Goal: Task Accomplishment & Management: Manage account settings

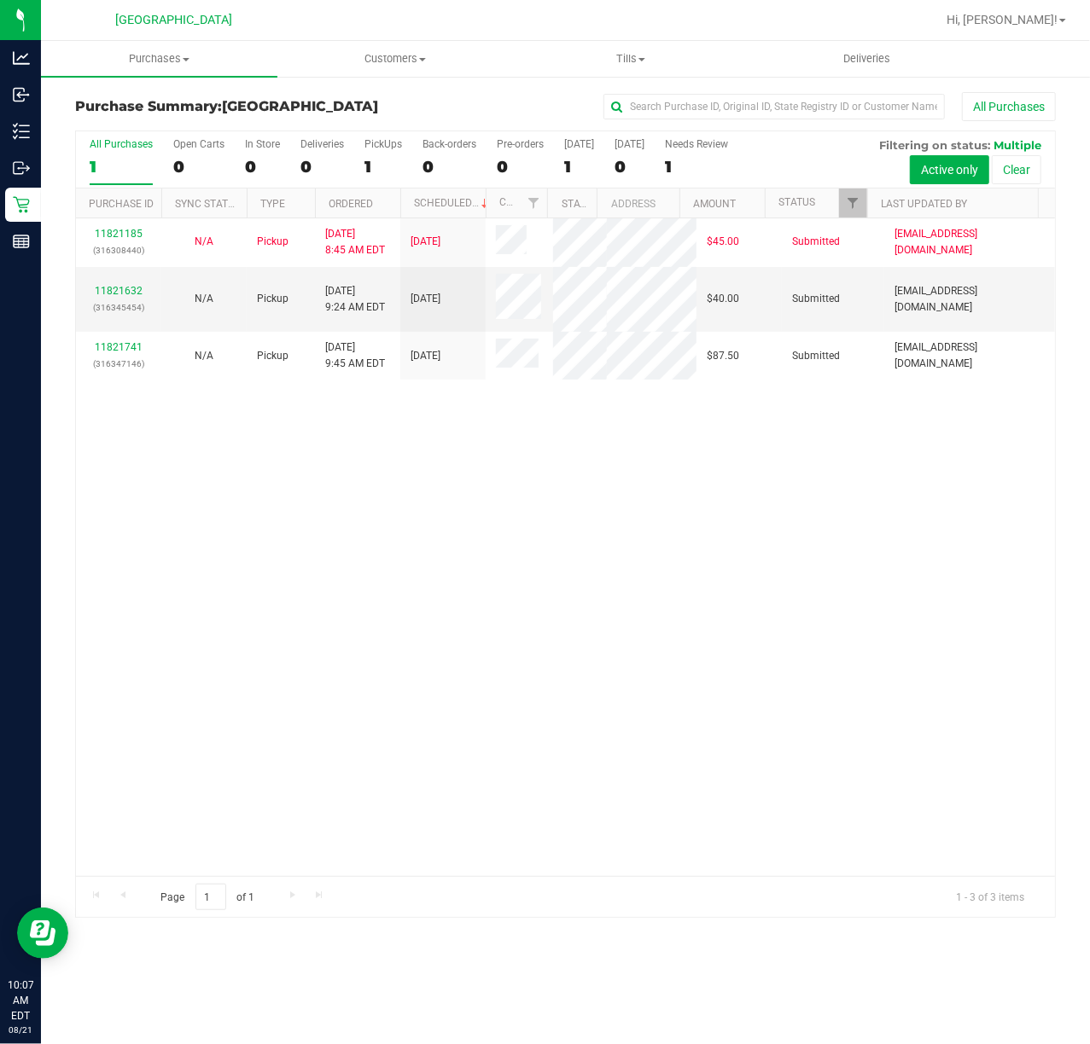
click at [846, 759] on div "11821185 (316308440) N/A Pickup [DATE] 8:45 AM EDT 8/21/2025 $45.00 Submitted […" at bounding box center [565, 547] width 979 height 658
click at [882, 720] on div "11821185 (316308440) N/A Pickup [DATE] 8:45 AM EDT 8/21/2025 $45.00 Submitted […" at bounding box center [565, 547] width 979 height 658
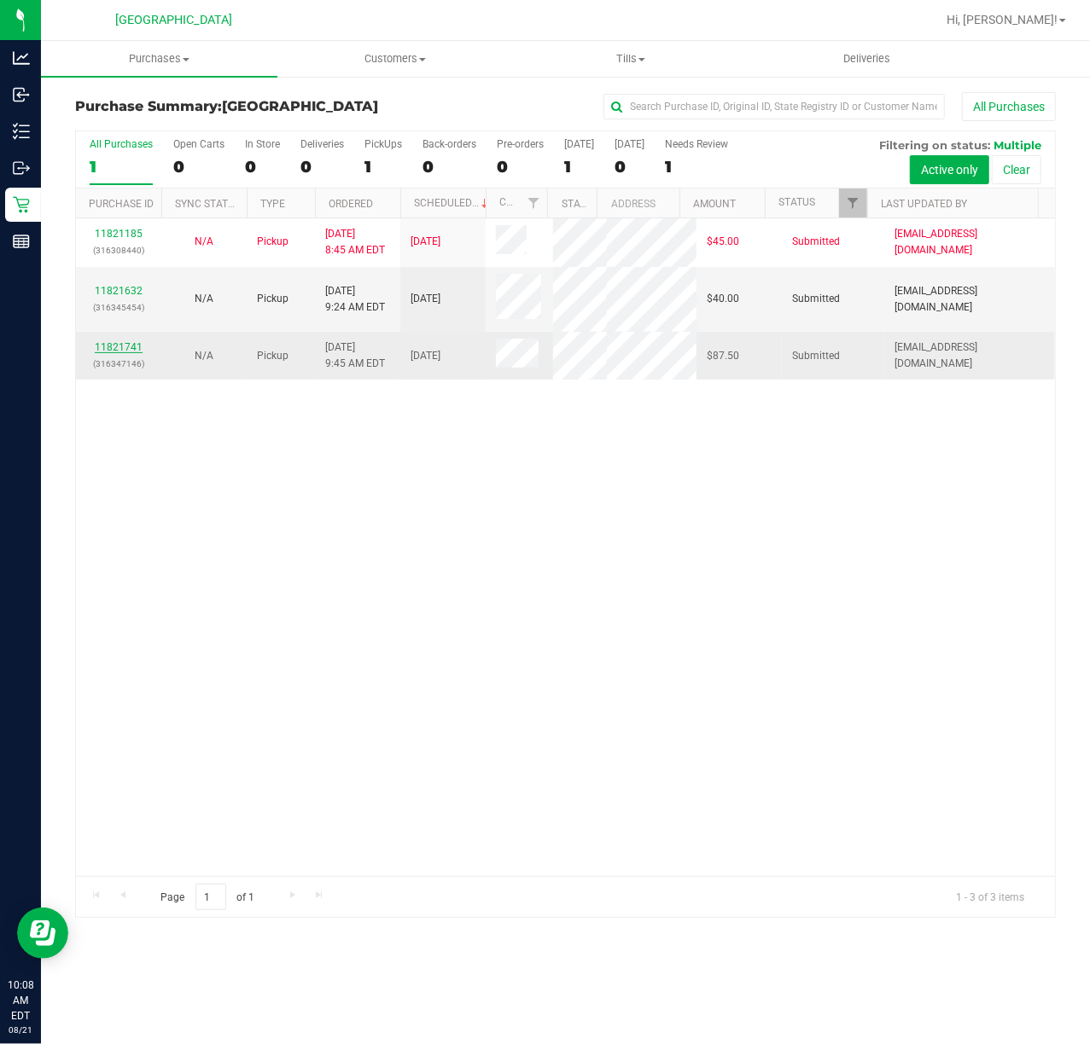
click at [109, 349] on link "11821741" at bounding box center [119, 347] width 48 height 12
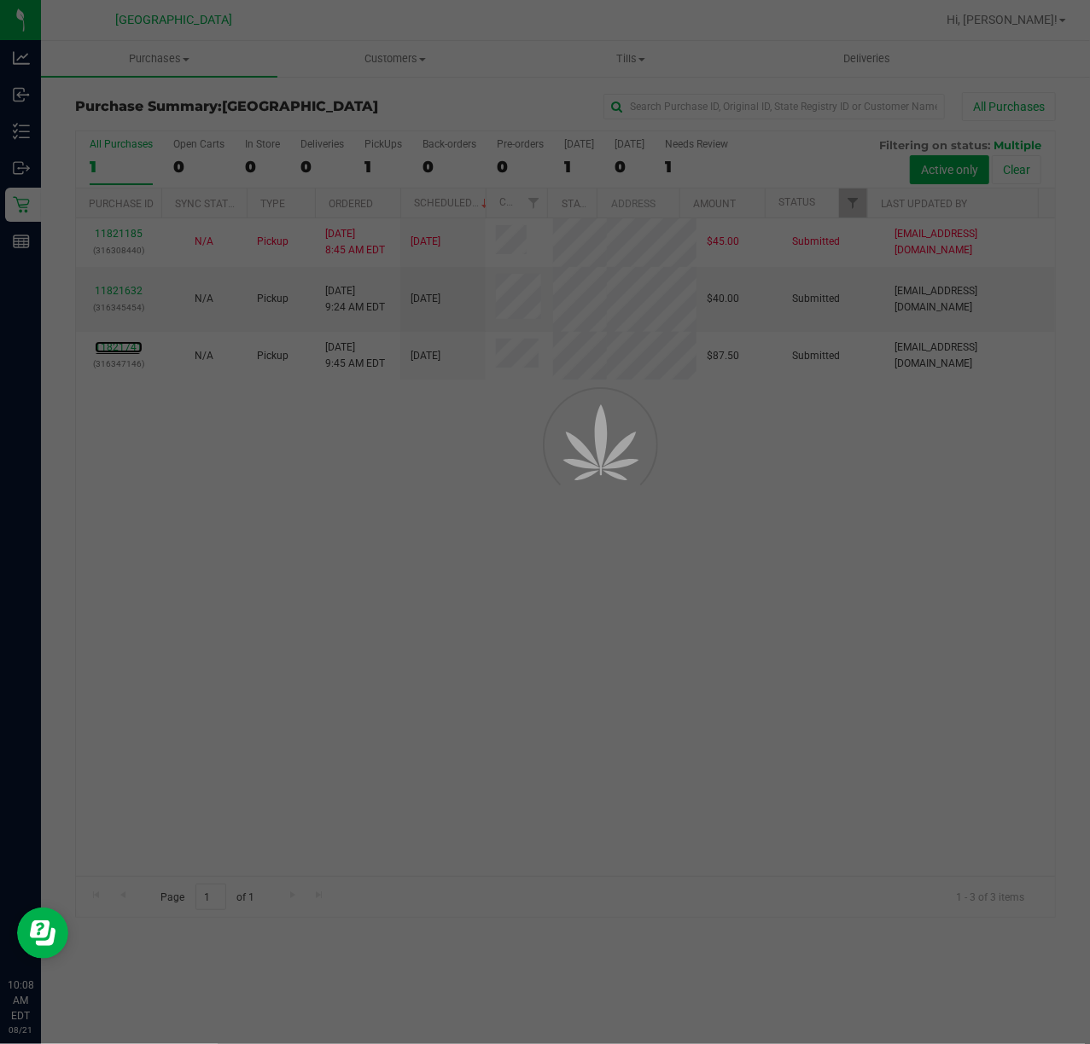
click at [291, 579] on div at bounding box center [545, 522] width 1090 height 1044
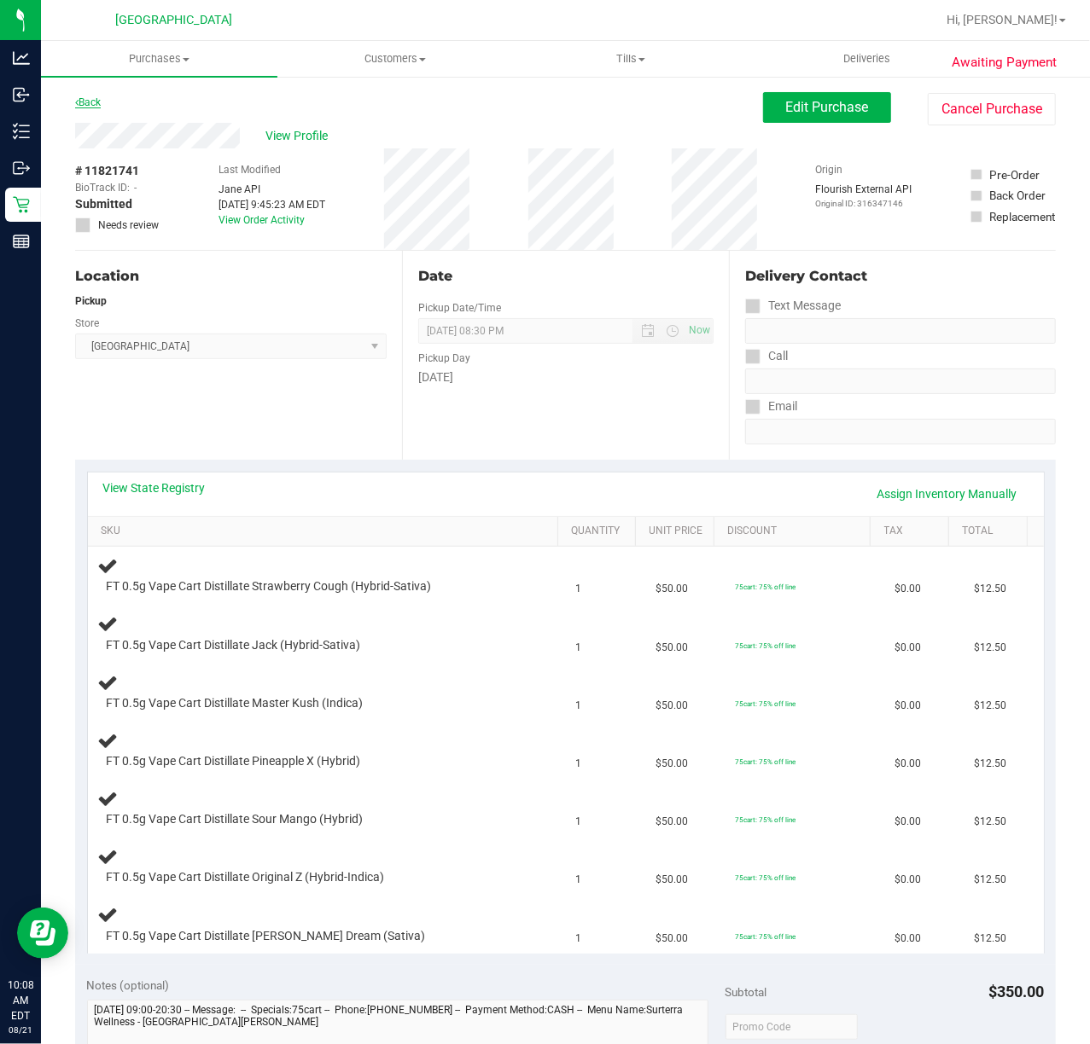
click at [101, 100] on link "Back" at bounding box center [88, 102] width 26 height 12
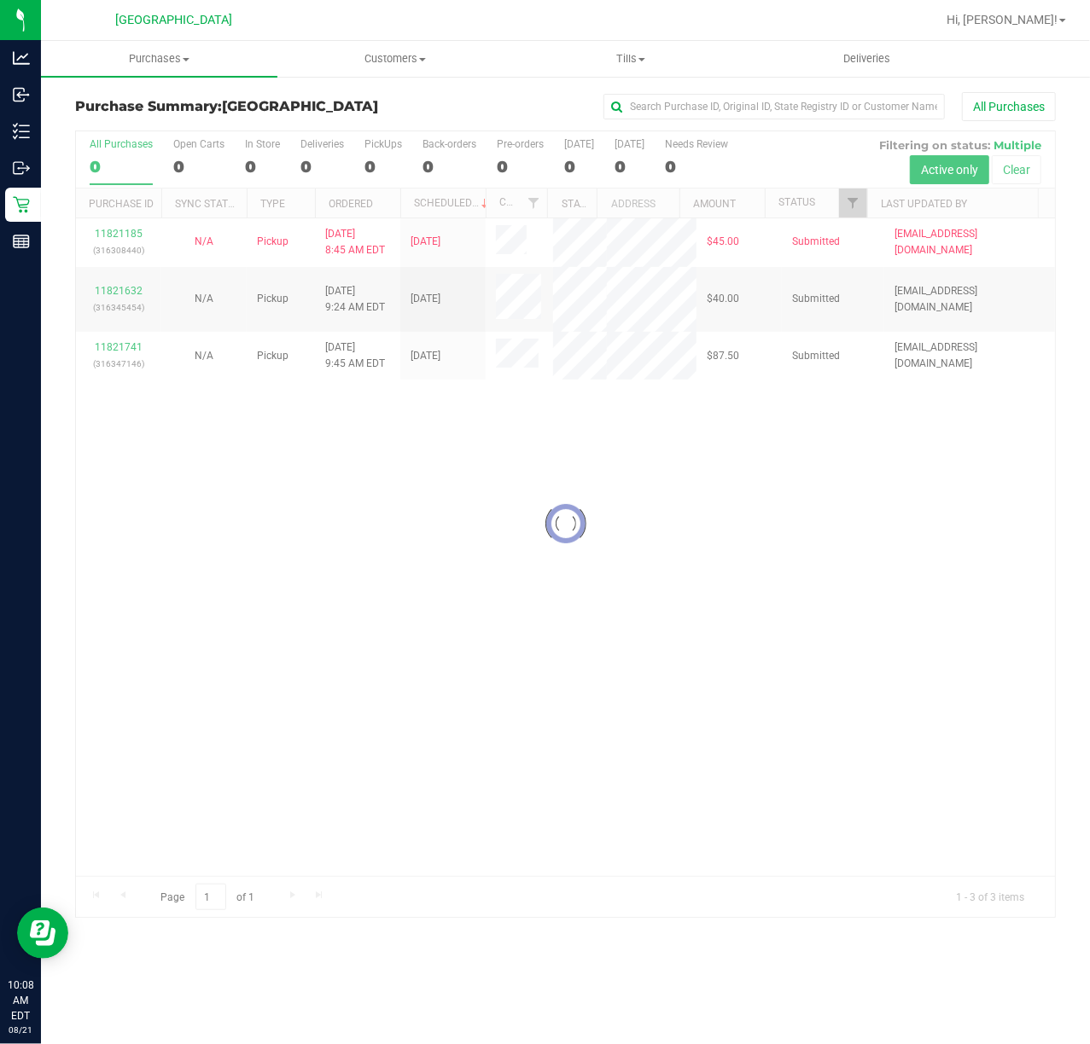
click at [114, 305] on div at bounding box center [565, 524] width 979 height 786
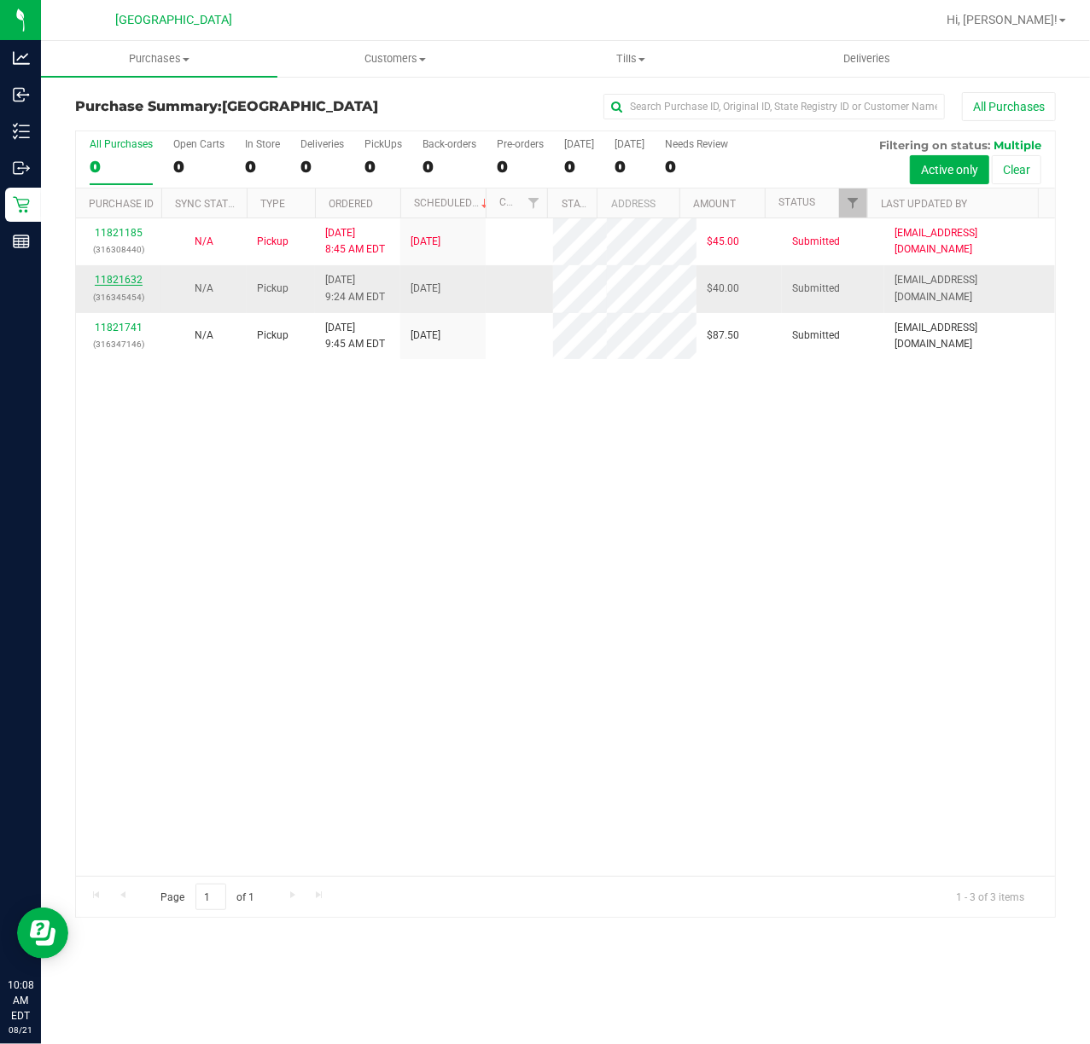
click at [114, 286] on link "11821632" at bounding box center [119, 280] width 48 height 12
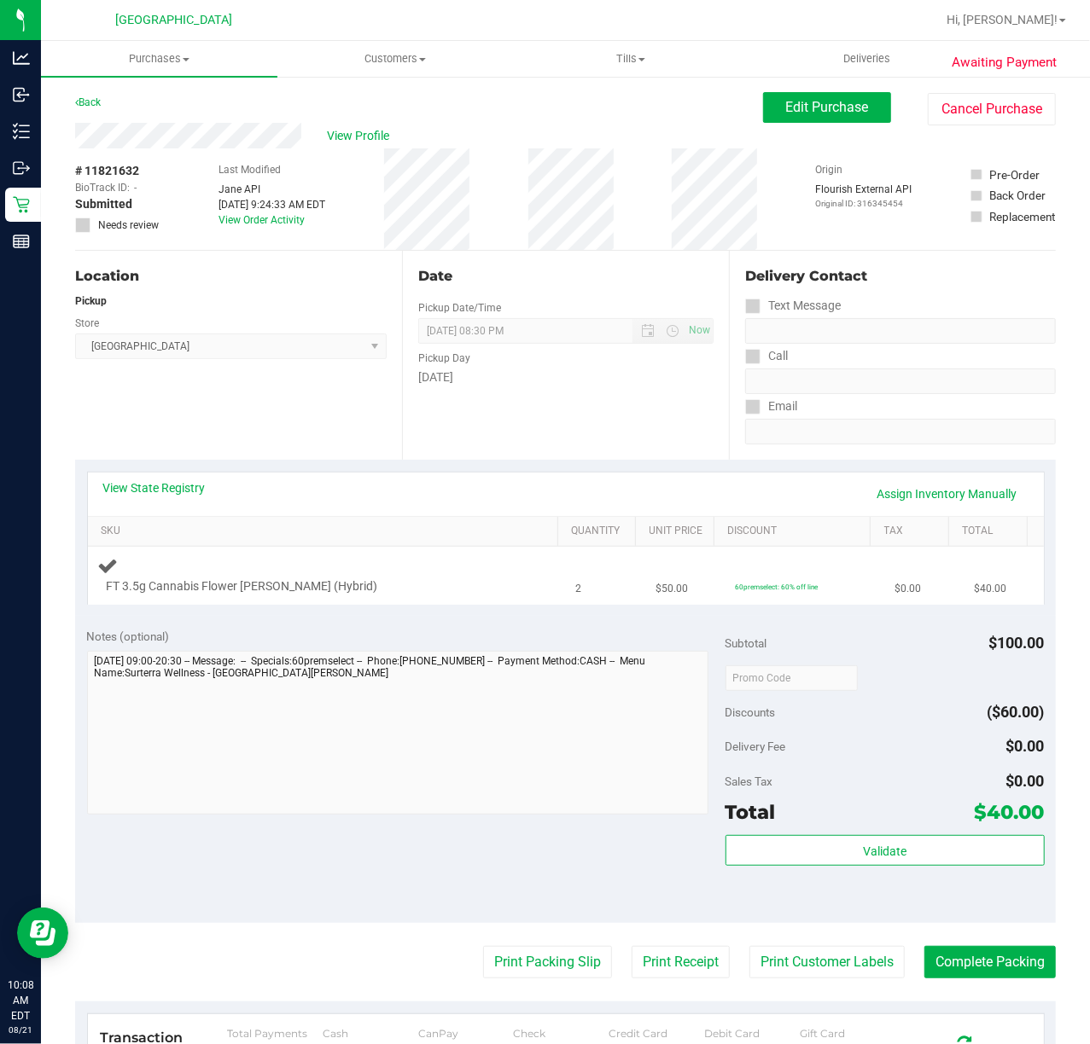
click at [447, 602] on td "FT 3.5g Cannabis Flower [PERSON_NAME] (Hybrid)" at bounding box center [327, 575] width 478 height 57
click at [531, 410] on div "Date Pickup Date/Time [DATE] Now [DATE] 08:30 PM Now Pickup Day [DATE]" at bounding box center [565, 355] width 327 height 209
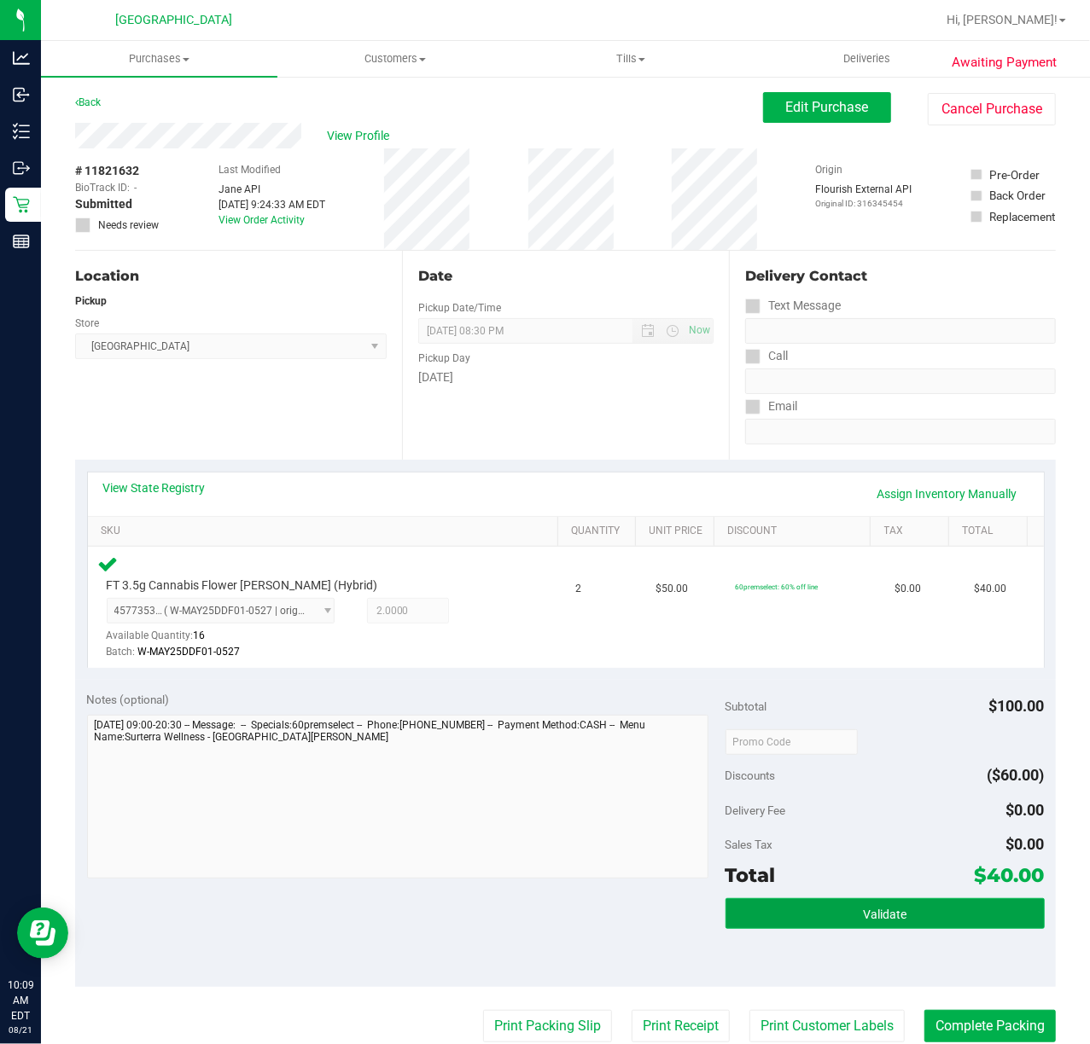
click at [863, 916] on span "Validate" at bounding box center [885, 915] width 44 height 14
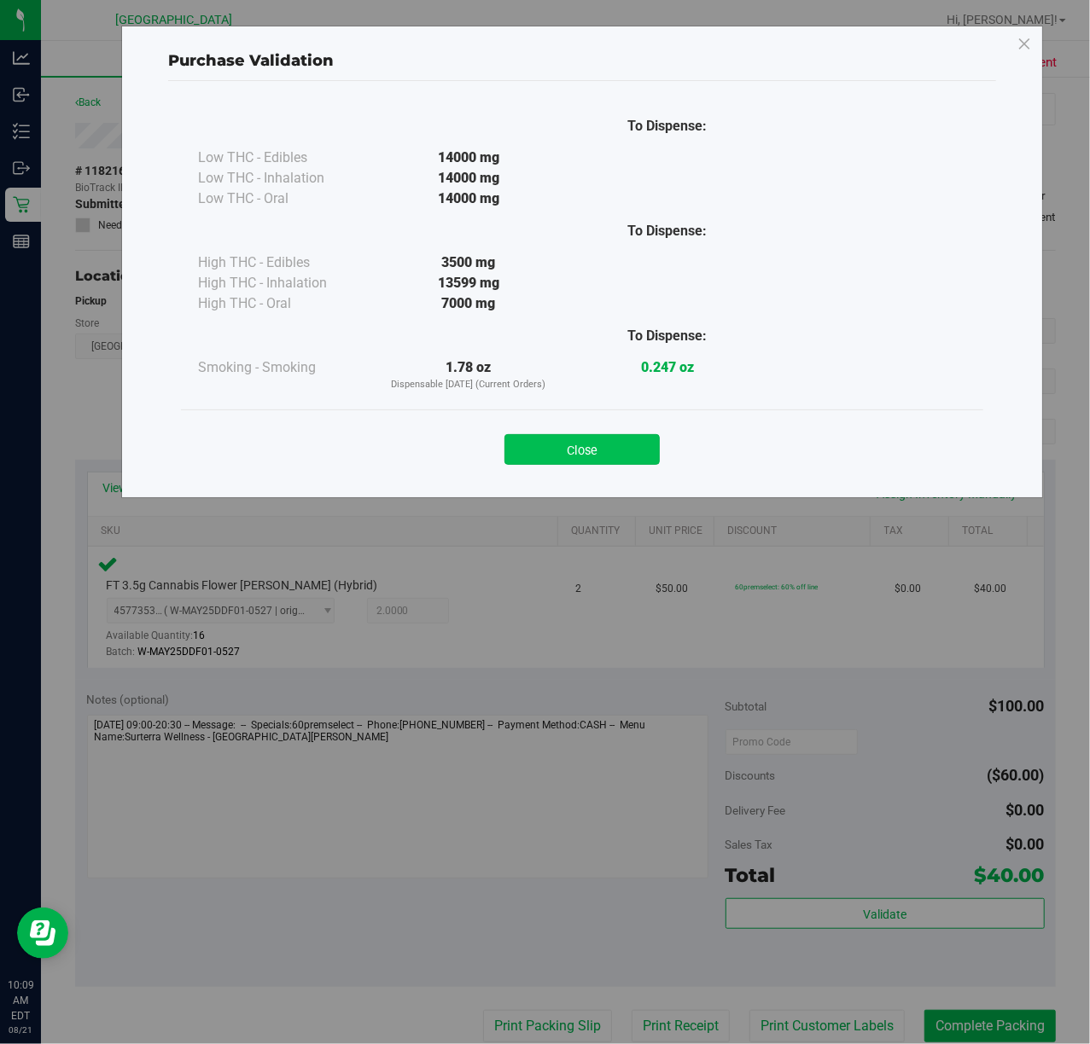
click at [561, 458] on button "Close" at bounding box center [581, 449] width 155 height 31
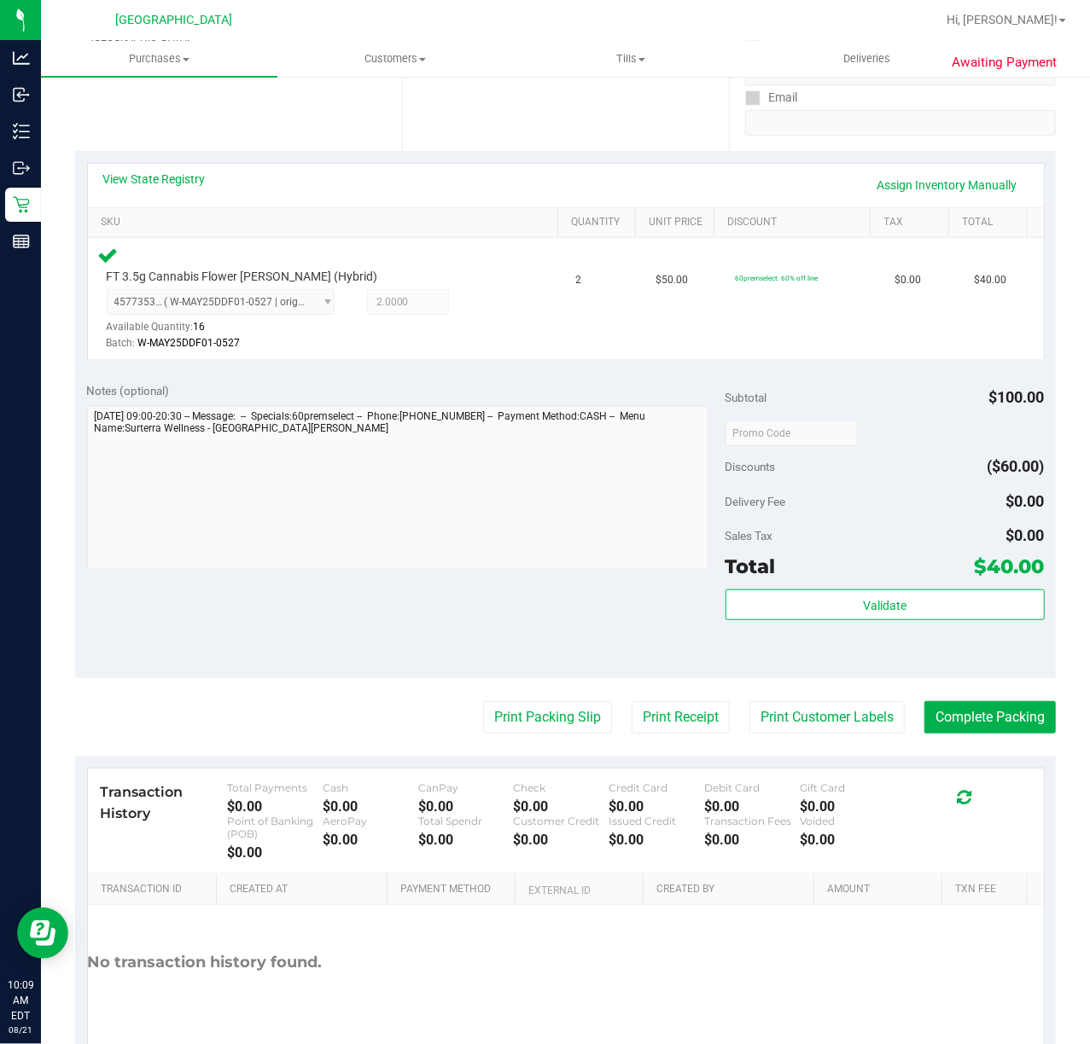
scroll to position [387, 0]
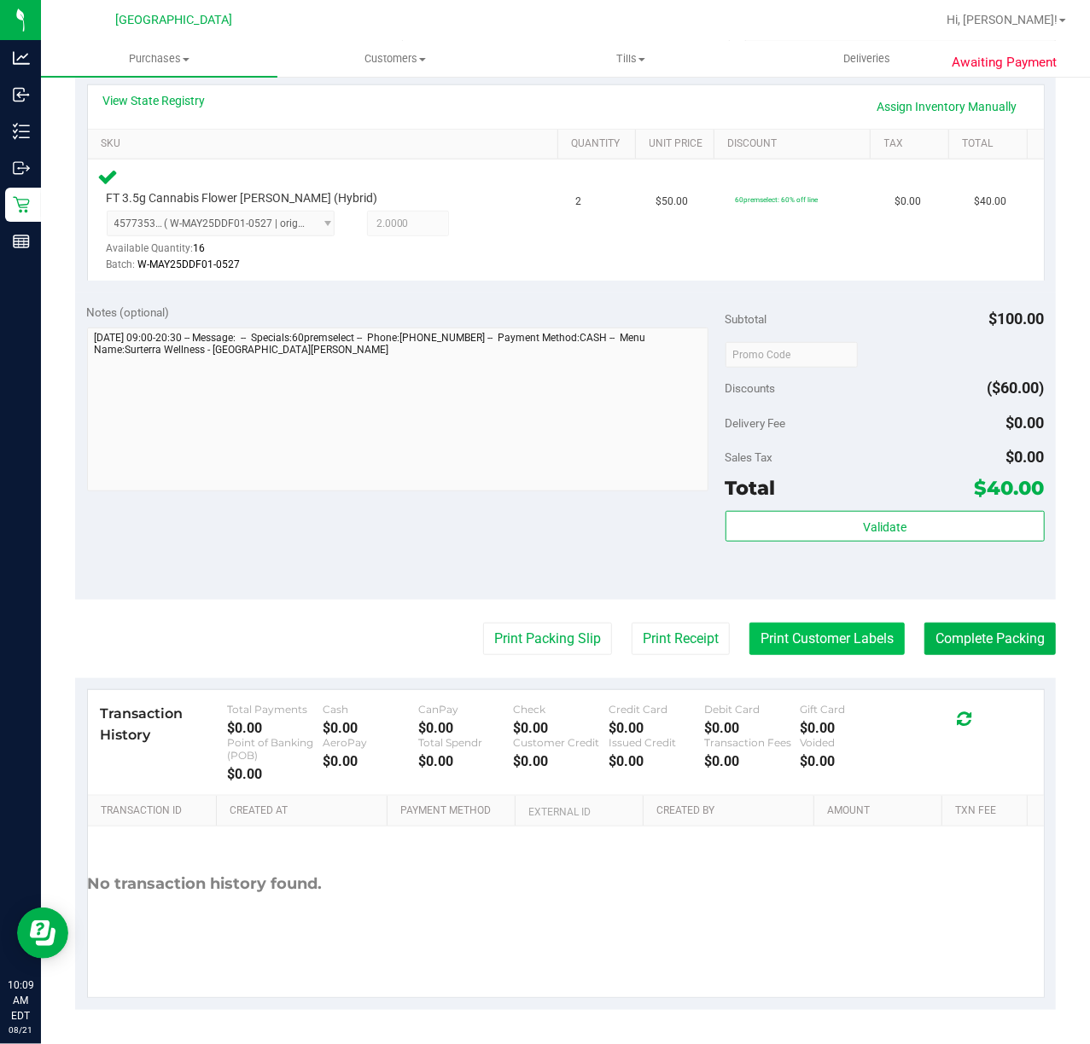
click at [776, 646] on button "Print Customer Labels" at bounding box center [826, 639] width 155 height 32
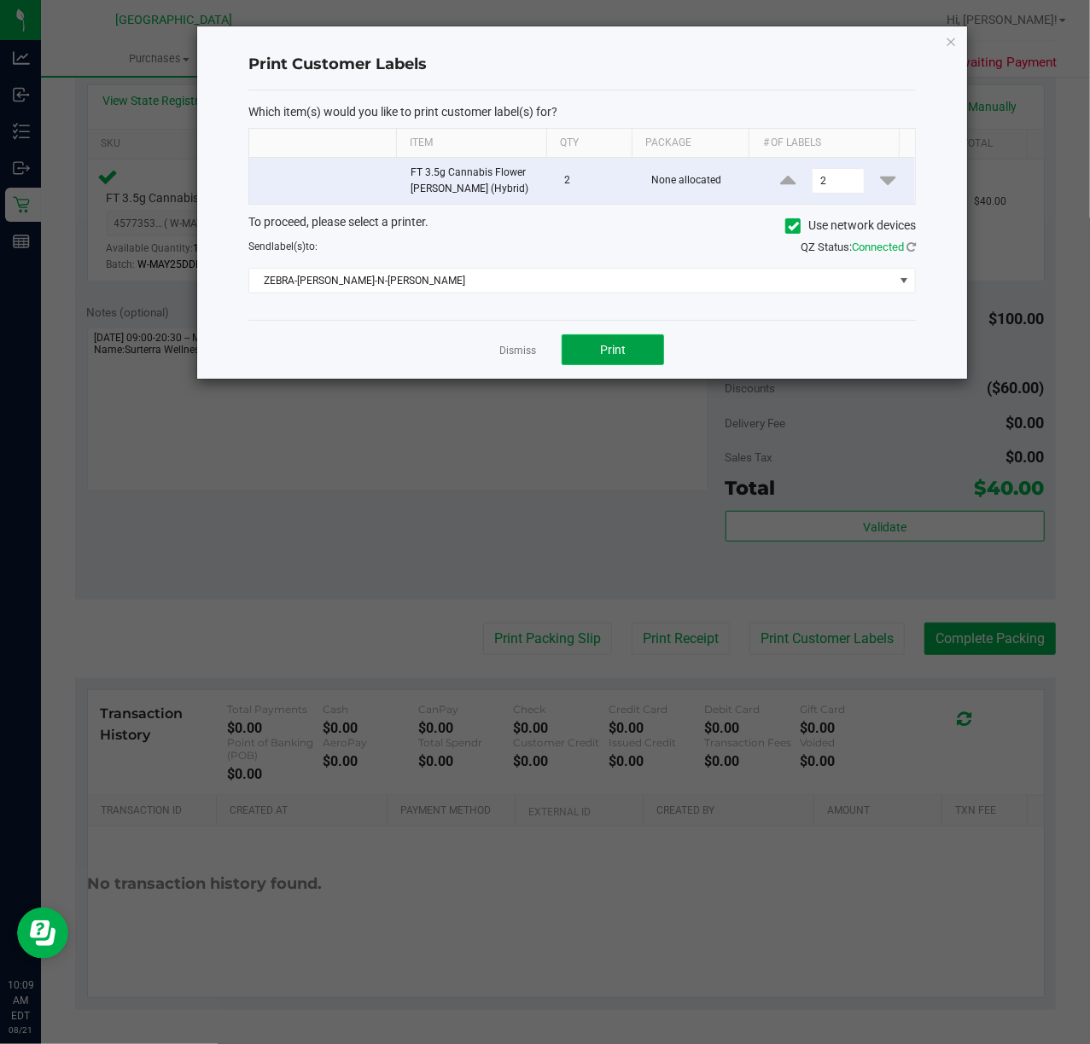
click at [622, 357] on span "Print" at bounding box center [613, 350] width 26 height 14
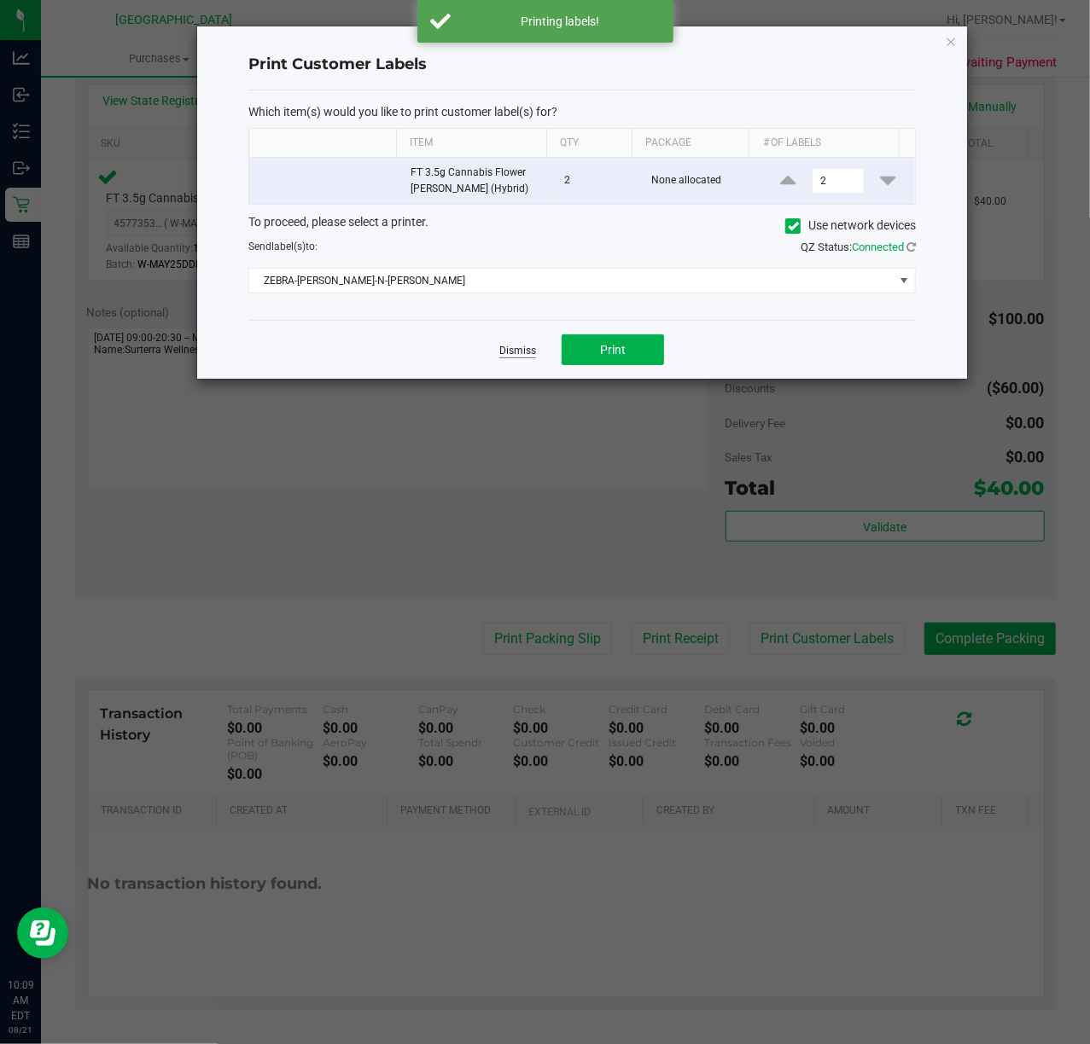
click at [502, 348] on link "Dismiss" at bounding box center [517, 351] width 37 height 15
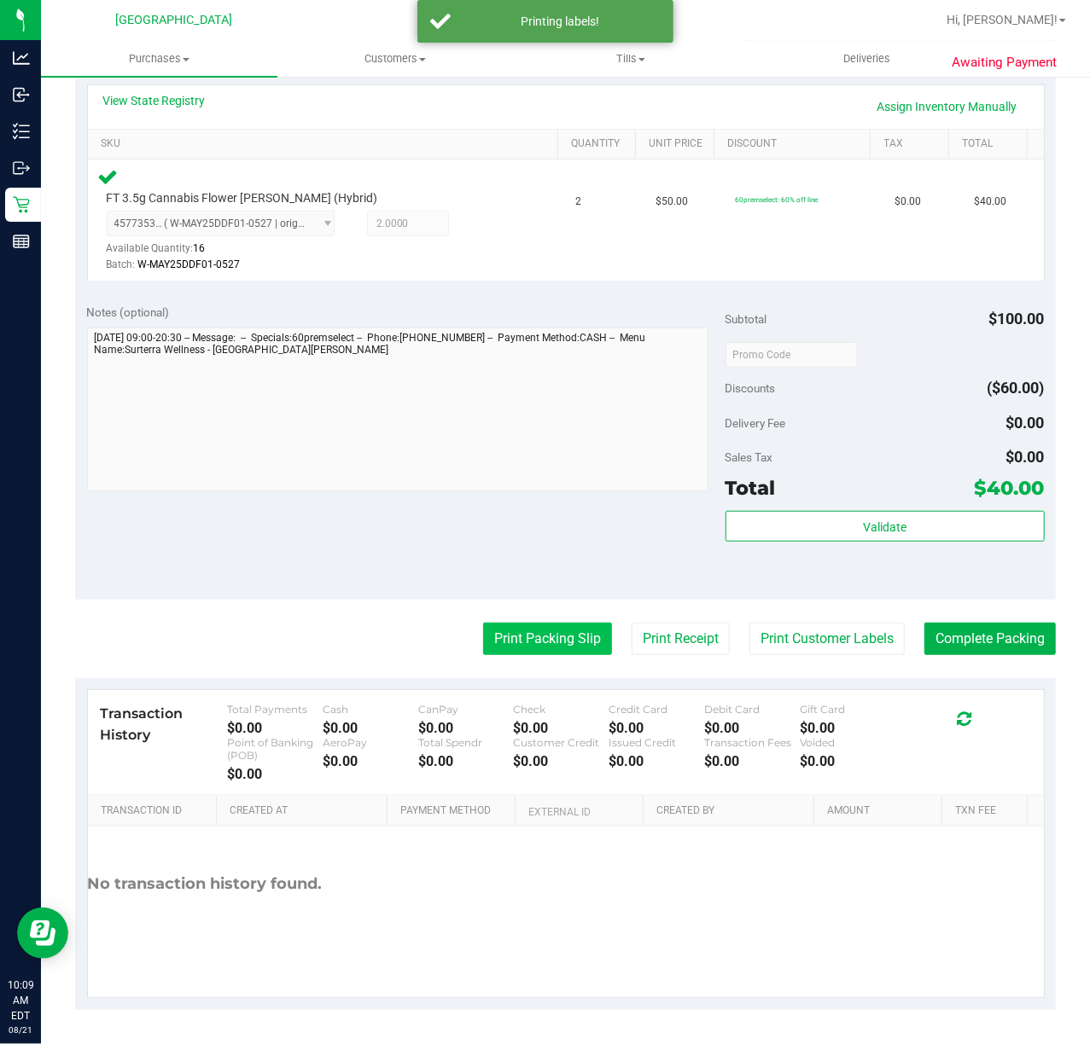
click at [513, 645] on button "Print Packing Slip" at bounding box center [547, 639] width 129 height 32
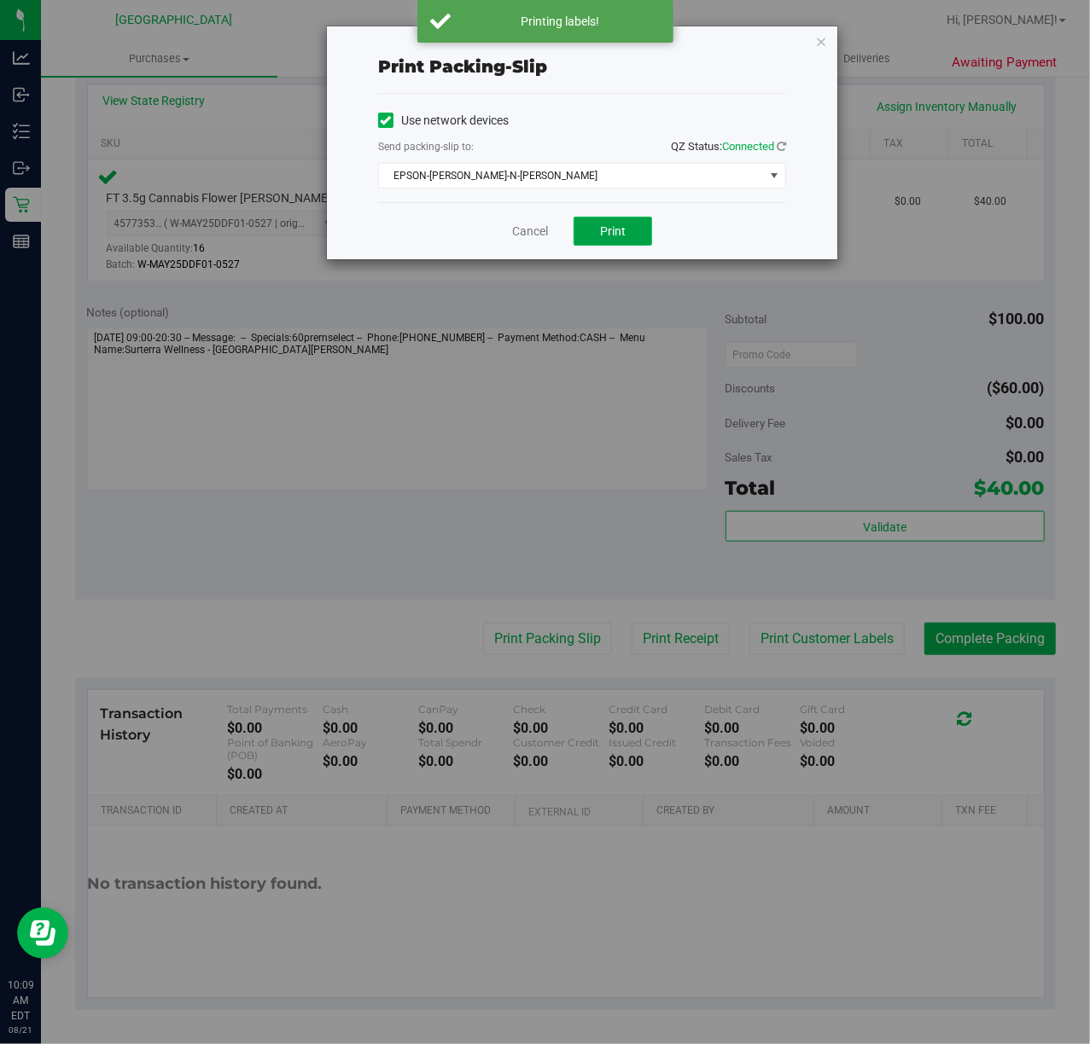
click at [637, 234] on button "Print" at bounding box center [612, 231] width 78 height 29
drag, startPoint x: 522, startPoint y: 217, endPoint x: 526, endPoint y: 230, distance: 13.5
click at [523, 217] on div "Cancel Print" at bounding box center [582, 230] width 408 height 57
click at [526, 230] on link "Cancel" at bounding box center [530, 232] width 36 height 18
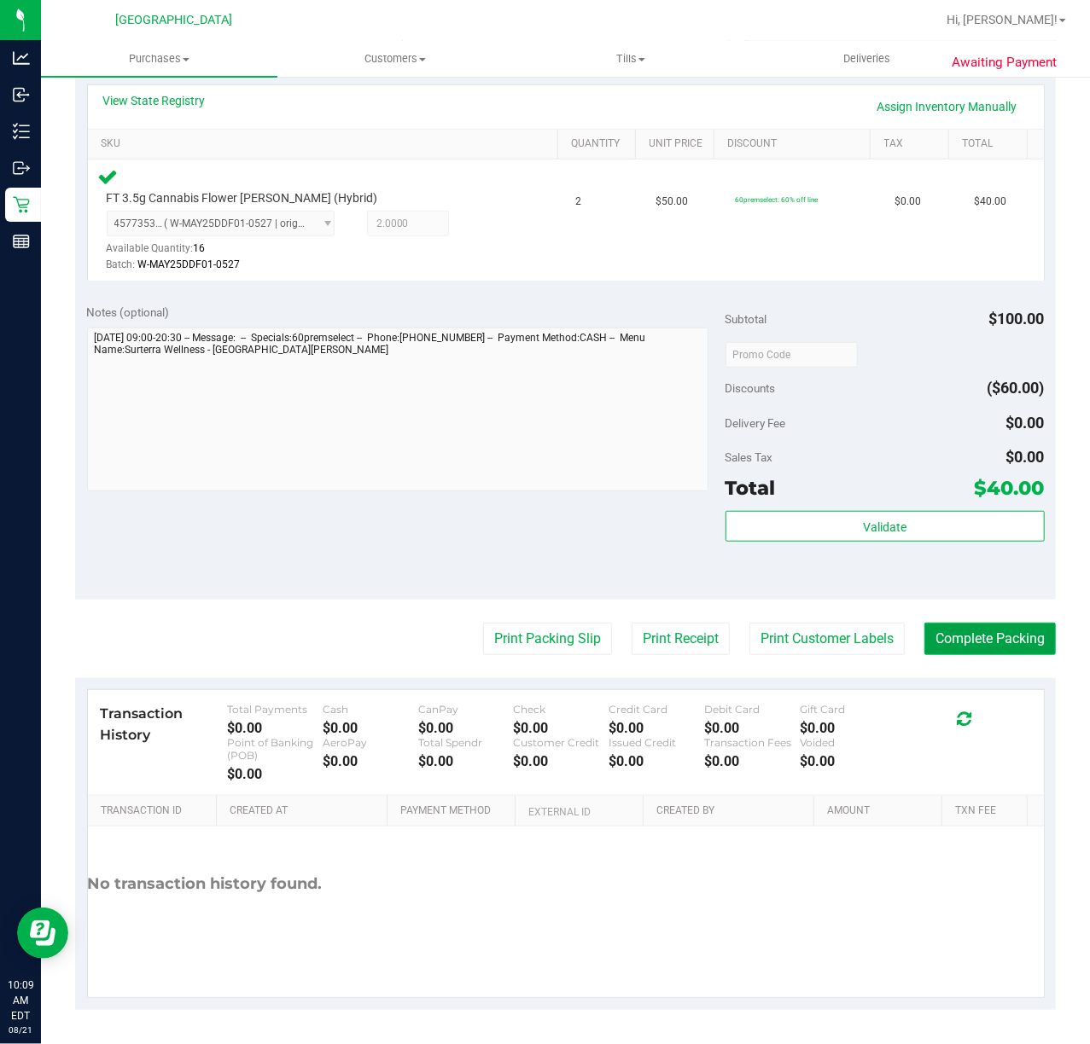
drag, startPoint x: 1009, startPoint y: 622, endPoint x: 945, endPoint y: 590, distance: 70.6
click at [1007, 623] on button "Complete Packing" at bounding box center [989, 639] width 131 height 32
click at [939, 584] on div "Validate" at bounding box center [884, 549] width 319 height 77
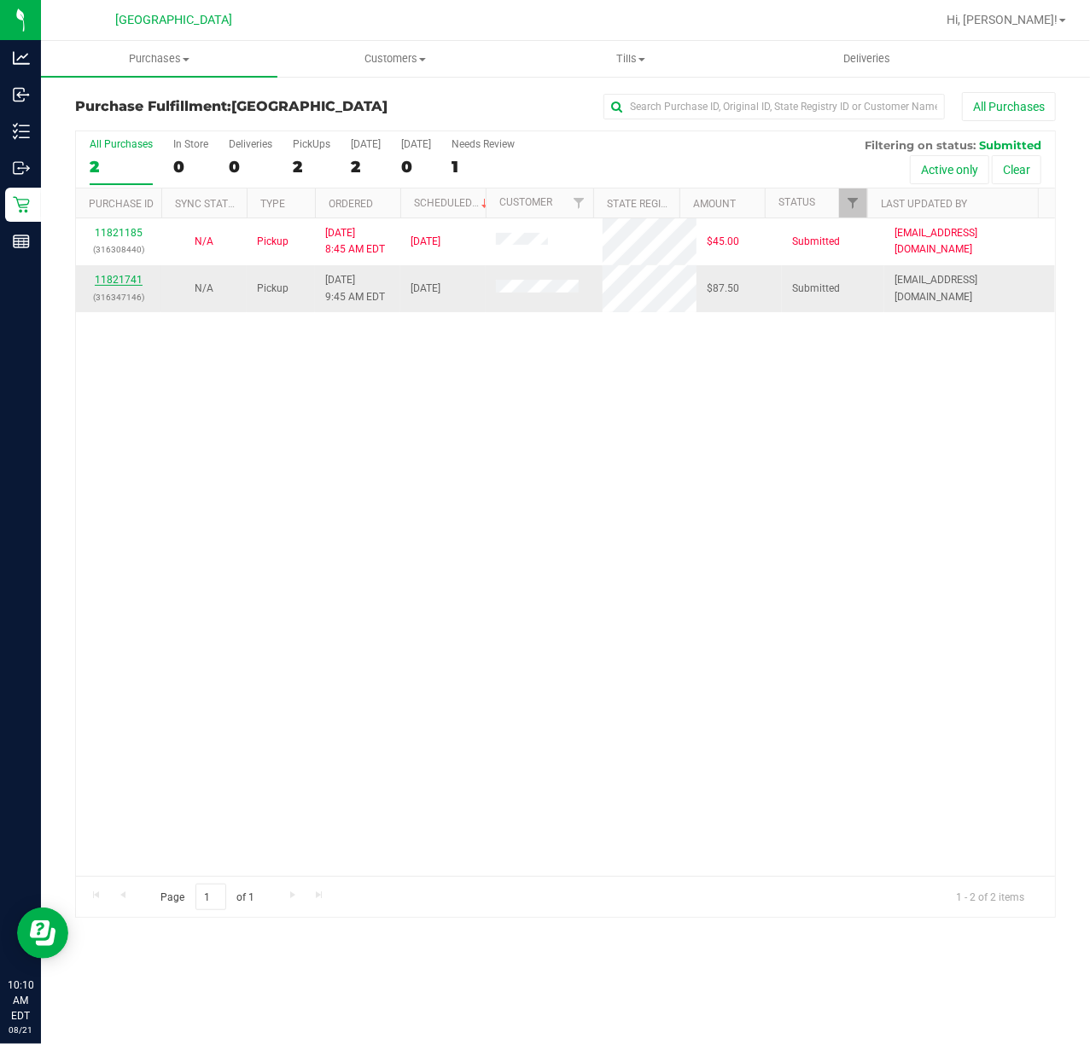
click at [113, 284] on link "11821741" at bounding box center [119, 280] width 48 height 12
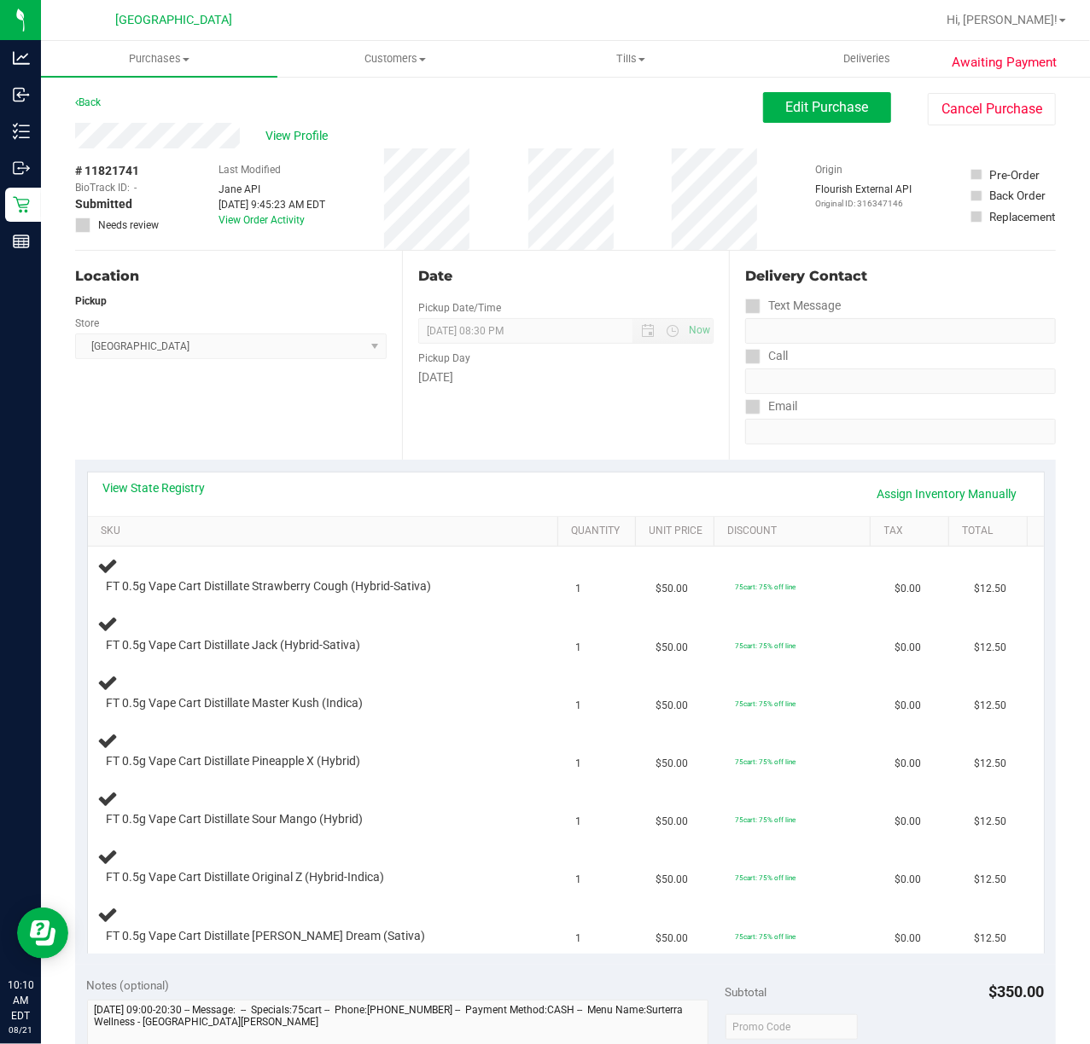
click at [223, 486] on div "View State Registry Assign Inventory Manually" at bounding box center [565, 494] width 925 height 29
click at [192, 483] on link "View State Registry" at bounding box center [154, 488] width 102 height 17
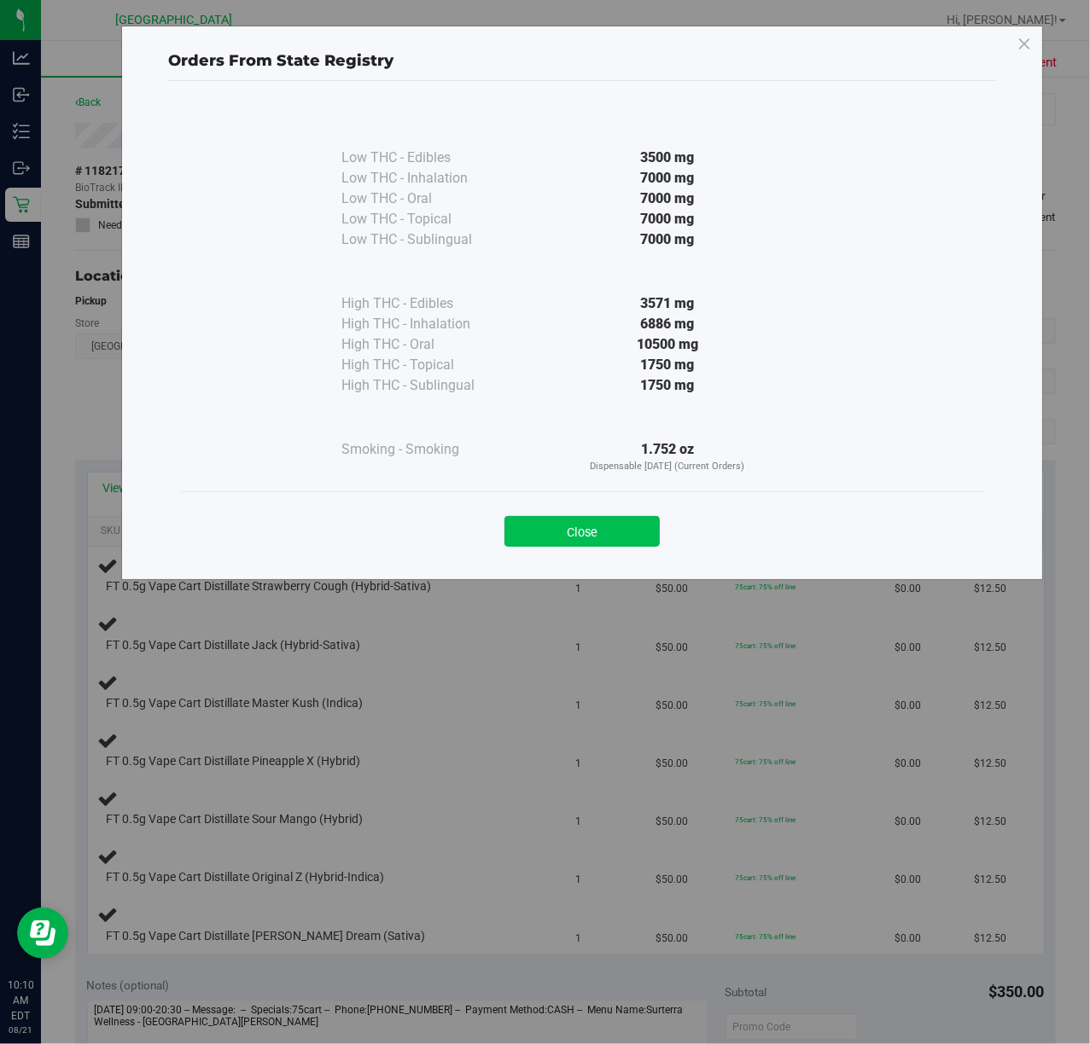
click at [608, 520] on button "Close" at bounding box center [581, 531] width 155 height 31
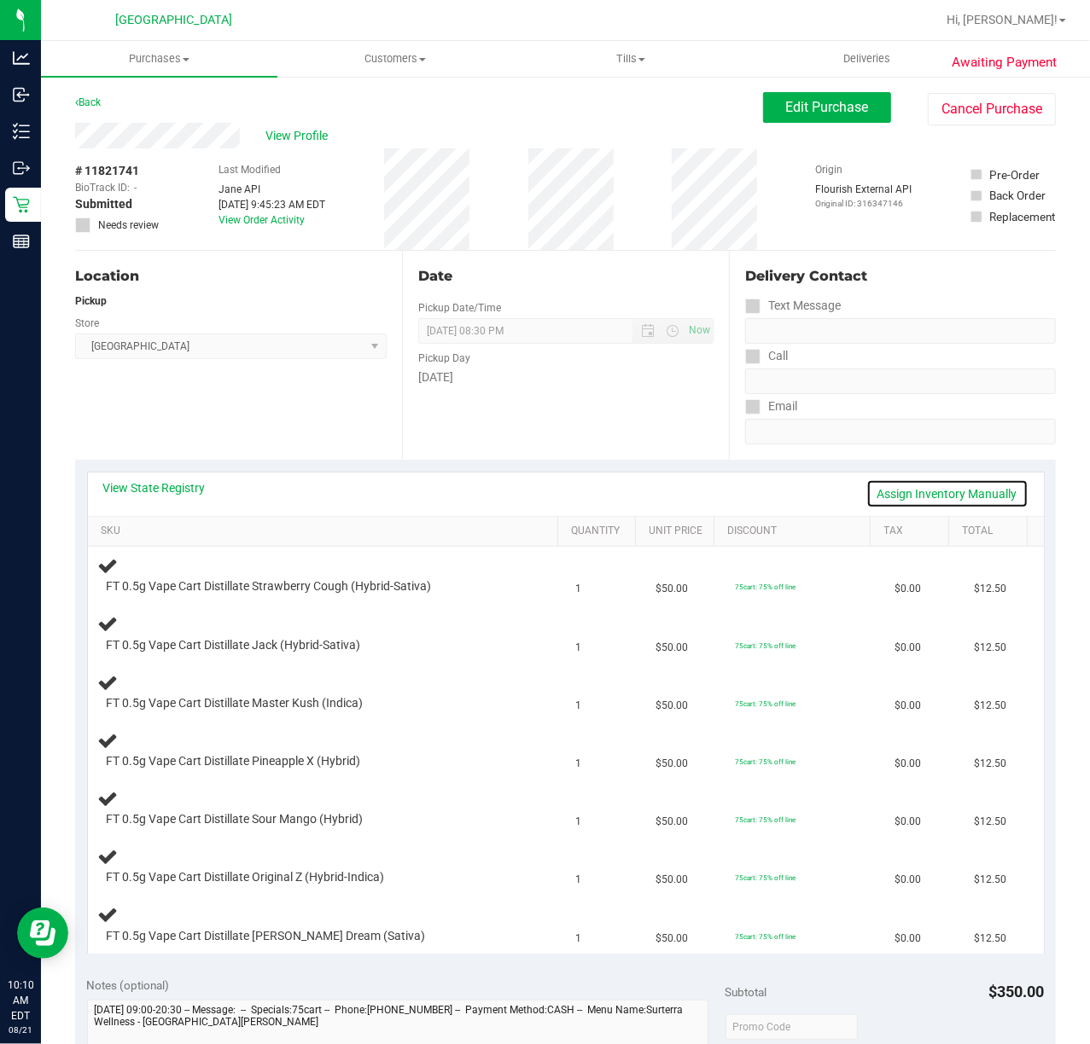
click at [872, 495] on link "Assign Inventory Manually" at bounding box center [947, 494] width 162 height 29
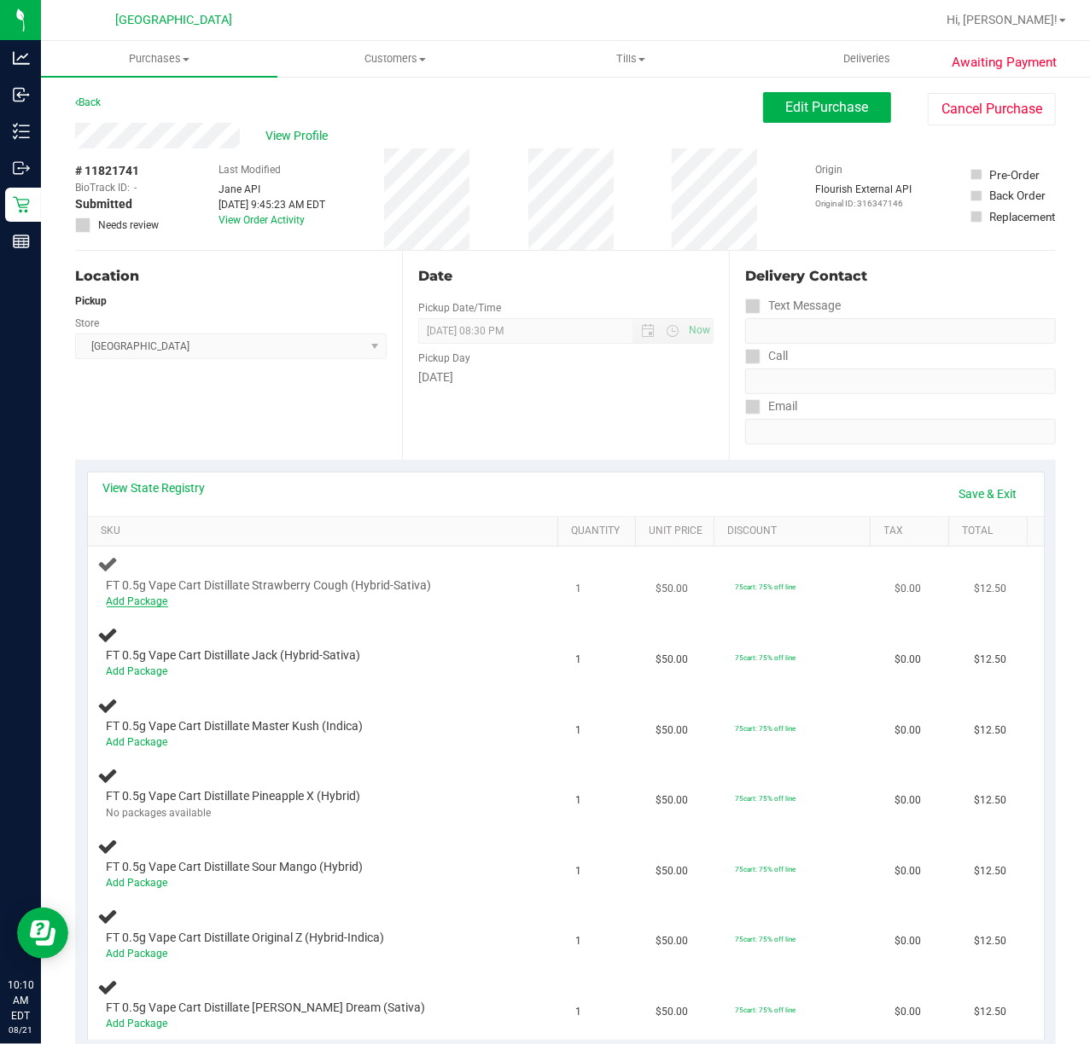
click at [148, 597] on link "Add Package" at bounding box center [137, 602] width 61 height 12
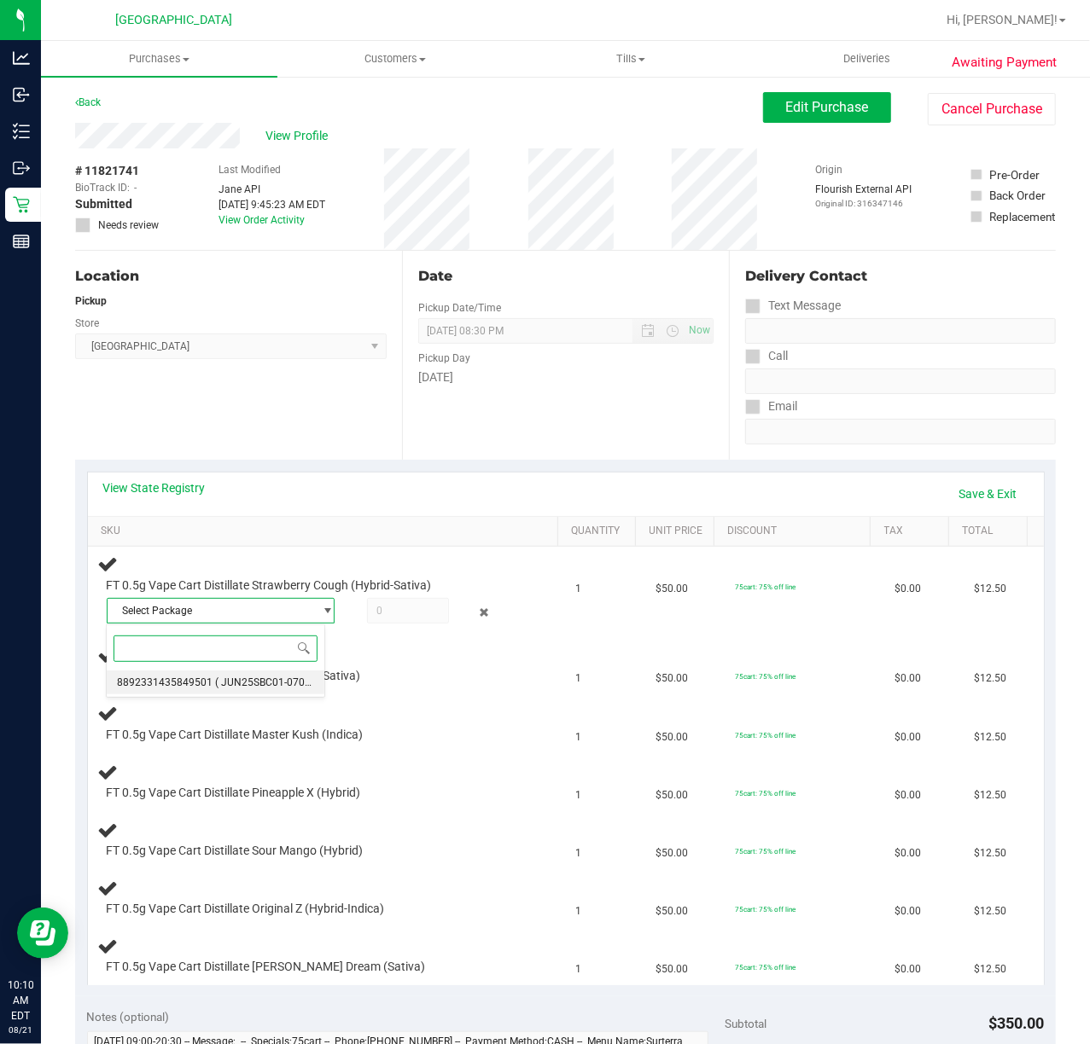
click at [219, 684] on span "( JUN25SBC01-0703 | orig: FLSRWGM-20250711-417 )" at bounding box center [340, 683] width 251 height 12
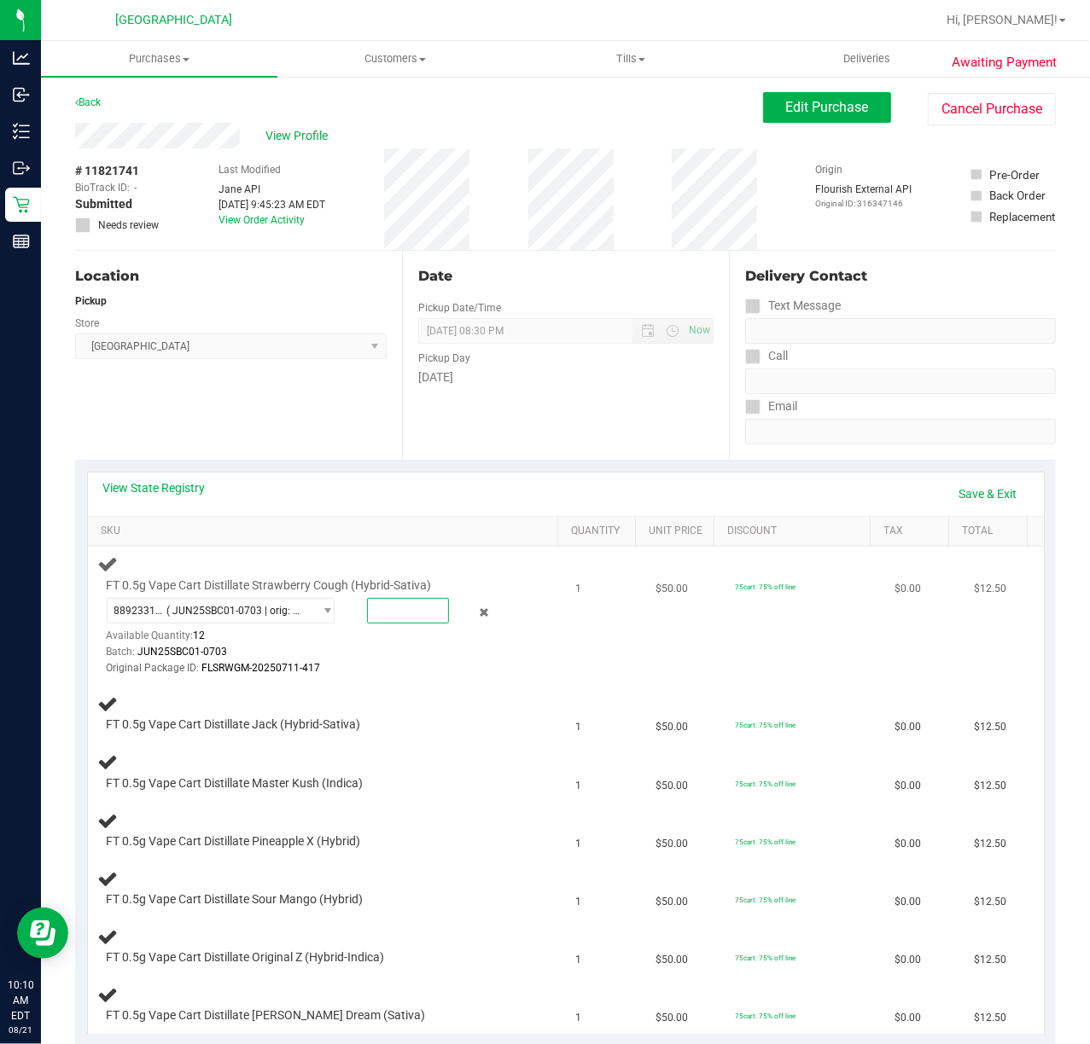
click at [400, 602] on span at bounding box center [408, 611] width 82 height 26
type input "1"
type input "1.0000"
click at [399, 728] on div "FT 0.5g Vape Cart Distillate Jack (Hybrid-Sativa)" at bounding box center [308, 725] width 420 height 17
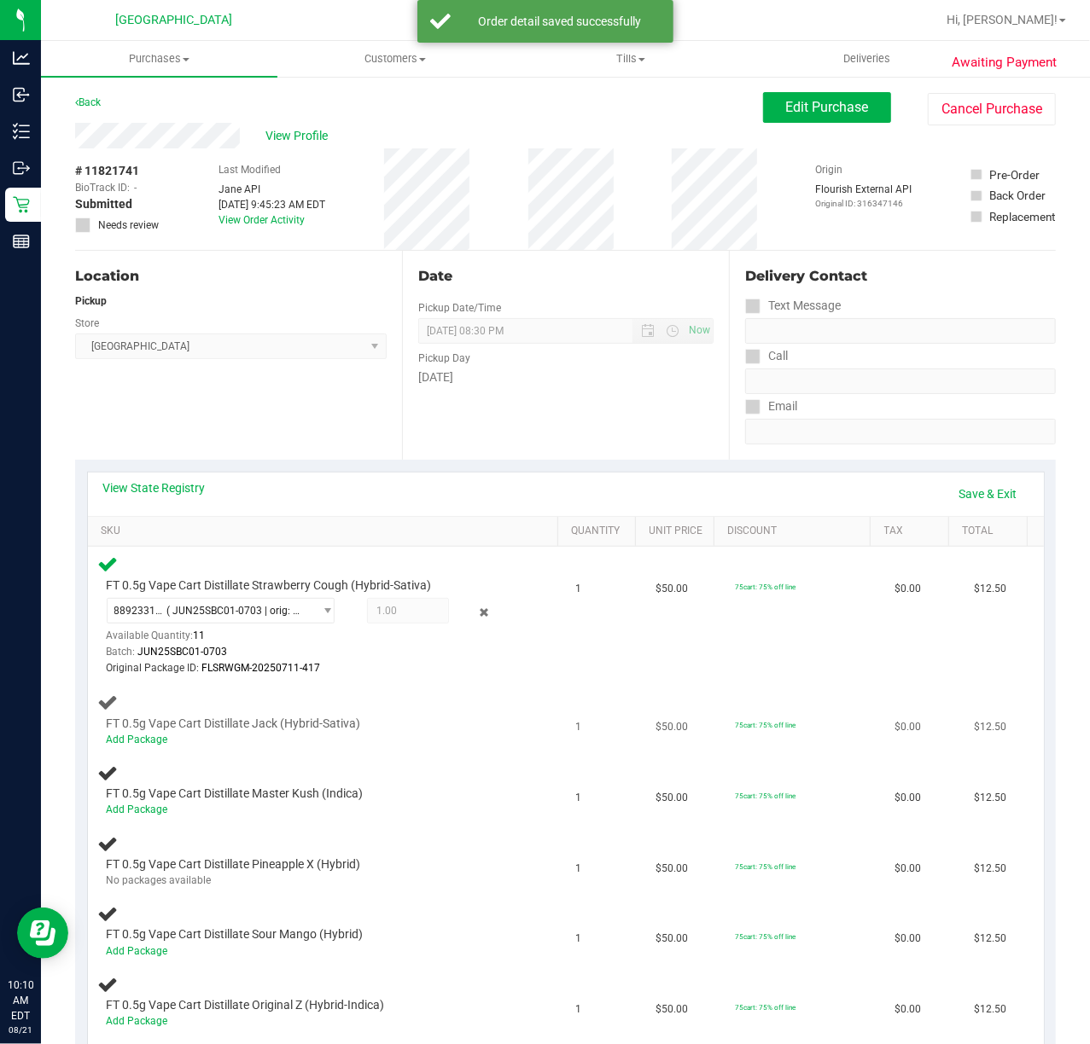
click at [145, 724] on span "FT 0.5g Vape Cart Distillate Jack (Hybrid-Sativa)" at bounding box center [234, 724] width 254 height 16
click at [147, 741] on link "Add Package" at bounding box center [137, 740] width 61 height 12
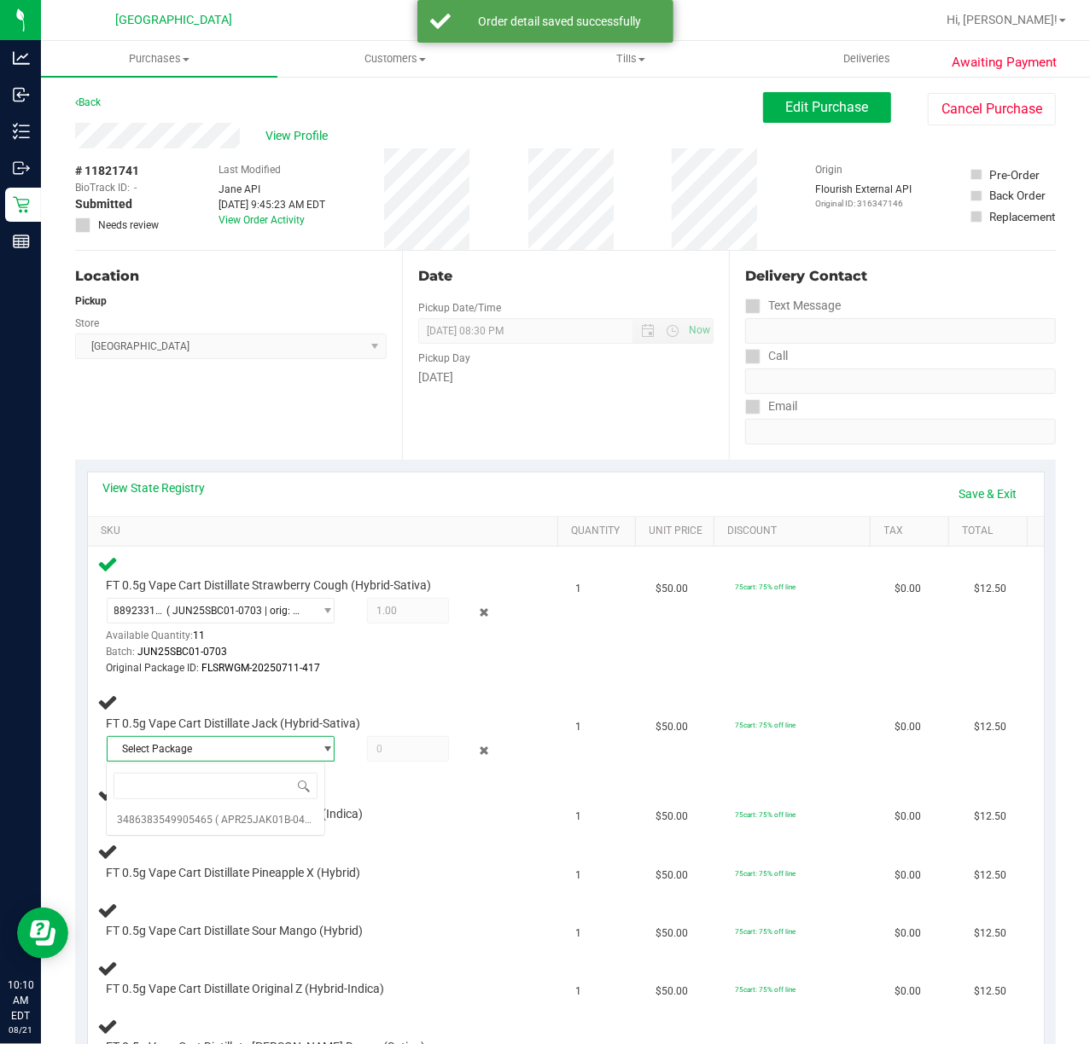
click at [268, 759] on span "Select Package" at bounding box center [210, 749] width 205 height 24
click at [265, 746] on span "Select Package" at bounding box center [210, 749] width 205 height 24
click at [199, 813] on li "3486383549905465 ( APR25JAK01B-0423 | orig: FLSRWGM-20250429-1678 )" at bounding box center [216, 820] width 218 height 24
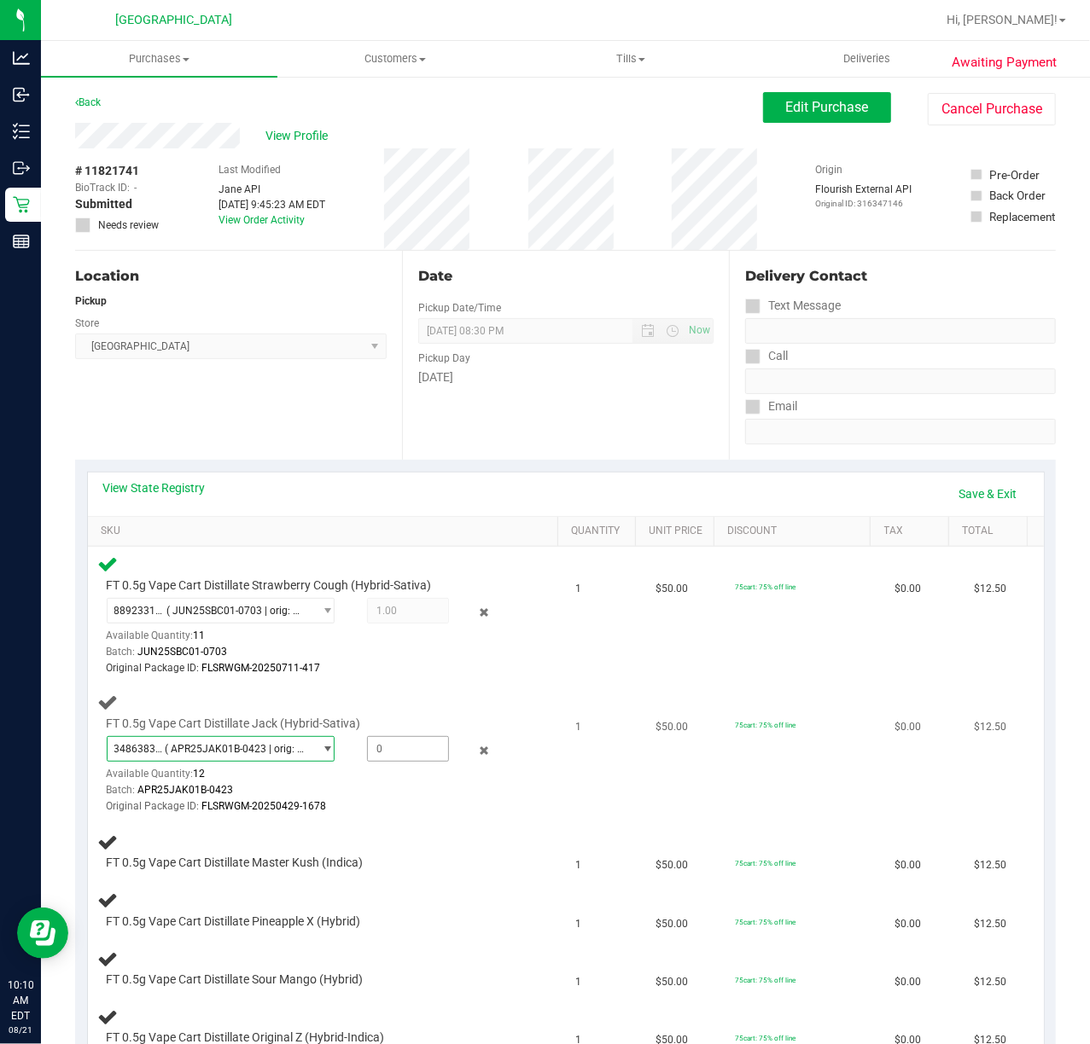
click at [414, 749] on span at bounding box center [408, 749] width 82 height 26
type input "1"
type input "1.0000"
click at [489, 831] on td "FT 0.5g Vape Cart Distillate Master Kush (Indica)" at bounding box center [327, 852] width 478 height 58
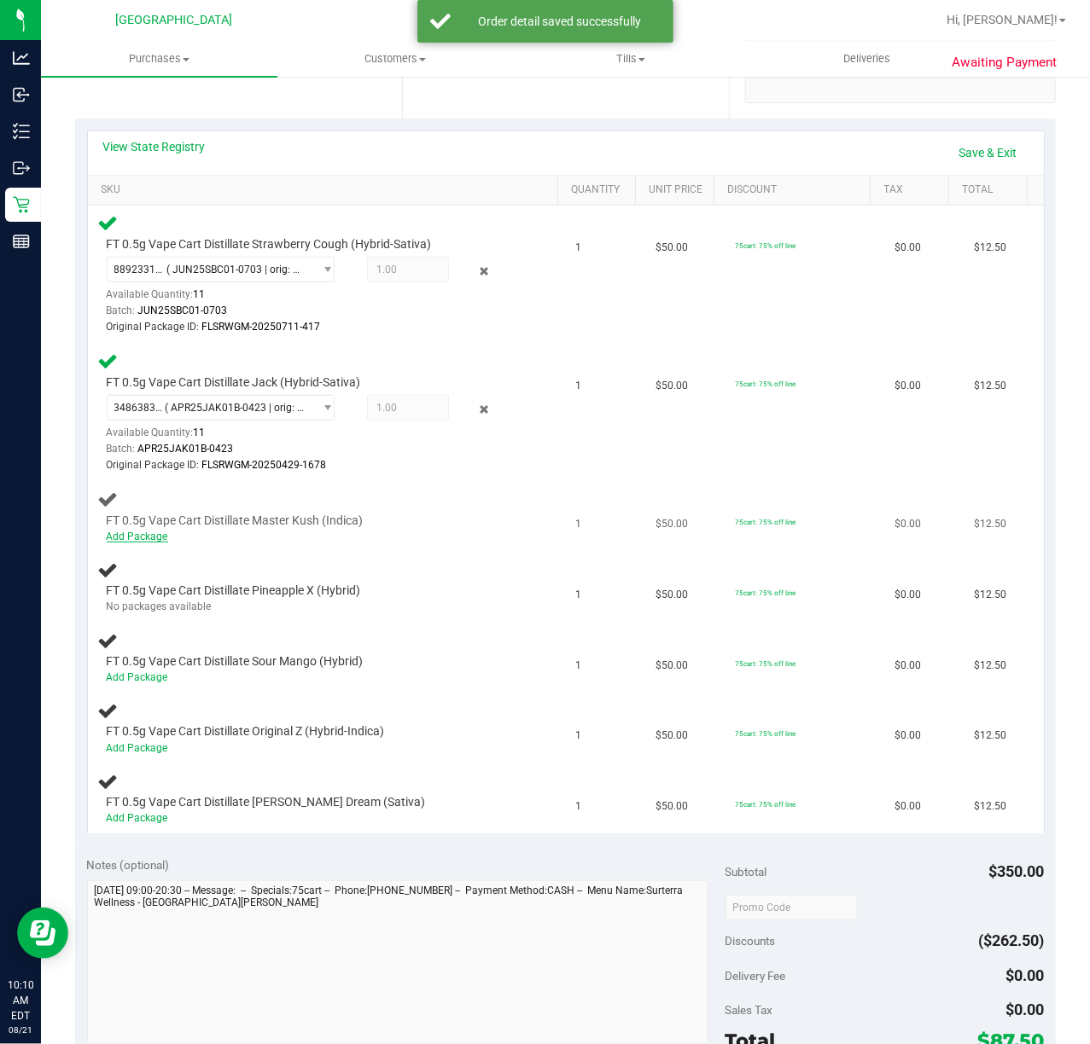
click at [154, 537] on link "Add Package" at bounding box center [137, 537] width 61 height 12
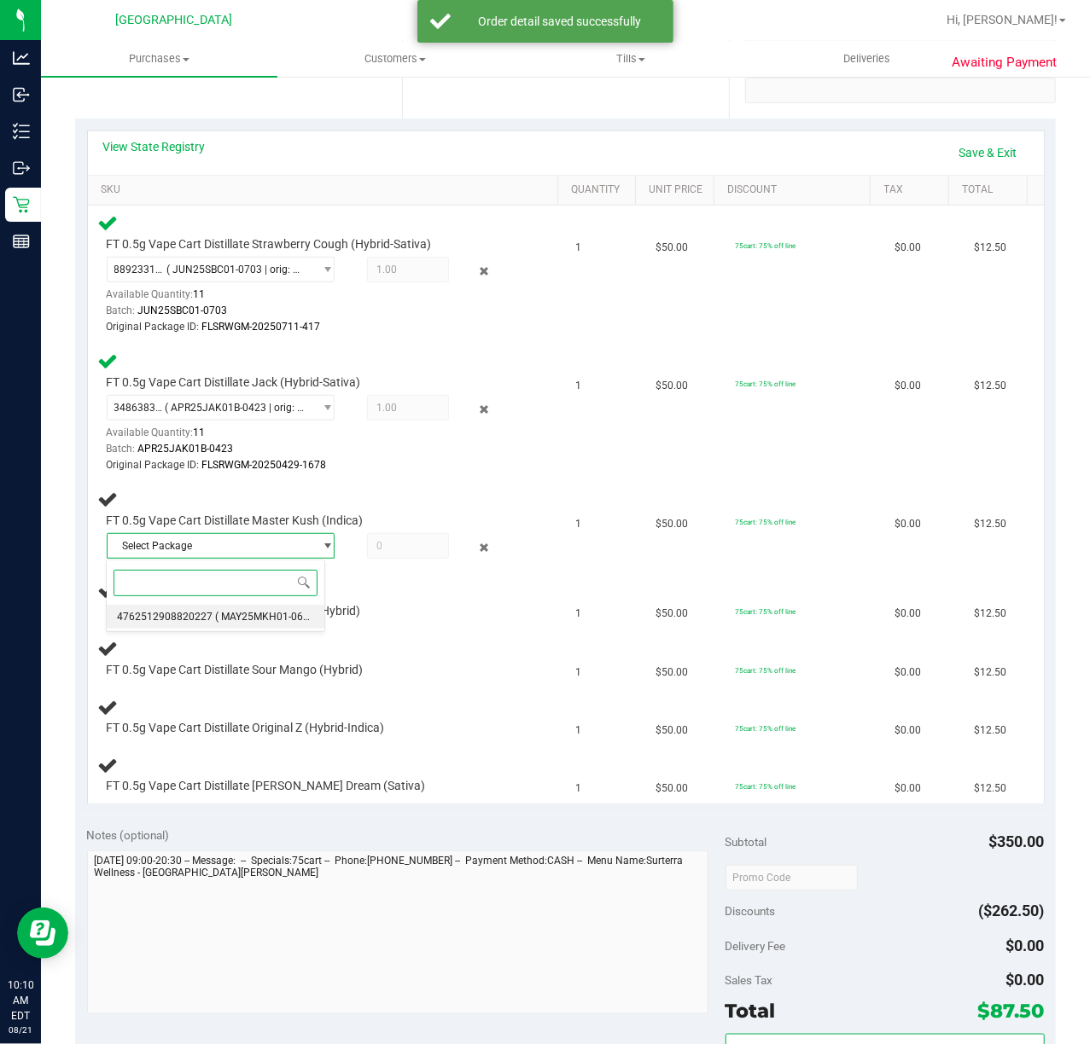
click at [169, 623] on span "4762512908820227" at bounding box center [165, 617] width 96 height 12
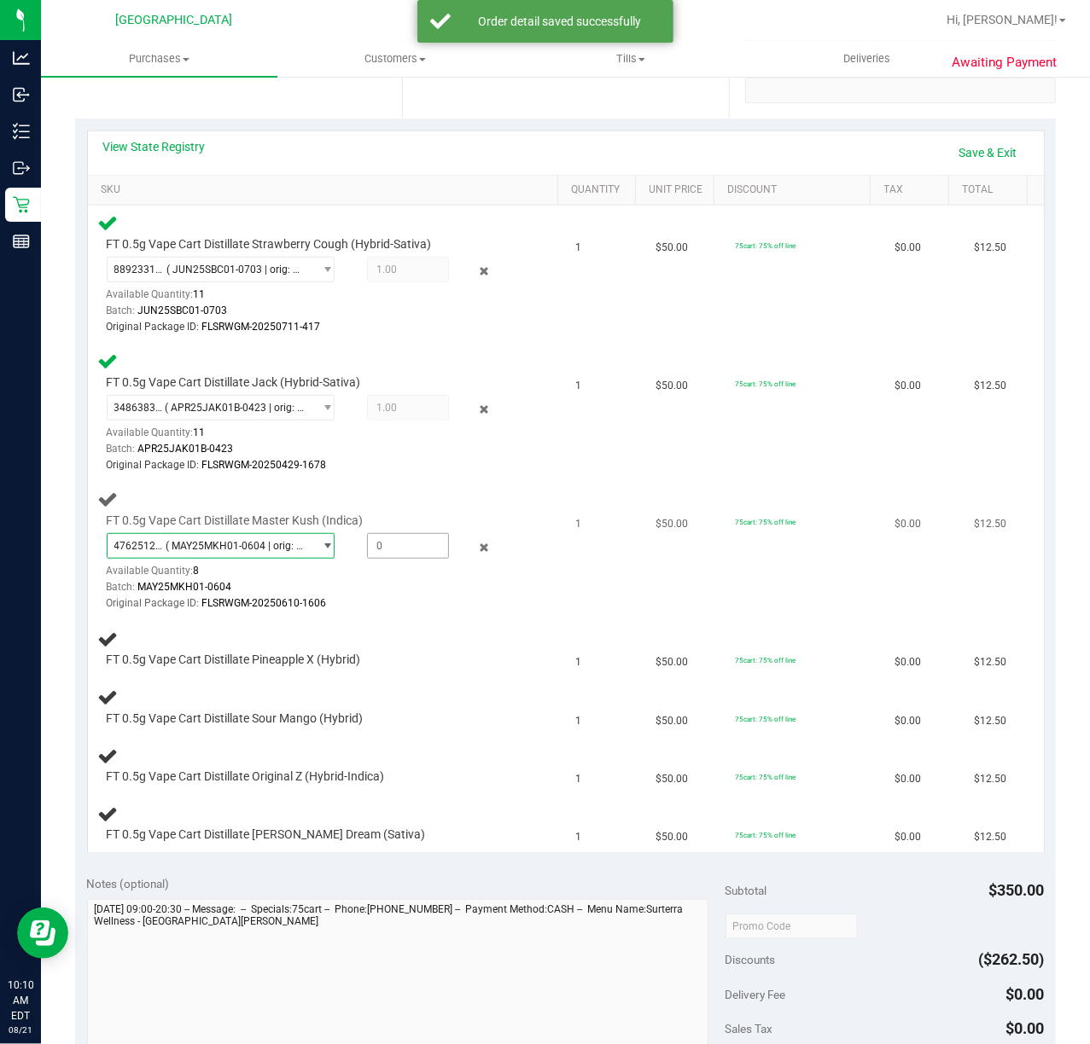
click at [394, 547] on span at bounding box center [408, 546] width 82 height 26
type input "1"
type input "1.0000"
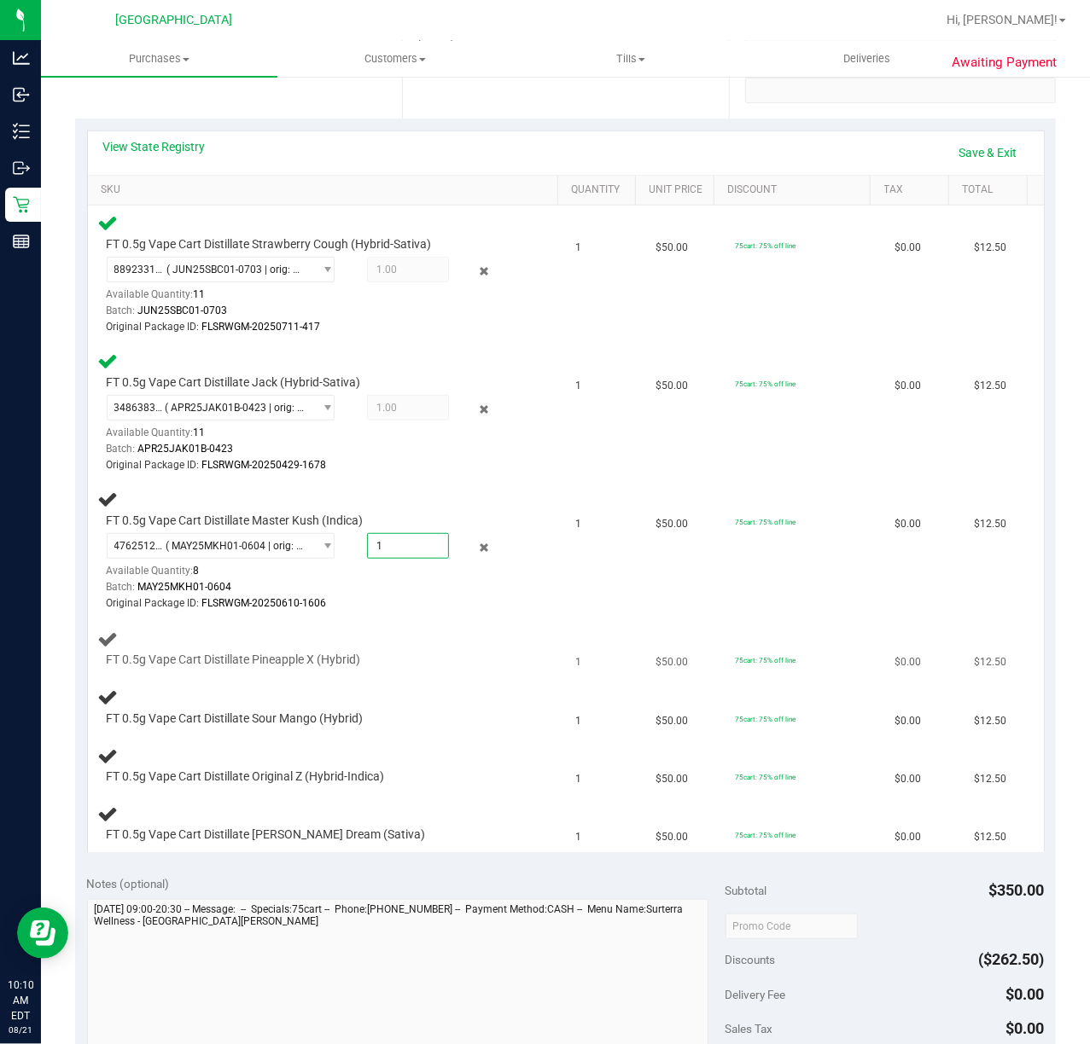
click at [430, 676] on td "FT 0.5g Vape Cart Distillate Pineapple X (Hybrid)" at bounding box center [327, 649] width 478 height 58
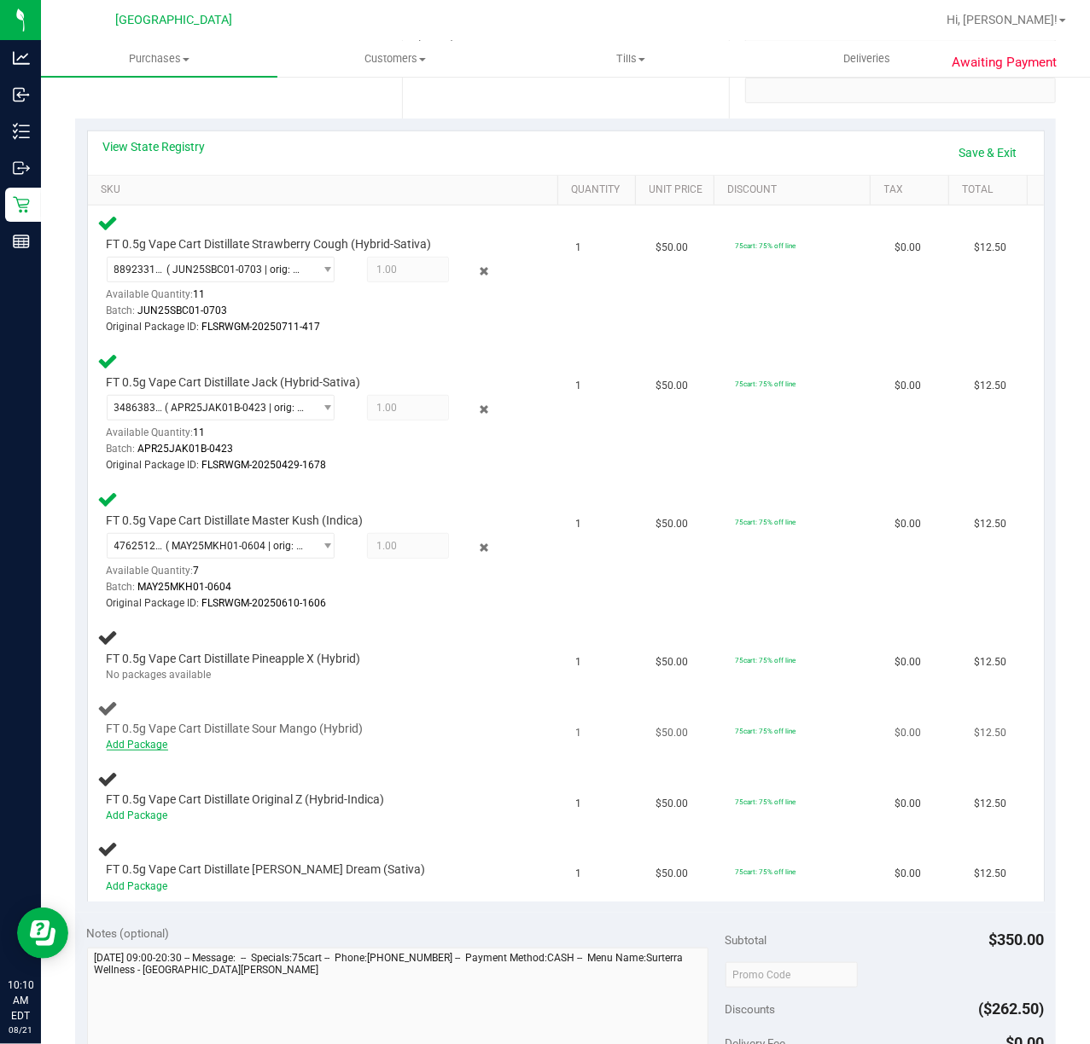
click at [124, 745] on link "Add Package" at bounding box center [137, 745] width 61 height 12
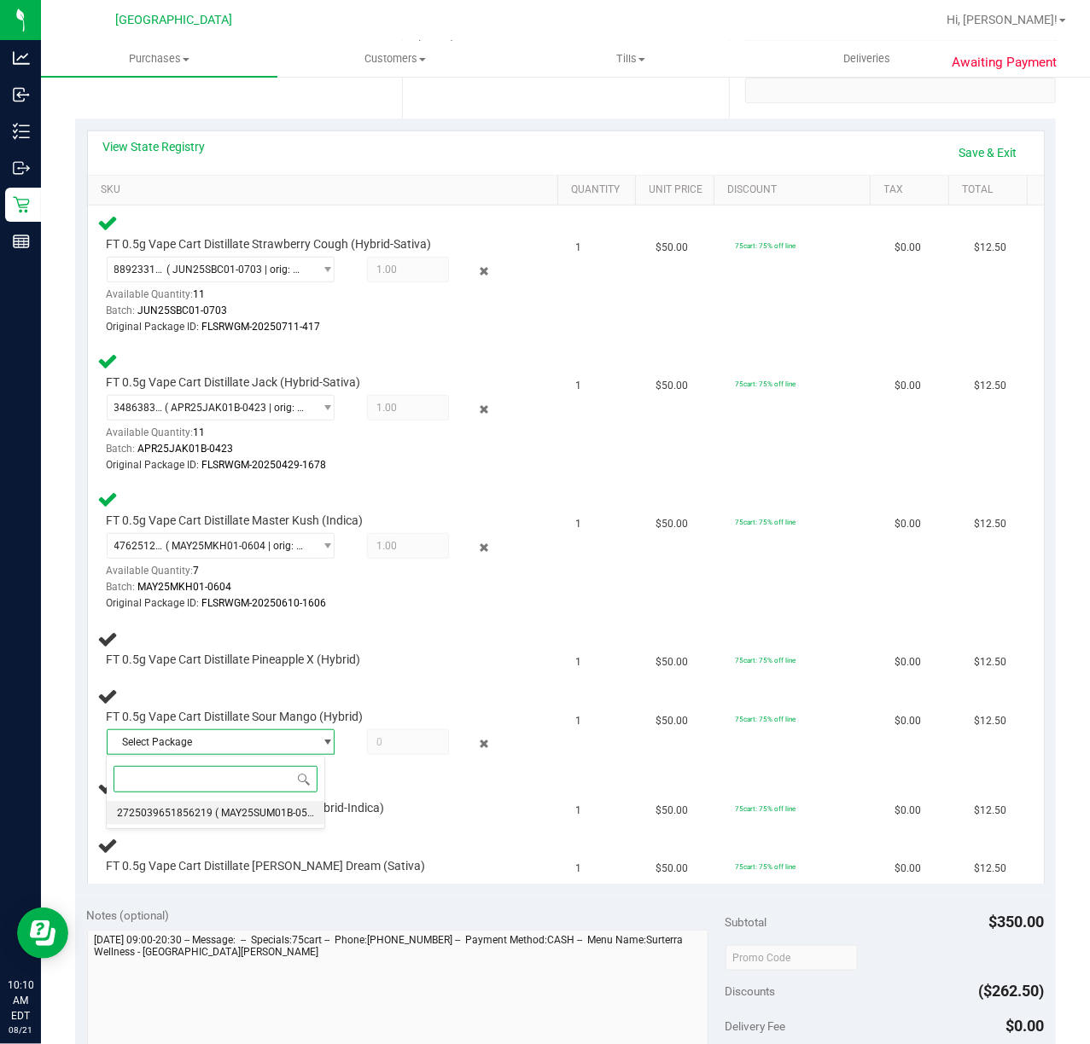
click at [220, 812] on span "( MAY25SUM01B-0512 | orig: FLSRWGM-20250519-2125 )" at bounding box center [347, 813] width 265 height 12
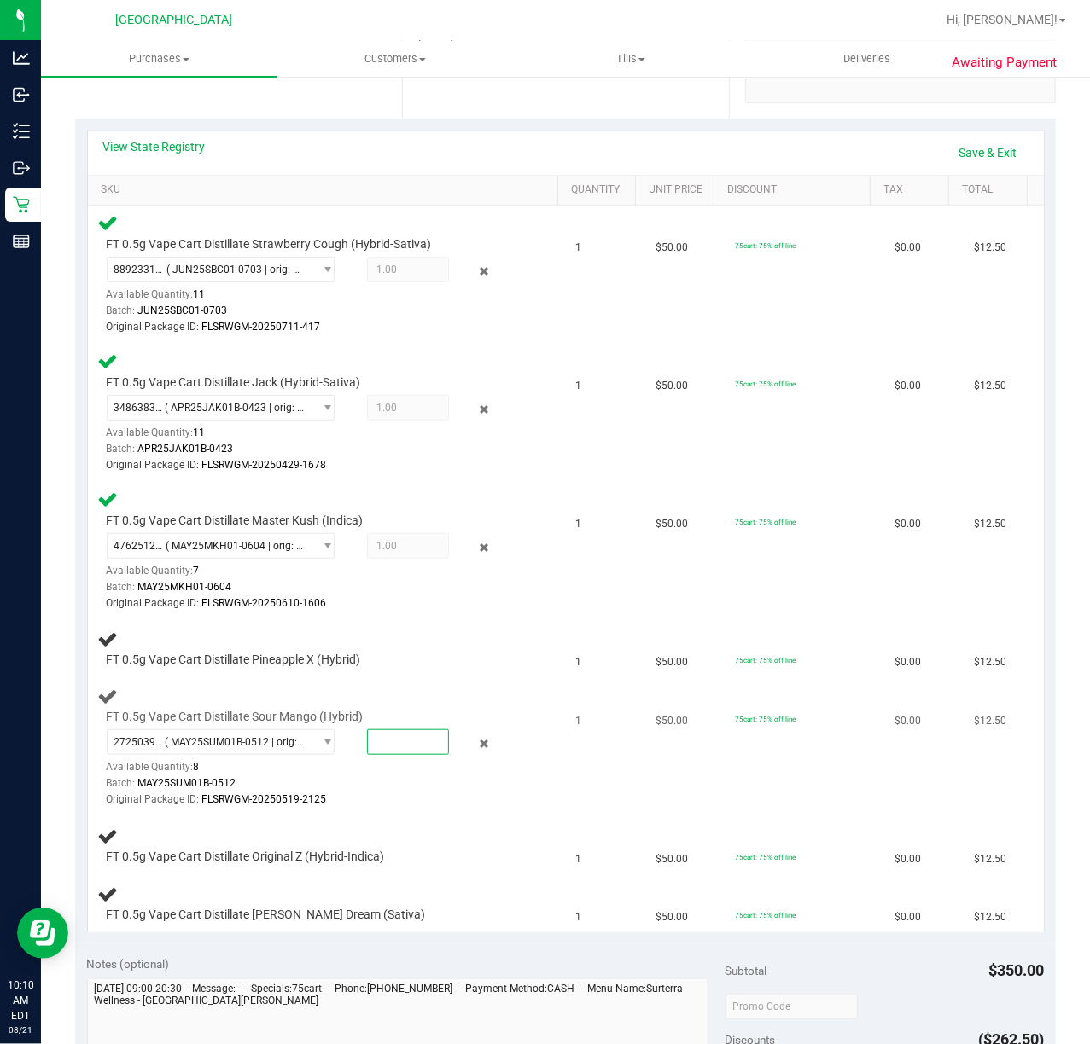
click at [401, 741] on span at bounding box center [408, 743] width 82 height 26
type input "1"
type input "1.0000"
click at [469, 772] on div "2725039651856219 ( MAY25SUM01B-0512 | orig: FLSRWGM-20250519-2125 ) 27250396518…" at bounding box center [312, 769] width 411 height 79
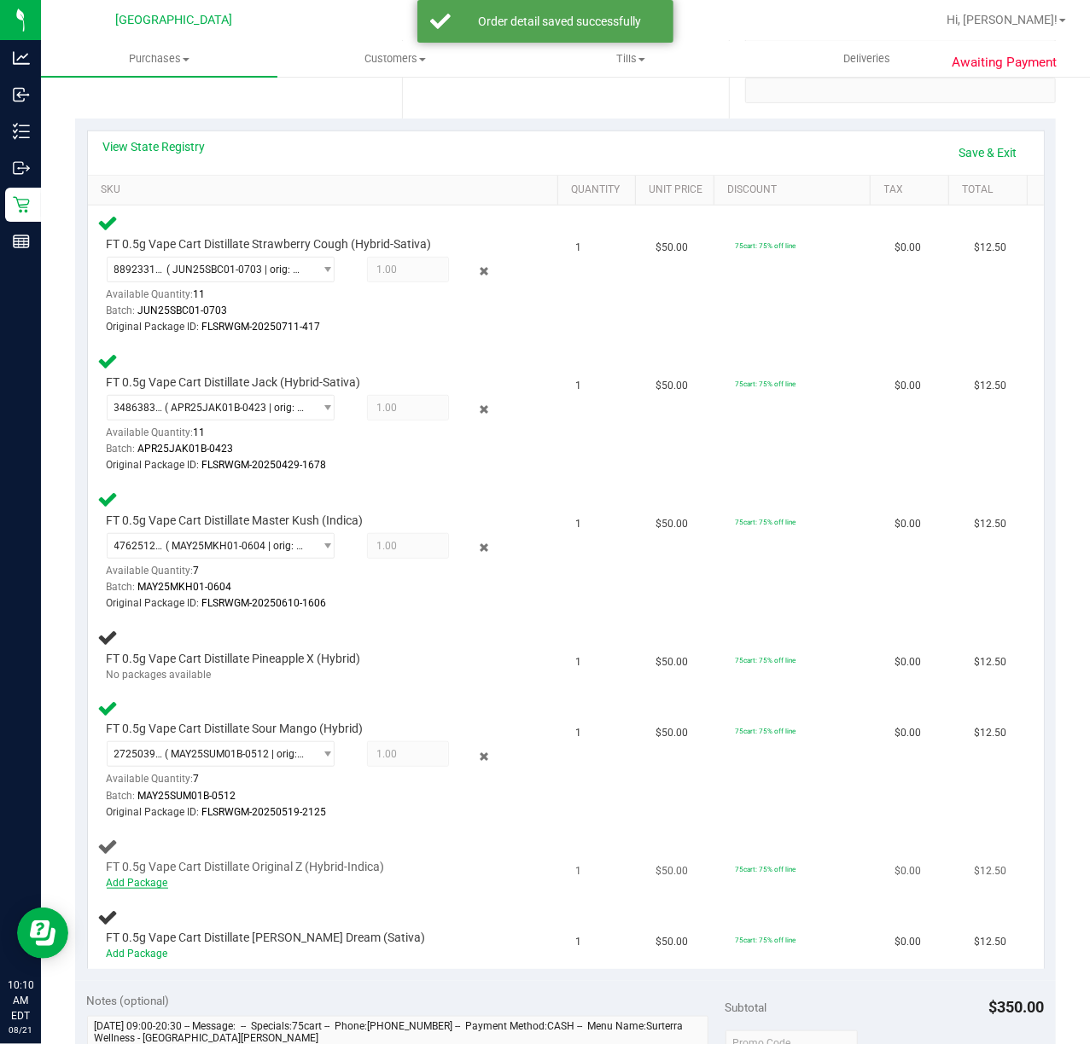
click at [121, 878] on link "Add Package" at bounding box center [137, 883] width 61 height 12
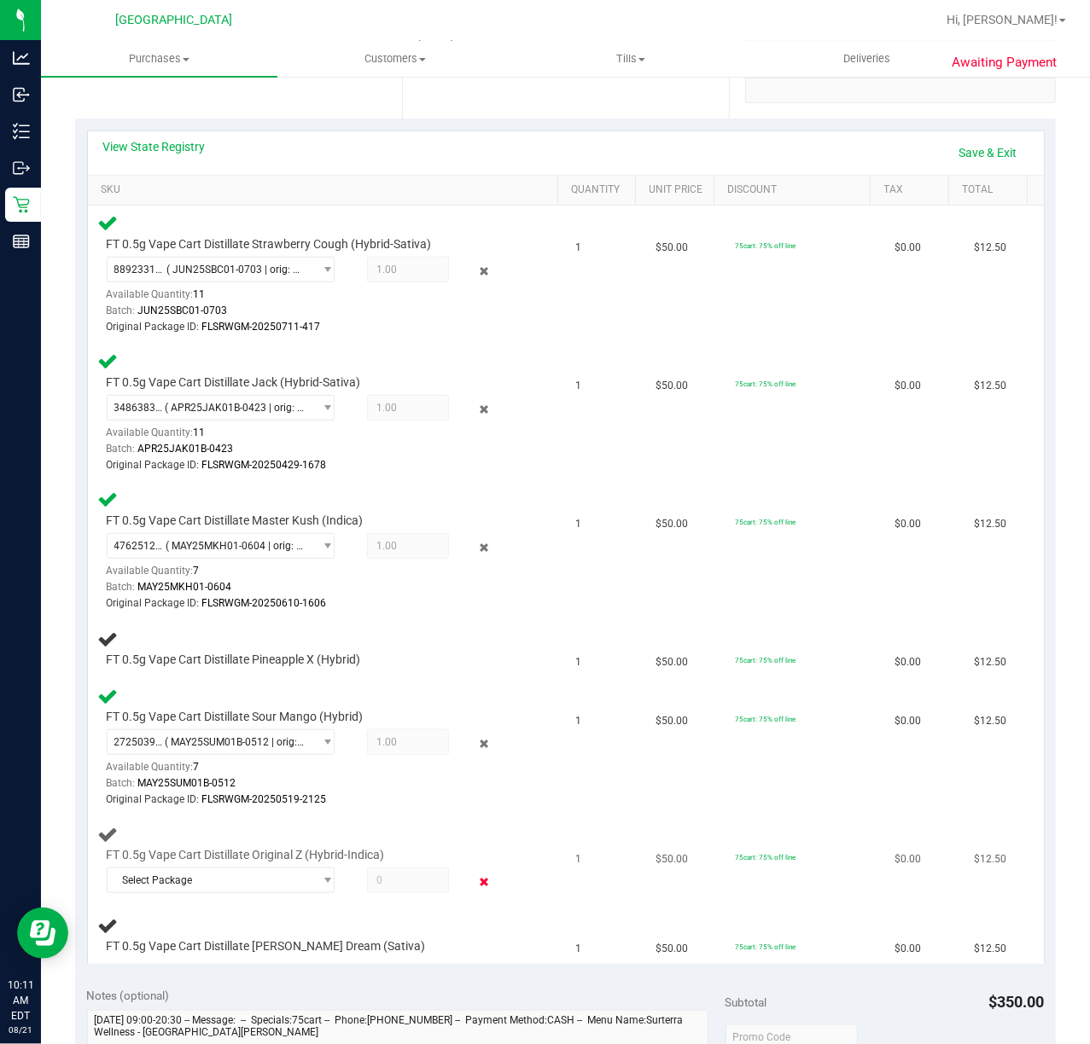
click at [475, 885] on icon at bounding box center [483, 883] width 18 height 20
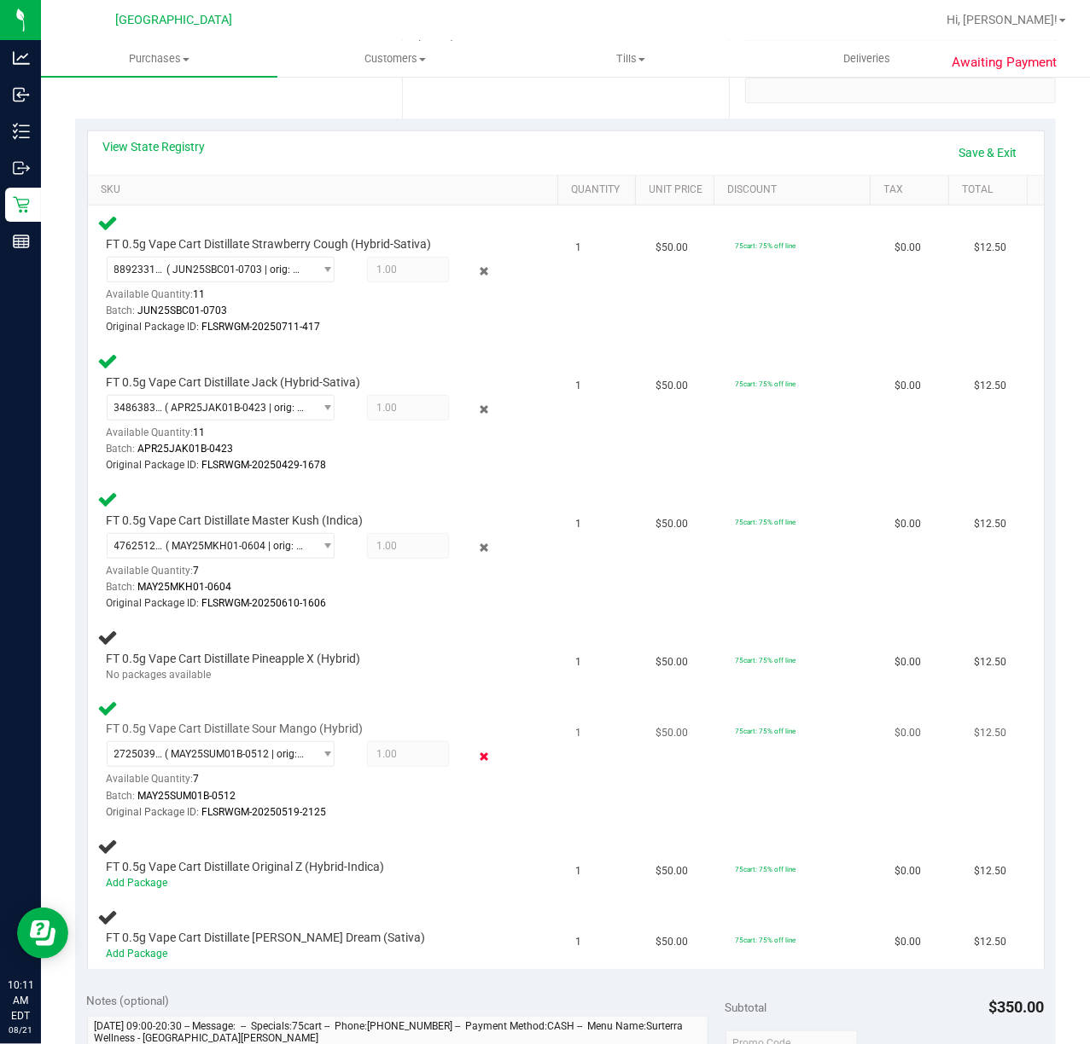
click at [474, 752] on icon at bounding box center [483, 757] width 18 height 20
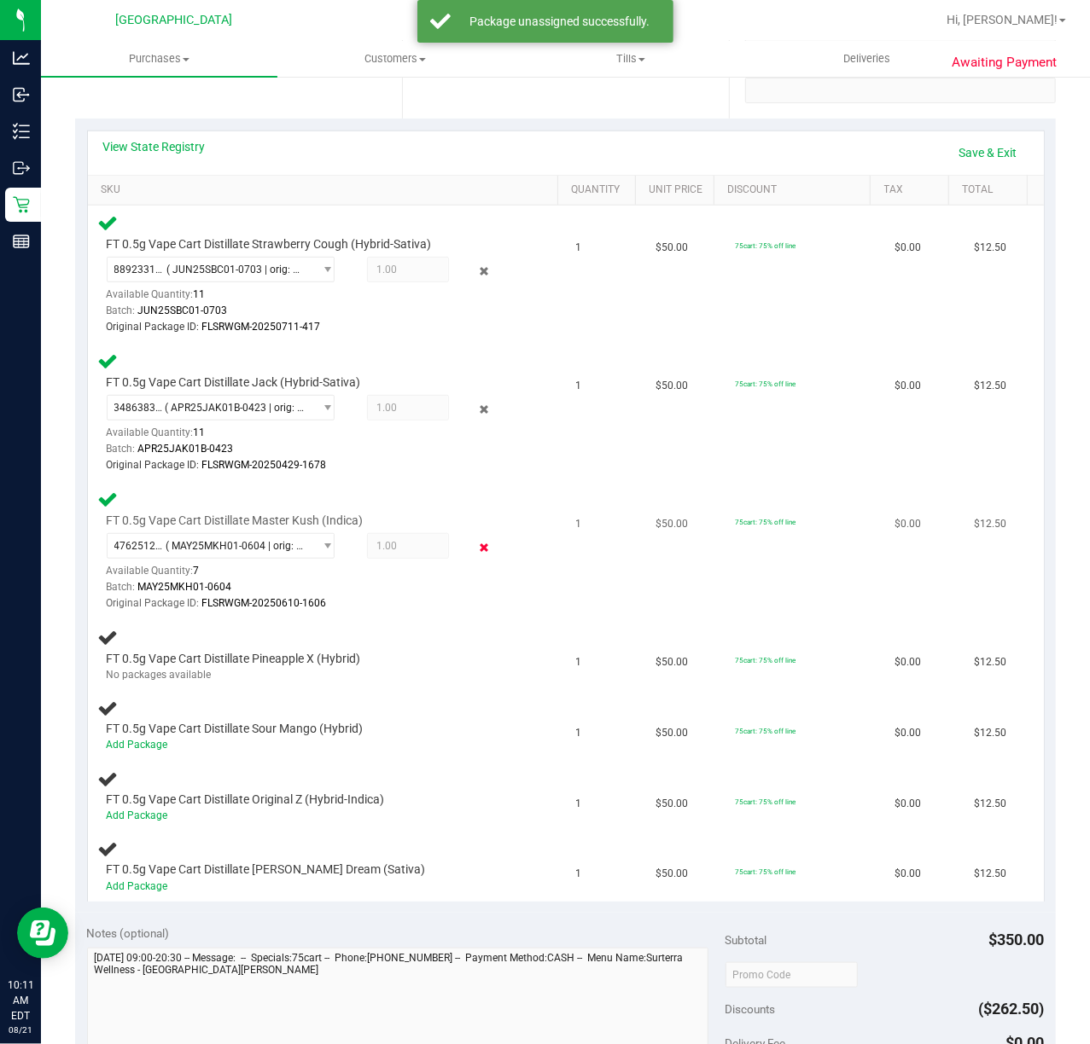
click at [474, 546] on icon at bounding box center [483, 548] width 18 height 20
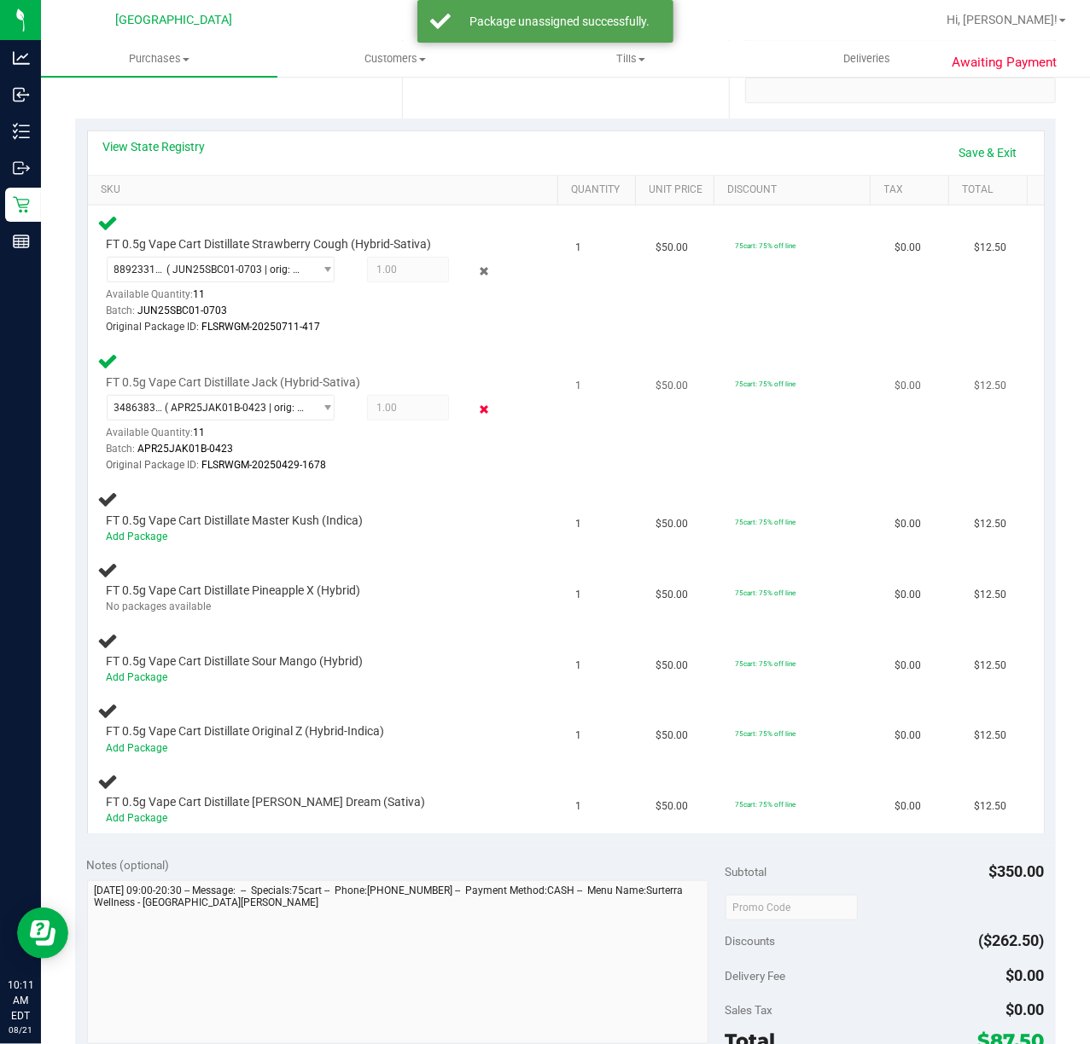
click at [474, 407] on icon at bounding box center [483, 410] width 18 height 20
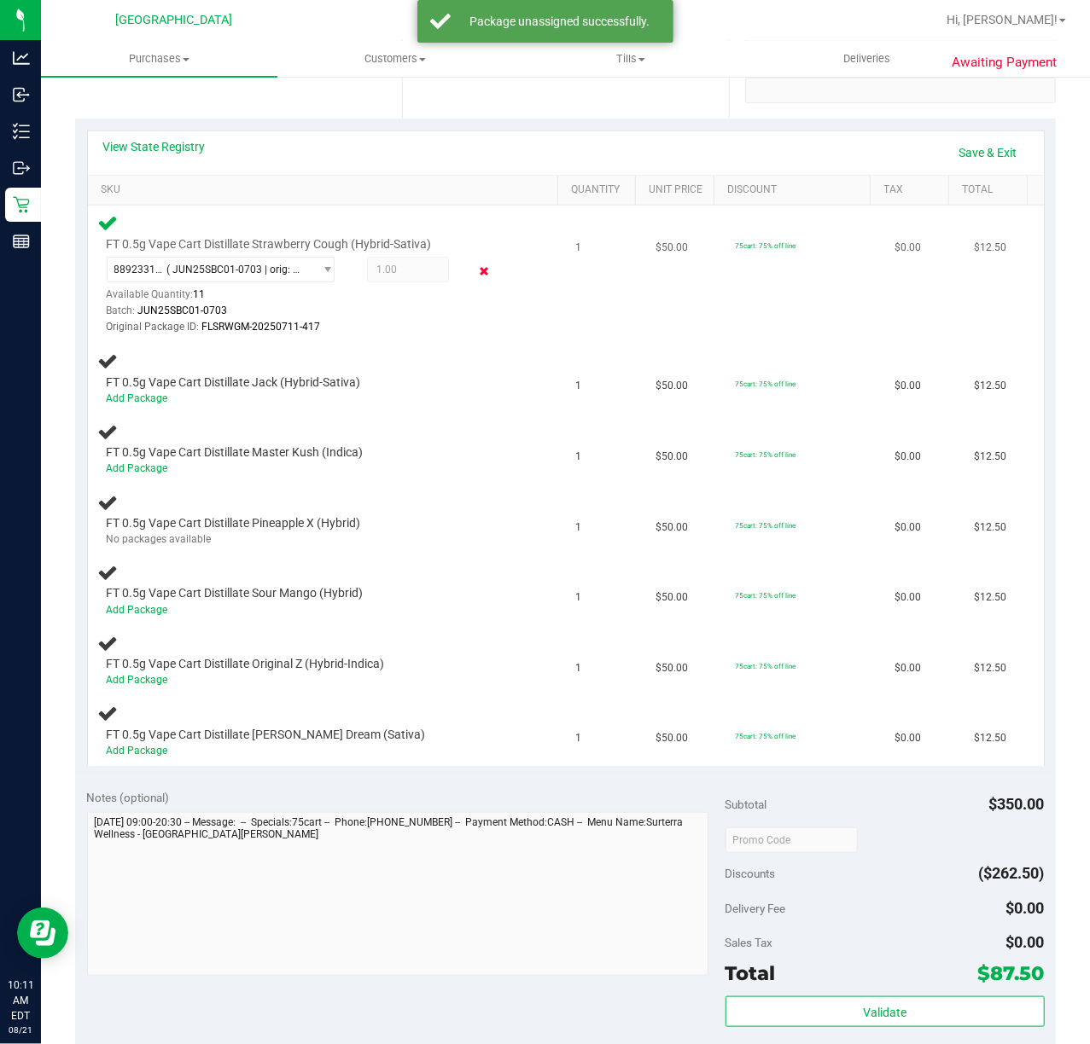
click at [475, 273] on icon at bounding box center [483, 272] width 18 height 20
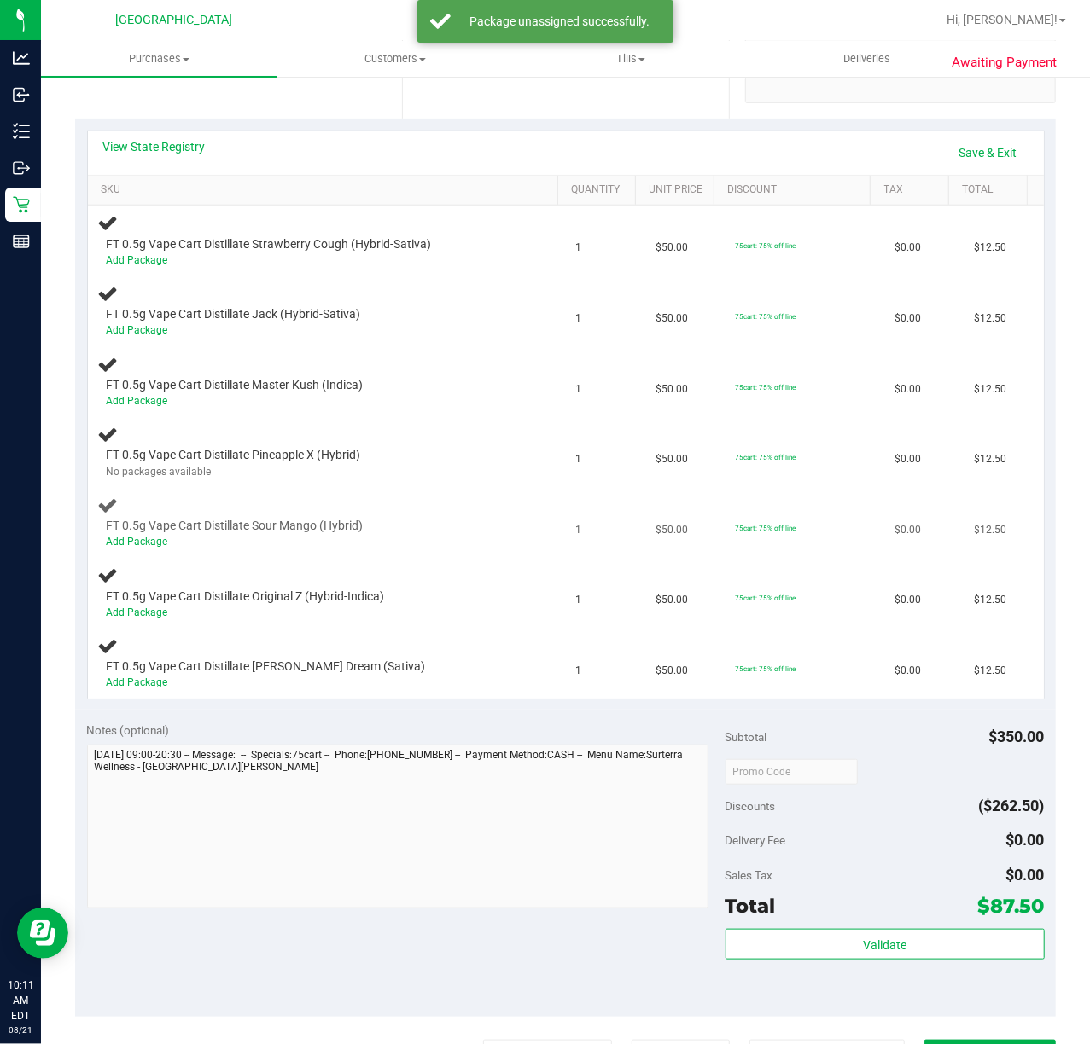
click at [384, 490] on td "FT 0.5g Vape Cart Distillate Sour Mango (Hybrid) Add Package" at bounding box center [327, 523] width 478 height 71
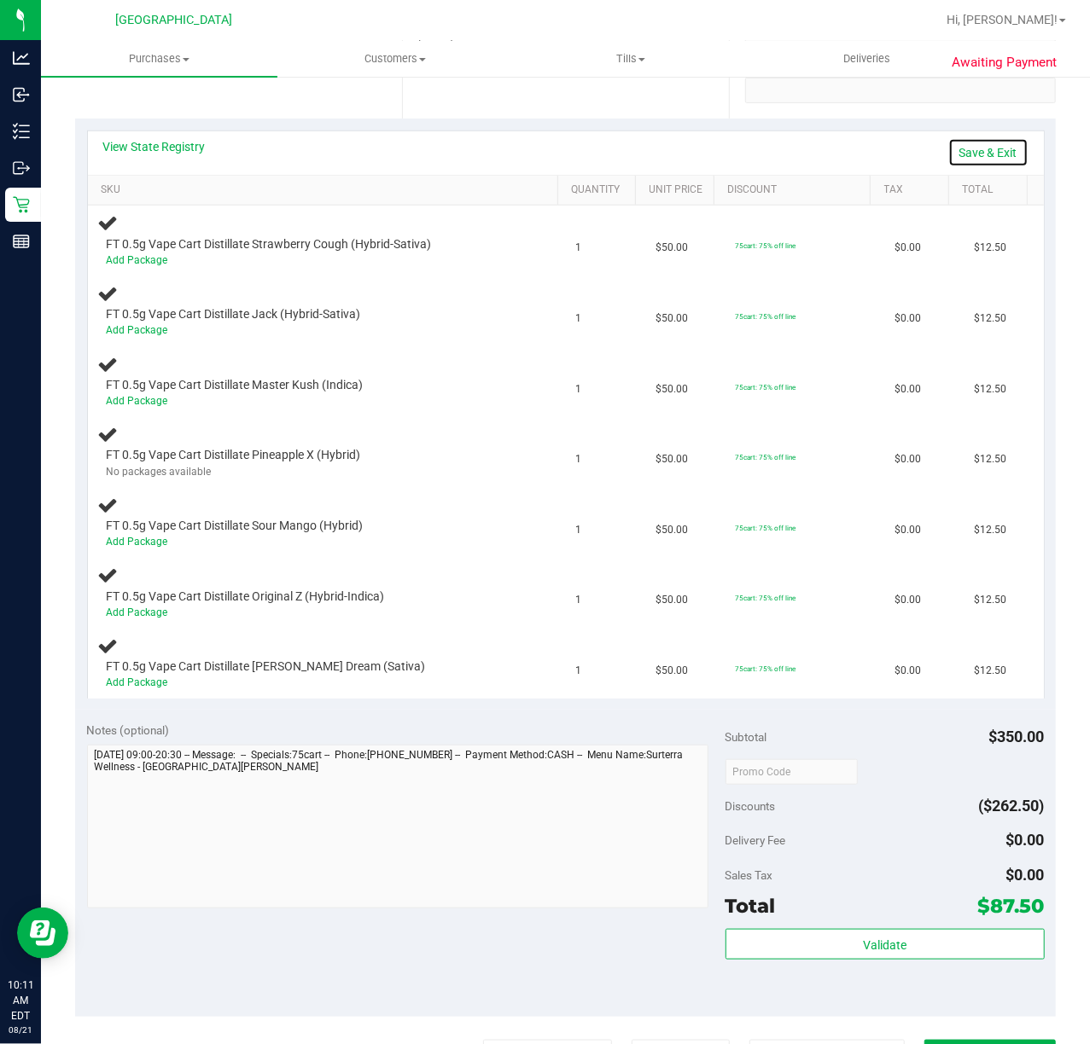
click at [952, 151] on link "Save & Exit" at bounding box center [988, 152] width 80 height 29
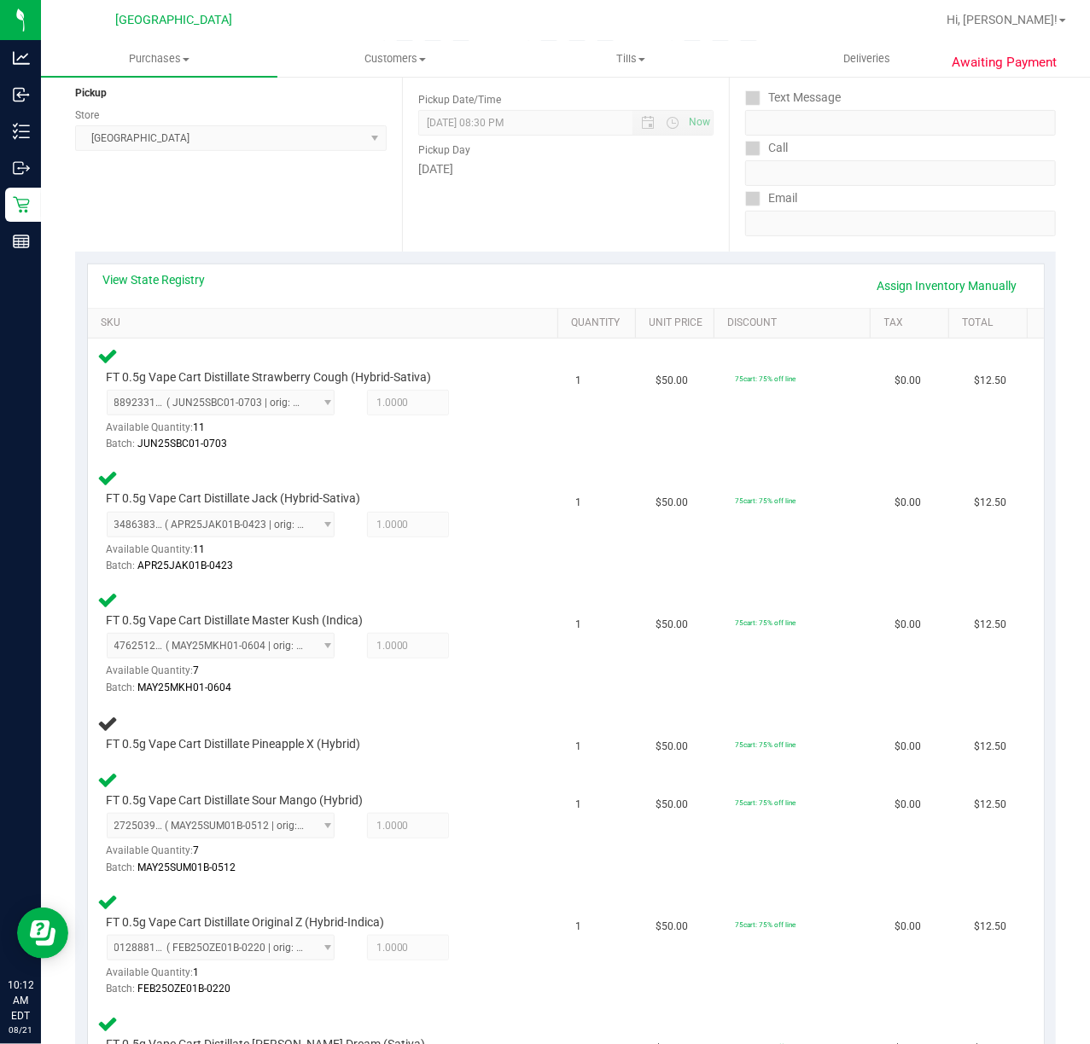
scroll to position [0, 0]
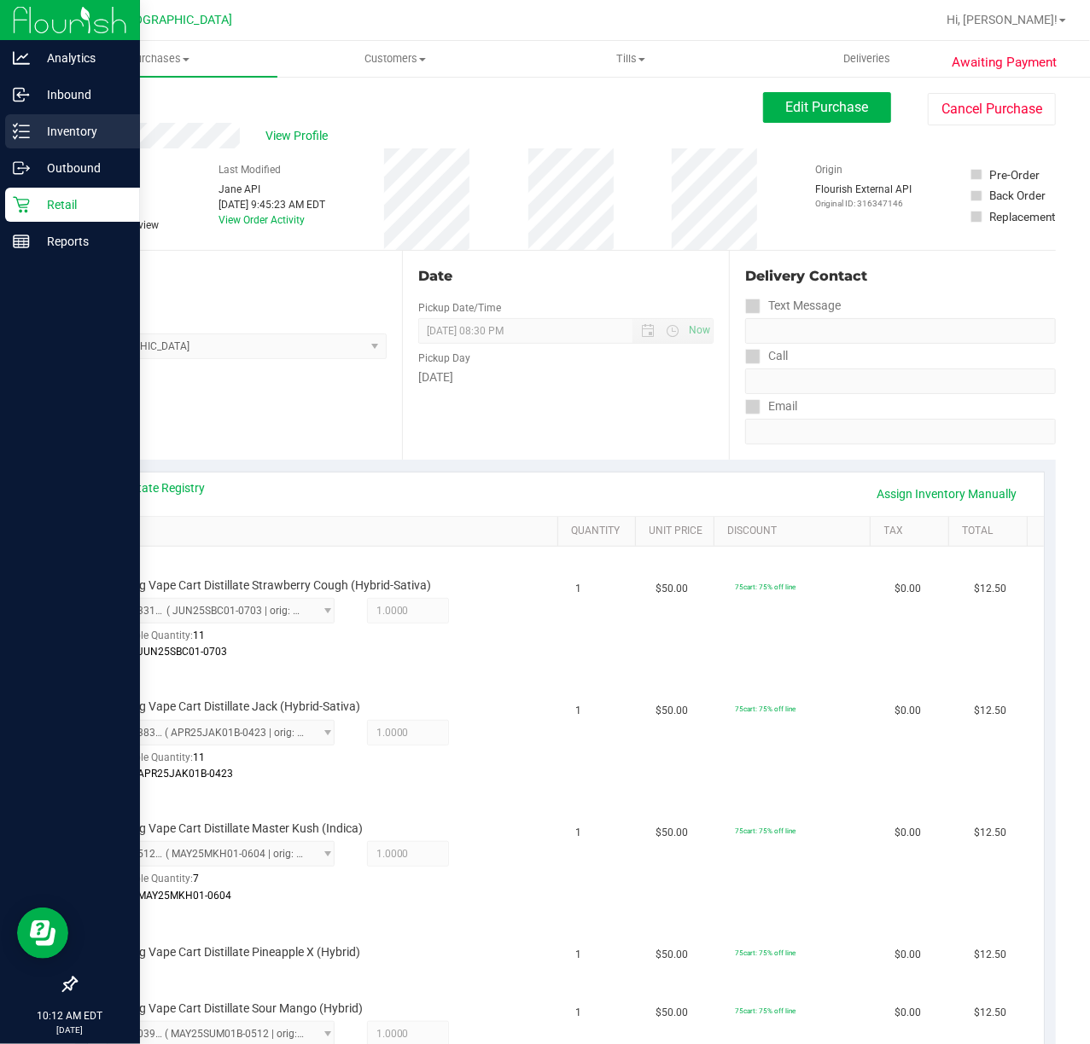
click at [44, 126] on p "Inventory" at bounding box center [81, 131] width 102 height 20
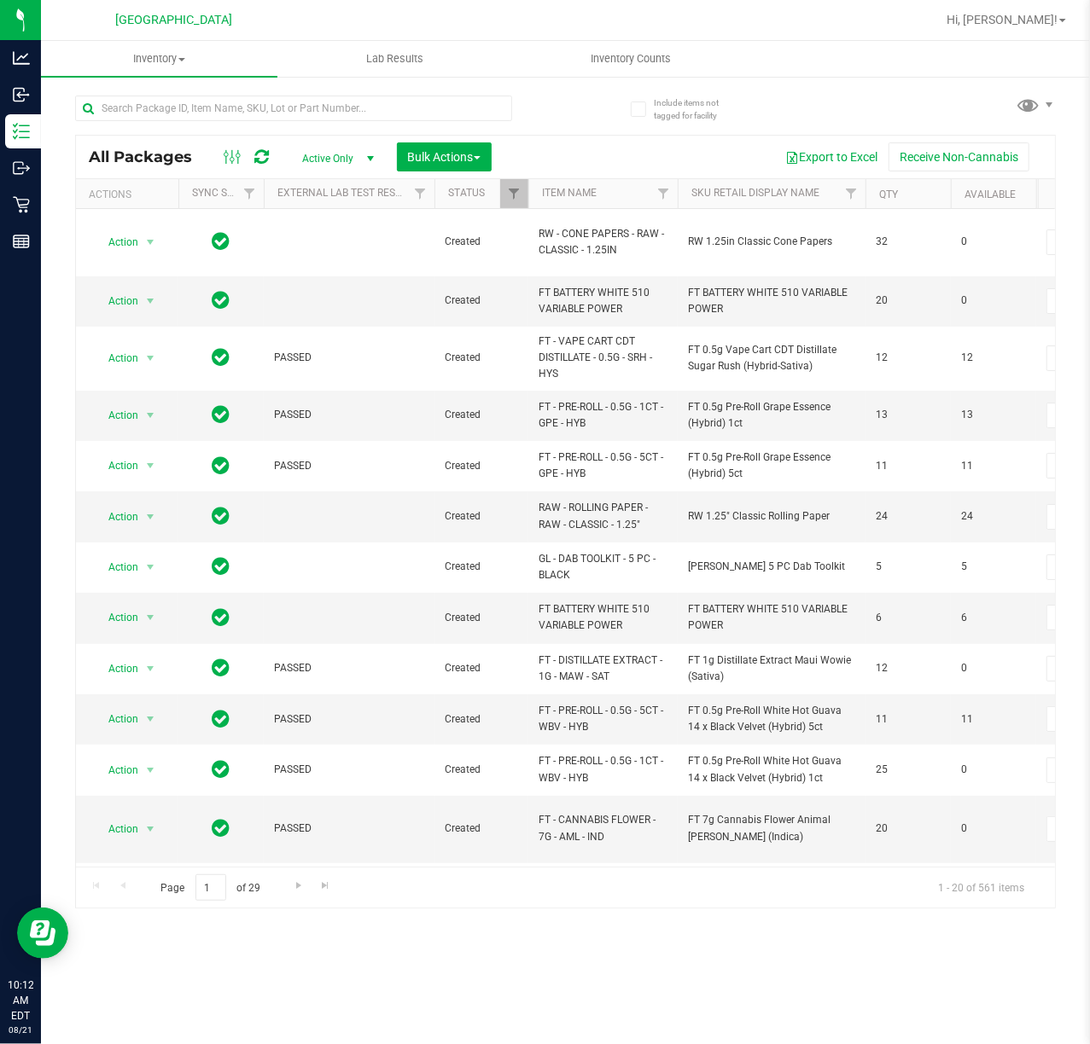
click at [437, 124] on div at bounding box center [293, 115] width 437 height 39
click at [439, 104] on input "text" at bounding box center [293, 109] width 437 height 26
type input "1300"
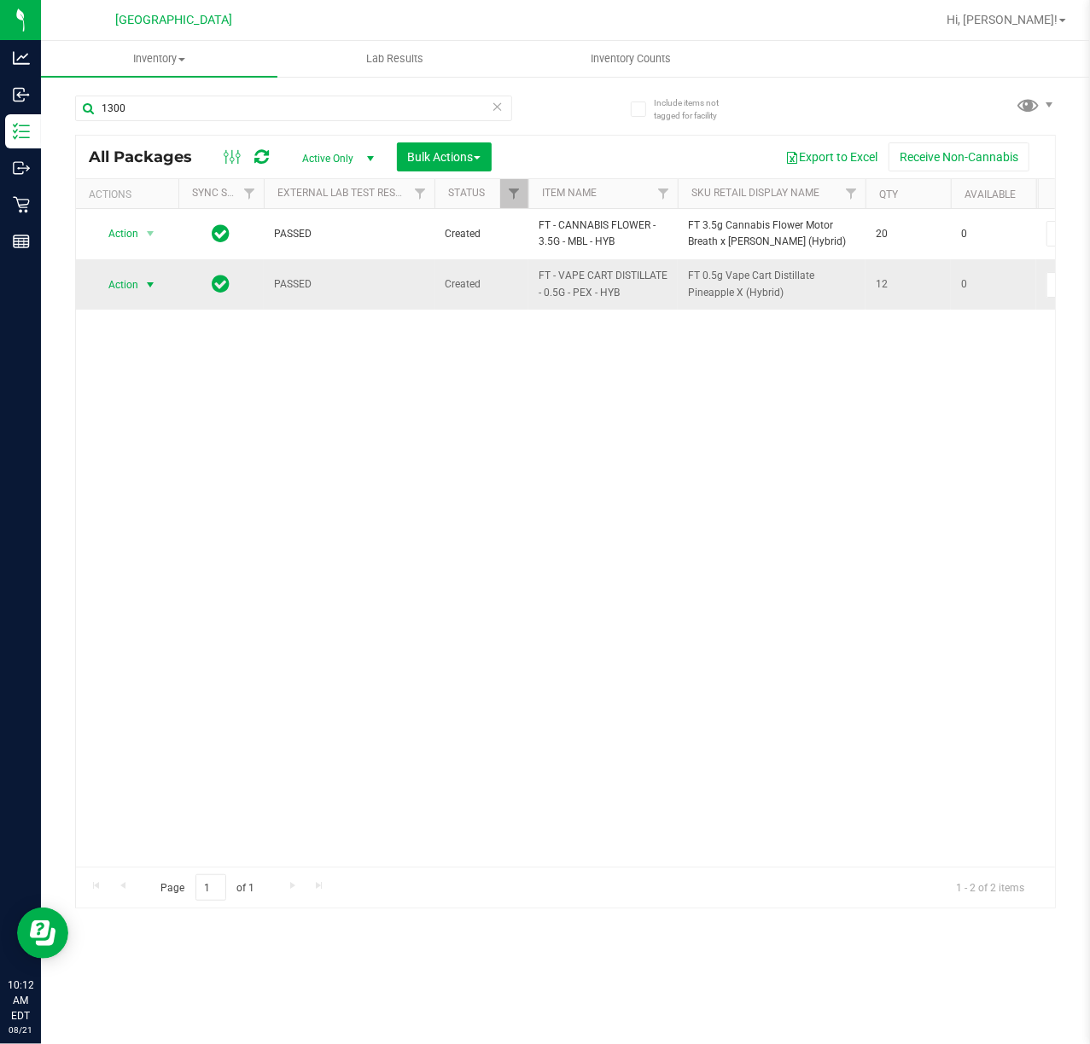
click at [138, 283] on span "Action" at bounding box center [116, 285] width 46 height 24
click at [123, 497] on li "Unlock package" at bounding box center [149, 489] width 110 height 26
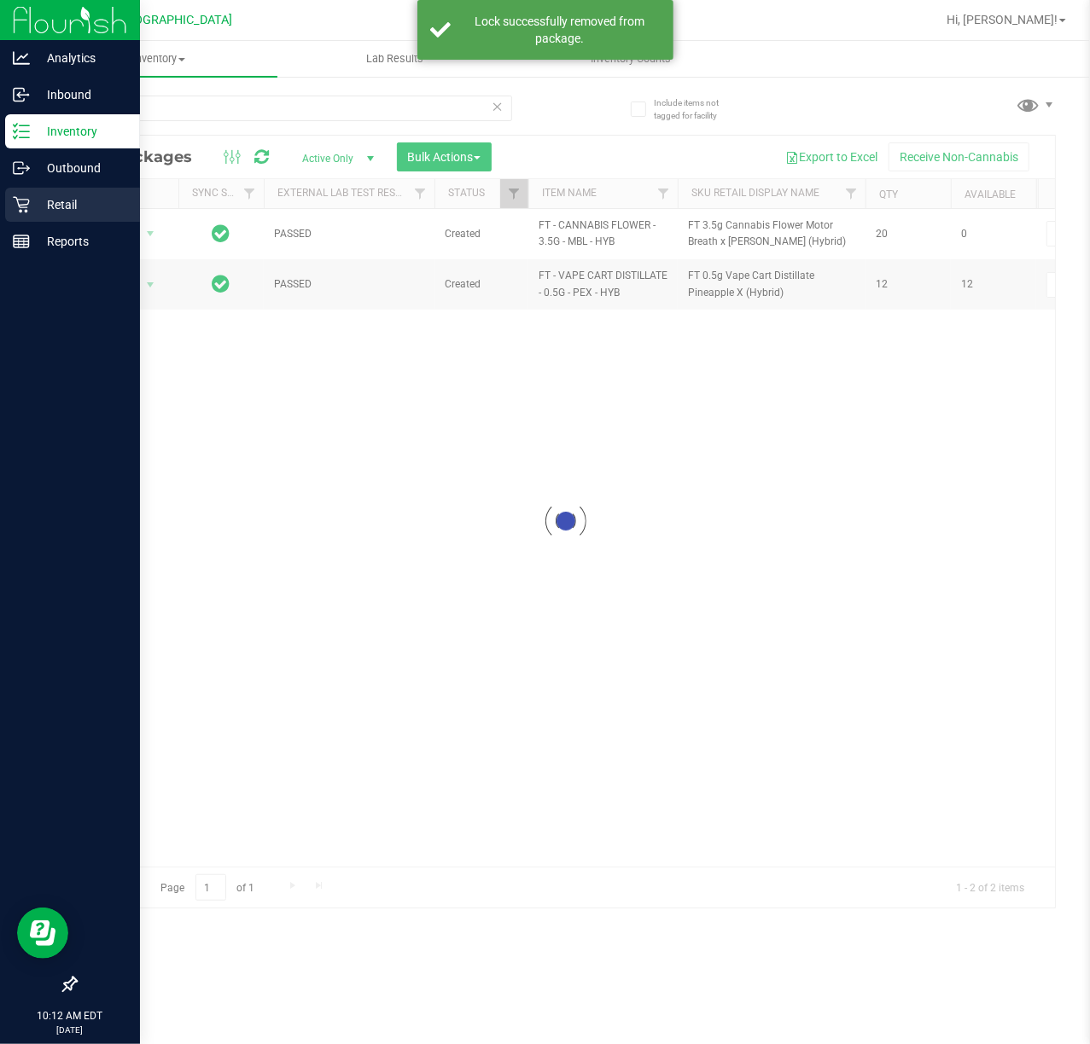
click at [26, 202] on icon at bounding box center [21, 204] width 17 height 17
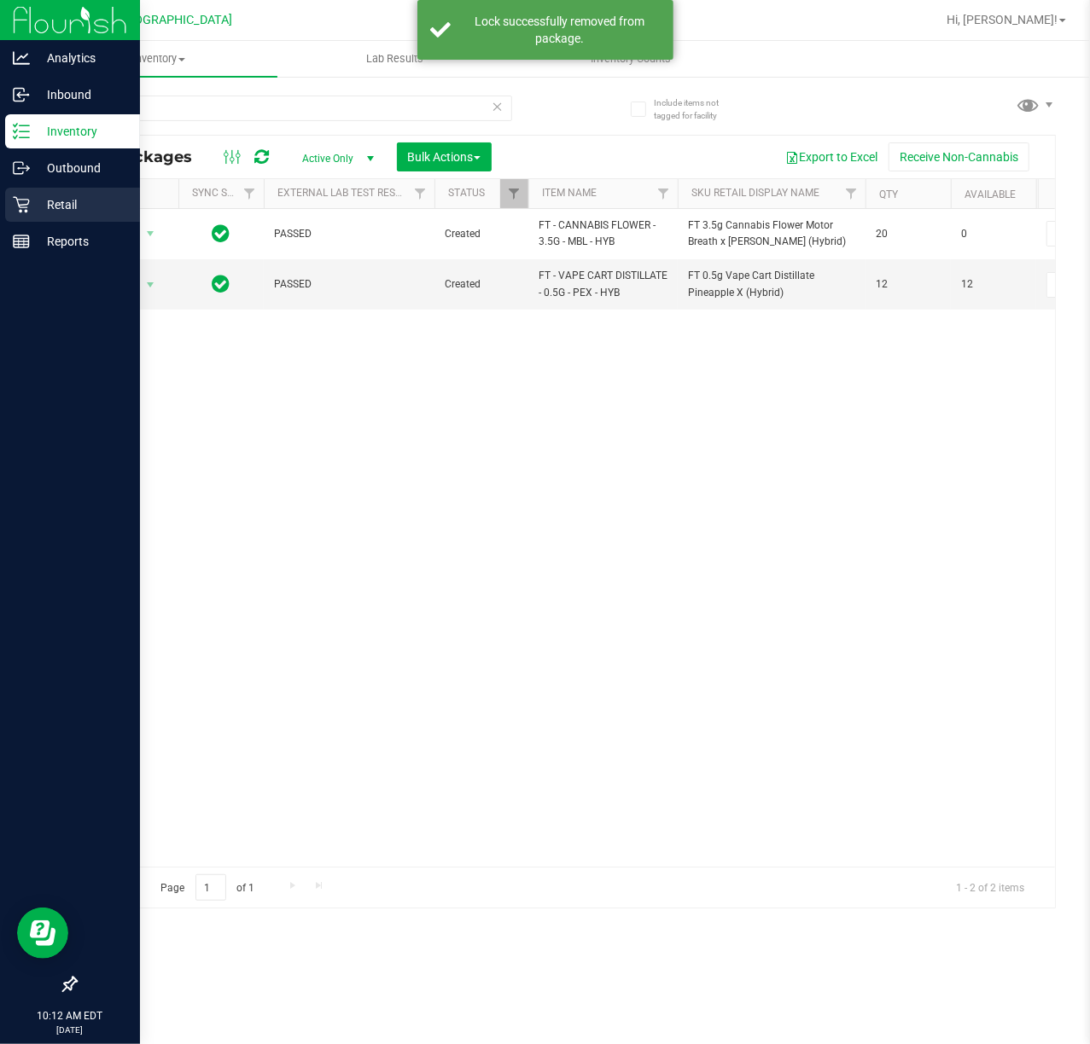
click at [73, 206] on p "Retail" at bounding box center [81, 205] width 102 height 20
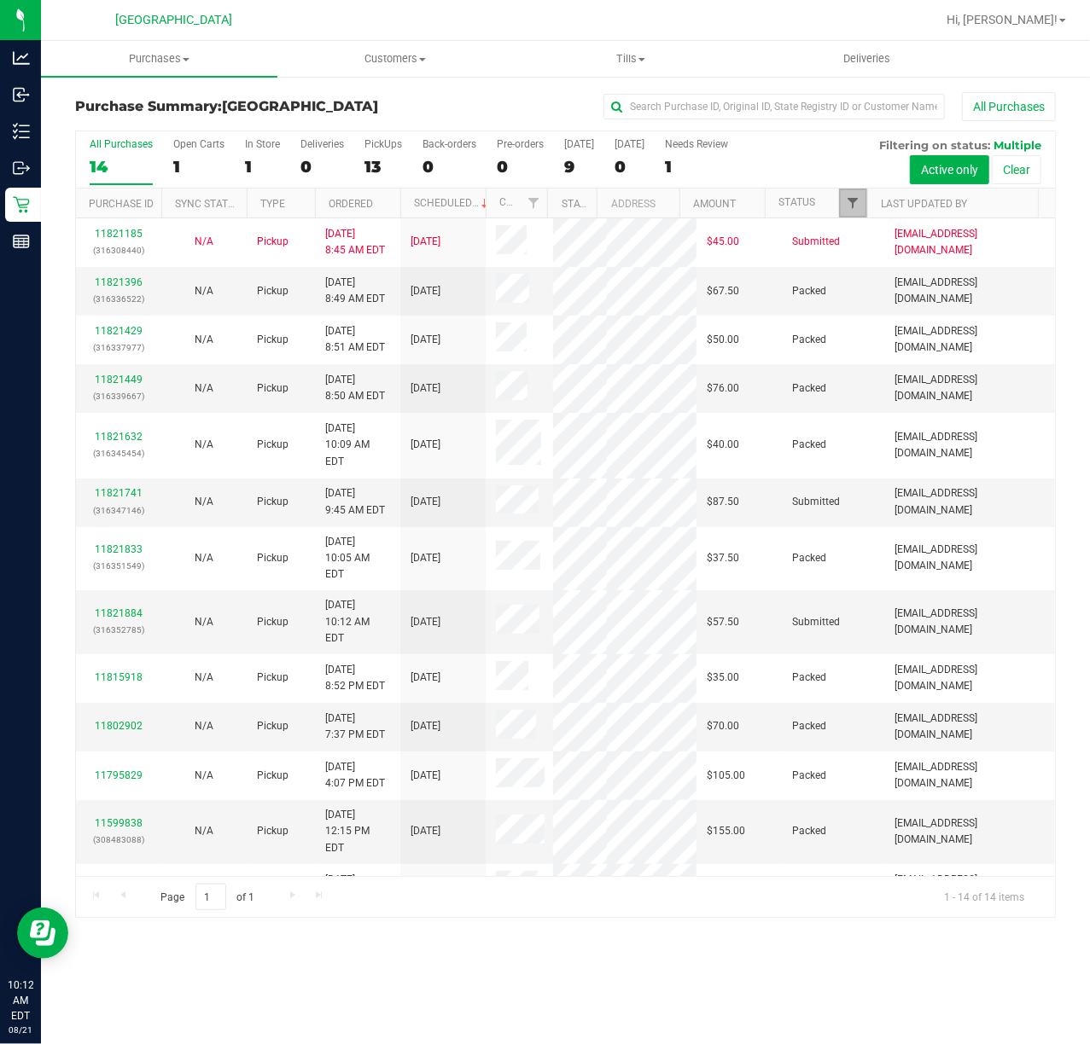
click at [848, 205] on span "Filter" at bounding box center [853, 203] width 14 height 14
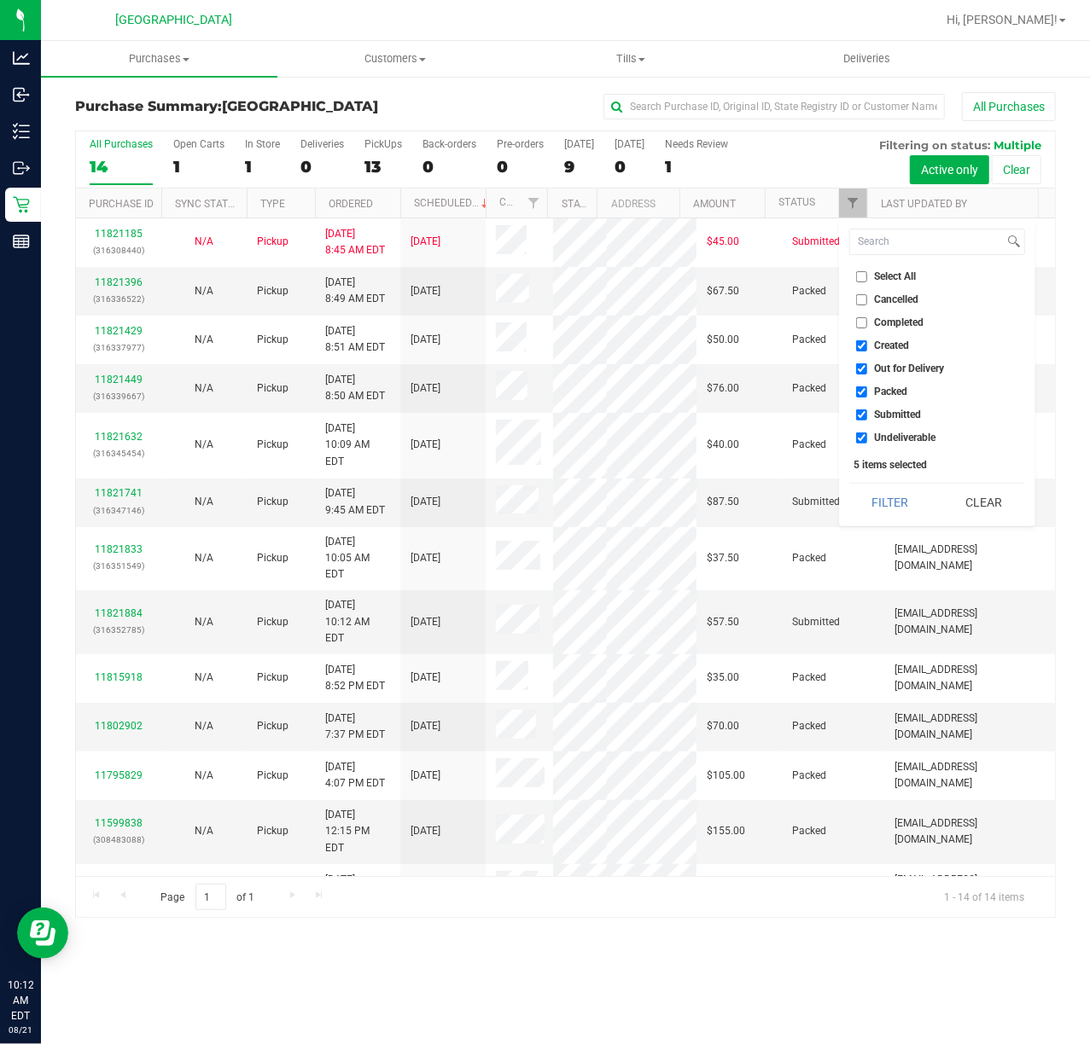
click at [858, 348] on input "Created" at bounding box center [861, 345] width 11 height 11
checkbox input "false"
click at [853, 366] on li "Out for Delivery" at bounding box center [937, 369] width 176 height 18
click at [875, 367] on span "Out for Delivery" at bounding box center [910, 368] width 70 height 10
click at [867, 367] on input "Out for Delivery" at bounding box center [861, 368] width 11 height 11
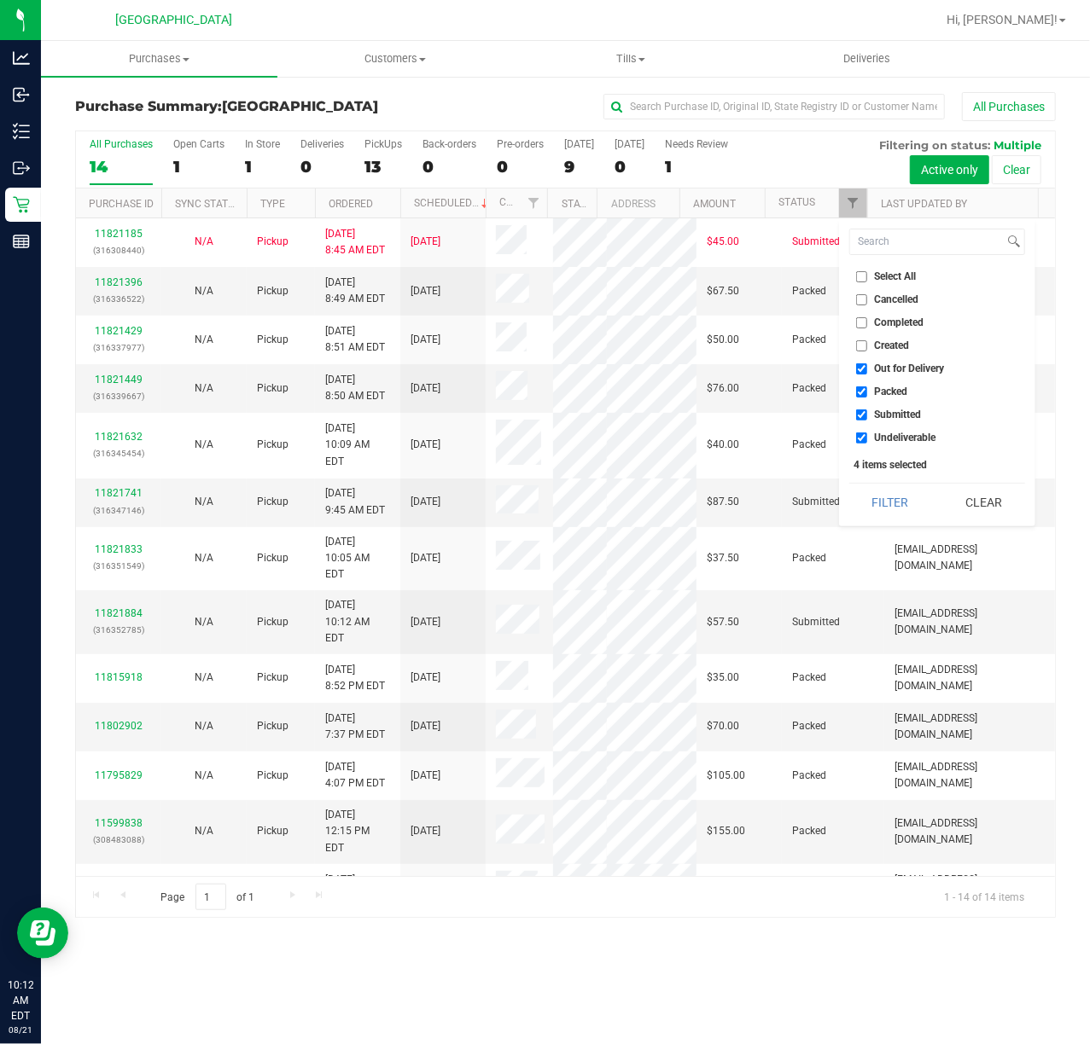
checkbox input "false"
click at [877, 390] on span "Packed" at bounding box center [891, 392] width 33 height 10
click at [867, 390] on input "Packed" at bounding box center [861, 392] width 11 height 11
checkbox input "false"
click at [885, 442] on span "Undeliverable" at bounding box center [905, 438] width 61 height 10
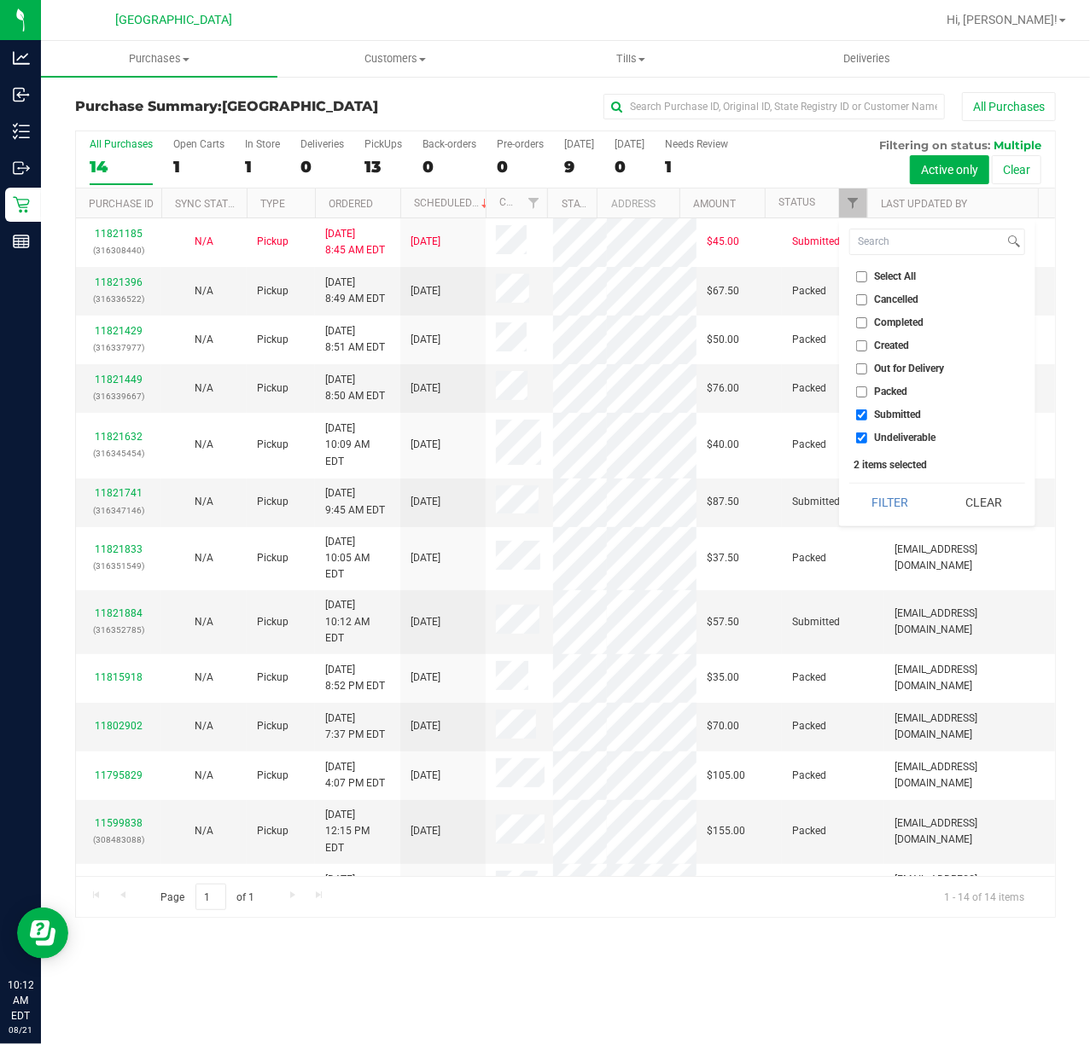
click at [867, 442] on input "Undeliverable" at bounding box center [861, 438] width 11 height 11
checkbox input "false"
click at [899, 503] on button "Filter" at bounding box center [890, 503] width 82 height 38
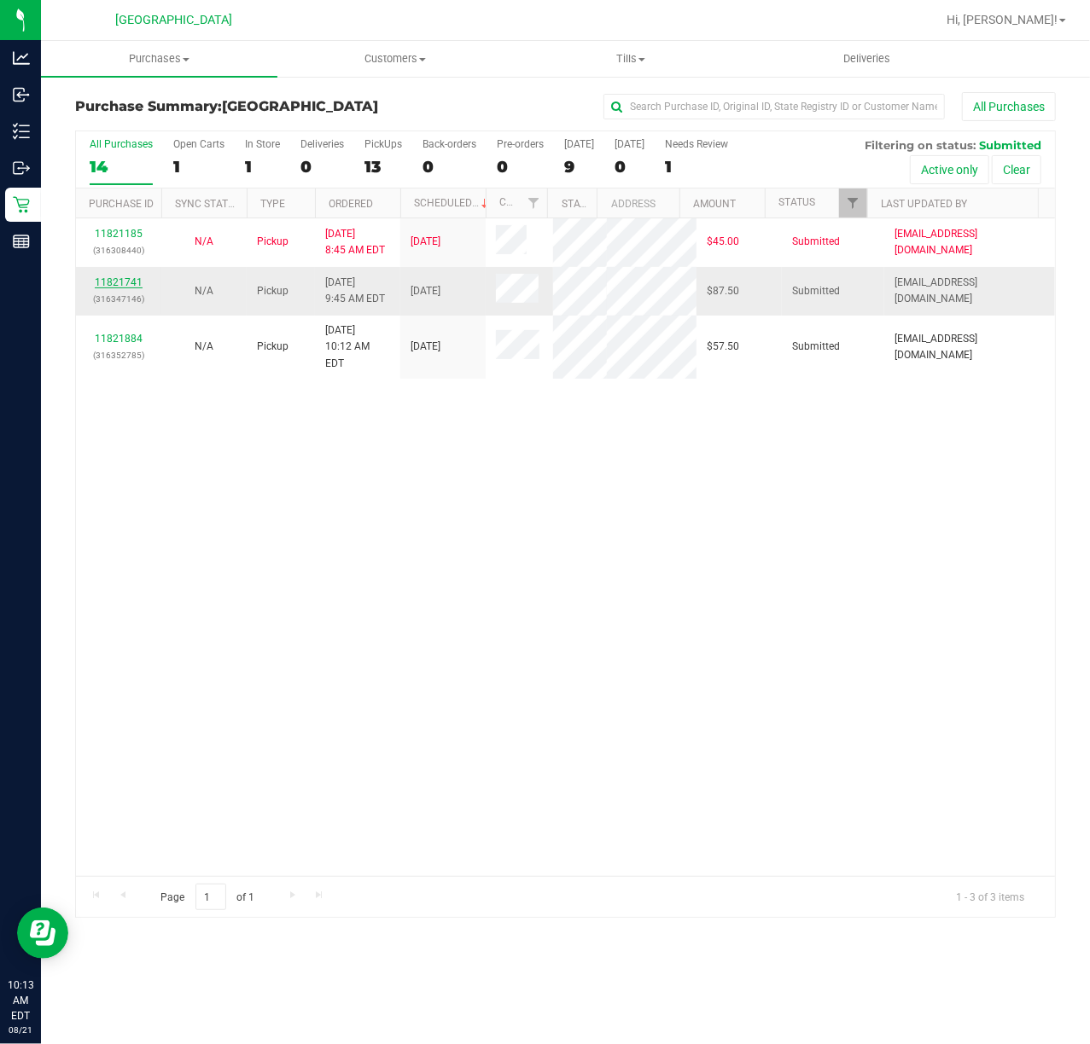
click at [124, 278] on link "11821741" at bounding box center [119, 282] width 48 height 12
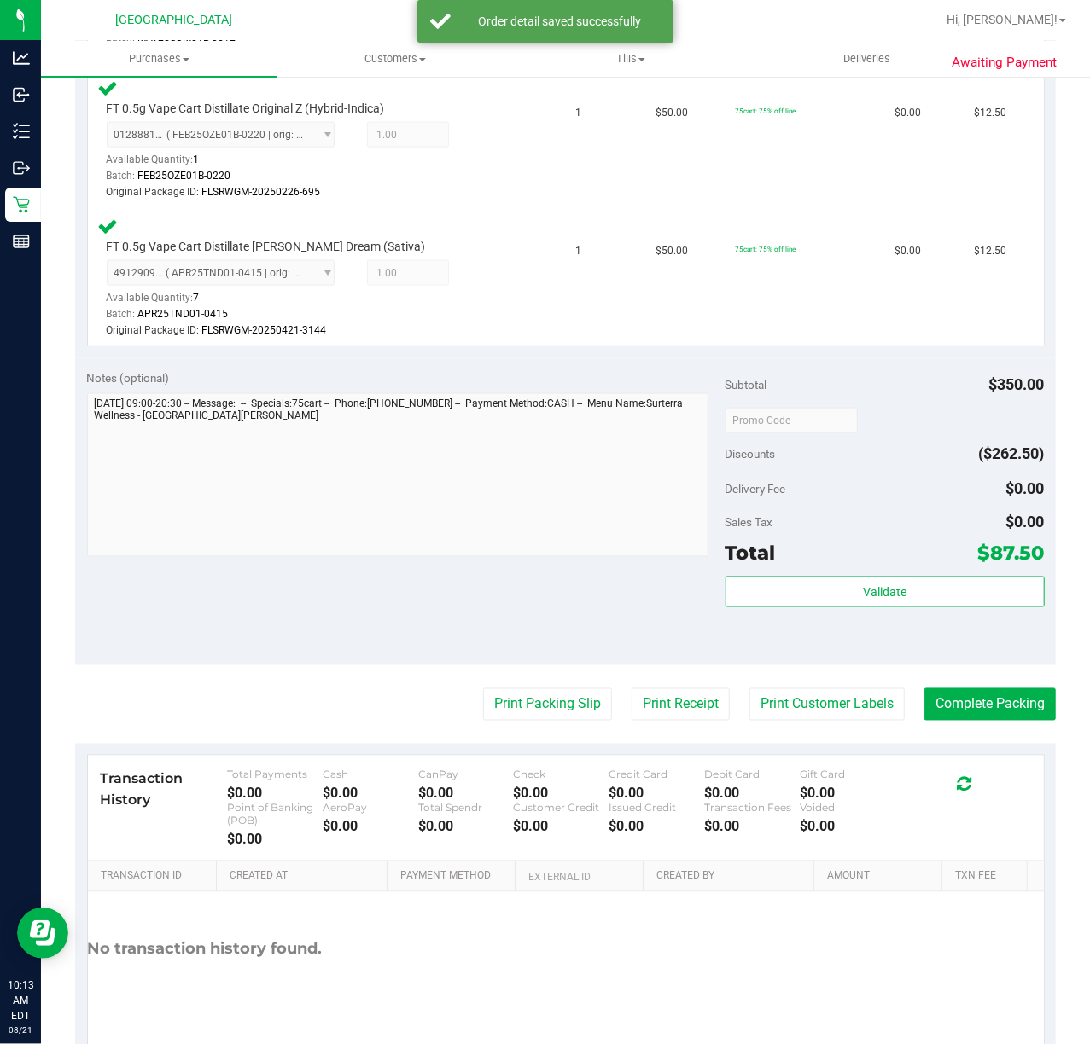
scroll to position [1216, 0]
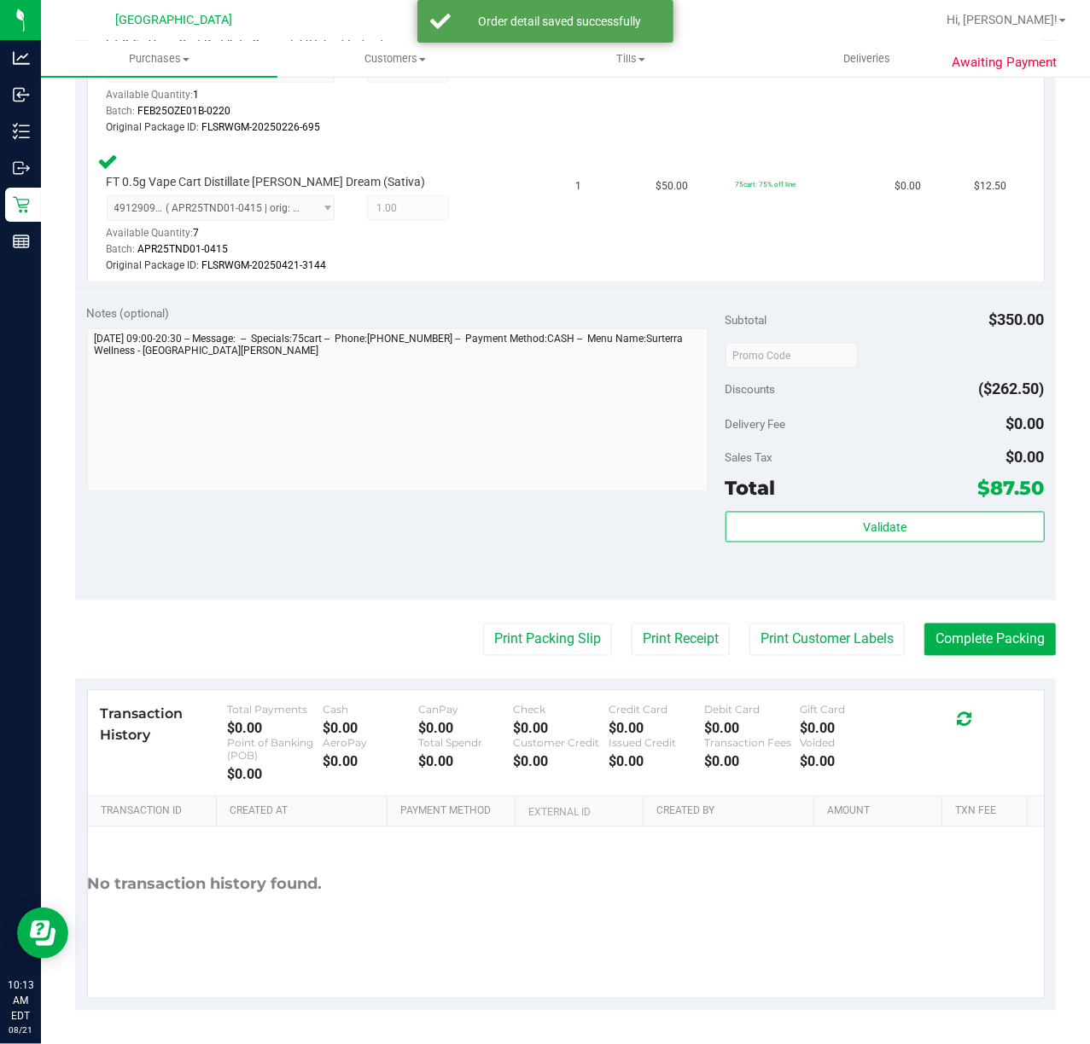
click at [887, 546] on div "Validate" at bounding box center [884, 550] width 319 height 77
click at [886, 540] on button "Validate" at bounding box center [884, 527] width 319 height 31
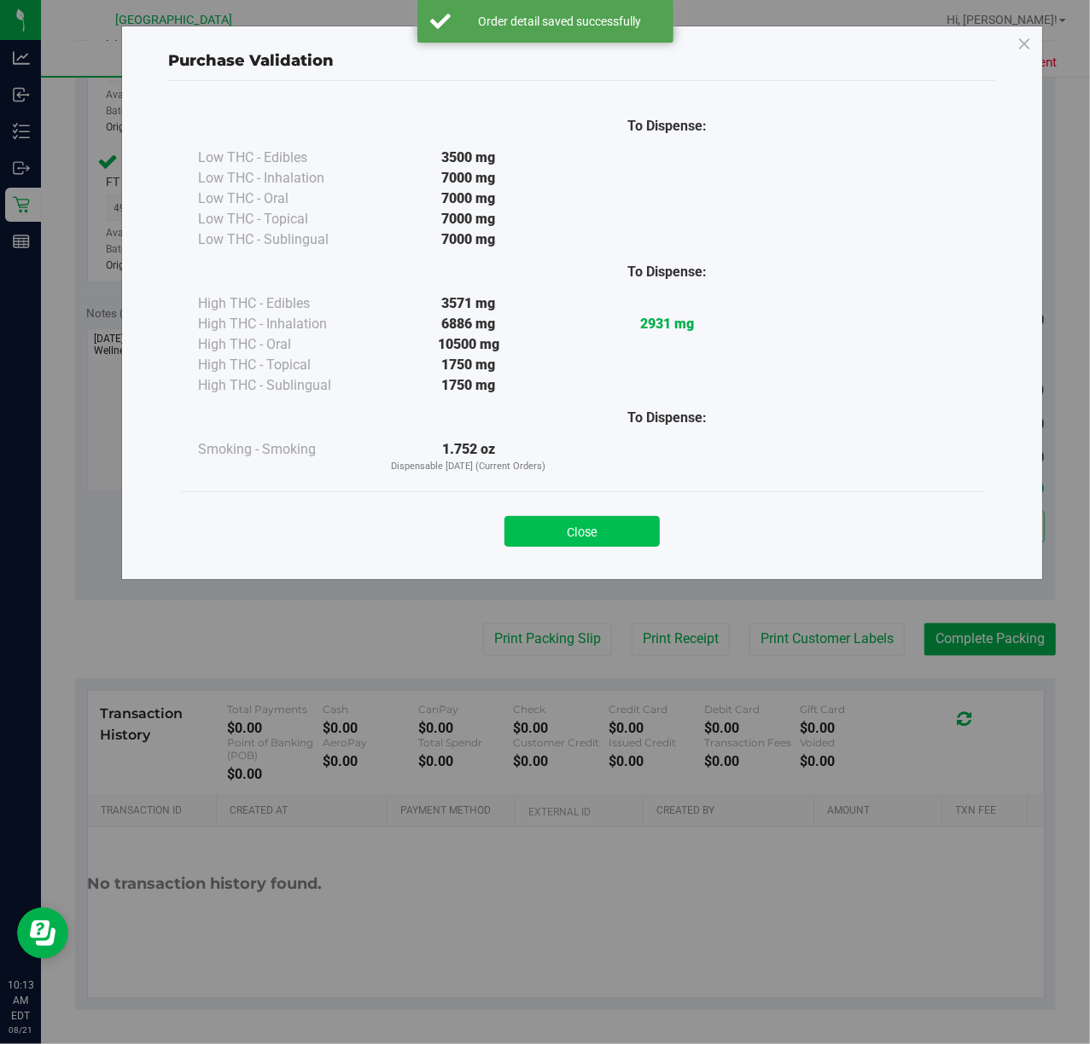
click at [622, 520] on button "Close" at bounding box center [581, 531] width 155 height 31
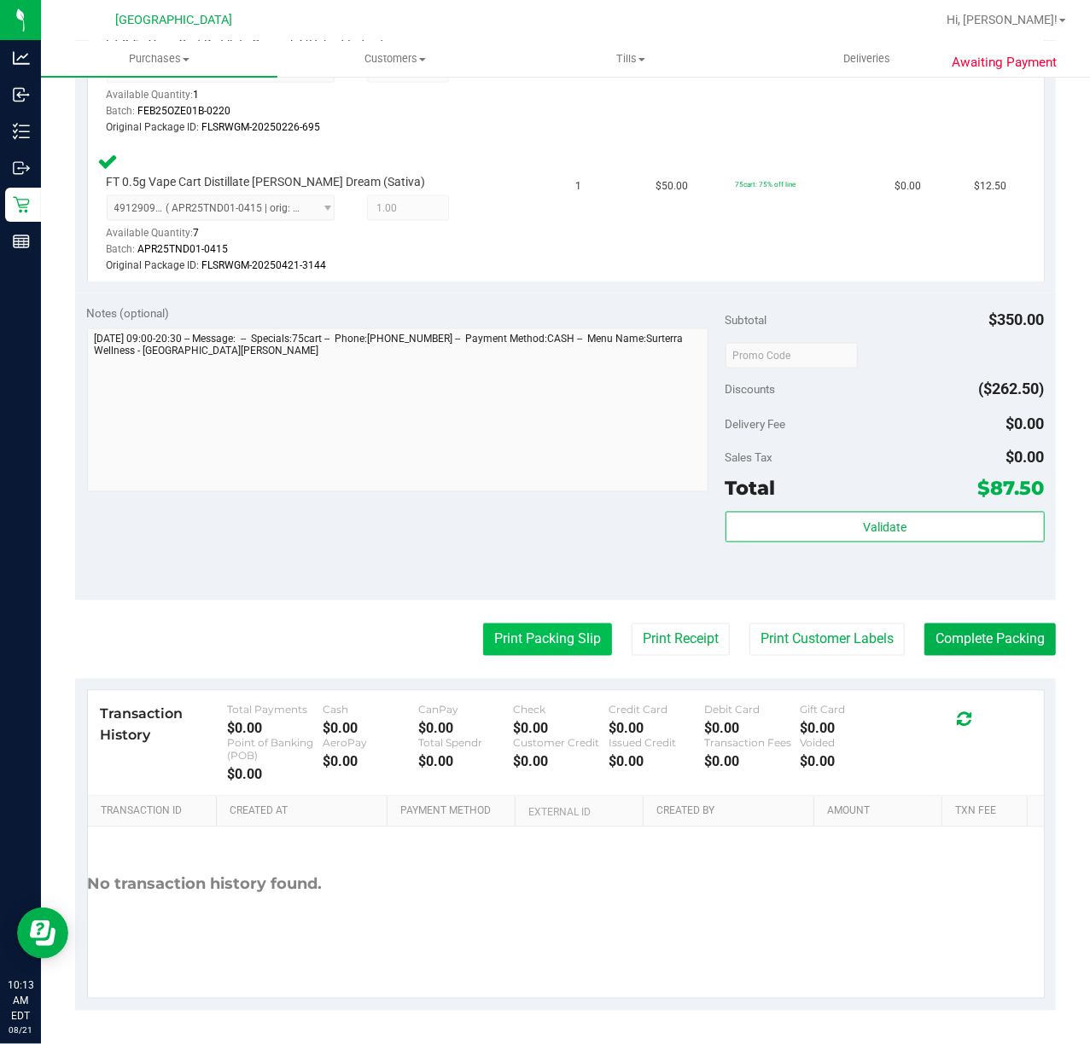
click at [529, 635] on button "Print Packing Slip" at bounding box center [547, 640] width 129 height 32
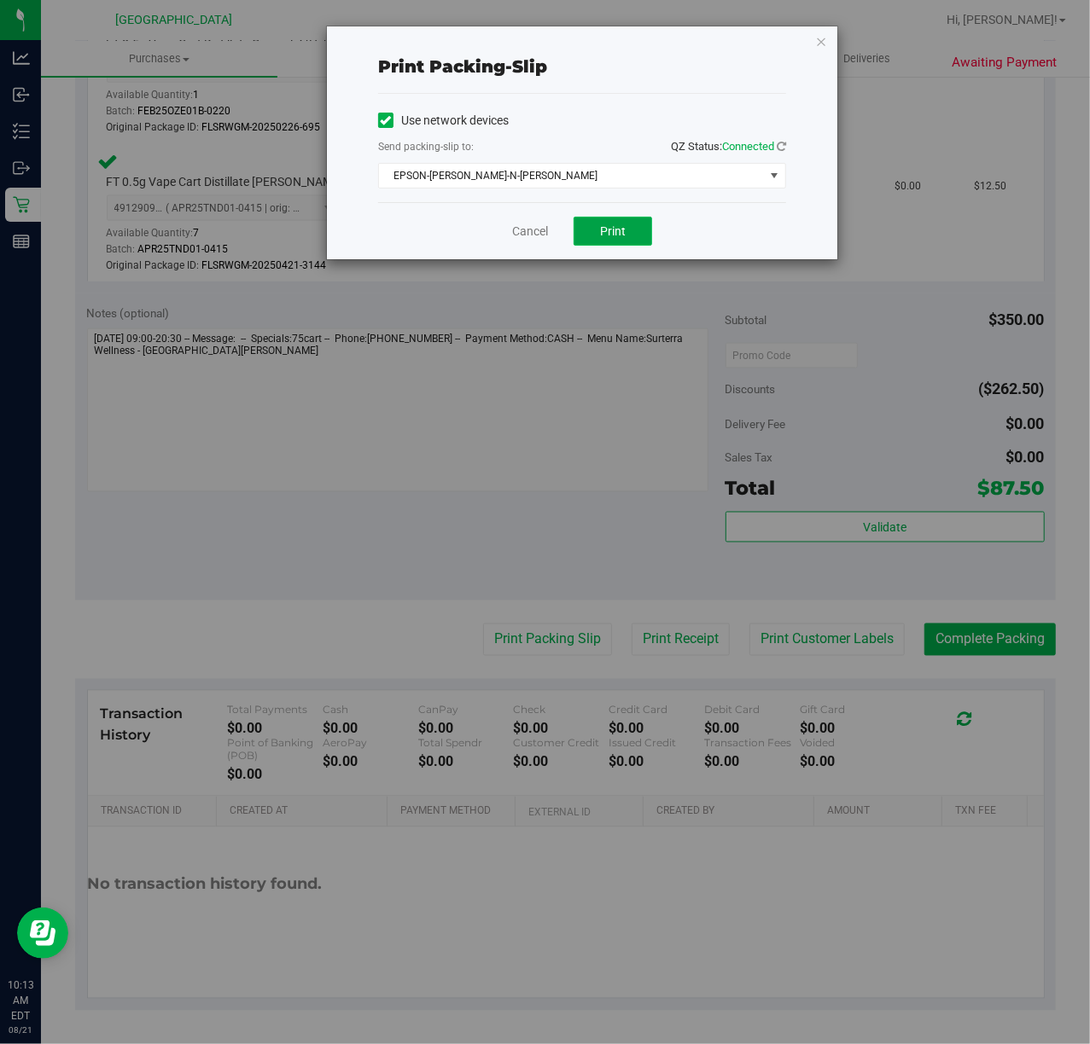
click at [632, 225] on button "Print" at bounding box center [612, 231] width 78 height 29
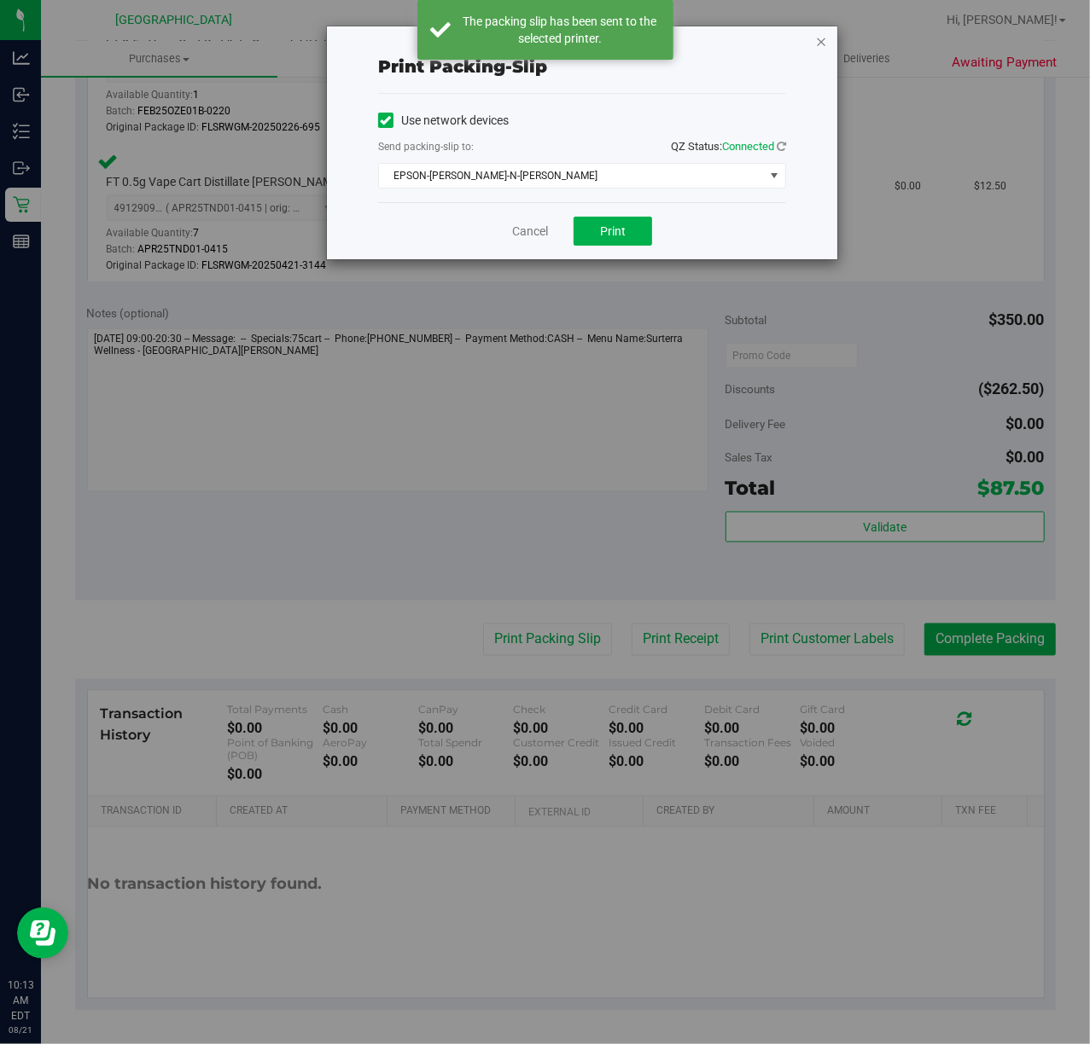
click at [824, 43] on icon "button" at bounding box center [821, 41] width 12 height 20
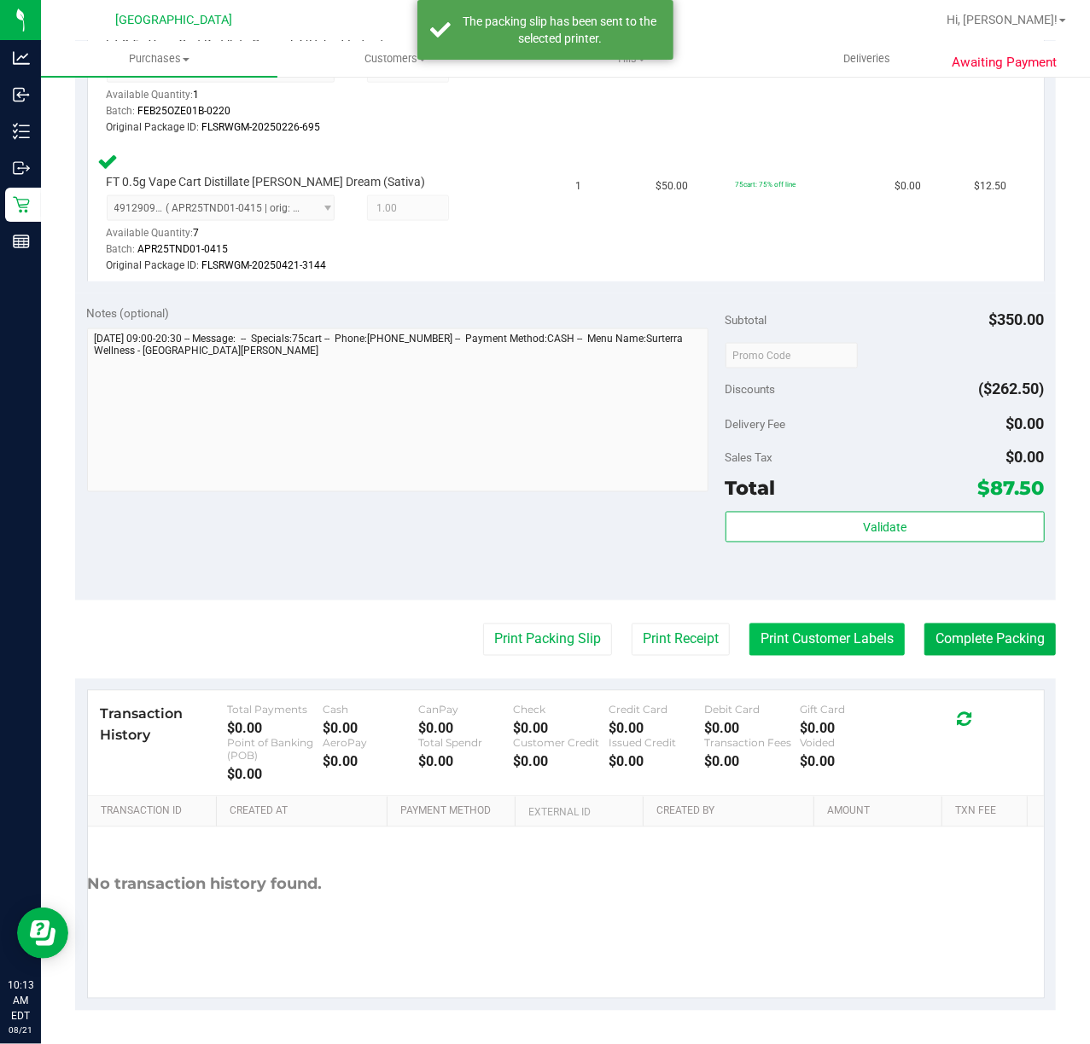
click at [771, 643] on button "Print Customer Labels" at bounding box center [826, 640] width 155 height 32
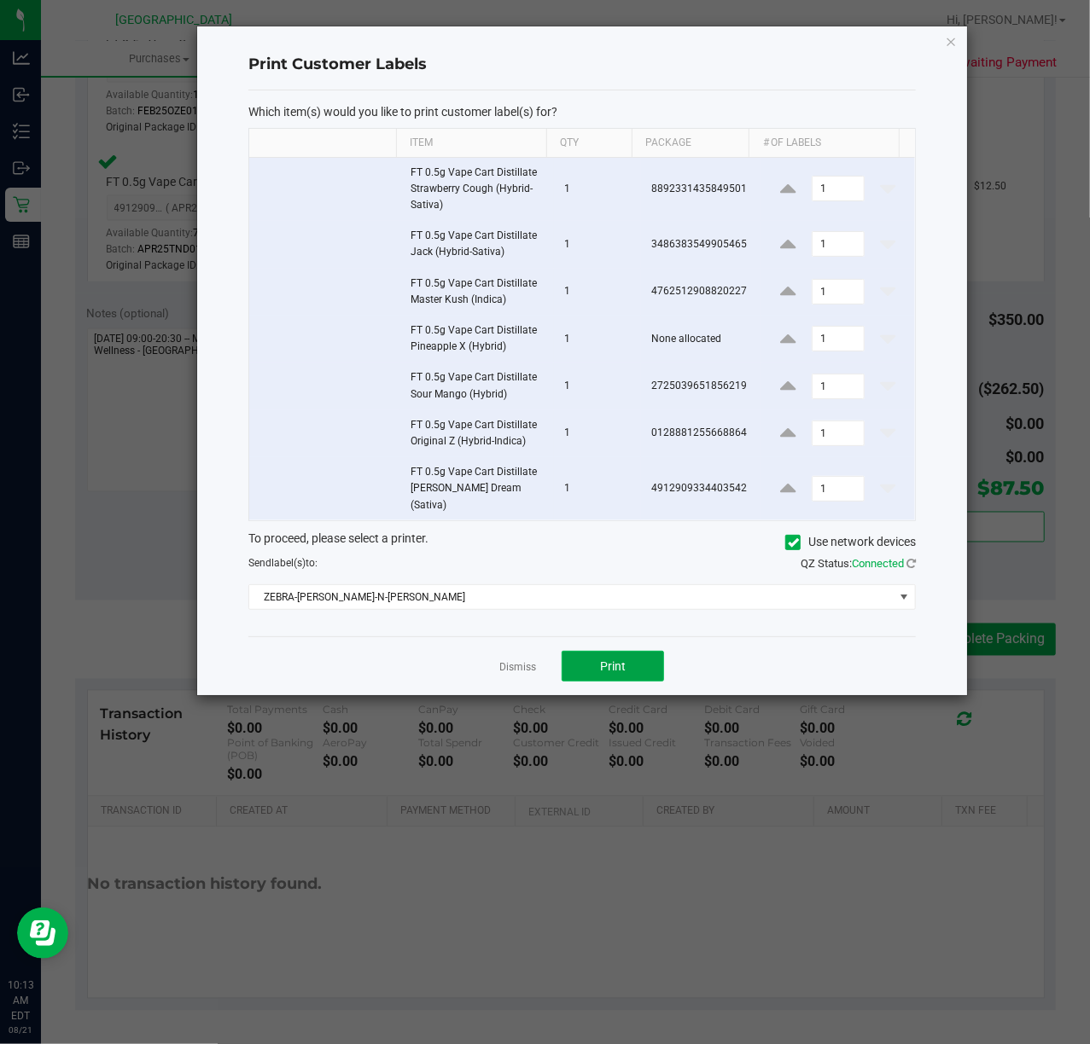
click at [630, 651] on button "Print" at bounding box center [612, 666] width 102 height 31
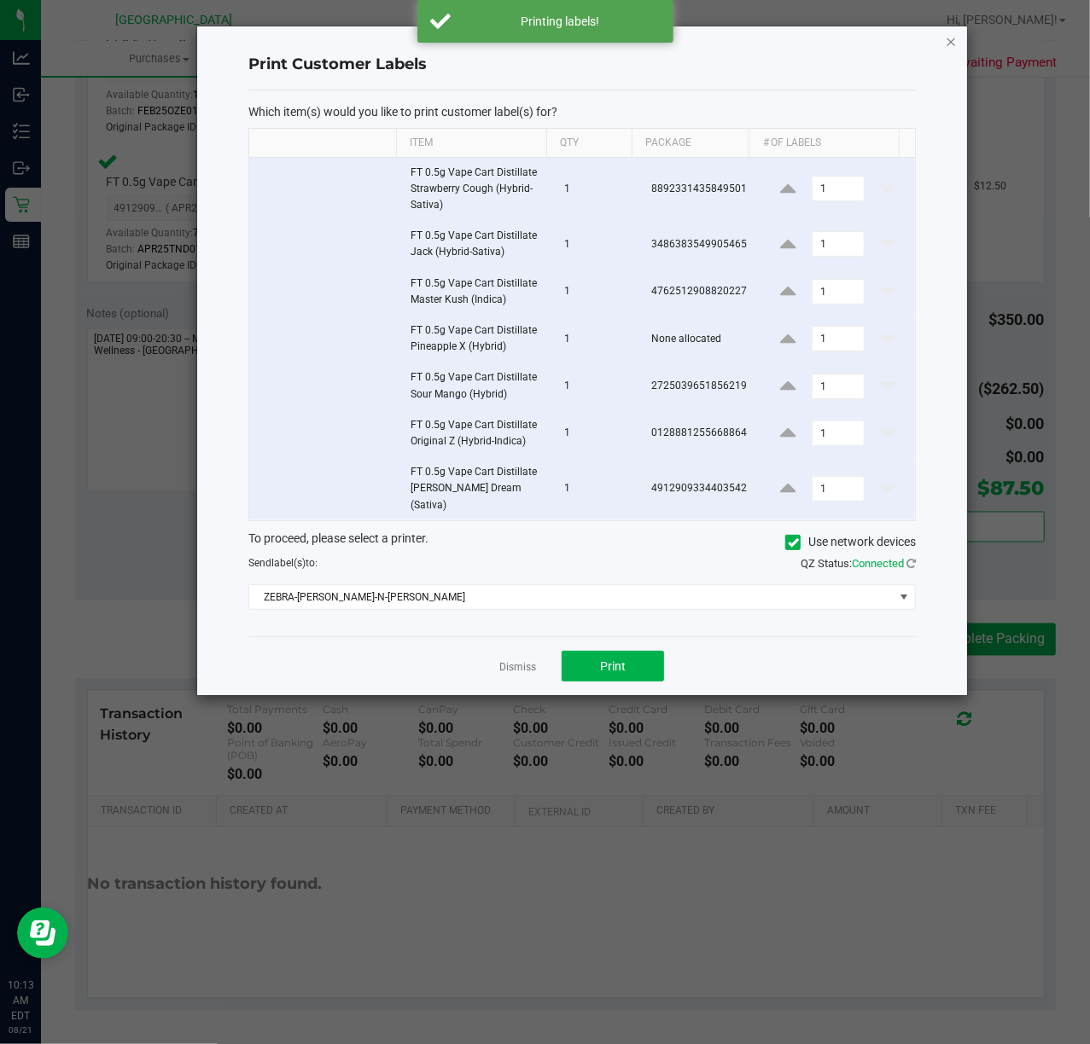
click at [952, 42] on icon "button" at bounding box center [951, 41] width 12 height 20
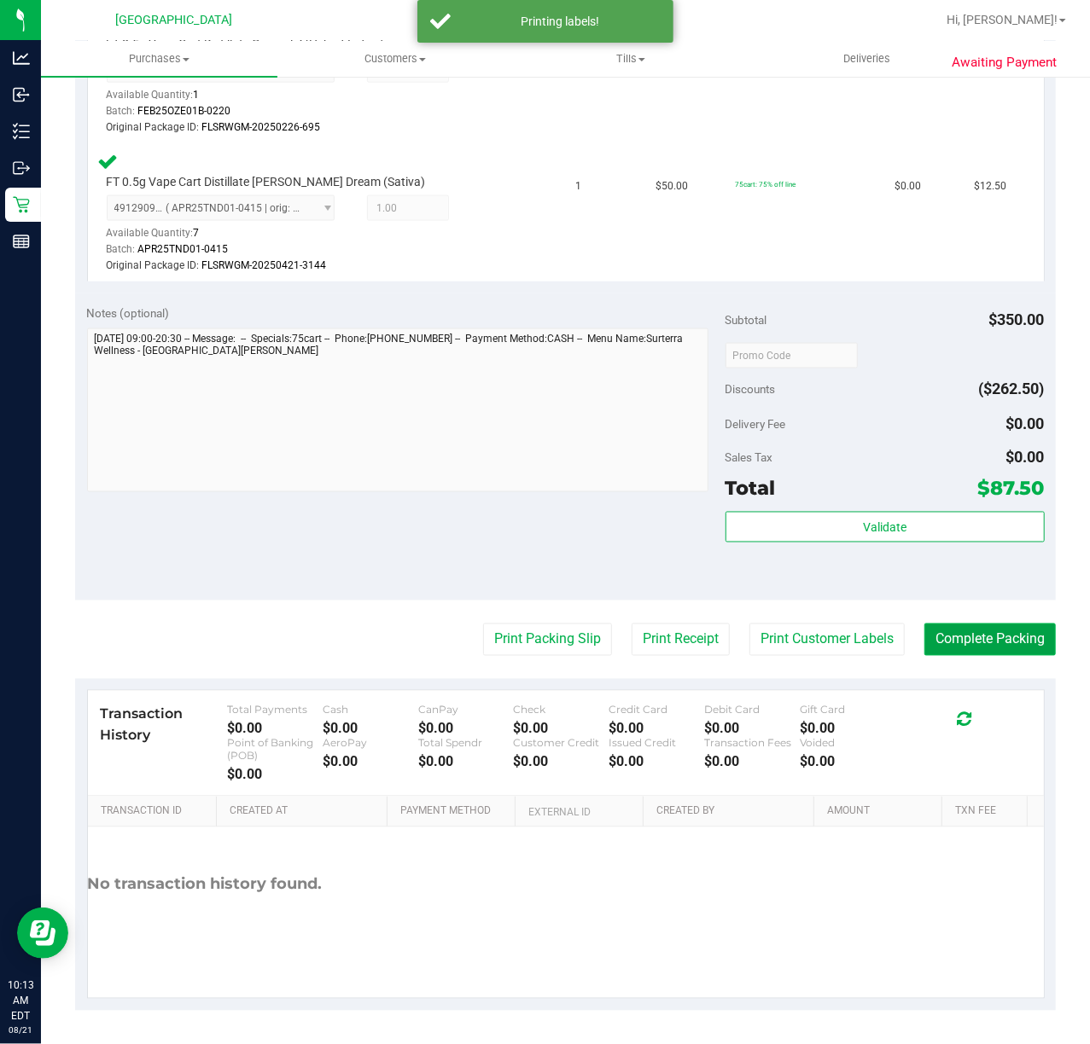
click at [981, 629] on button "Complete Packing" at bounding box center [989, 640] width 131 height 32
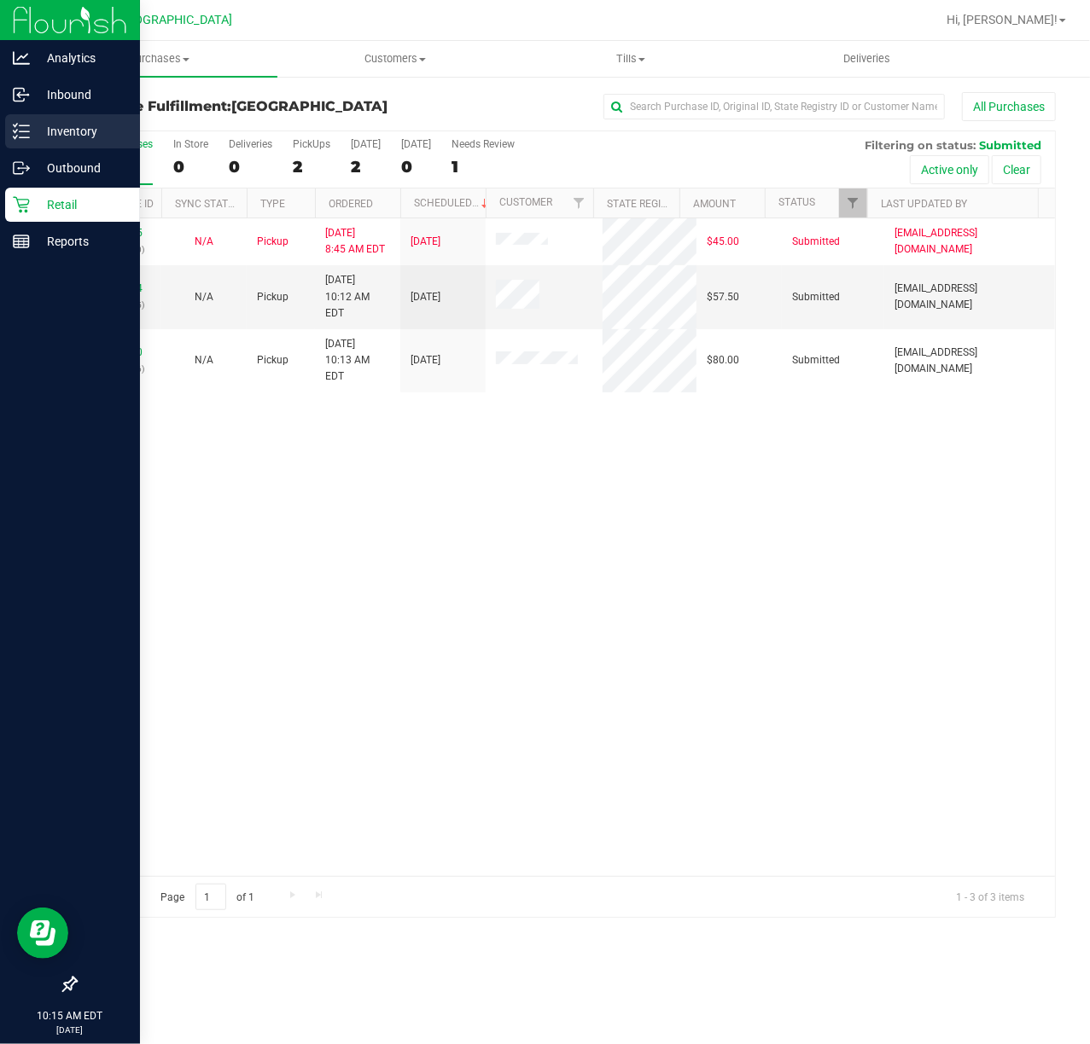
click at [34, 137] on p "Inventory" at bounding box center [81, 131] width 102 height 20
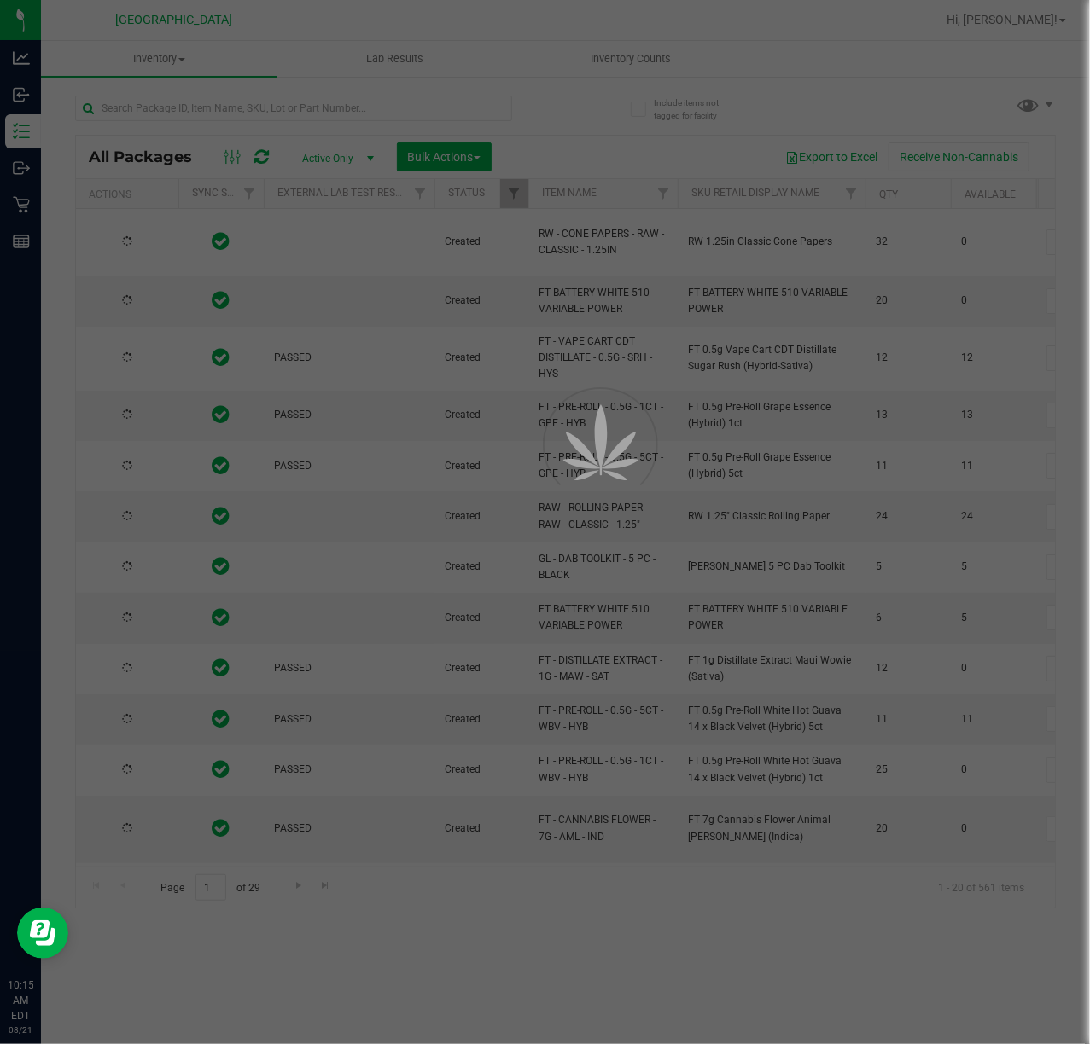
drag, startPoint x: 268, startPoint y: 68, endPoint x: 316, endPoint y: 100, distance: 57.3
click at [270, 111] on div at bounding box center [545, 522] width 1090 height 1044
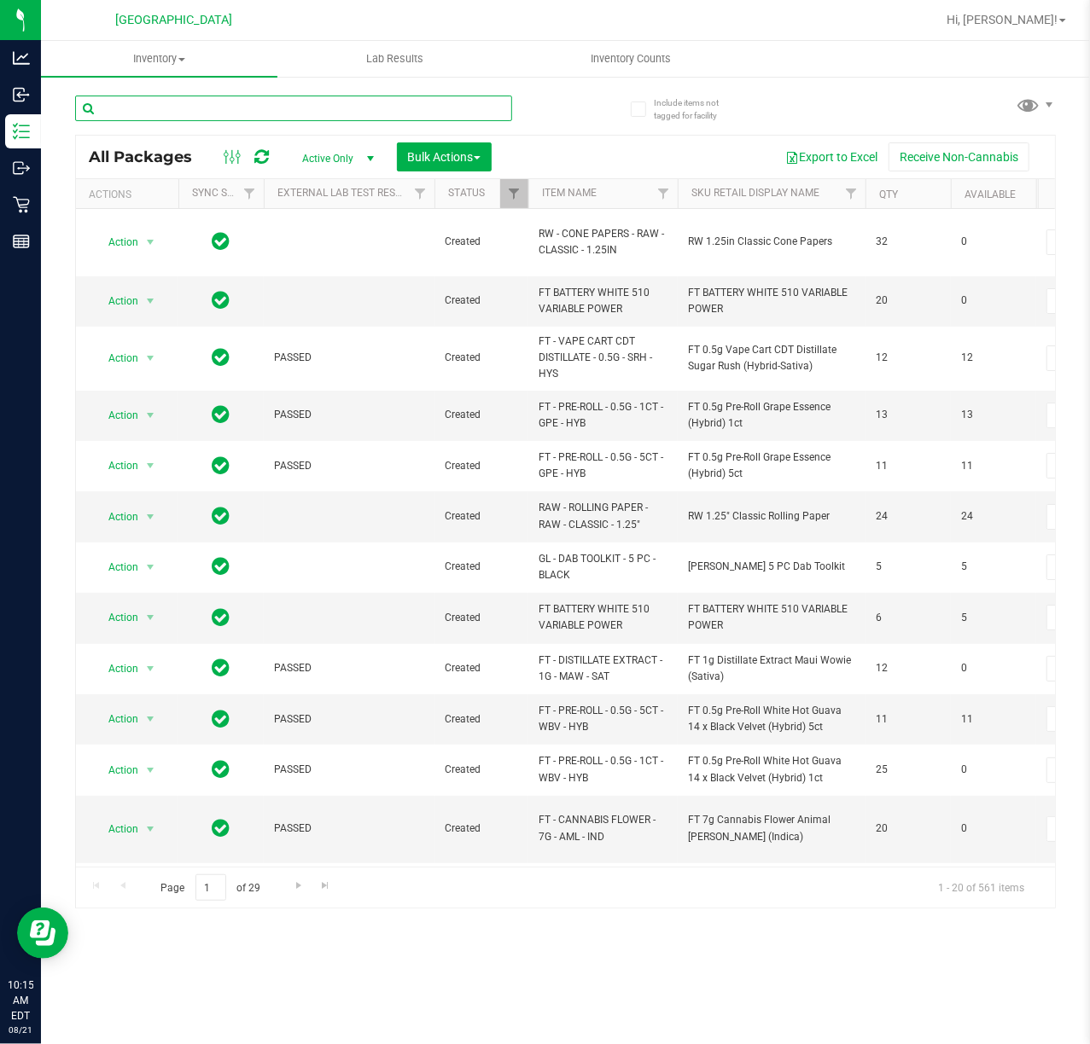
click at [369, 107] on input "text" at bounding box center [293, 109] width 437 height 26
type input "0296274568326689"
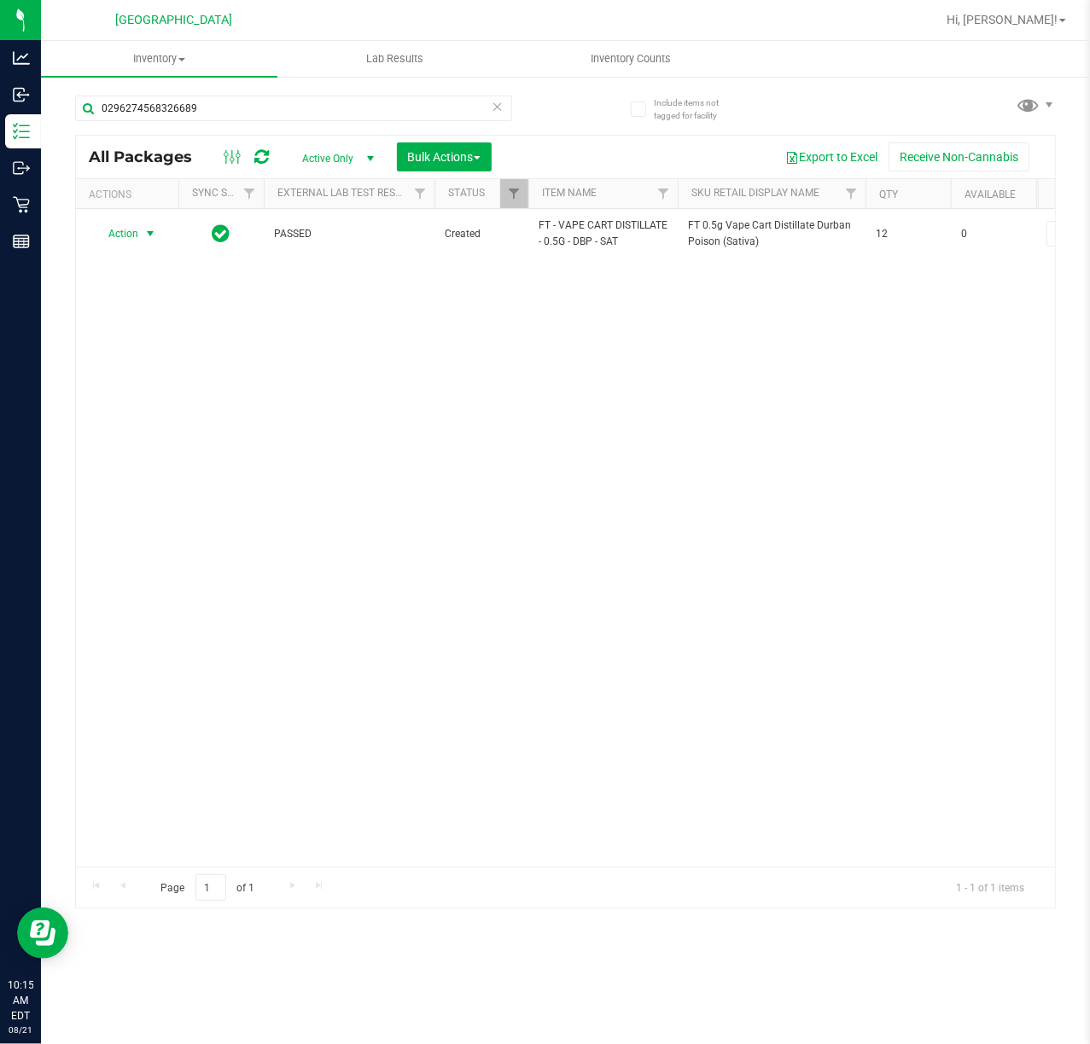
click at [138, 233] on span "Action" at bounding box center [116, 234] width 46 height 24
click at [118, 445] on li "Unlock package" at bounding box center [149, 438] width 110 height 26
click at [462, 422] on div "Action Action Adjust qty Create package Edit attributes Global inventory Locate…" at bounding box center [565, 538] width 979 height 658
click at [250, 101] on input "0296274568326689" at bounding box center [293, 109] width 437 height 26
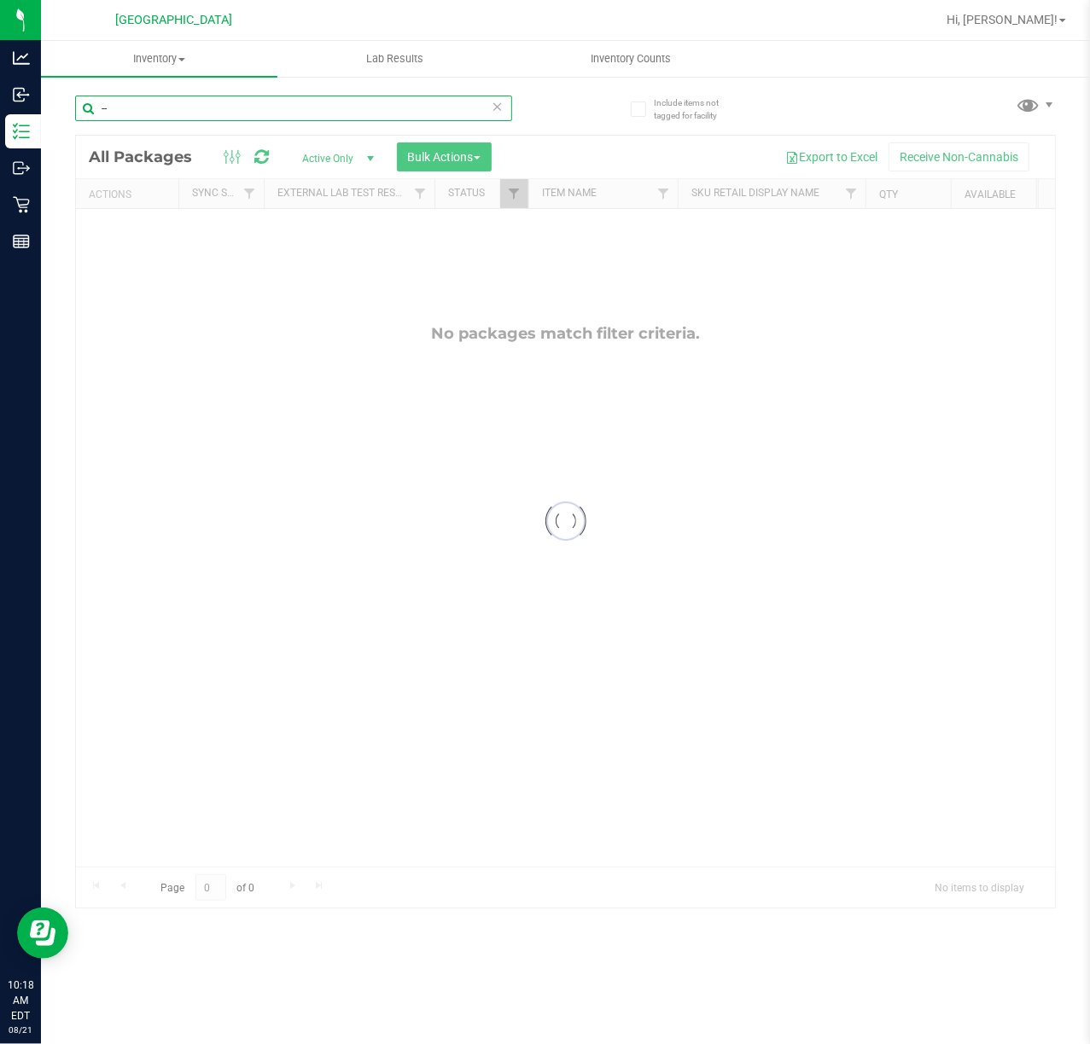
type input "-"
type input "-1300"
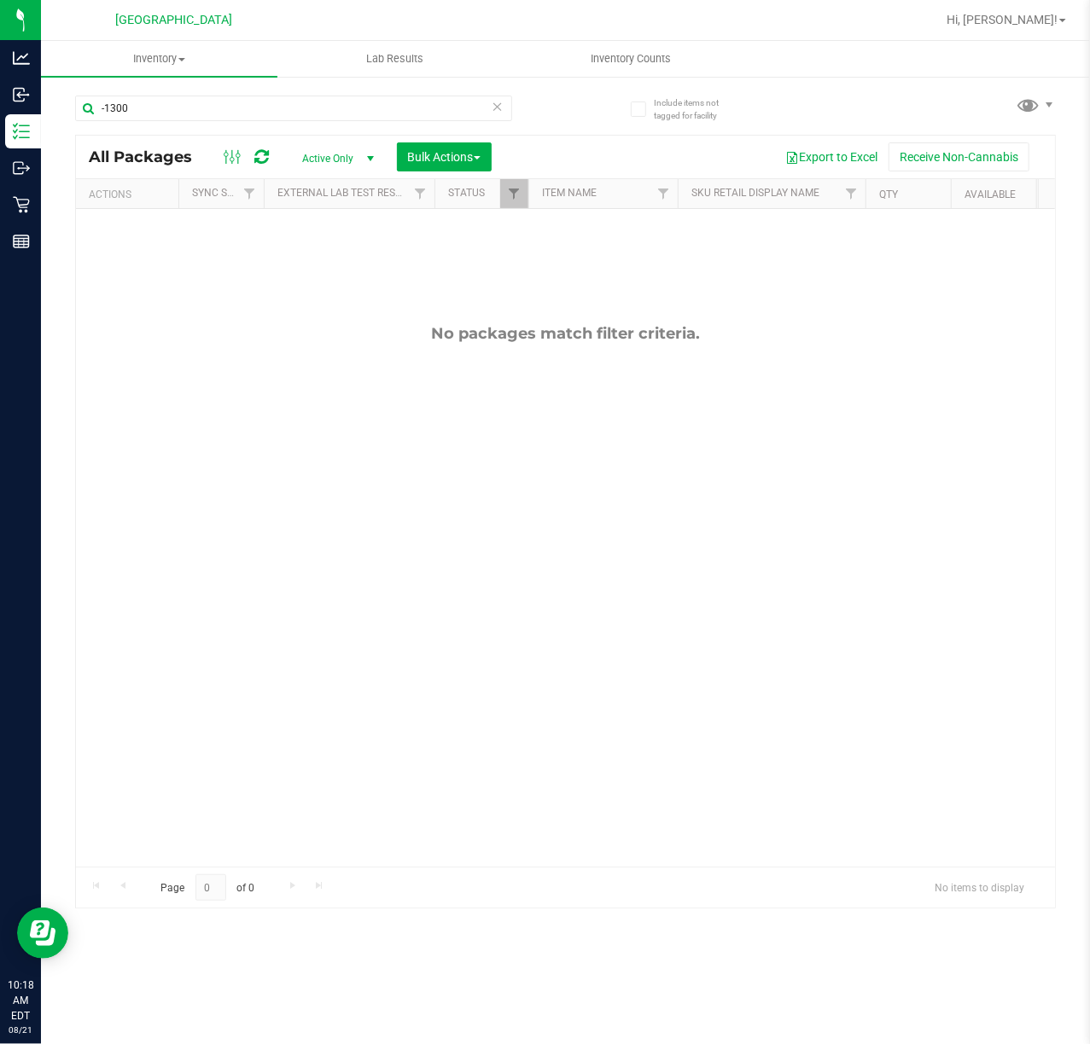
click at [526, 479] on div "No packages match filter criteria." at bounding box center [565, 595] width 979 height 773
click at [807, 601] on div "Action Action Adjust qty Create package Edit attributes Global inventory Locate…" at bounding box center [565, 538] width 979 height 658
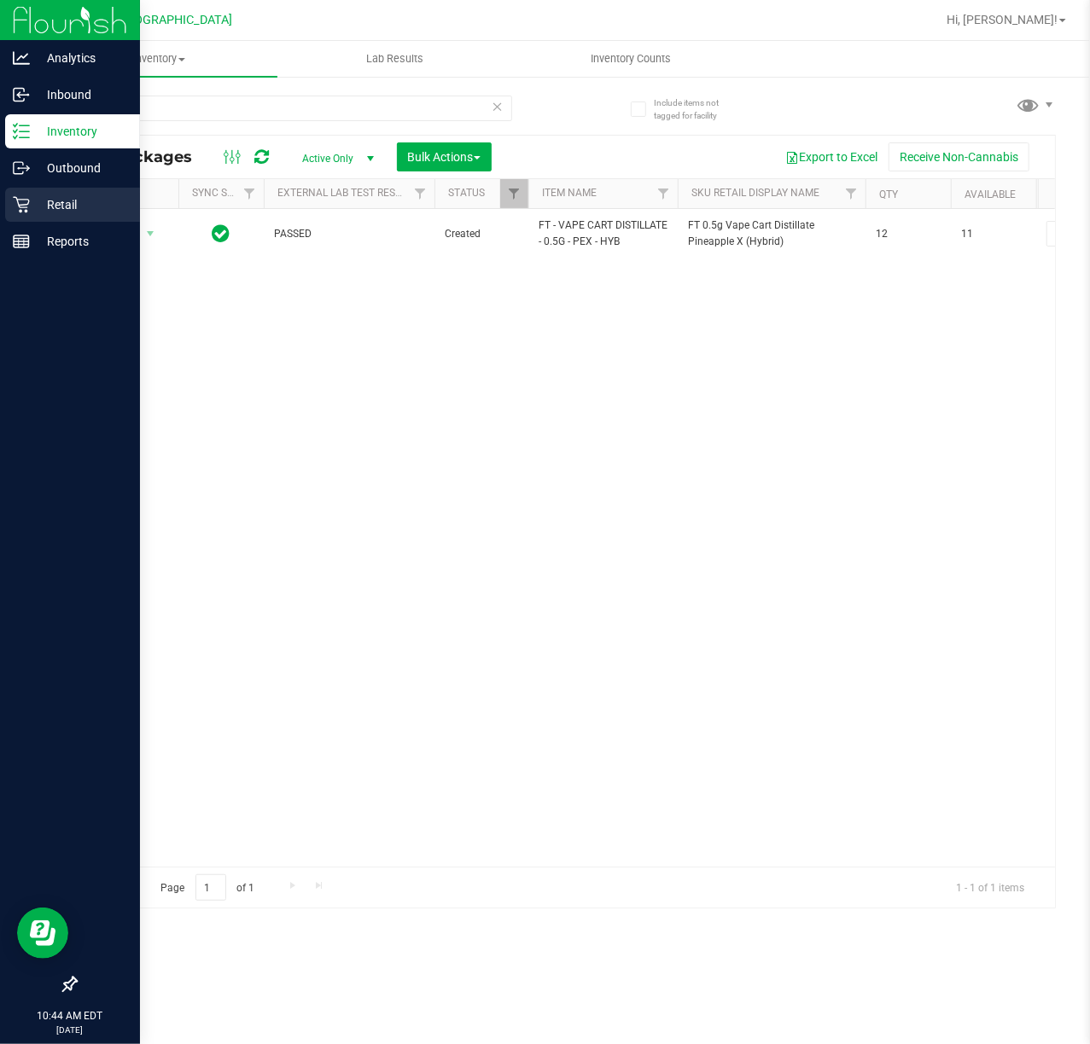
click at [24, 209] on icon at bounding box center [21, 204] width 17 height 17
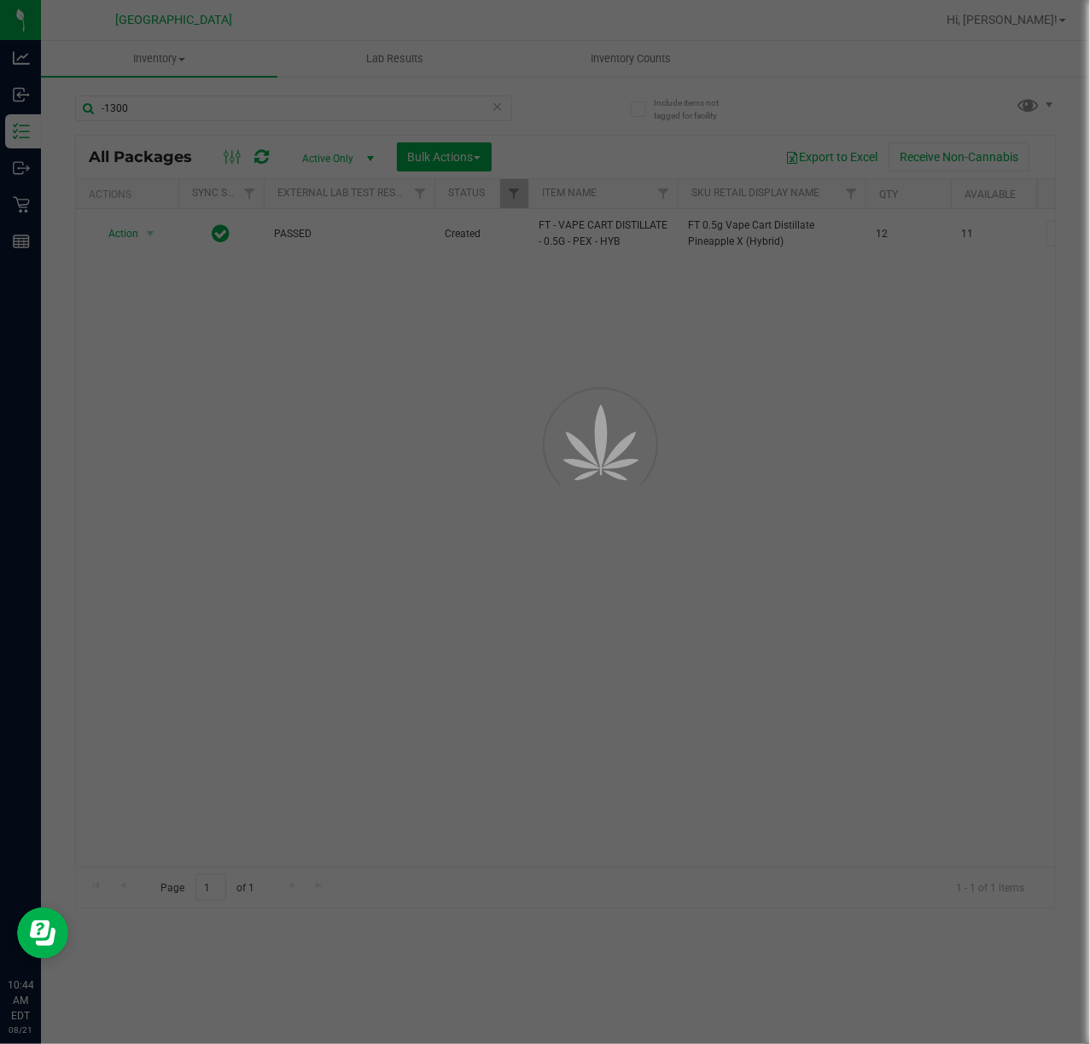
click at [322, 396] on div at bounding box center [545, 522] width 1090 height 1044
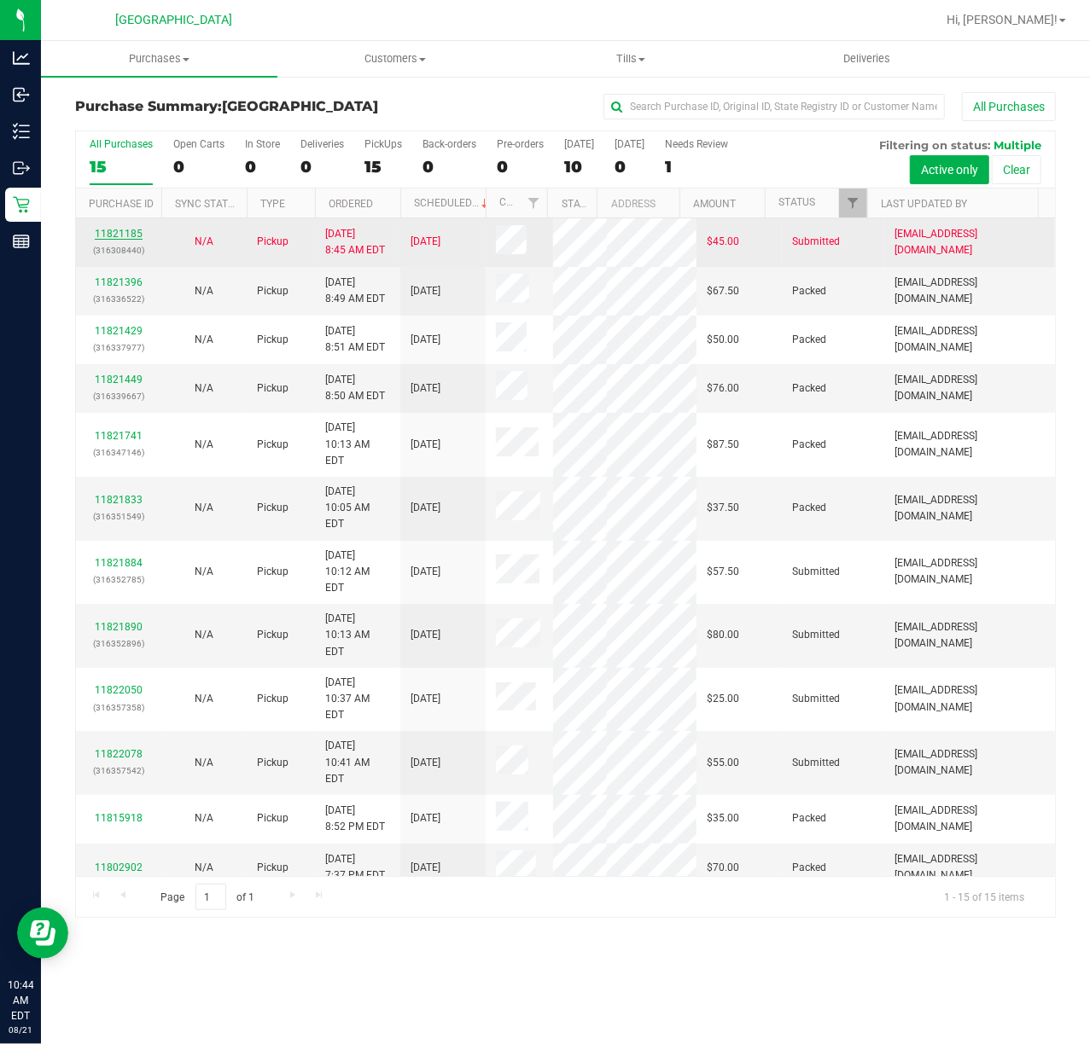
click at [99, 232] on link "11821185" at bounding box center [119, 234] width 48 height 12
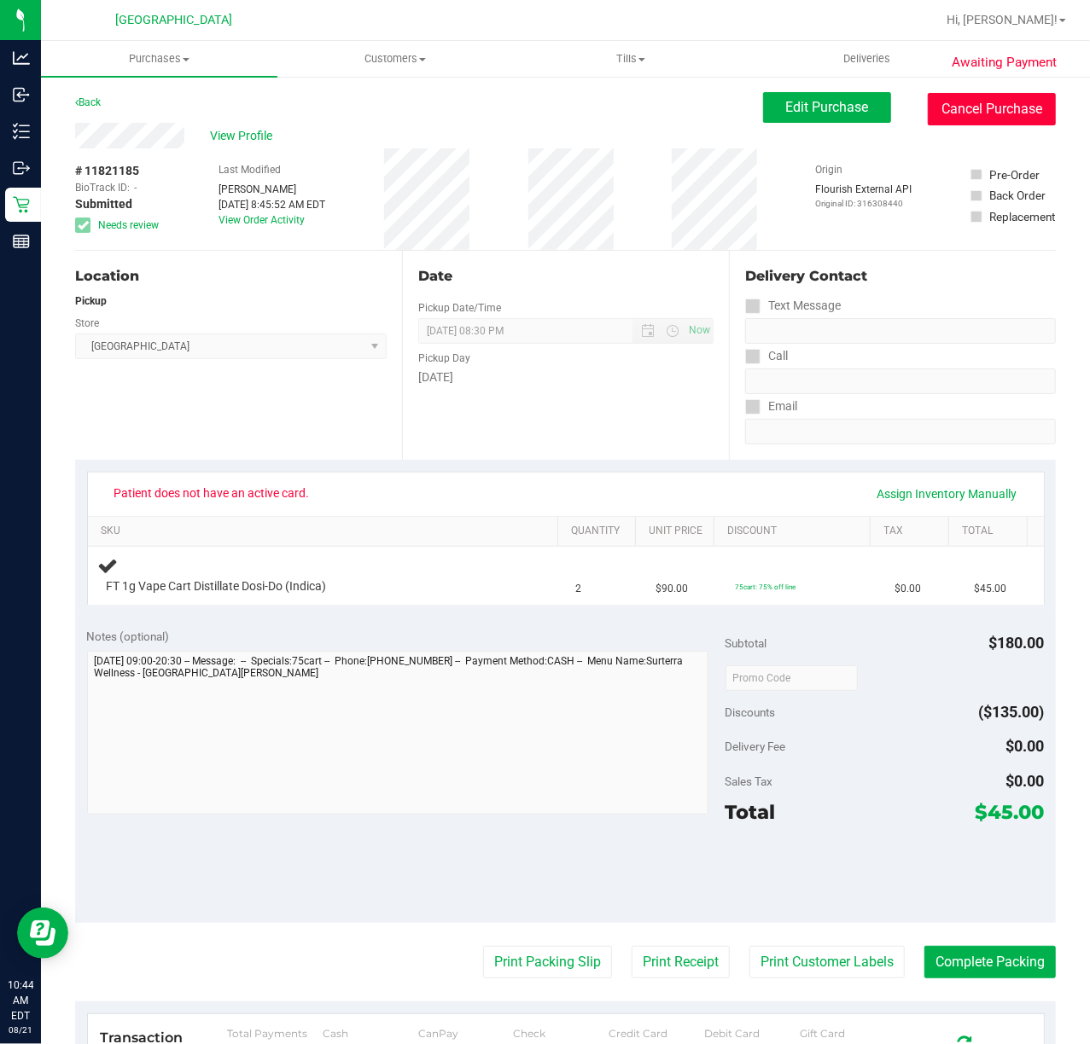
click at [950, 121] on button "Cancel Purchase" at bounding box center [991, 109] width 128 height 32
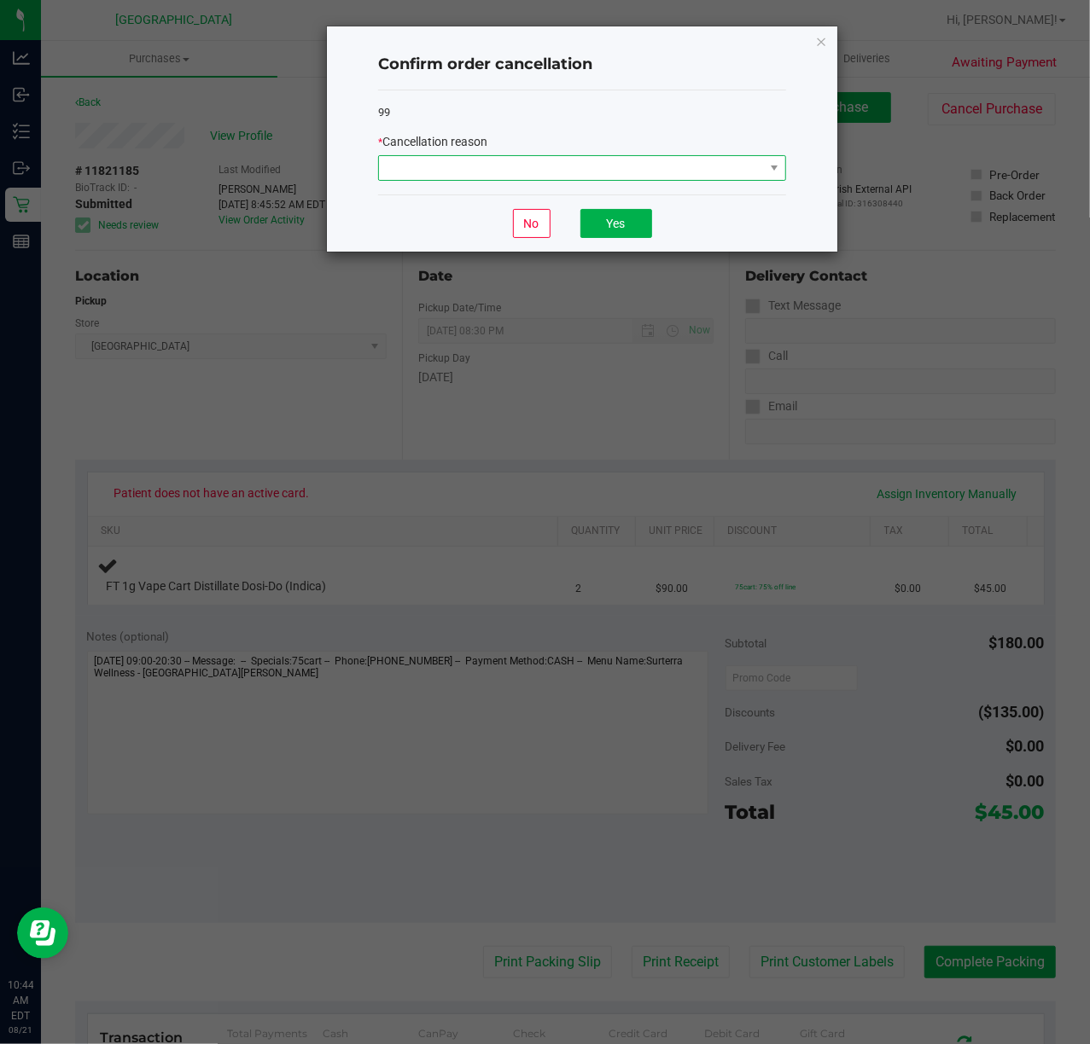
click at [565, 166] on span at bounding box center [571, 168] width 385 height 24
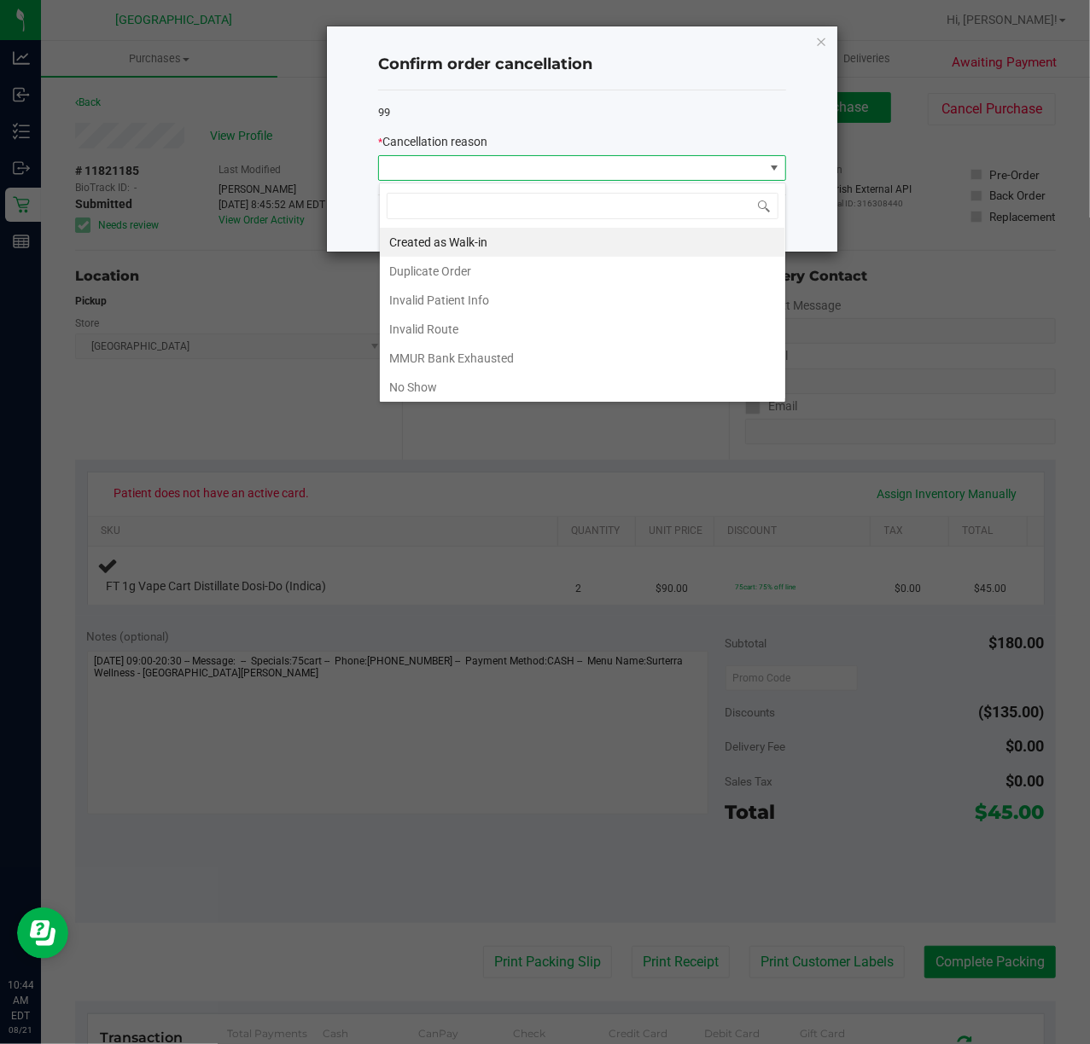
scroll to position [26, 407]
click at [503, 270] on li "Duplicate Order" at bounding box center [582, 271] width 405 height 29
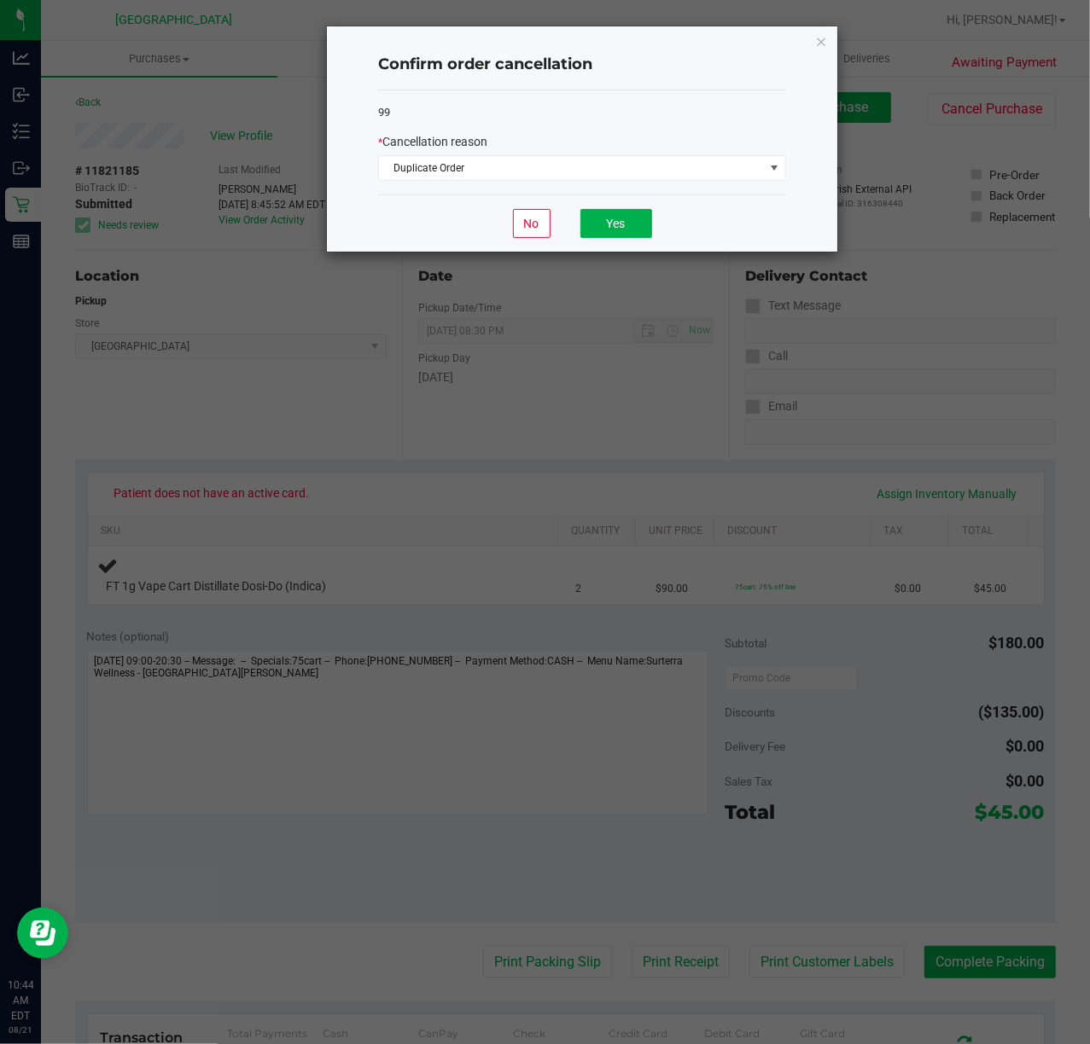
click at [633, 128] on div "99 * Cancellation reason Duplicate Order" at bounding box center [582, 142] width 408 height 105
click at [608, 216] on button "Yes" at bounding box center [616, 223] width 72 height 29
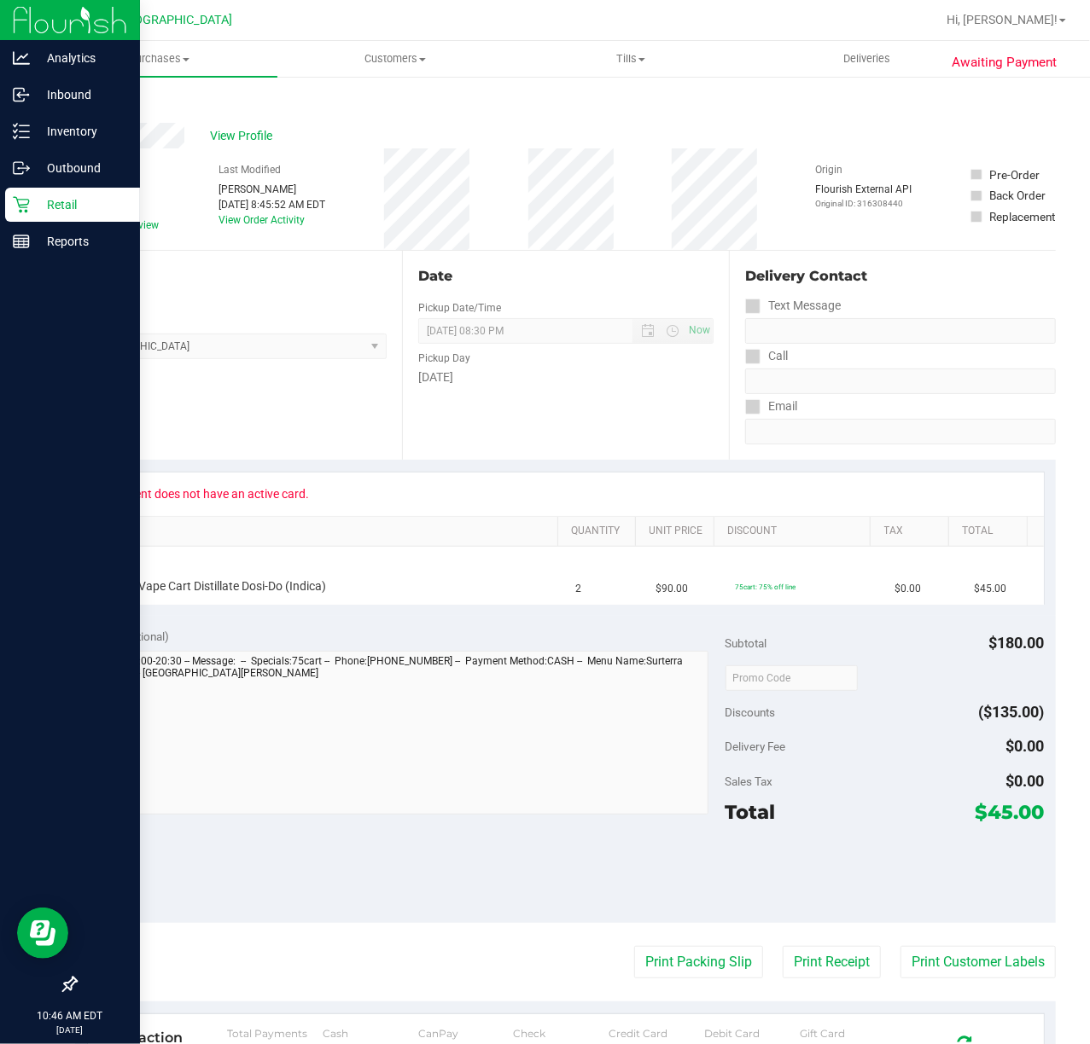
click at [22, 208] on icon at bounding box center [21, 204] width 17 height 17
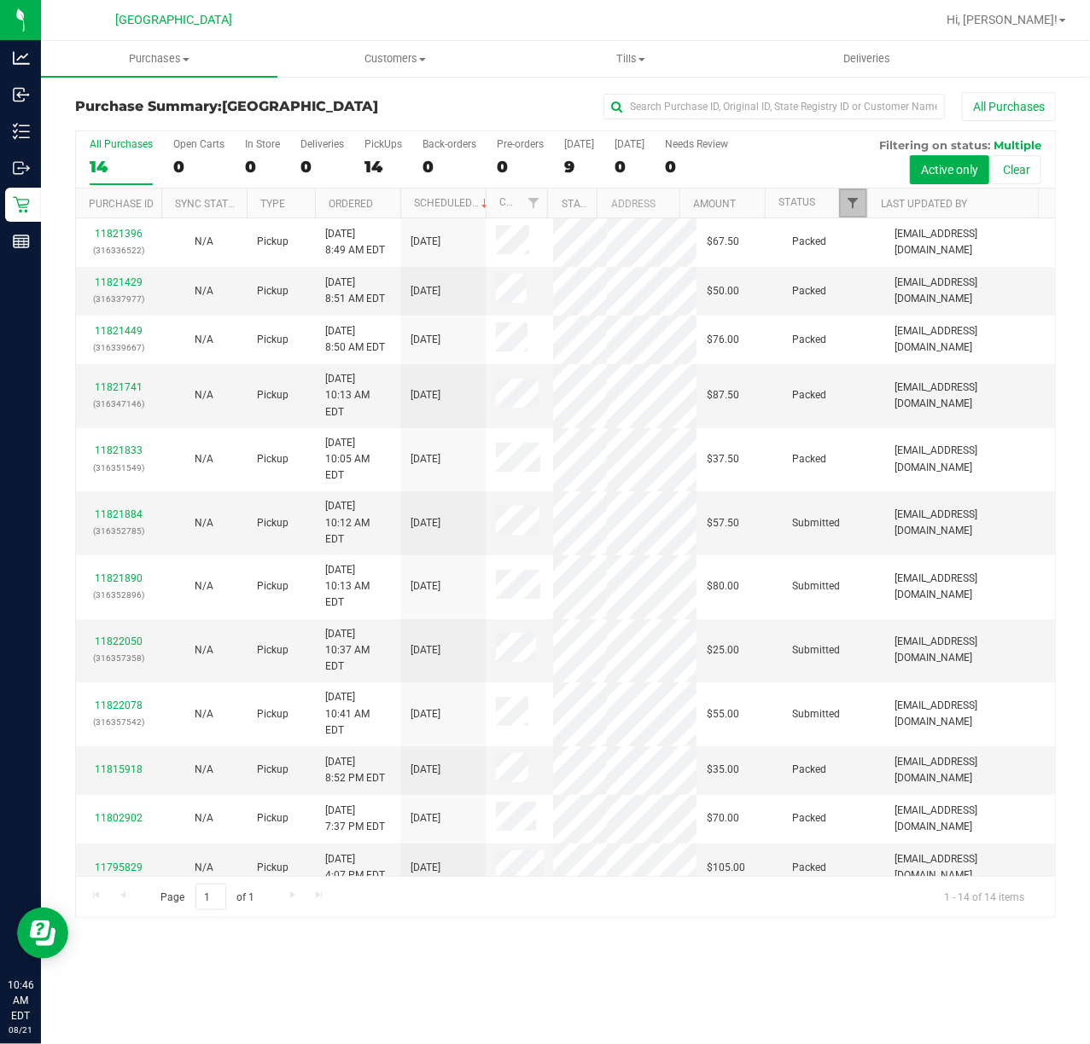
click at [846, 202] on span "Filter" at bounding box center [853, 203] width 14 height 14
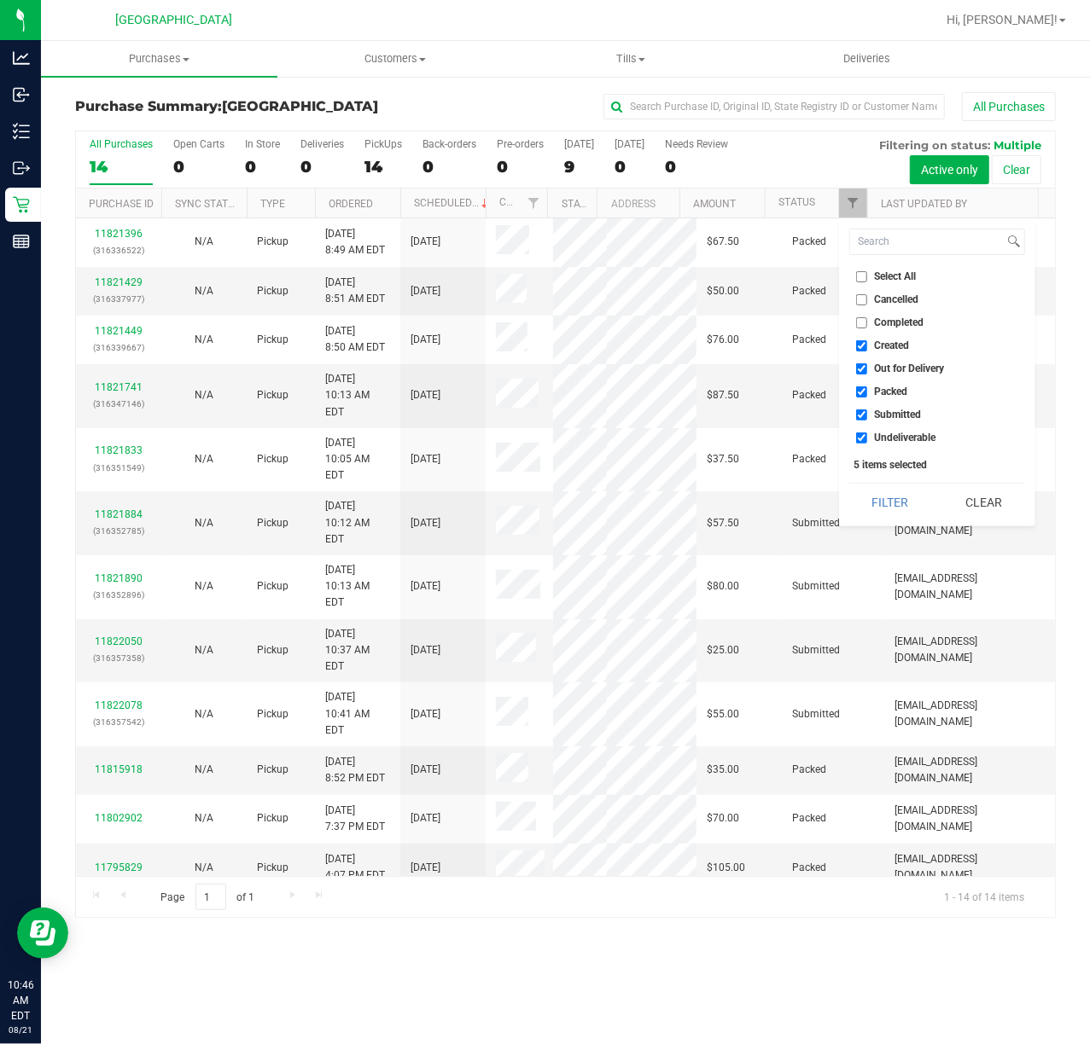
click at [884, 391] on span "Packed" at bounding box center [891, 392] width 33 height 10
click at [867, 391] on input "Packed" at bounding box center [861, 392] width 11 height 11
checkbox input "false"
click at [885, 492] on button "Filter" at bounding box center [890, 503] width 82 height 38
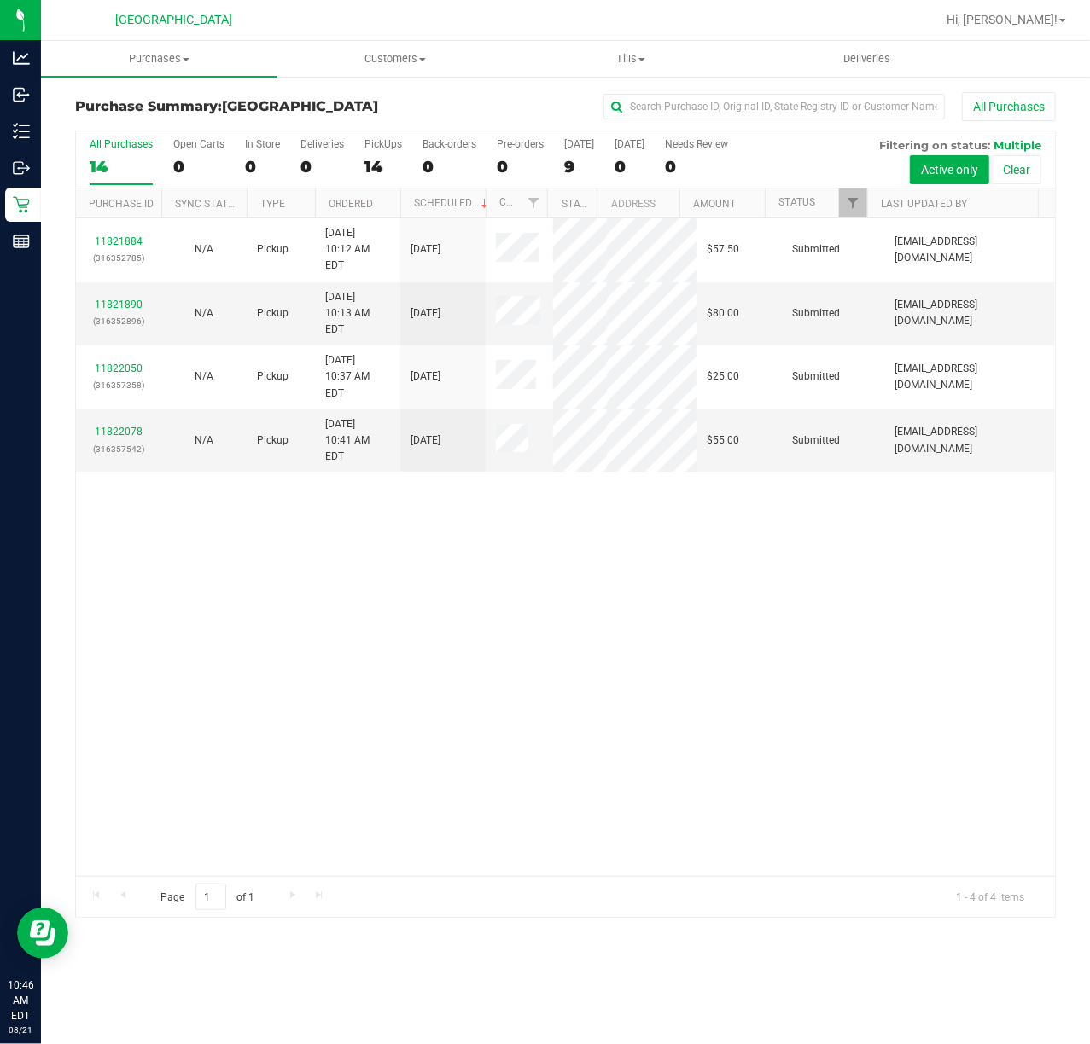
click at [749, 574] on div "11821884 (316352785) N/A Pickup [DATE] 10:12 AM EDT 8/21/2025 $57.50 Submitted …" at bounding box center [565, 547] width 979 height 658
drag, startPoint x: 1082, startPoint y: 379, endPoint x: 1093, endPoint y: 379, distance: 11.1
click at [1089, 379] on html "Analytics Inbound Inventory Outbound Retail Reports 10:46 AM EDT [DATE] 08/21 […" at bounding box center [545, 522] width 1090 height 1044
drag, startPoint x: 817, startPoint y: 482, endPoint x: 1072, endPoint y: 410, distance: 265.0
click at [816, 482] on div "11821884 (316352785) N/A Pickup [DATE] 10:12 AM EDT 8/21/2025 $57.50 Submitted …" at bounding box center [565, 547] width 979 height 658
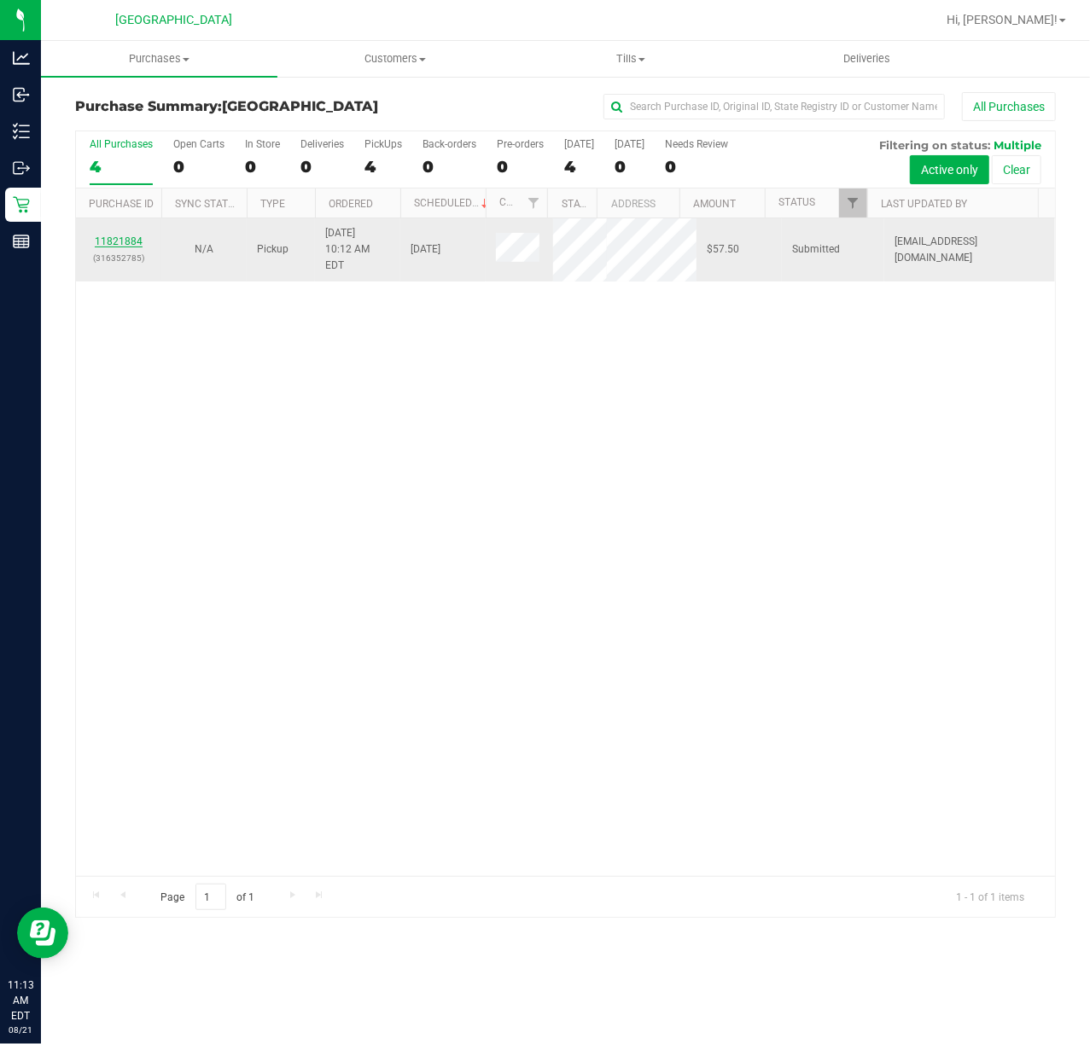
click at [124, 235] on link "11821884" at bounding box center [119, 241] width 48 height 12
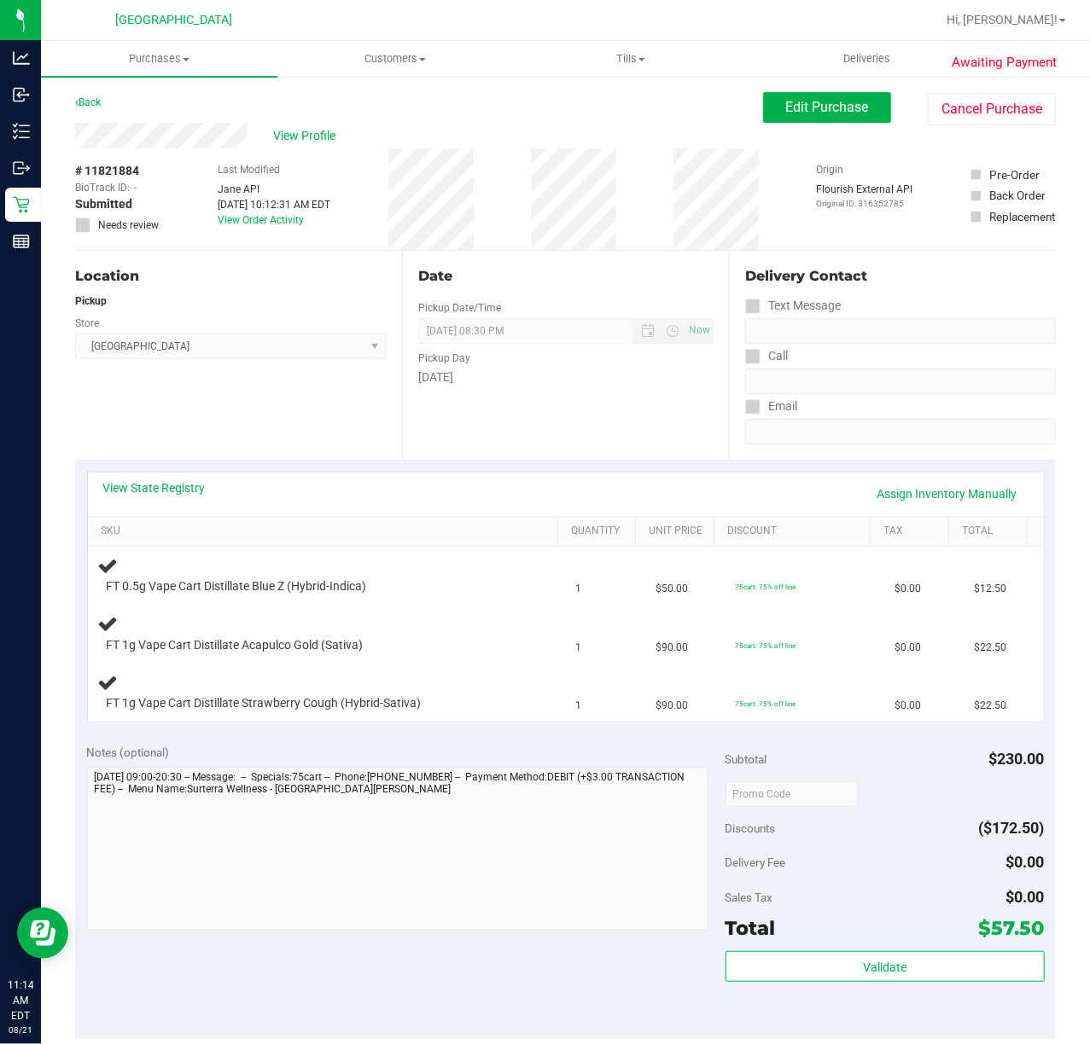
click at [554, 411] on div "Date Pickup Date/Time [DATE] Now [DATE] 08:30 PM Now Pickup Day [DATE]" at bounding box center [565, 355] width 327 height 209
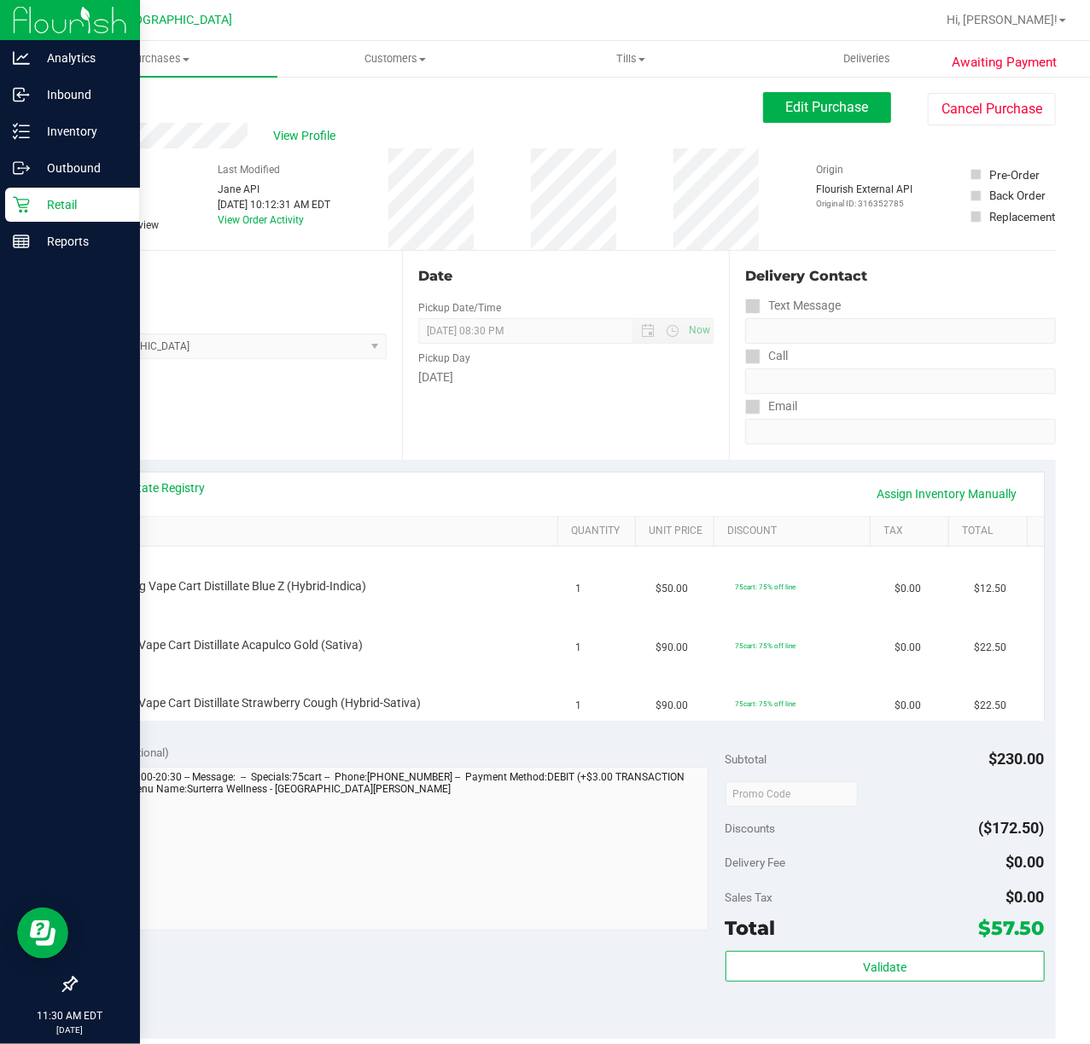
click at [24, 200] on icon at bounding box center [21, 204] width 17 height 17
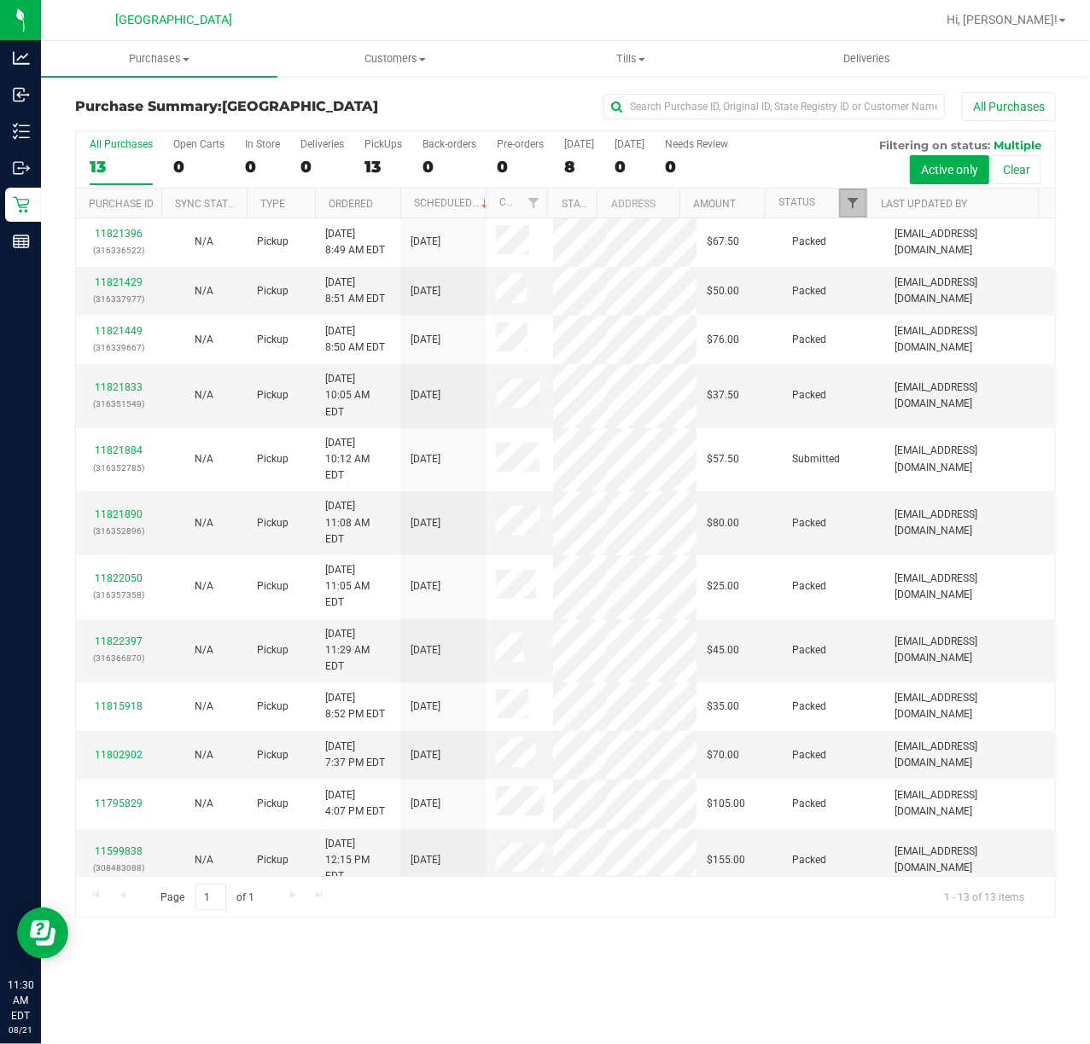
click at [858, 203] on span "Filter" at bounding box center [853, 203] width 14 height 14
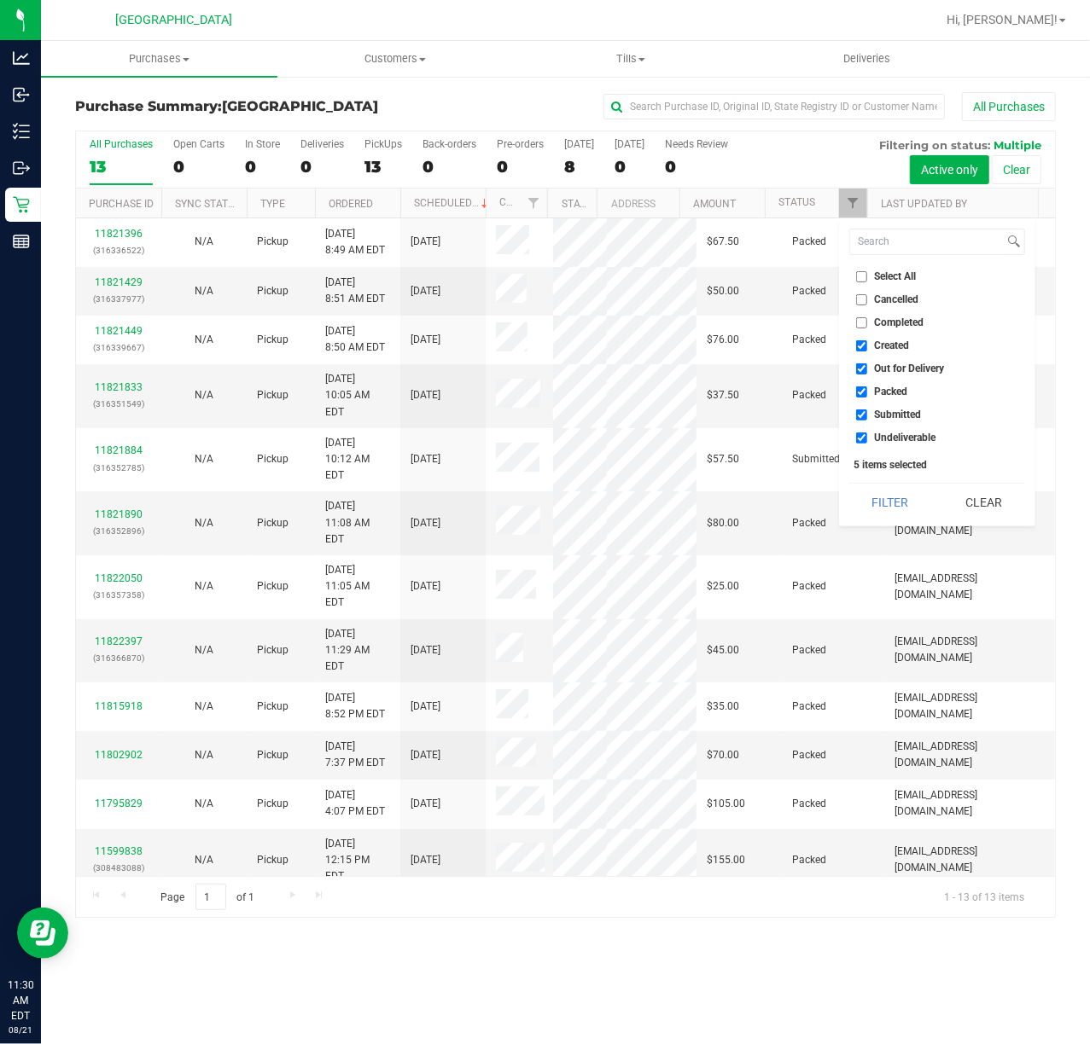
click at [898, 387] on span "Packed" at bounding box center [891, 392] width 33 height 10
click at [867, 387] on input "Packed" at bounding box center [861, 392] width 11 height 11
checkbox input "false"
click at [899, 503] on button "Filter" at bounding box center [890, 503] width 82 height 38
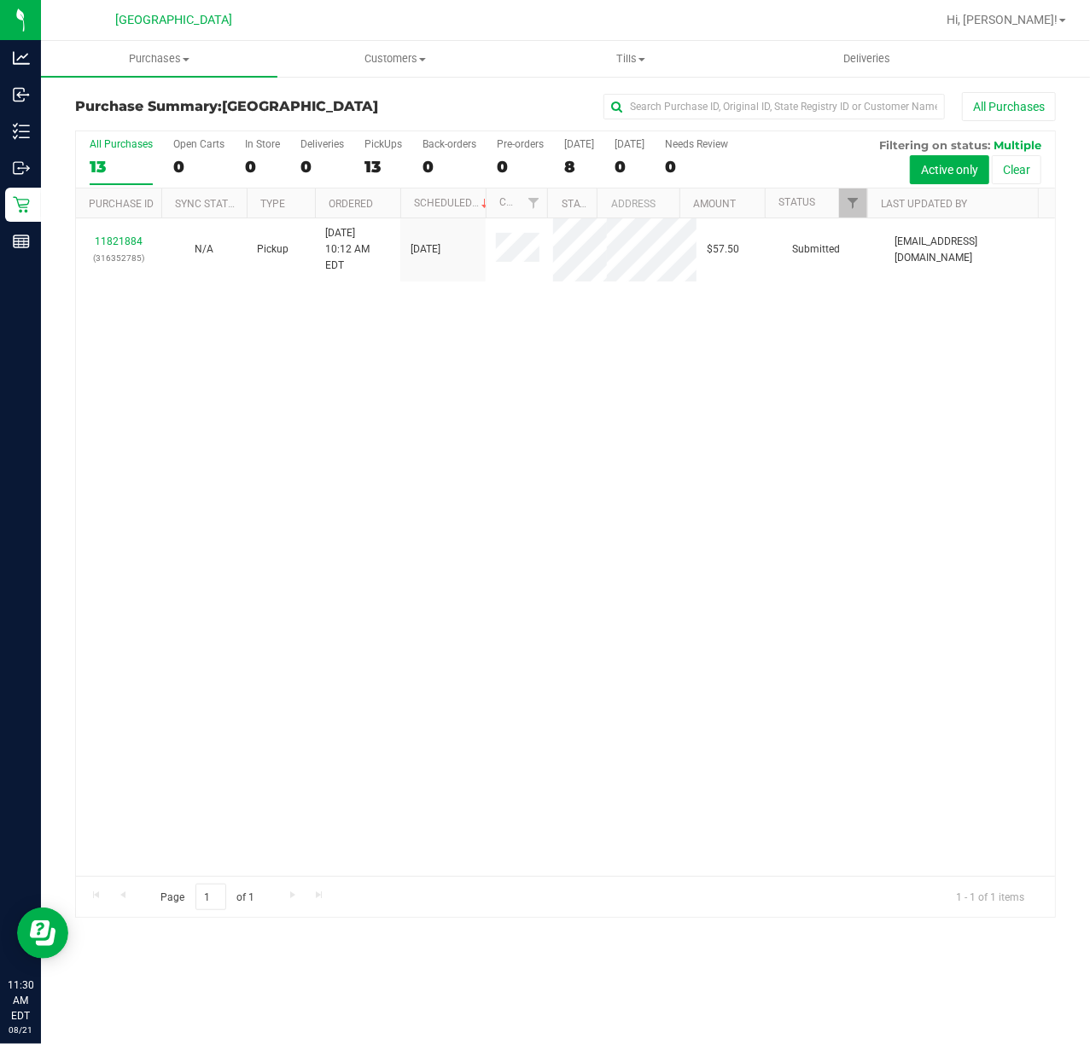
click at [899, 503] on div "11821884 (316352785) N/A Pickup [DATE] 10:12 AM EDT 8/21/2025 $57.50 Submitted …" at bounding box center [565, 547] width 979 height 658
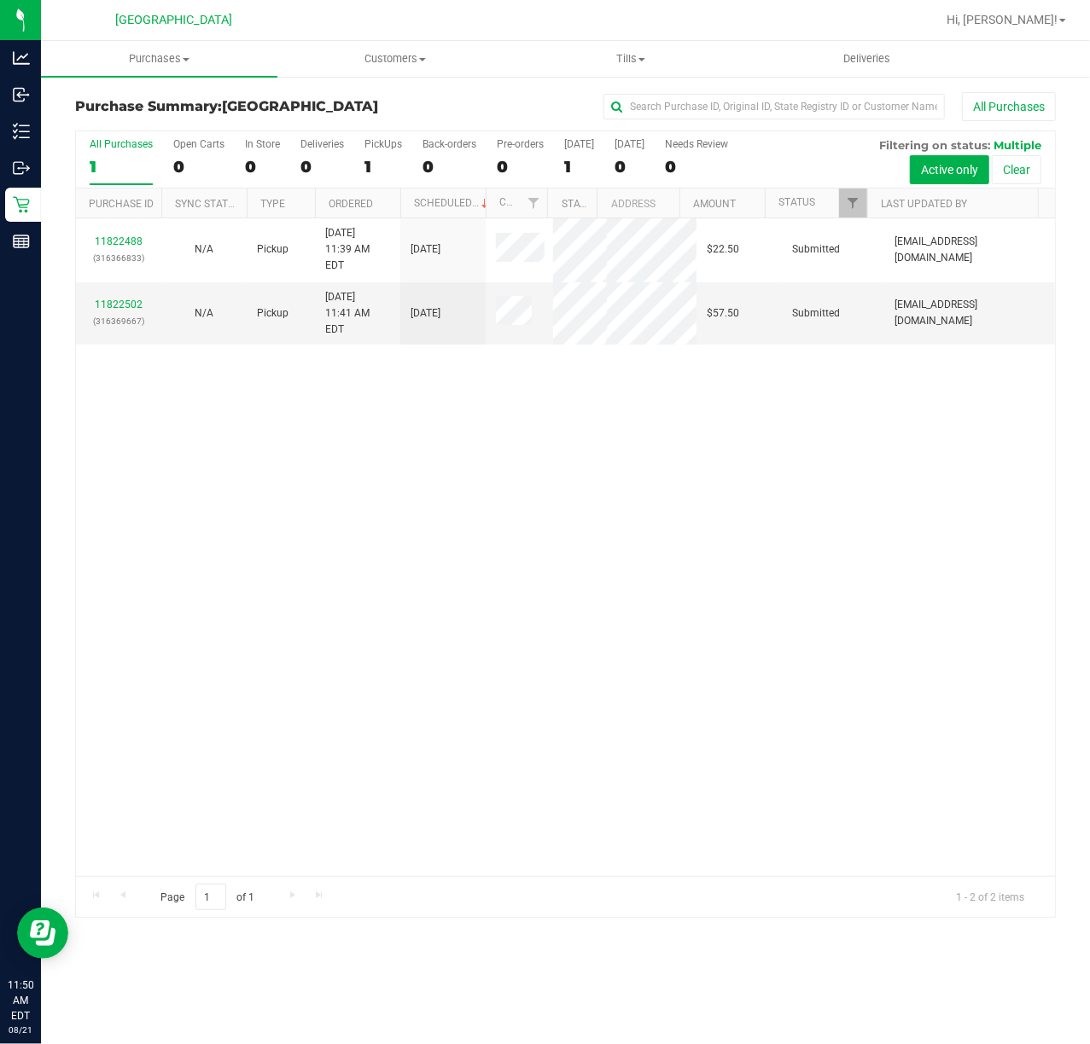
click at [567, 338] on div "11822488 (316366833) N/A Pickup [DATE] 11:39 AM EDT 8/21/2025 $22.50 Submitted …" at bounding box center [565, 547] width 979 height 658
click at [131, 299] on link "11822502" at bounding box center [119, 305] width 48 height 12
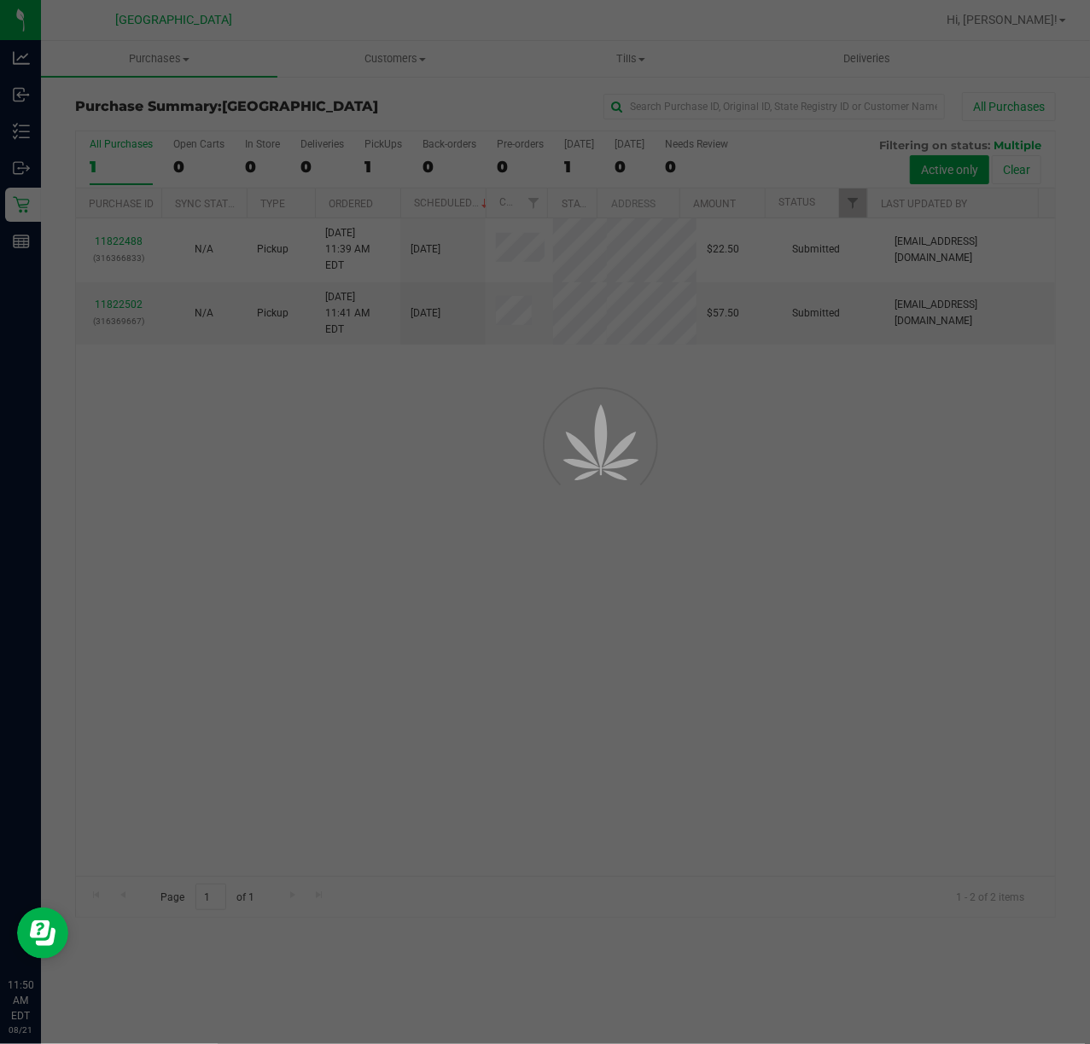
click at [775, 420] on div at bounding box center [545, 522] width 1090 height 1044
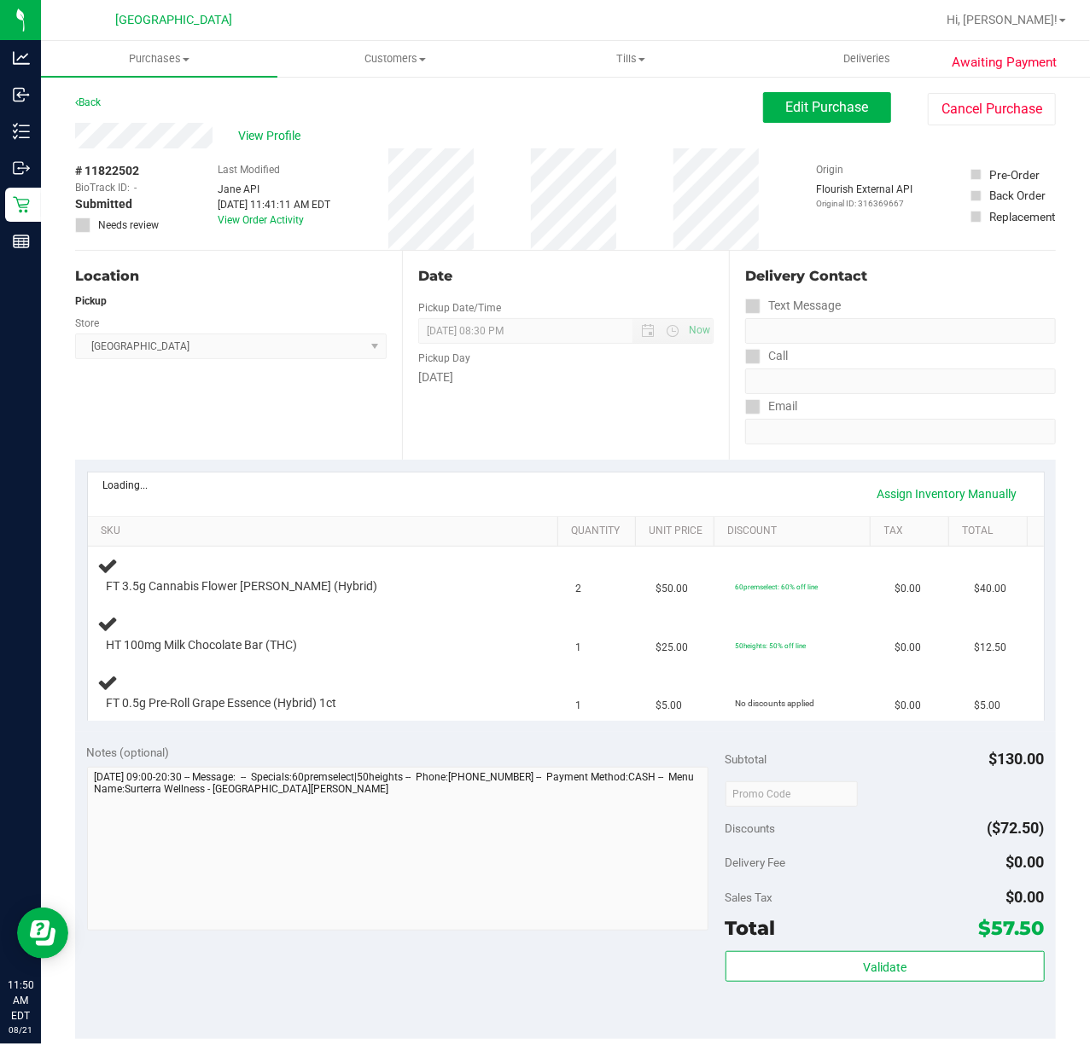
click at [561, 417] on div "Date Pickup Date/Time [DATE] Now [DATE] 08:30 PM Now Pickup Day [DATE]" at bounding box center [565, 355] width 327 height 209
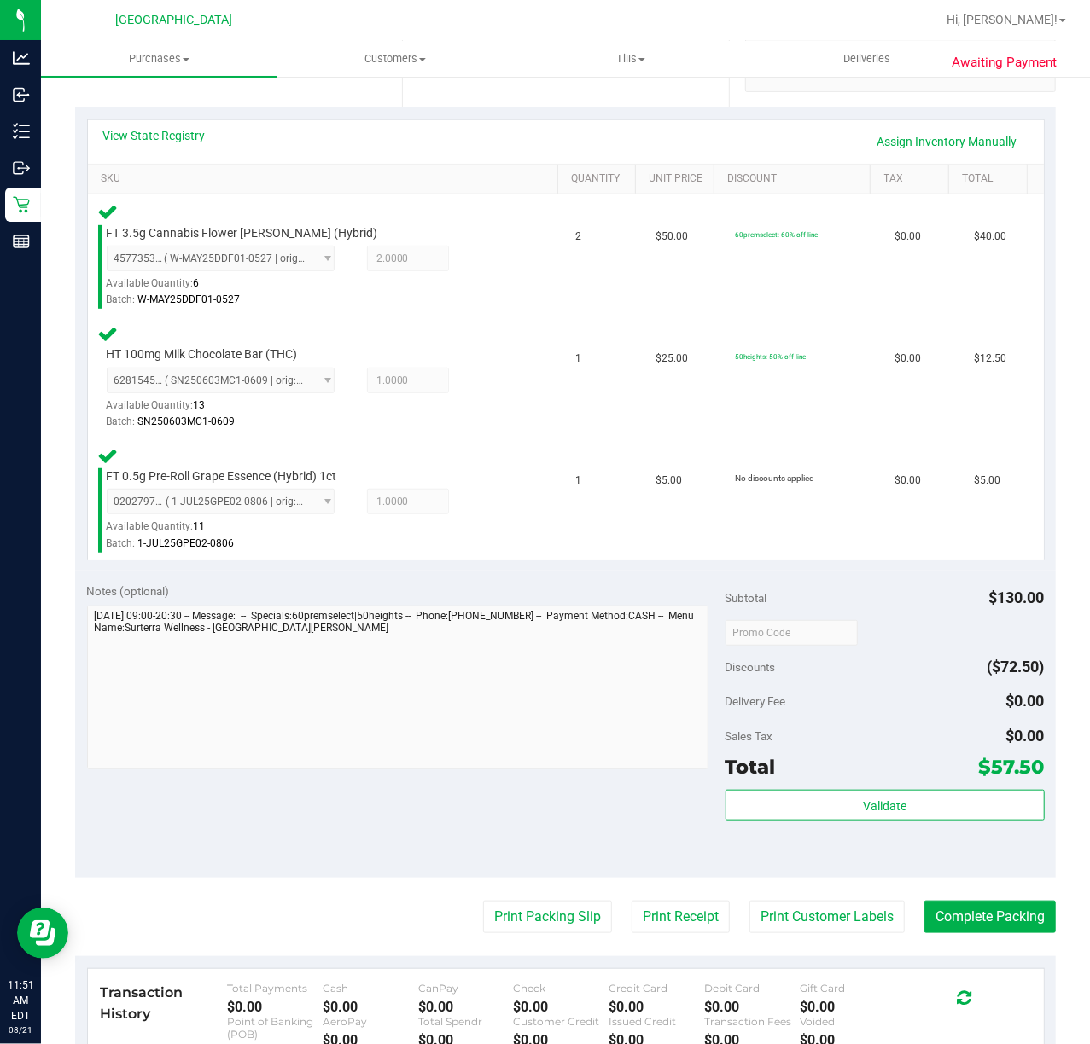
scroll to position [568, 0]
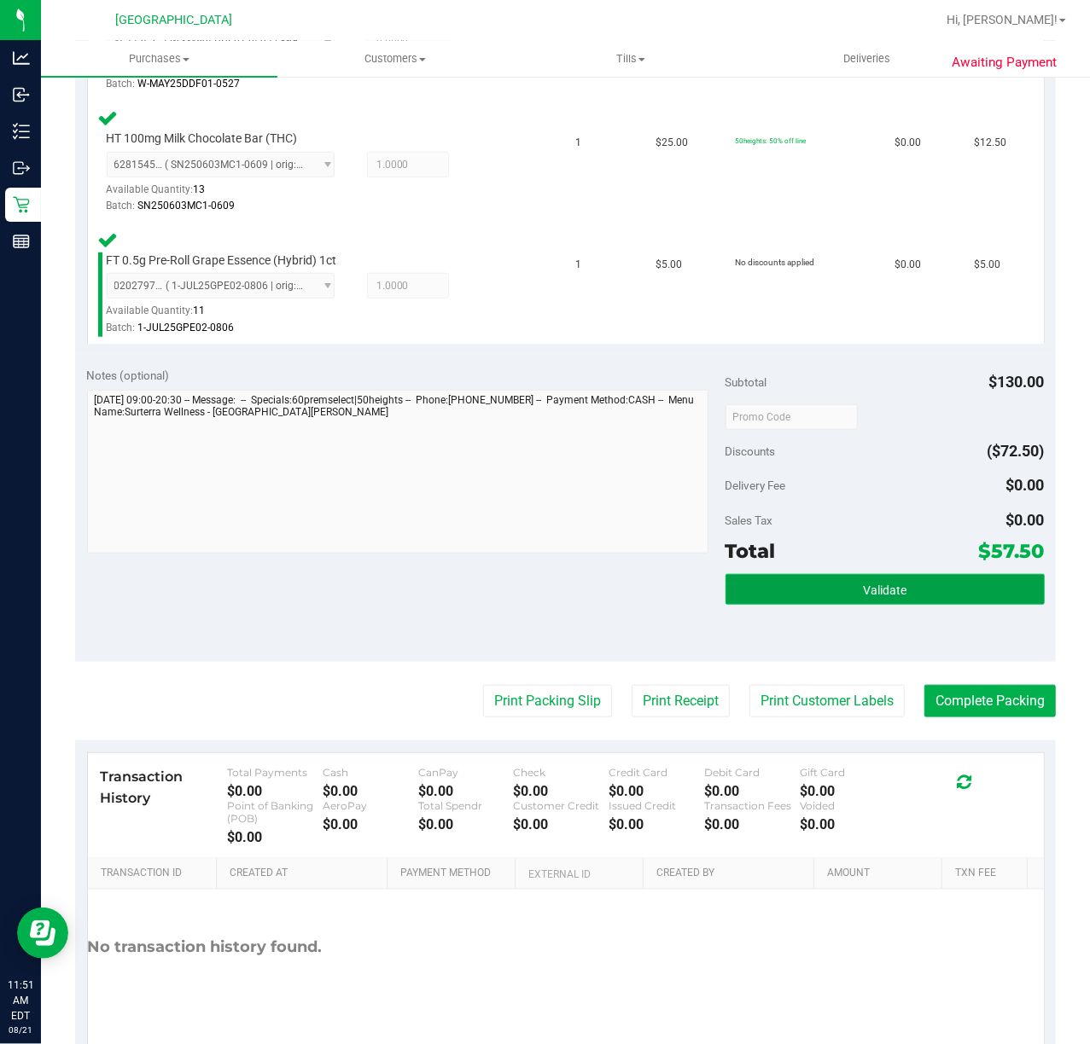
click at [782, 585] on button "Validate" at bounding box center [884, 589] width 319 height 31
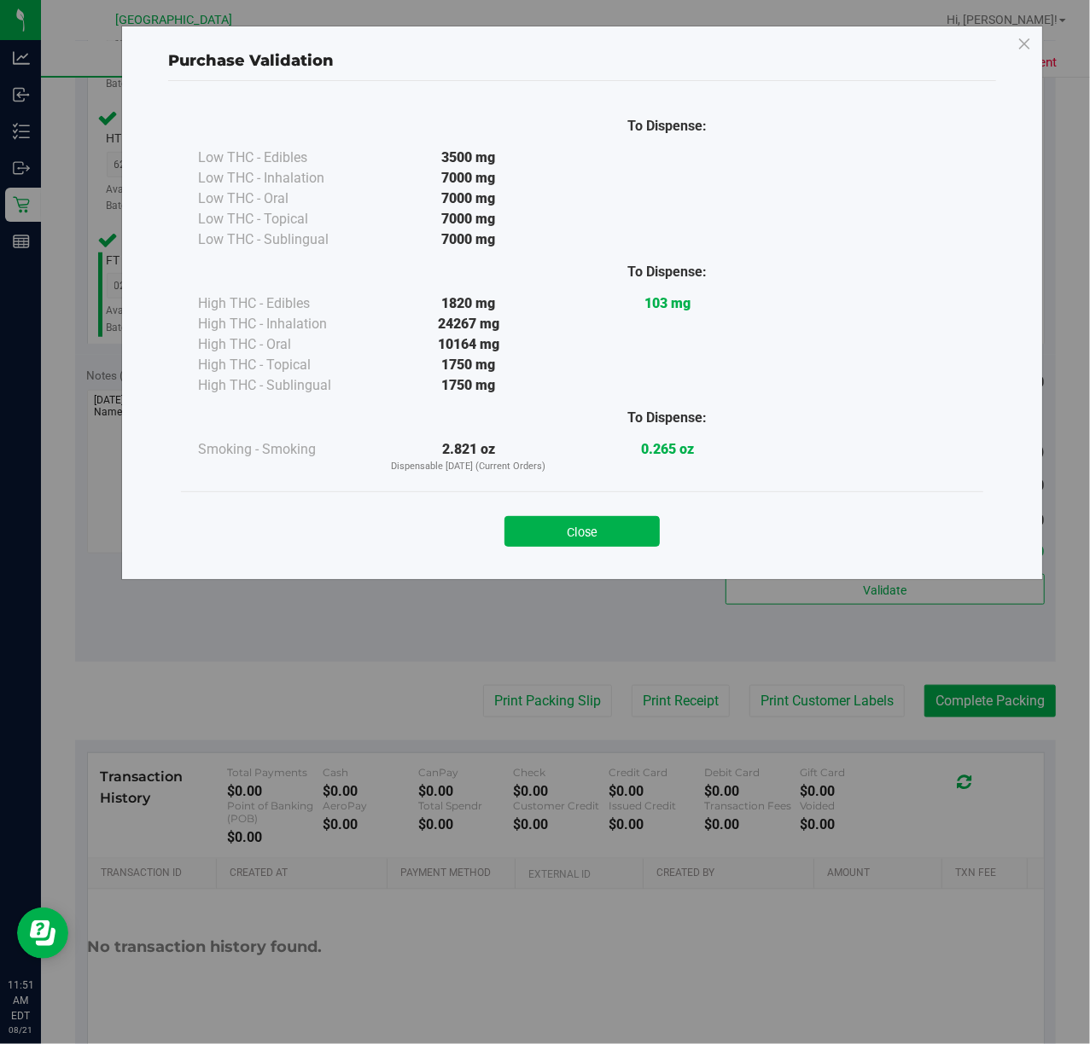
click at [461, 619] on div "Purchase Validation To Dispense: Low THC - Edibles 3500 mg" at bounding box center [551, 522] width 1102 height 1044
click at [612, 544] on button "Close" at bounding box center [581, 531] width 155 height 31
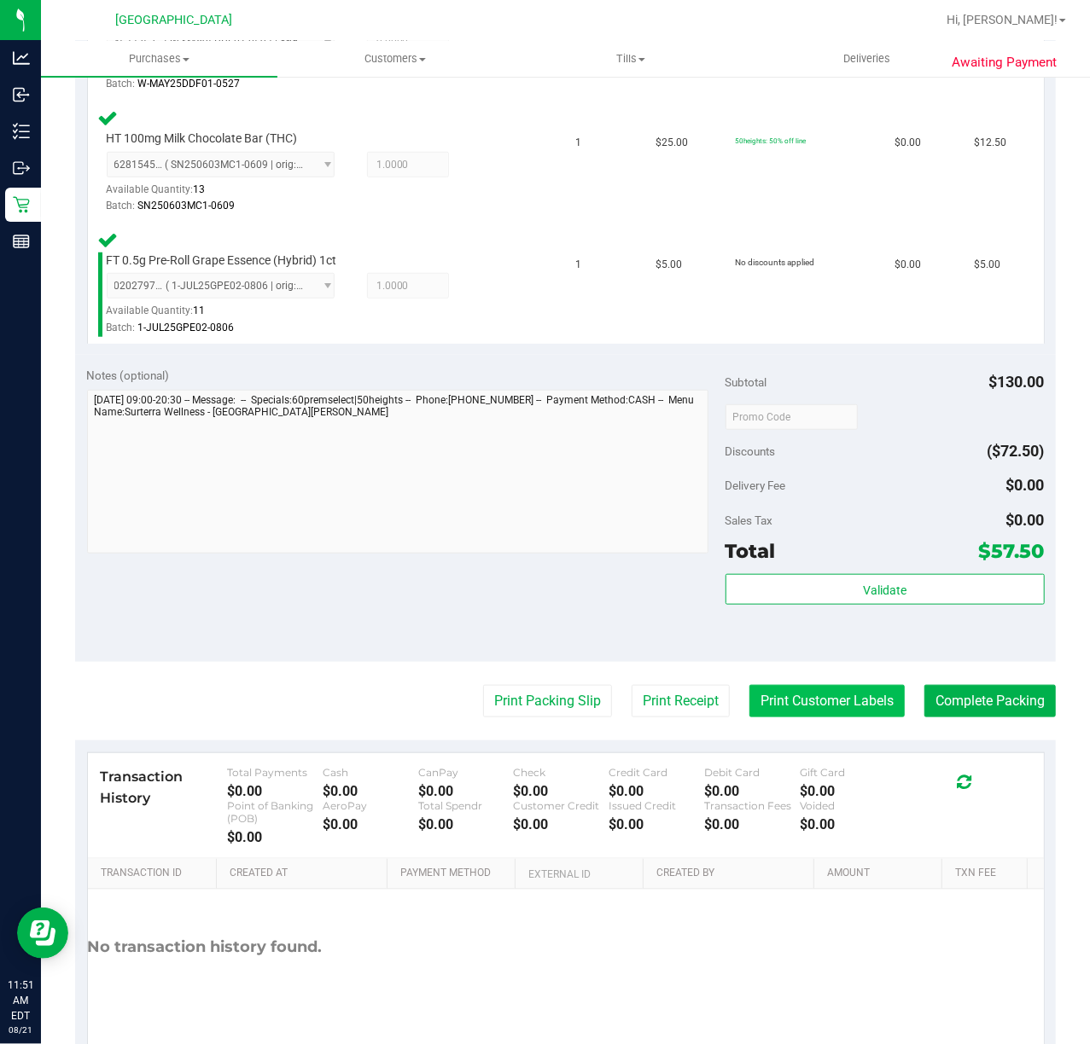
click at [765, 705] on button "Print Customer Labels" at bounding box center [826, 701] width 155 height 32
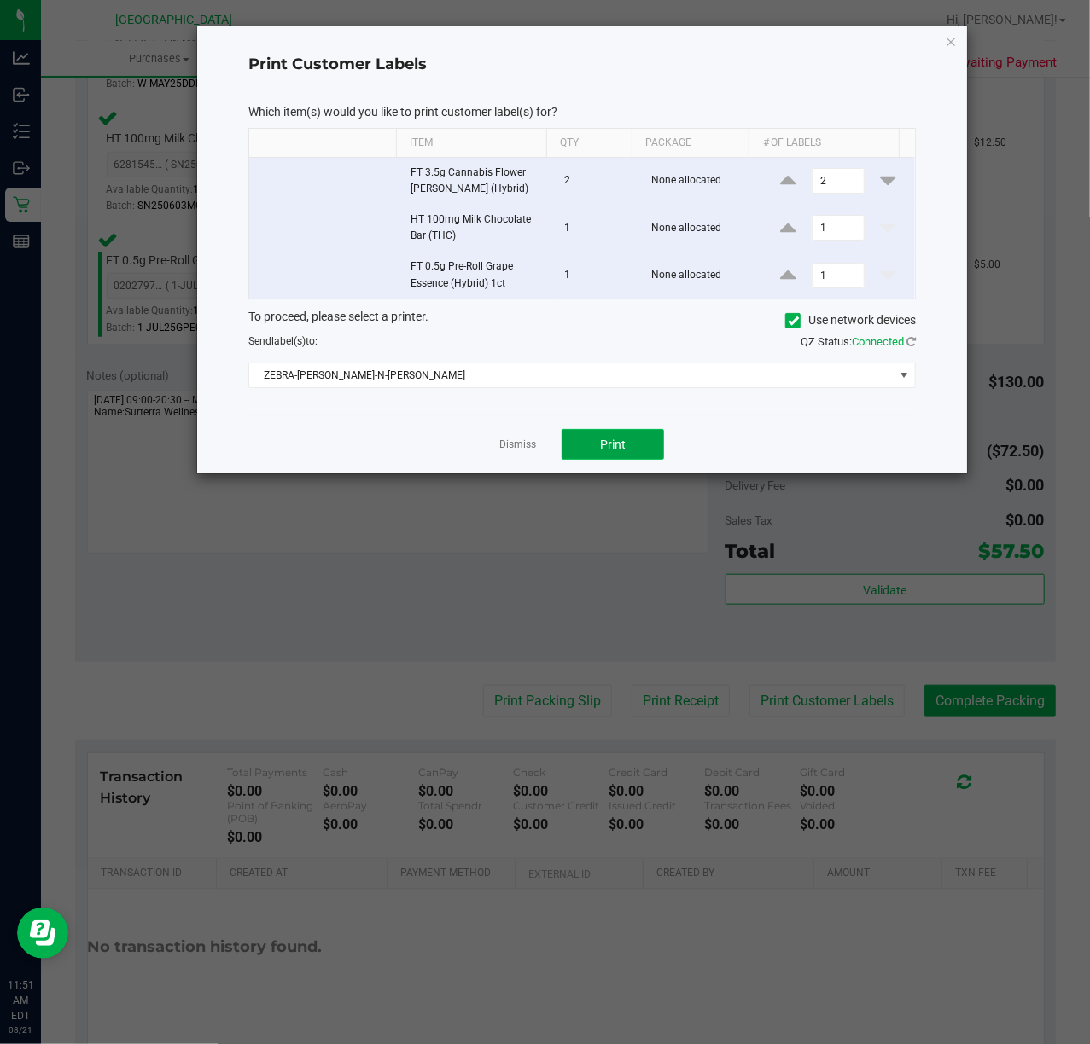
click at [630, 449] on button "Print" at bounding box center [612, 444] width 102 height 31
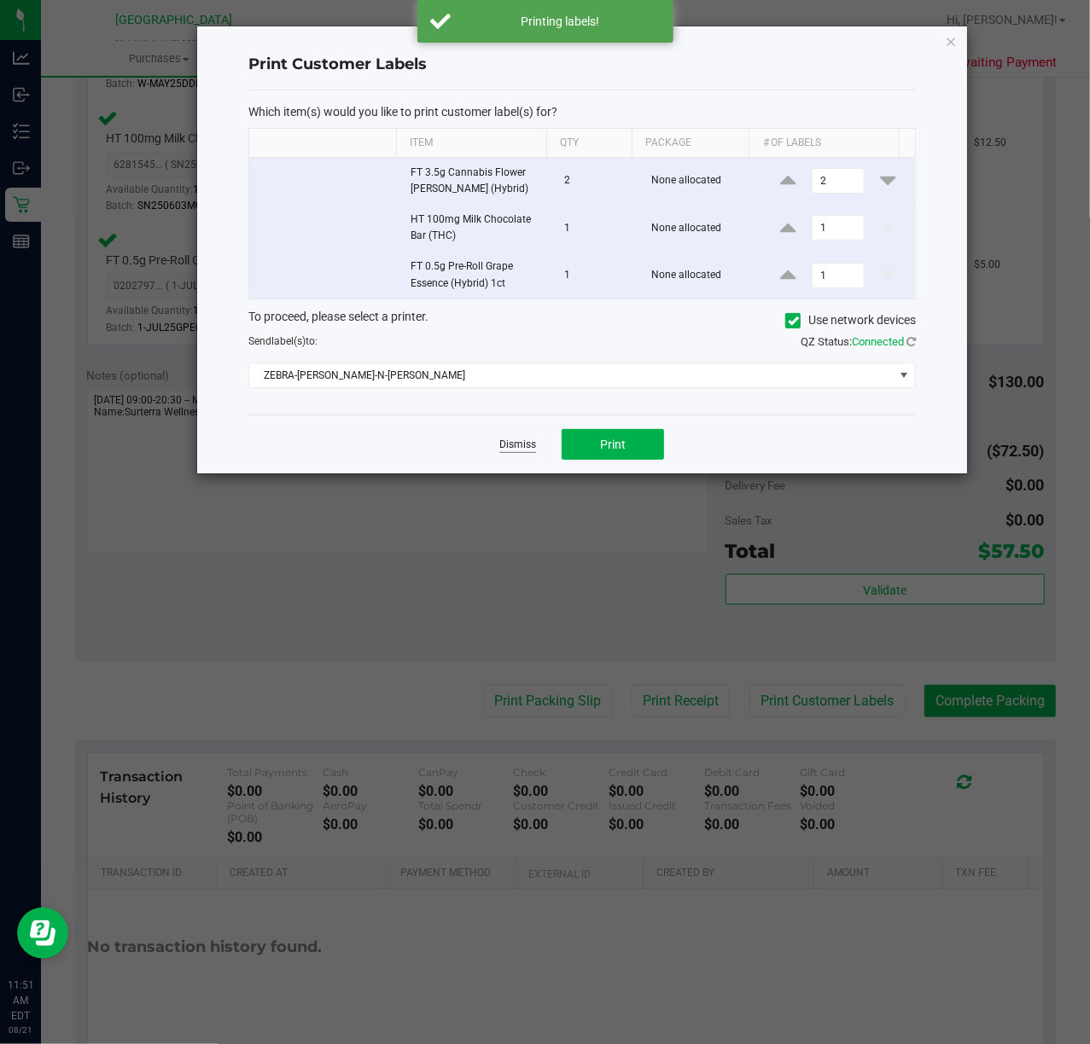
click at [524, 451] on link "Dismiss" at bounding box center [517, 445] width 37 height 15
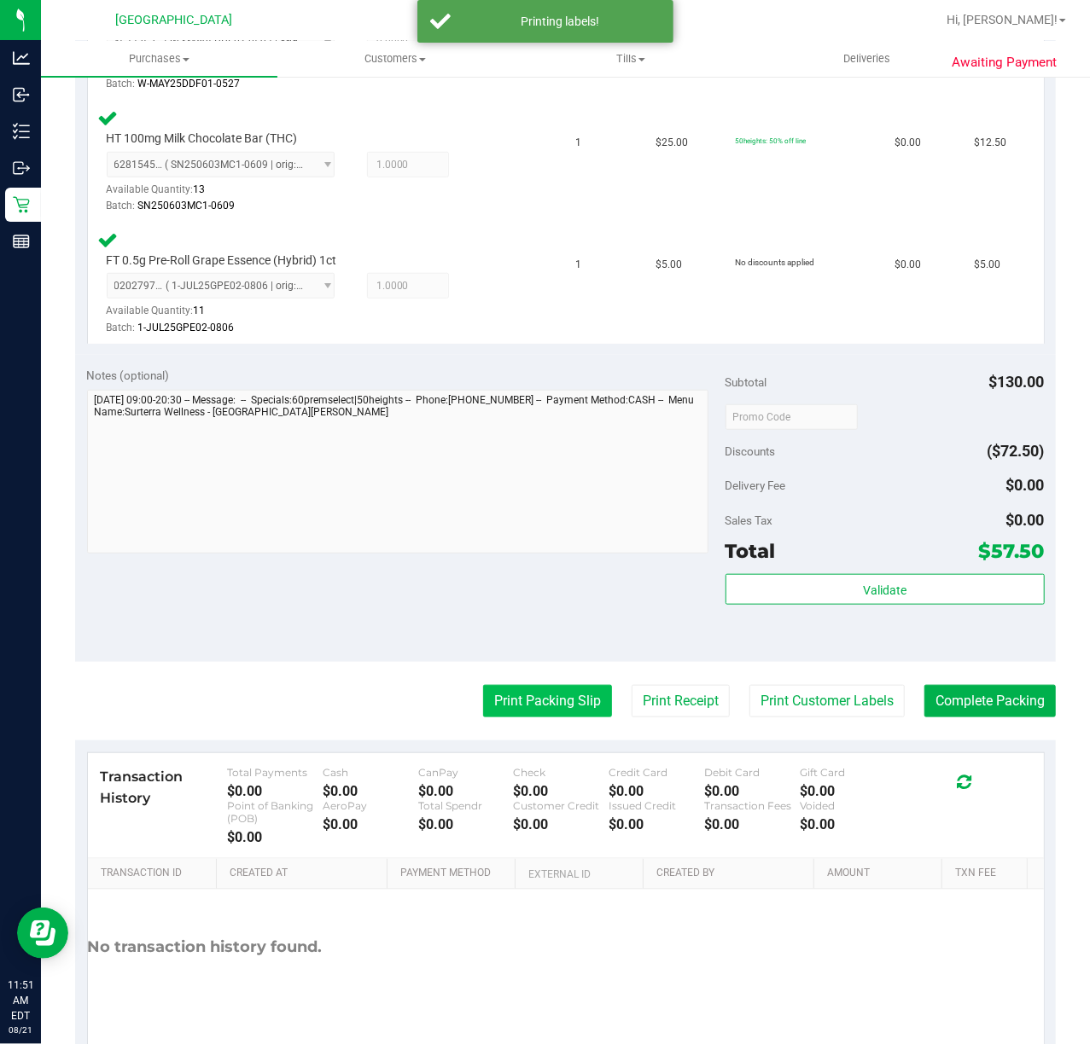
click at [486, 718] on button "Print Packing Slip" at bounding box center [547, 701] width 129 height 32
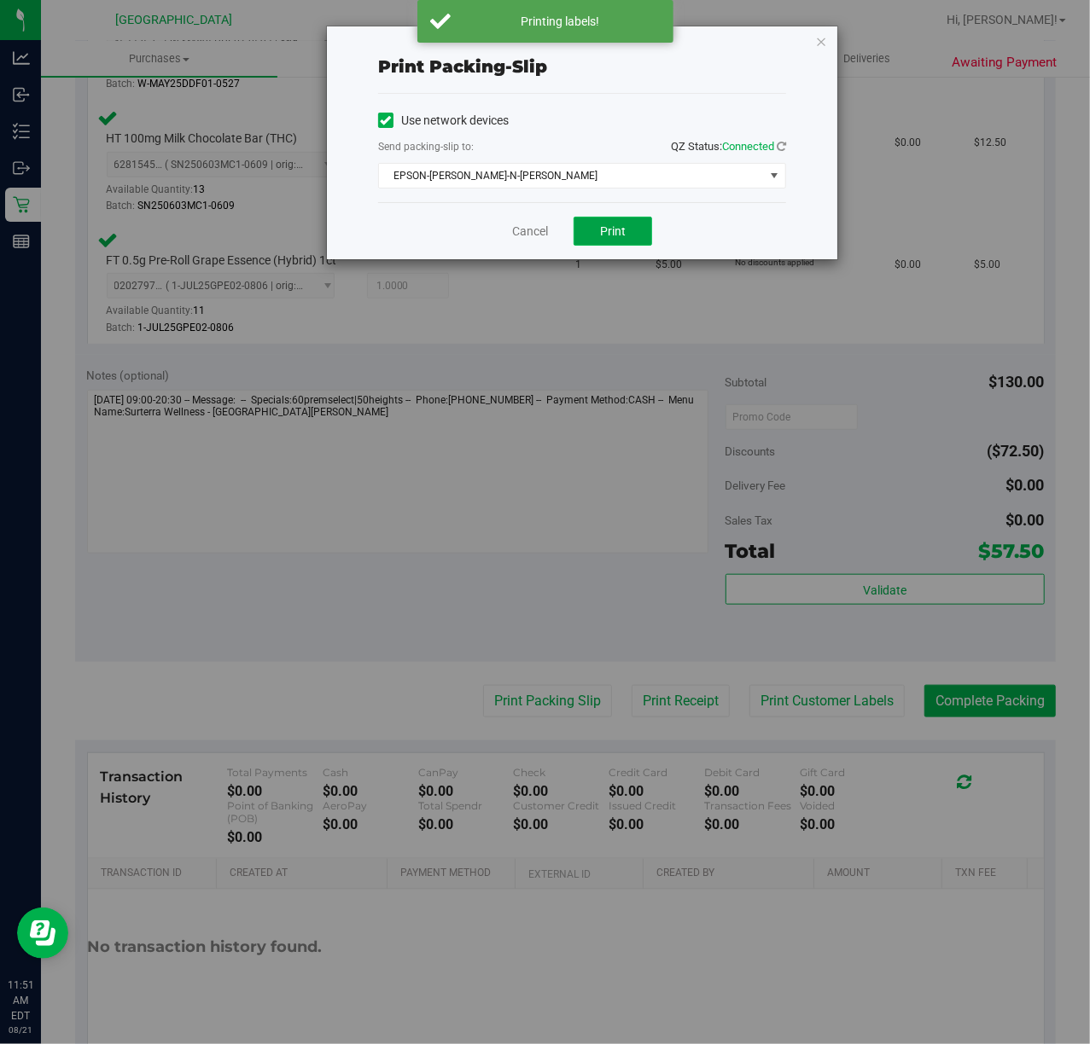
click at [635, 241] on button "Print" at bounding box center [612, 231] width 78 height 29
click at [741, 241] on div "Cancel Print" at bounding box center [582, 230] width 408 height 57
click at [533, 240] on link "Cancel" at bounding box center [530, 232] width 36 height 18
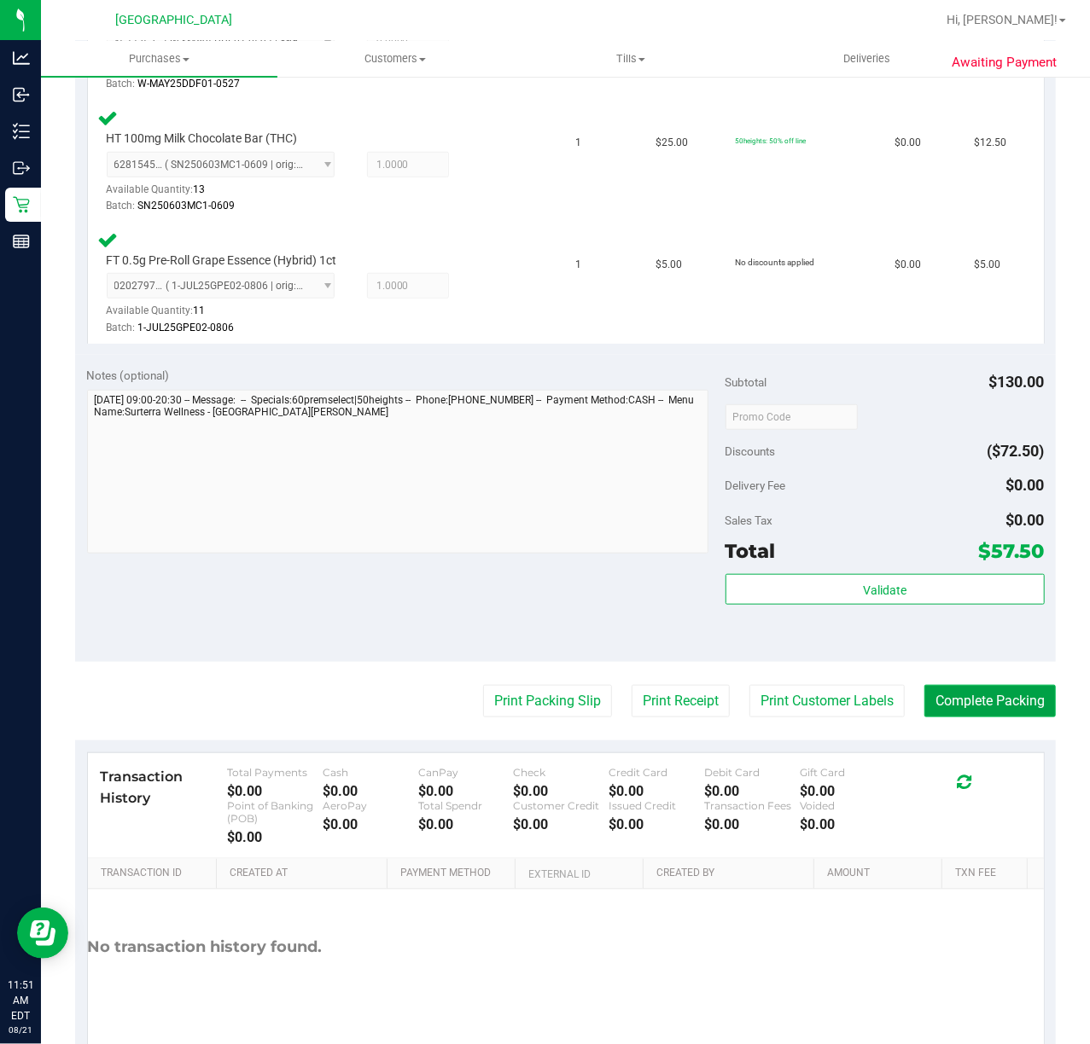
click at [946, 700] on button "Complete Packing" at bounding box center [989, 701] width 131 height 32
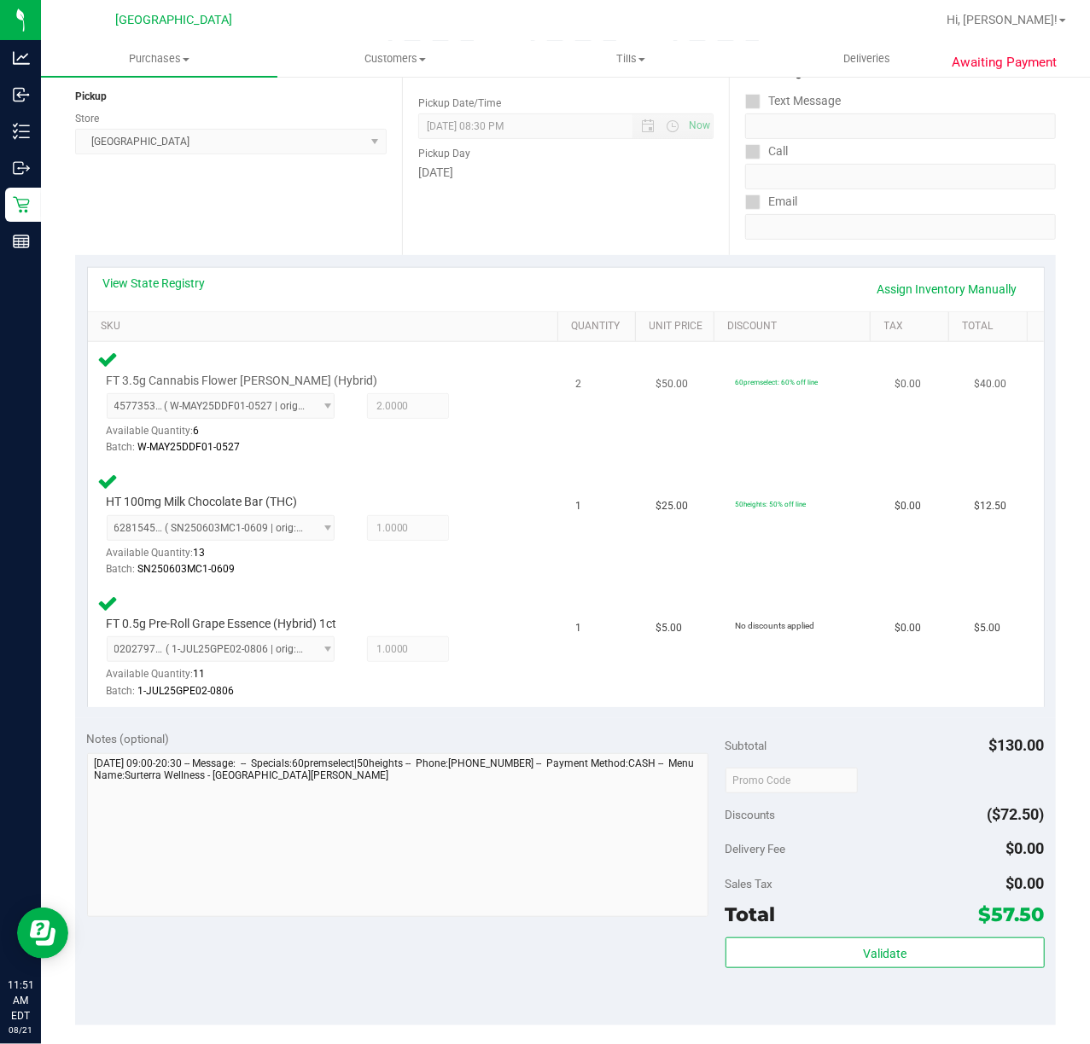
scroll to position [0, 0]
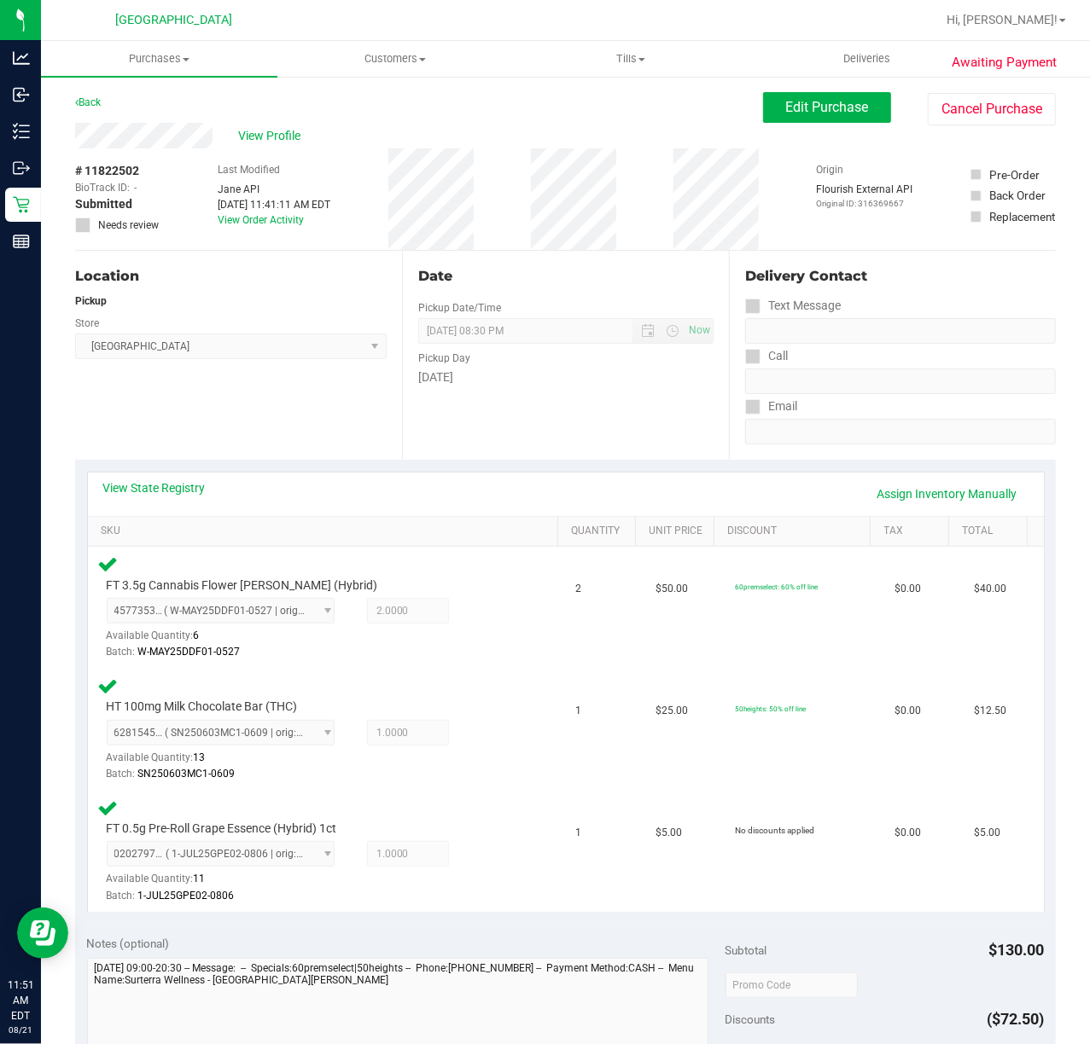
click at [649, 411] on div "Date Pickup Date/Time [DATE] Now [DATE] 08:30 PM Now Pickup Day [DATE]" at bounding box center [565, 355] width 327 height 209
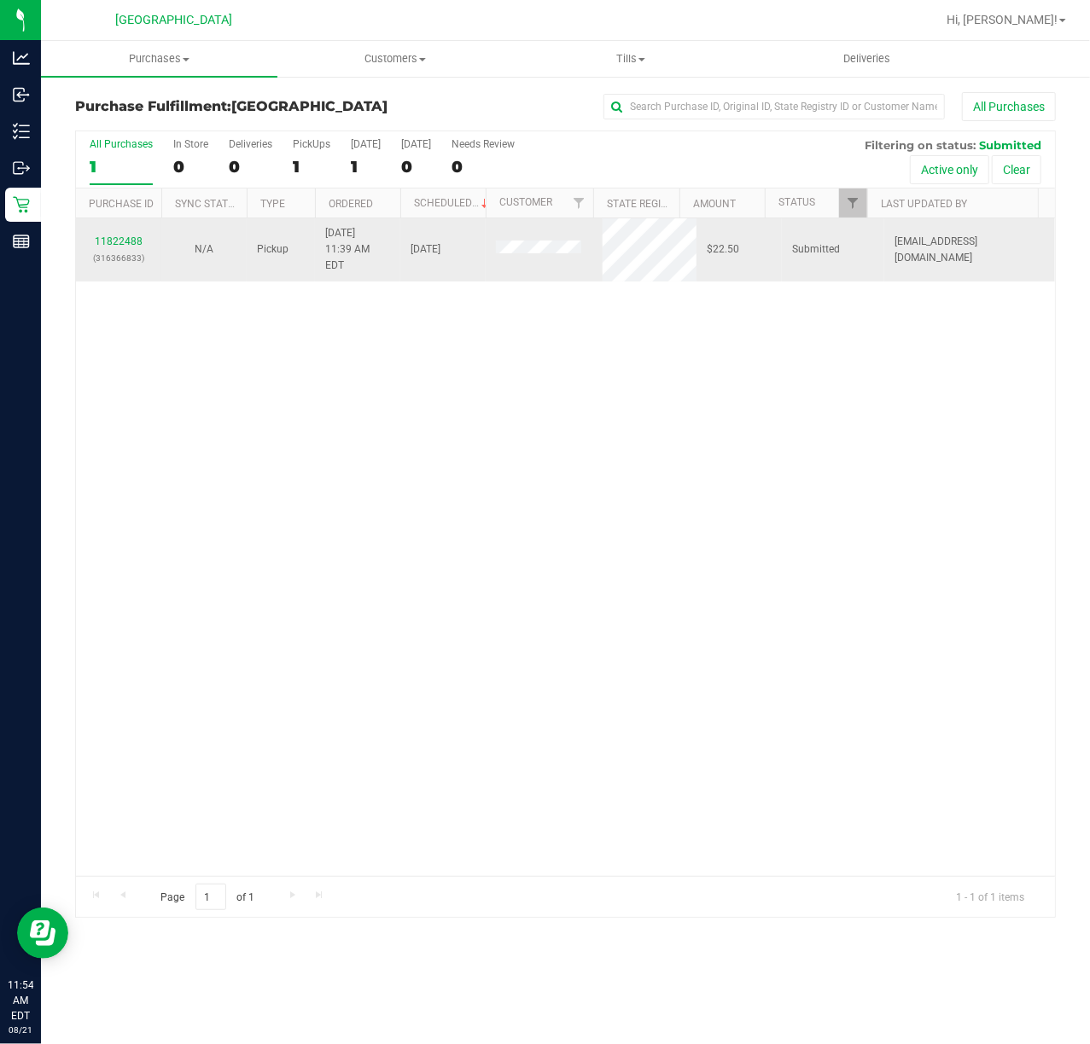
click at [131, 241] on div "11822488 (316366833)" at bounding box center [118, 250] width 65 height 32
click at [127, 235] on link "11822488" at bounding box center [119, 241] width 48 height 12
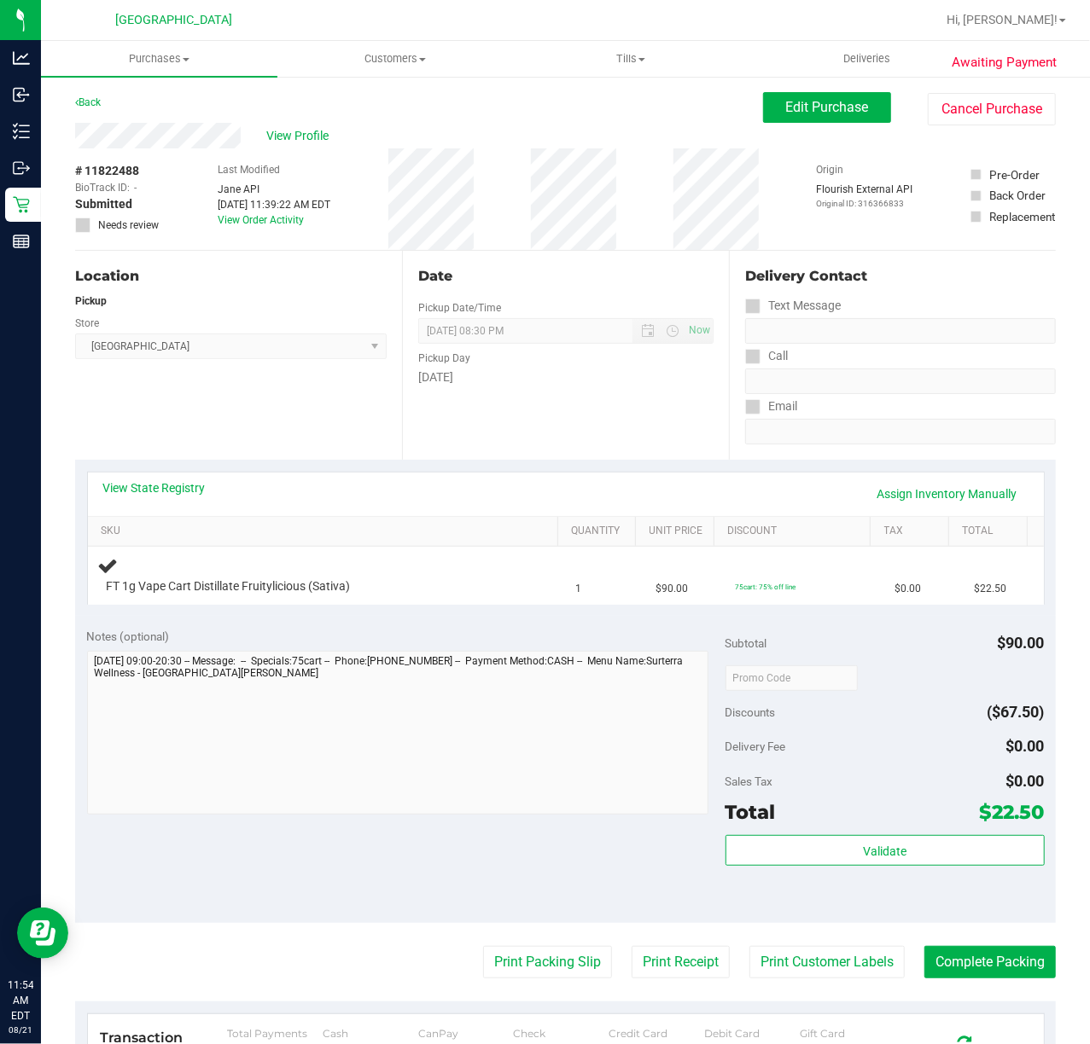
click at [515, 430] on div "Date Pickup Date/Time [DATE] Now [DATE] 08:30 PM Now Pickup Day [DATE]" at bounding box center [565, 355] width 327 height 209
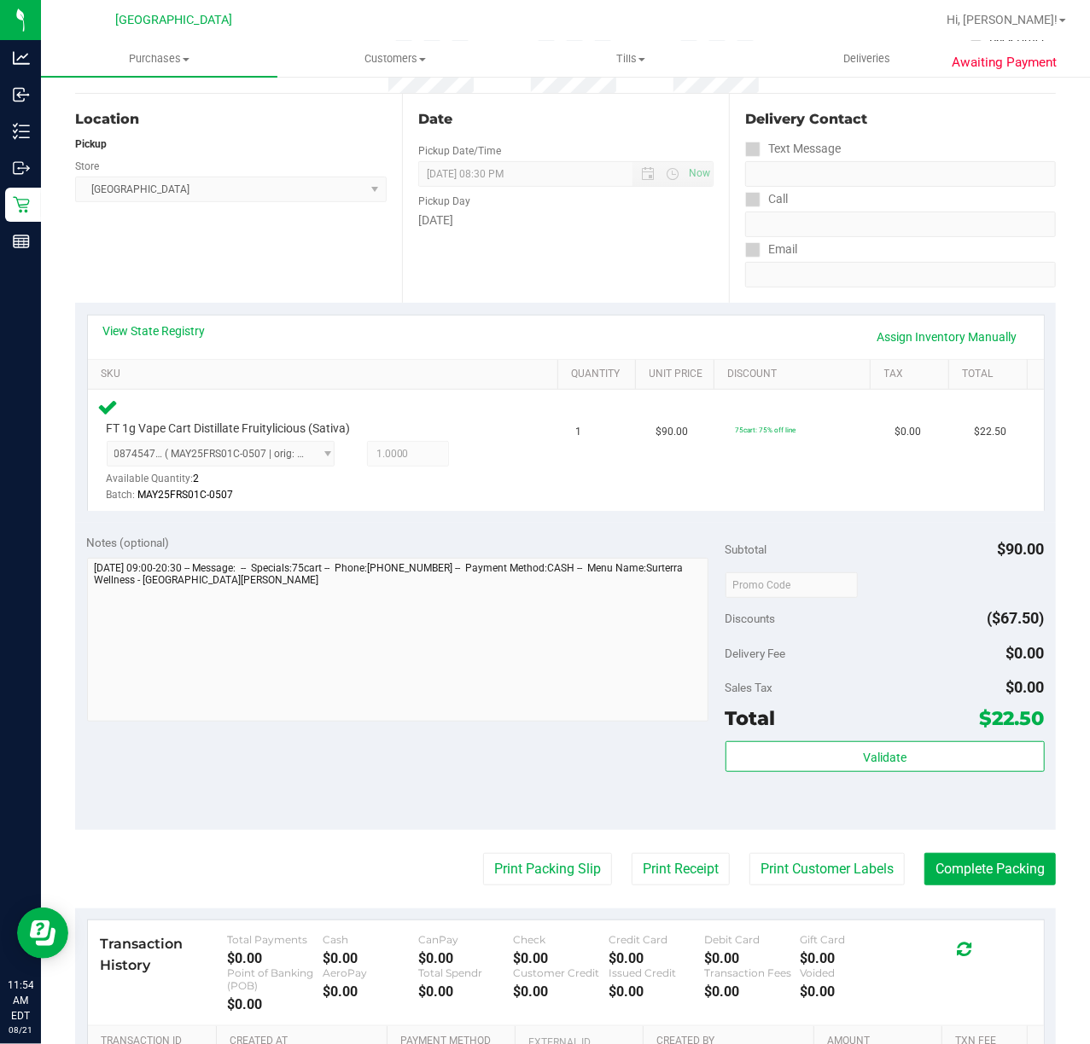
scroll to position [387, 0]
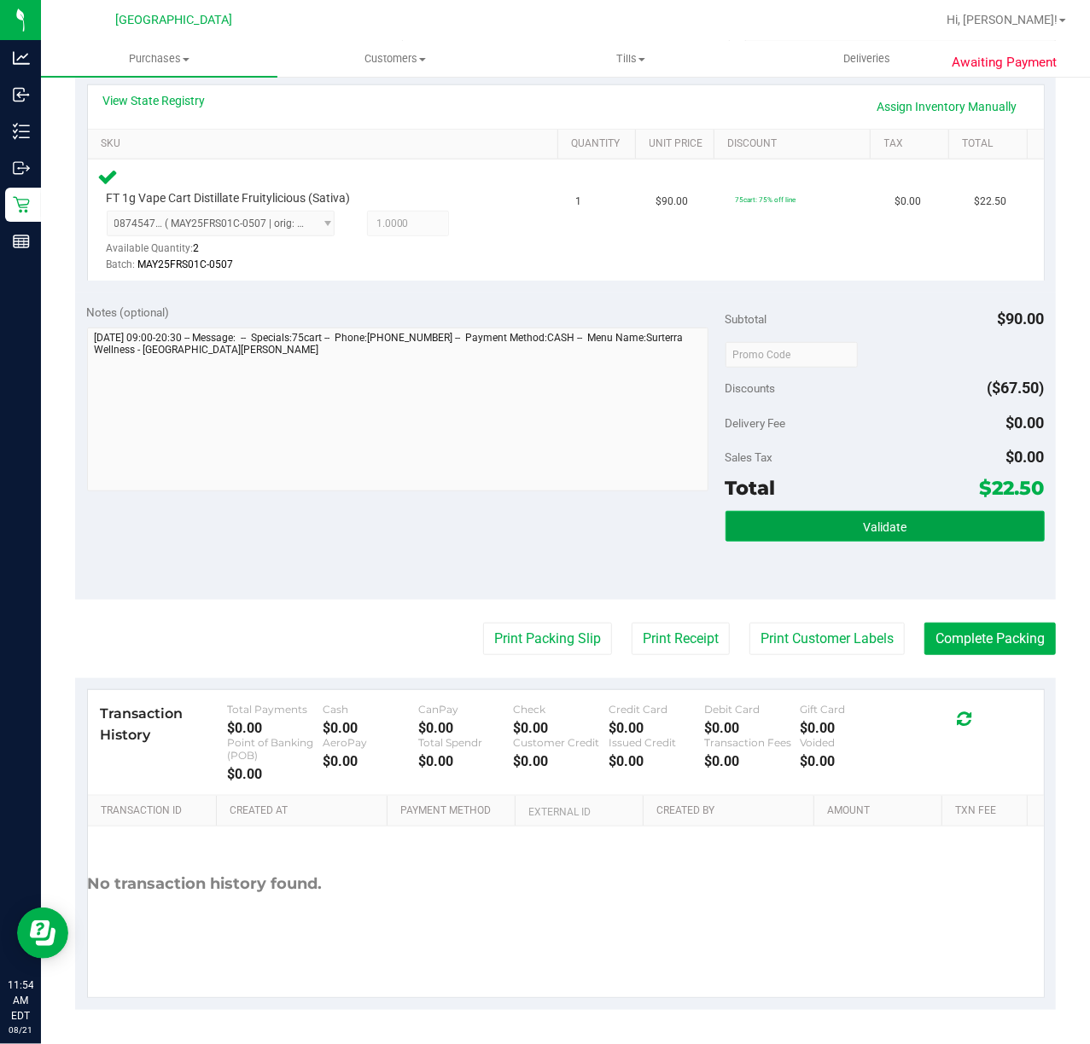
click at [841, 534] on button "Validate" at bounding box center [884, 526] width 319 height 31
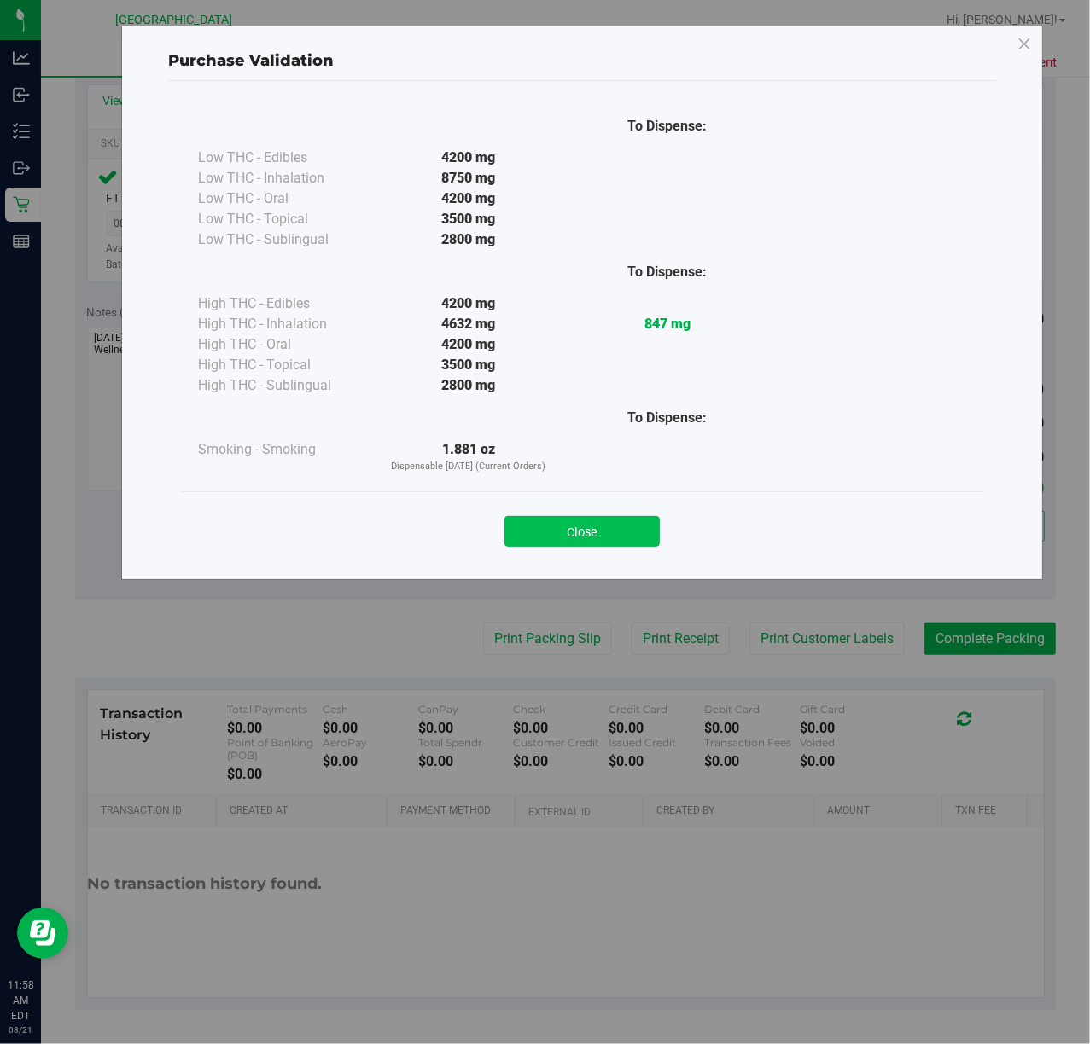
click at [574, 526] on button "Close" at bounding box center [581, 531] width 155 height 31
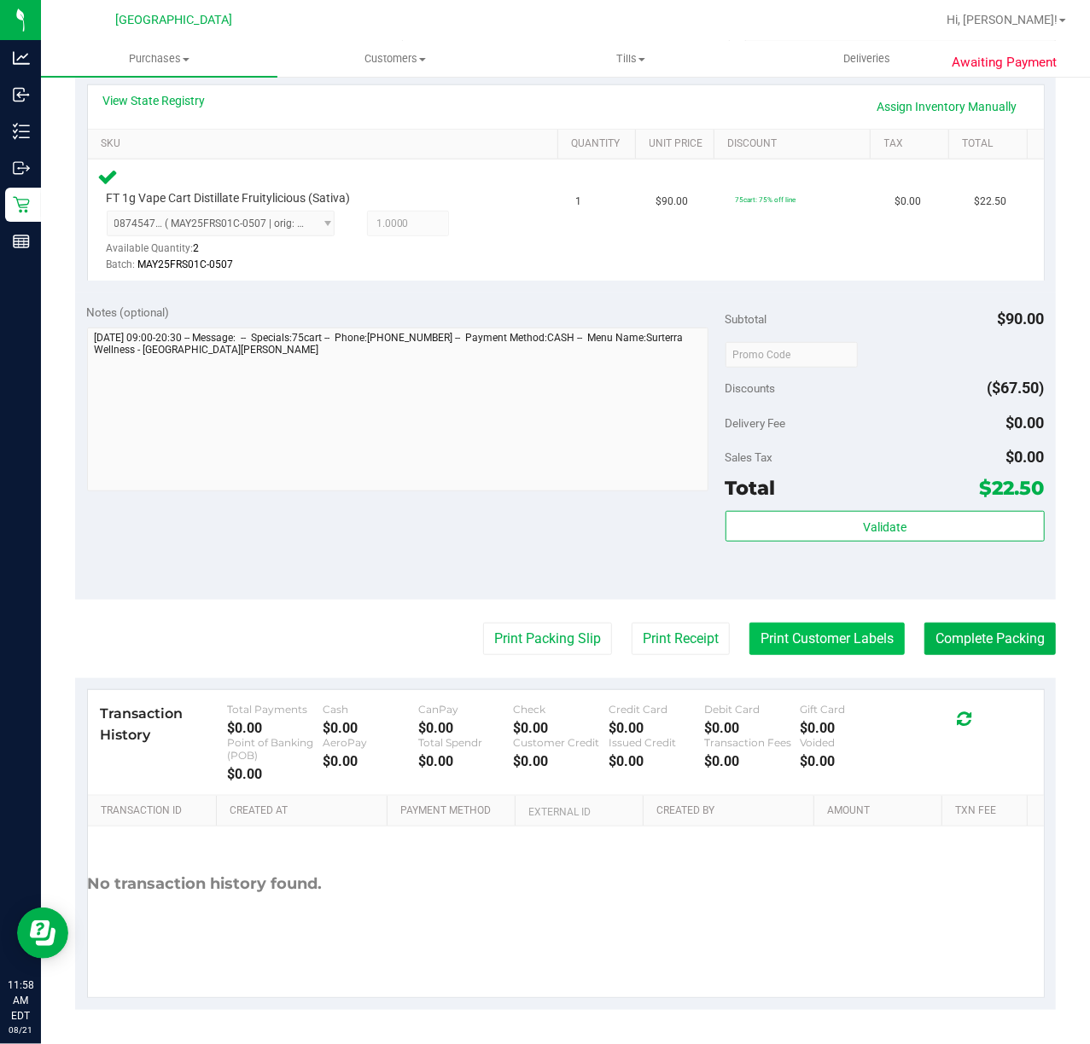
click at [776, 639] on button "Print Customer Labels" at bounding box center [826, 639] width 155 height 32
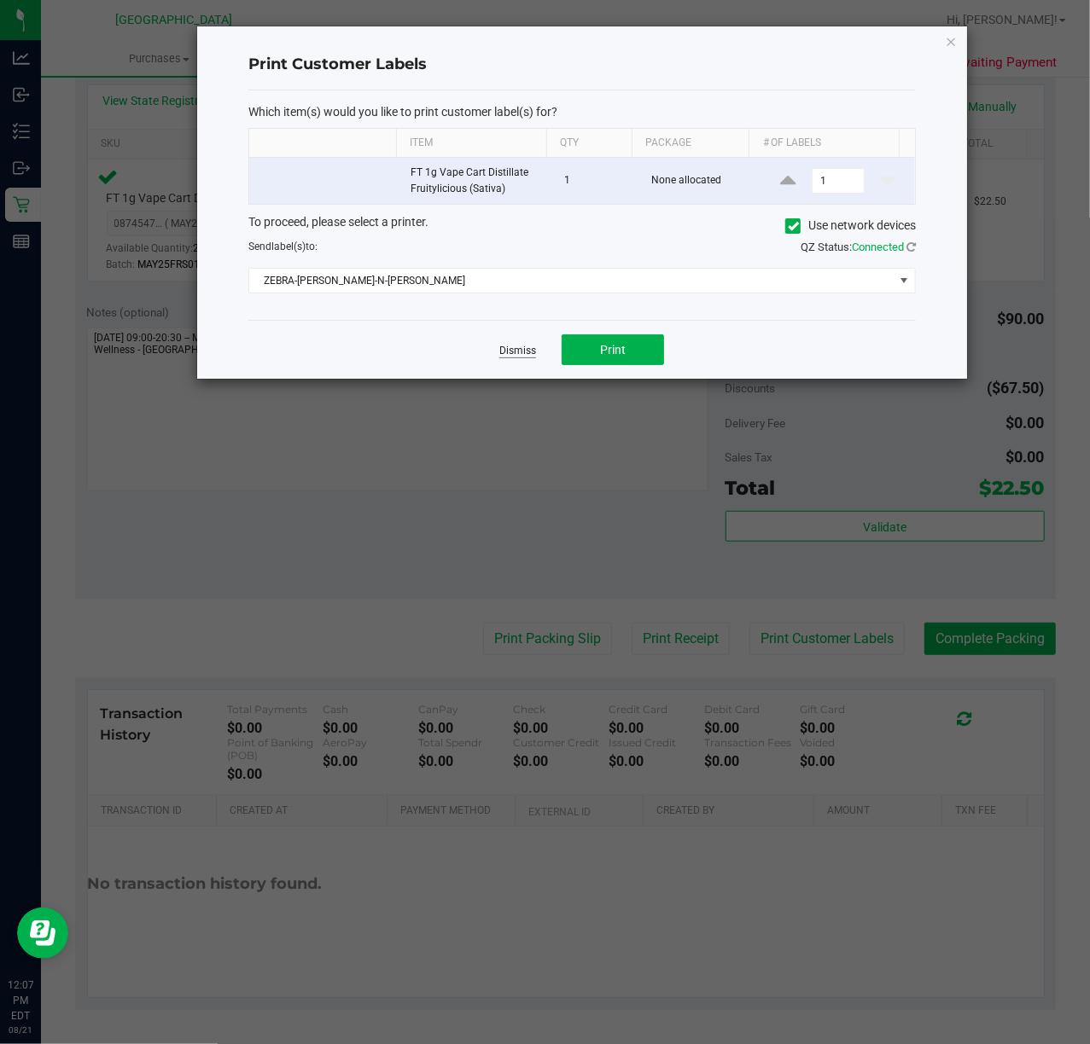
click at [536, 350] on link "Dismiss" at bounding box center [517, 351] width 37 height 15
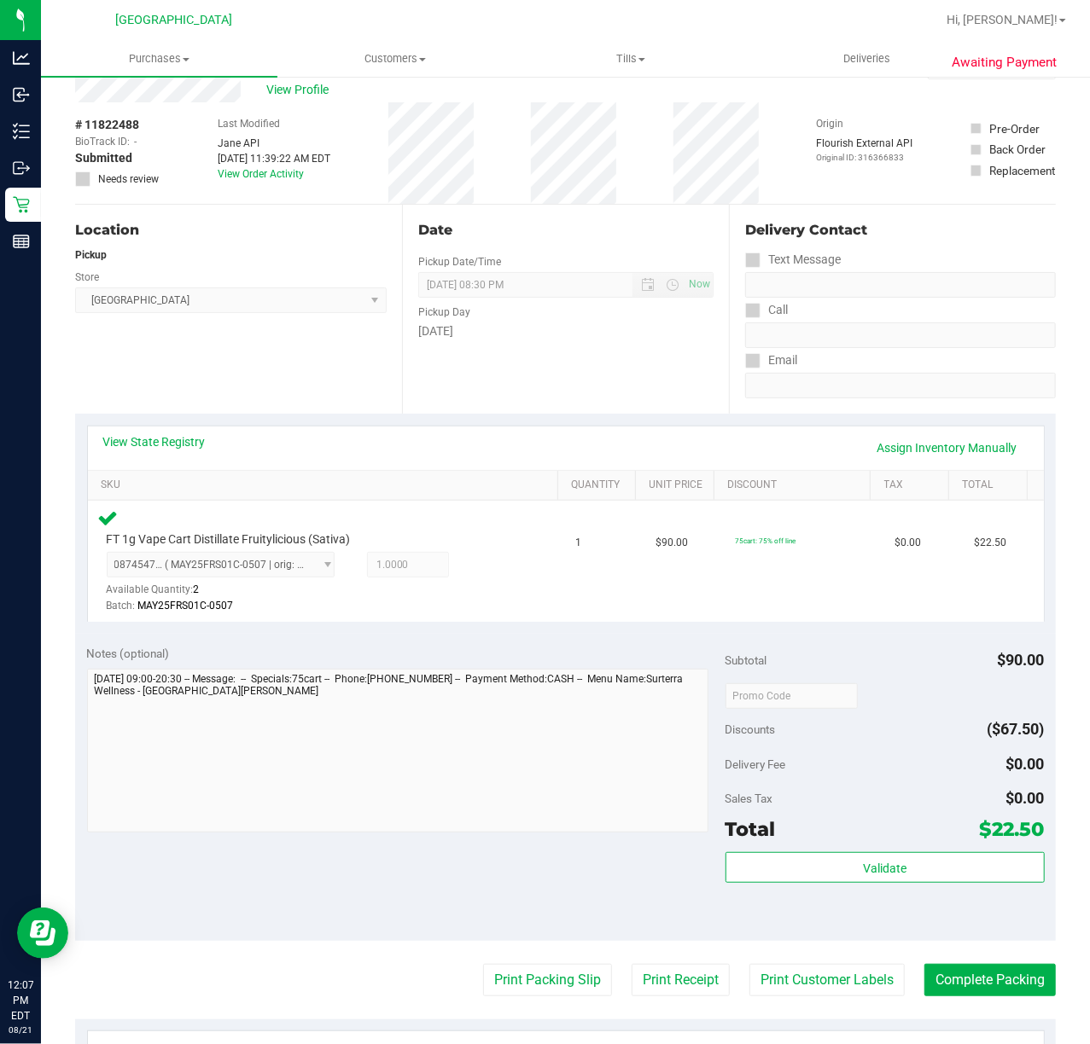
scroll to position [0, 0]
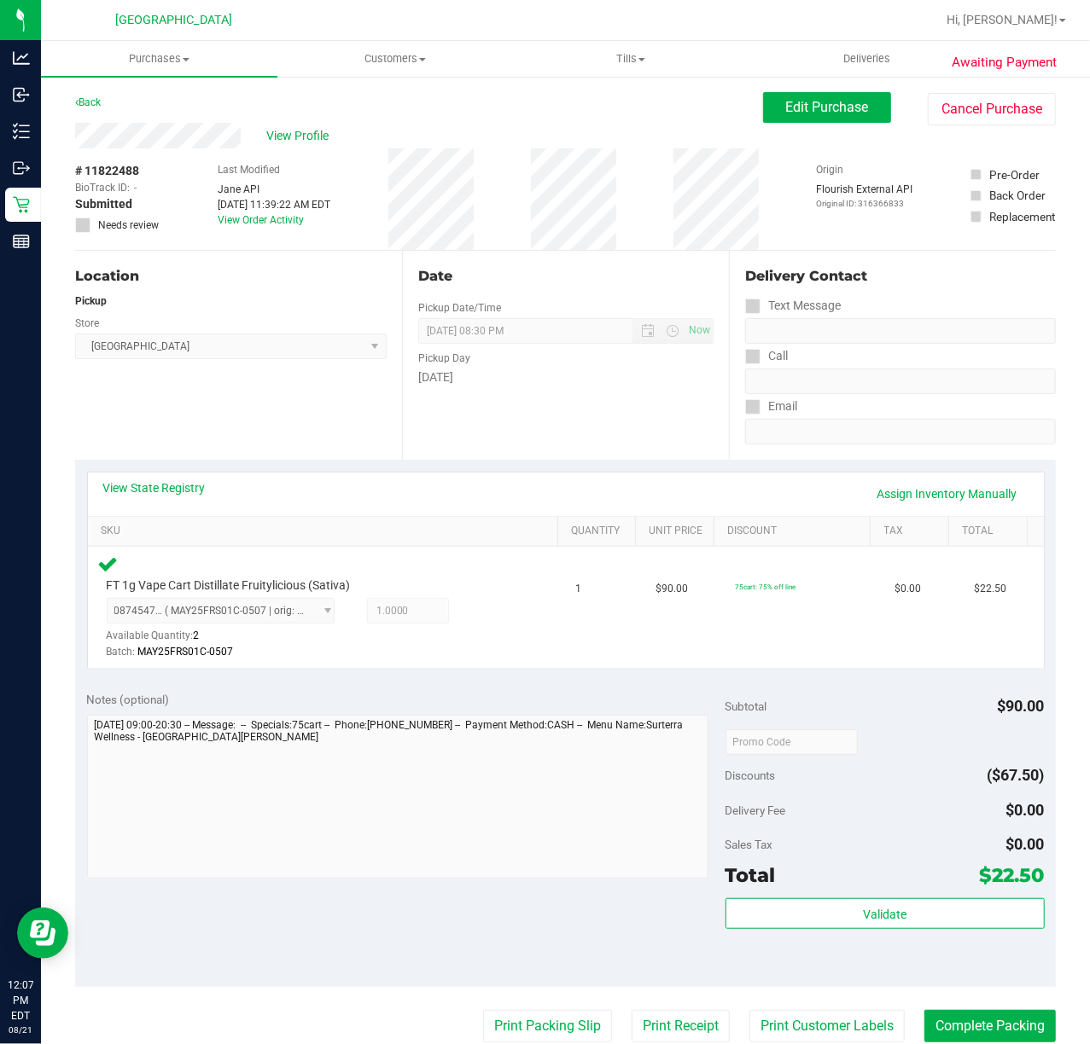
click at [526, 404] on div "Date Pickup Date/Time [DATE] Now [DATE] 08:30 PM Now Pickup Day [DATE]" at bounding box center [565, 355] width 327 height 209
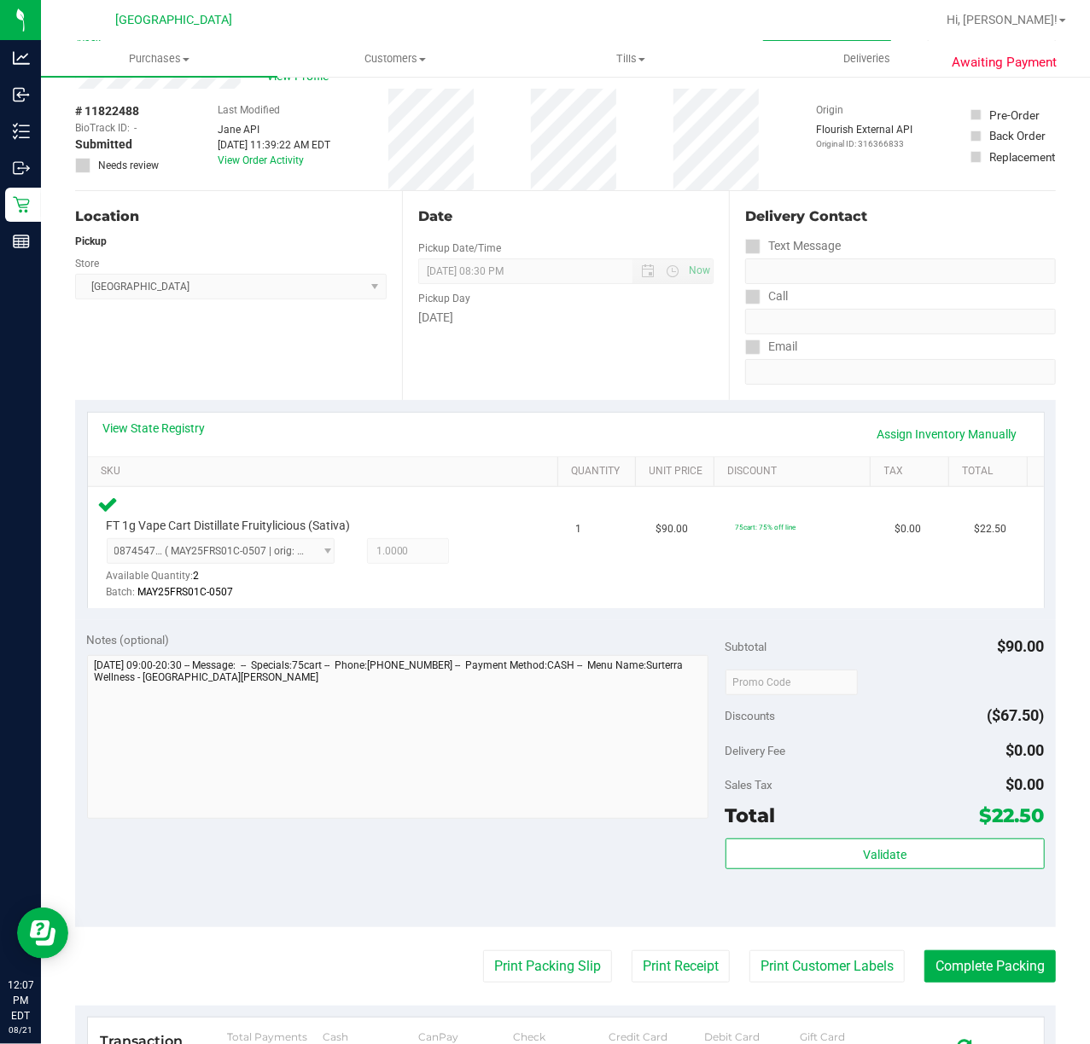
scroll to position [113, 0]
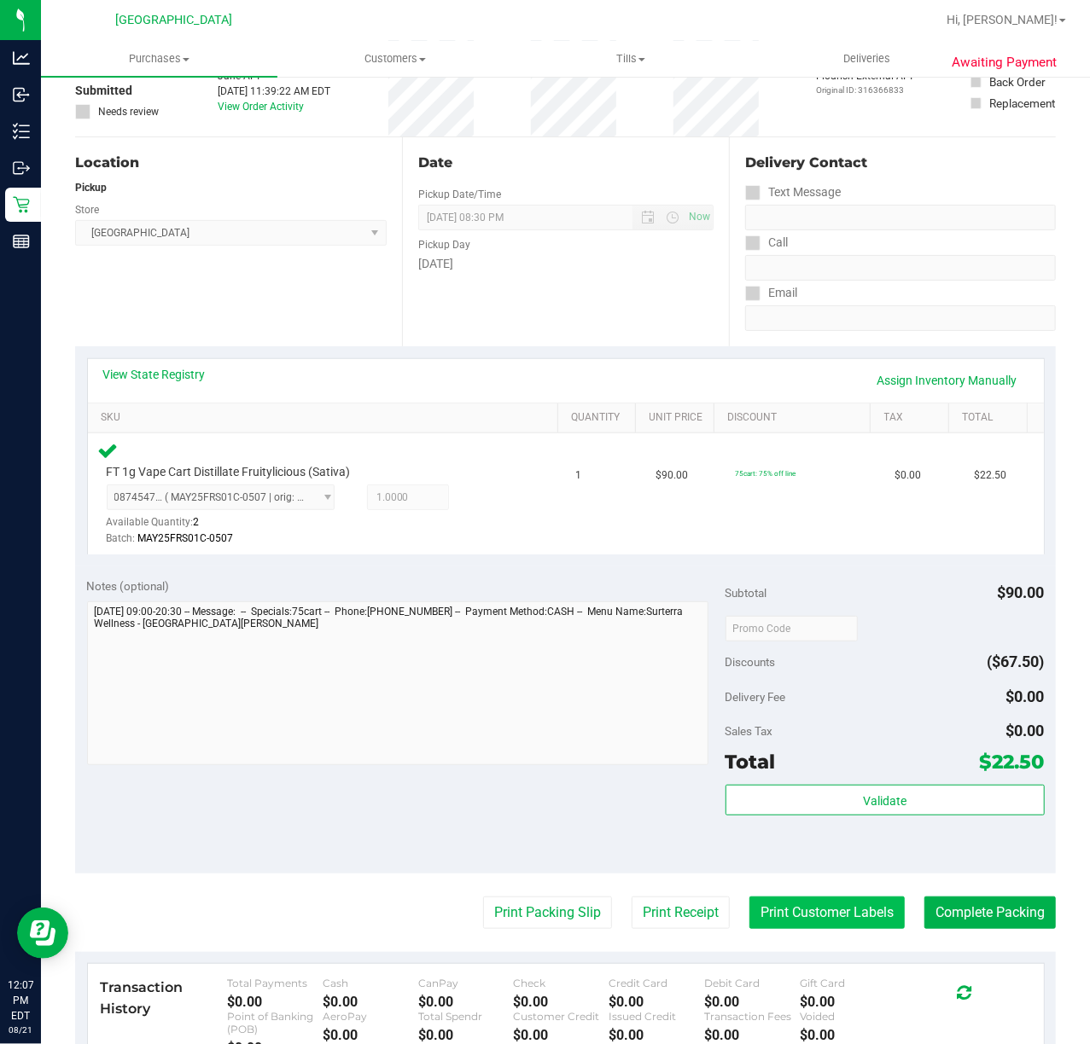
click at [793, 916] on button "Print Customer Labels" at bounding box center [826, 913] width 155 height 32
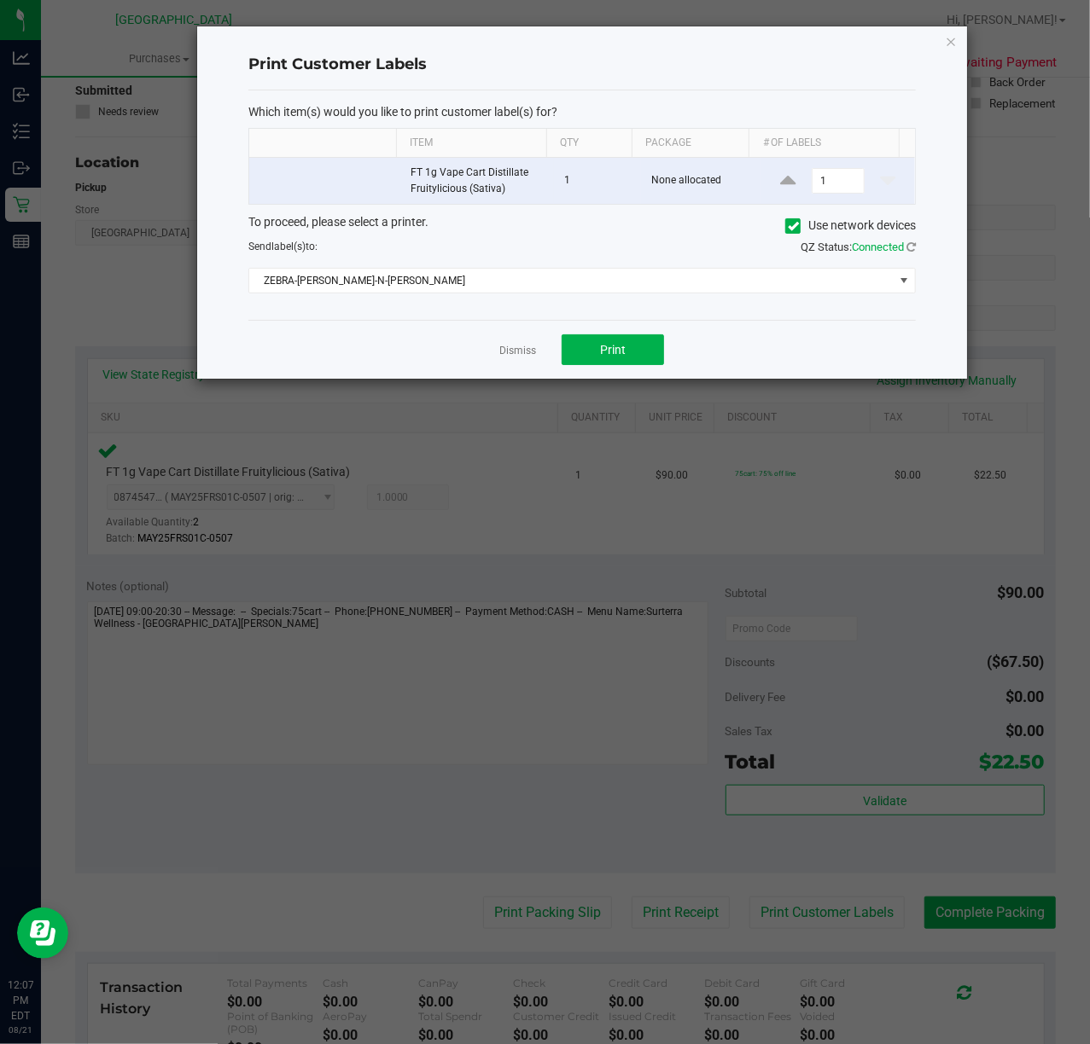
click at [642, 333] on div "Dismiss Print" at bounding box center [581, 349] width 667 height 59
click at [637, 352] on button "Print" at bounding box center [612, 349] width 102 height 31
drag, startPoint x: 539, startPoint y: 348, endPoint x: 524, endPoint y: 348, distance: 15.4
click at [537, 348] on div "Dismiss Print" at bounding box center [581, 349] width 667 height 59
click at [524, 348] on link "Dismiss" at bounding box center [517, 351] width 37 height 15
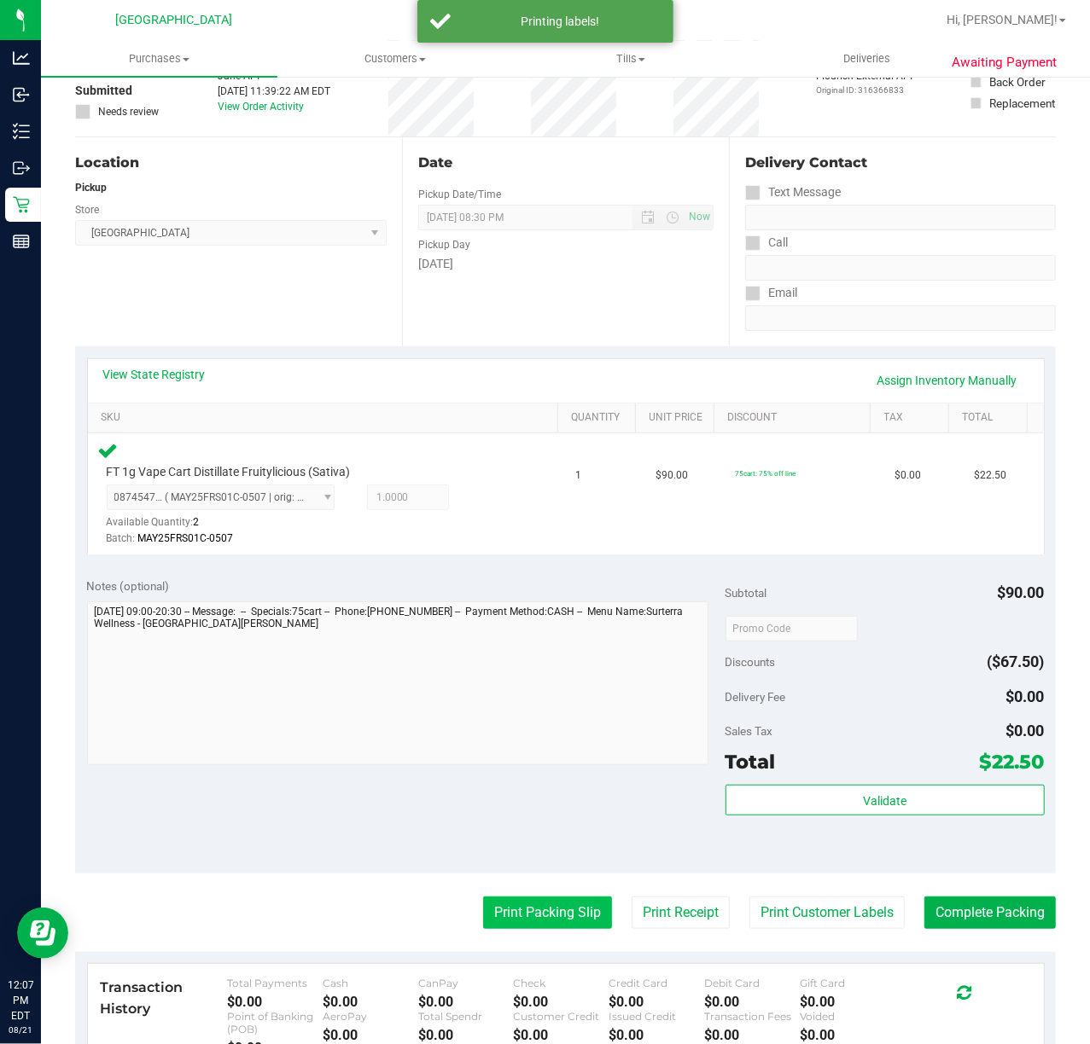
click at [512, 919] on button "Print Packing Slip" at bounding box center [547, 913] width 129 height 32
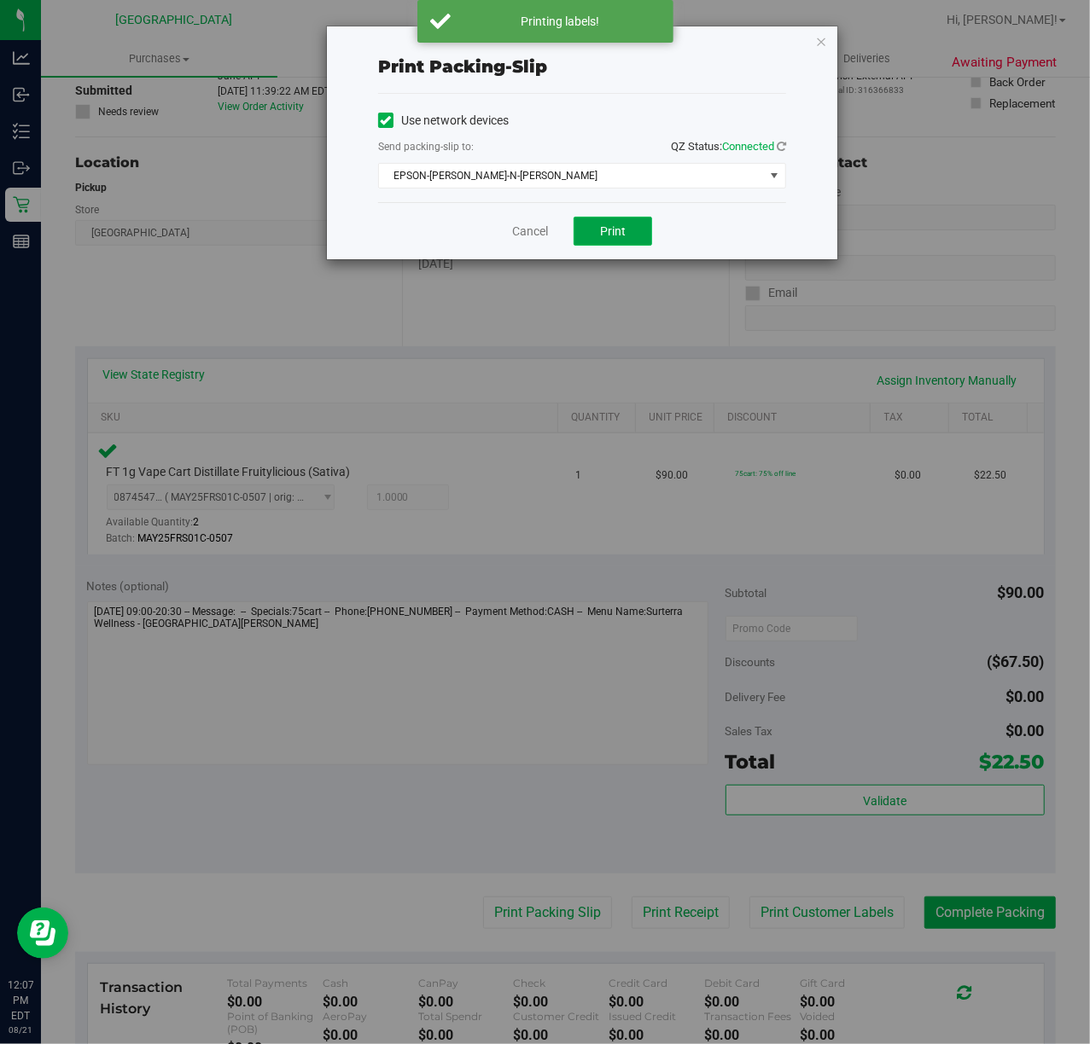
click at [616, 219] on button "Print" at bounding box center [612, 231] width 78 height 29
click at [519, 241] on link "Cancel" at bounding box center [530, 232] width 36 height 18
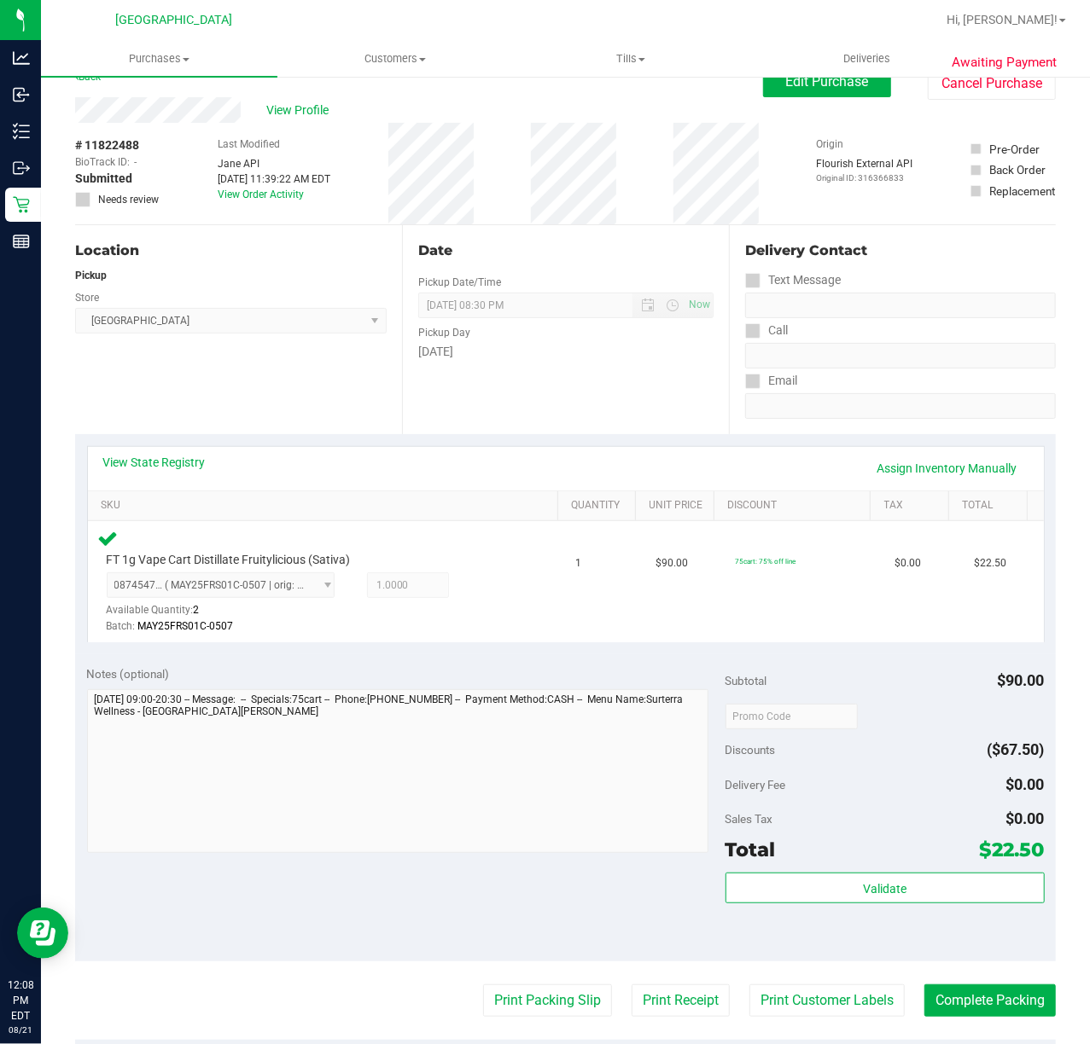
scroll to position [0, 0]
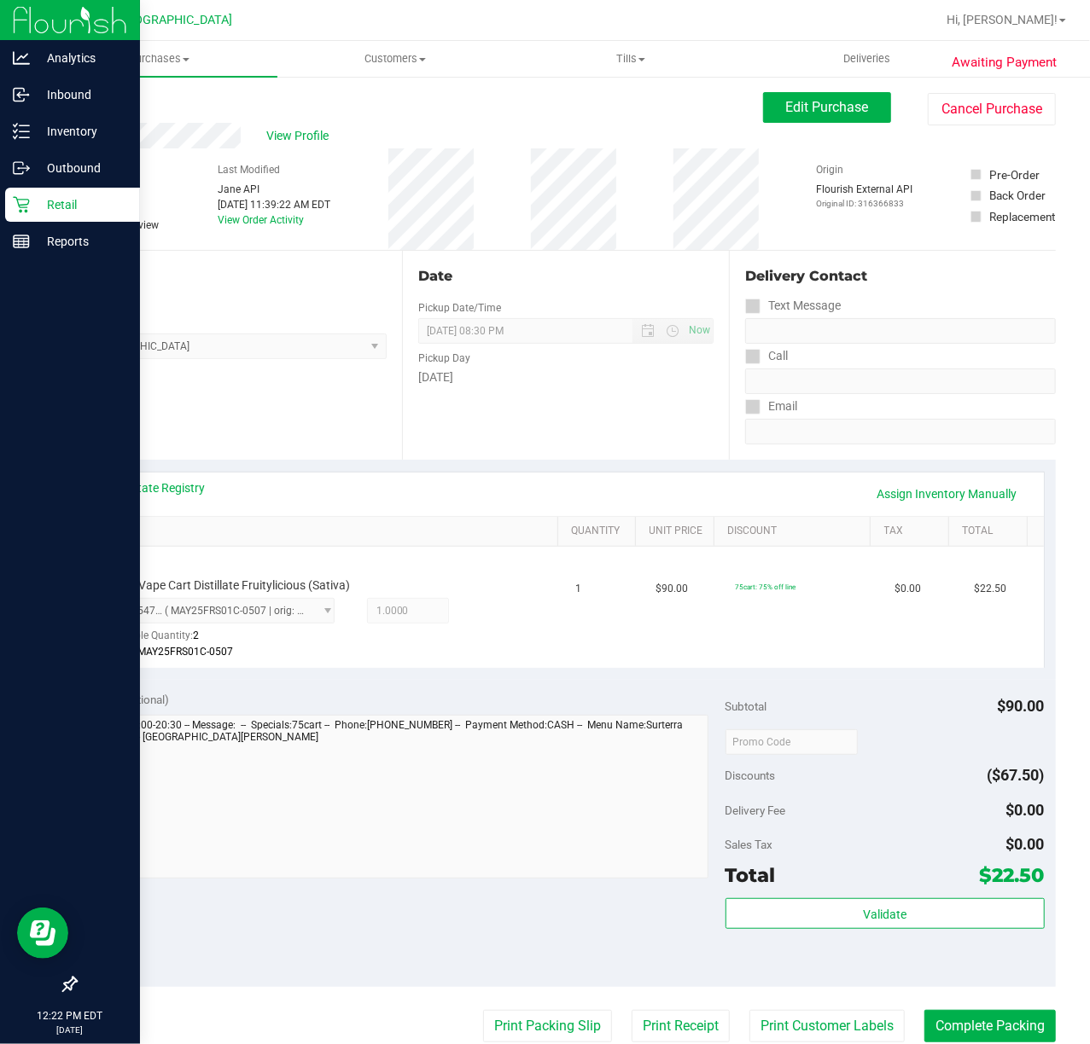
click at [10, 203] on div "Retail" at bounding box center [72, 205] width 135 height 34
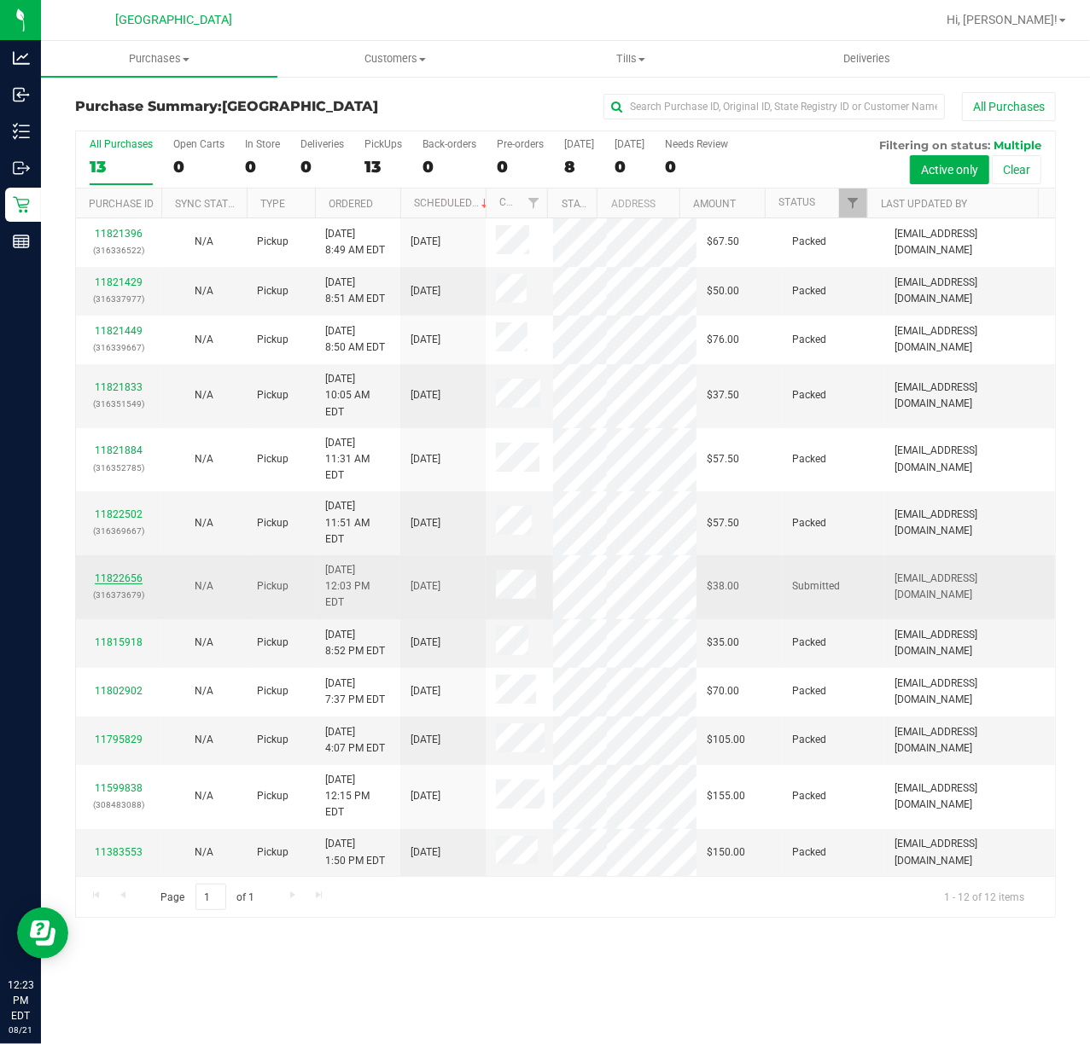
click at [113, 573] on link "11822656" at bounding box center [119, 579] width 48 height 12
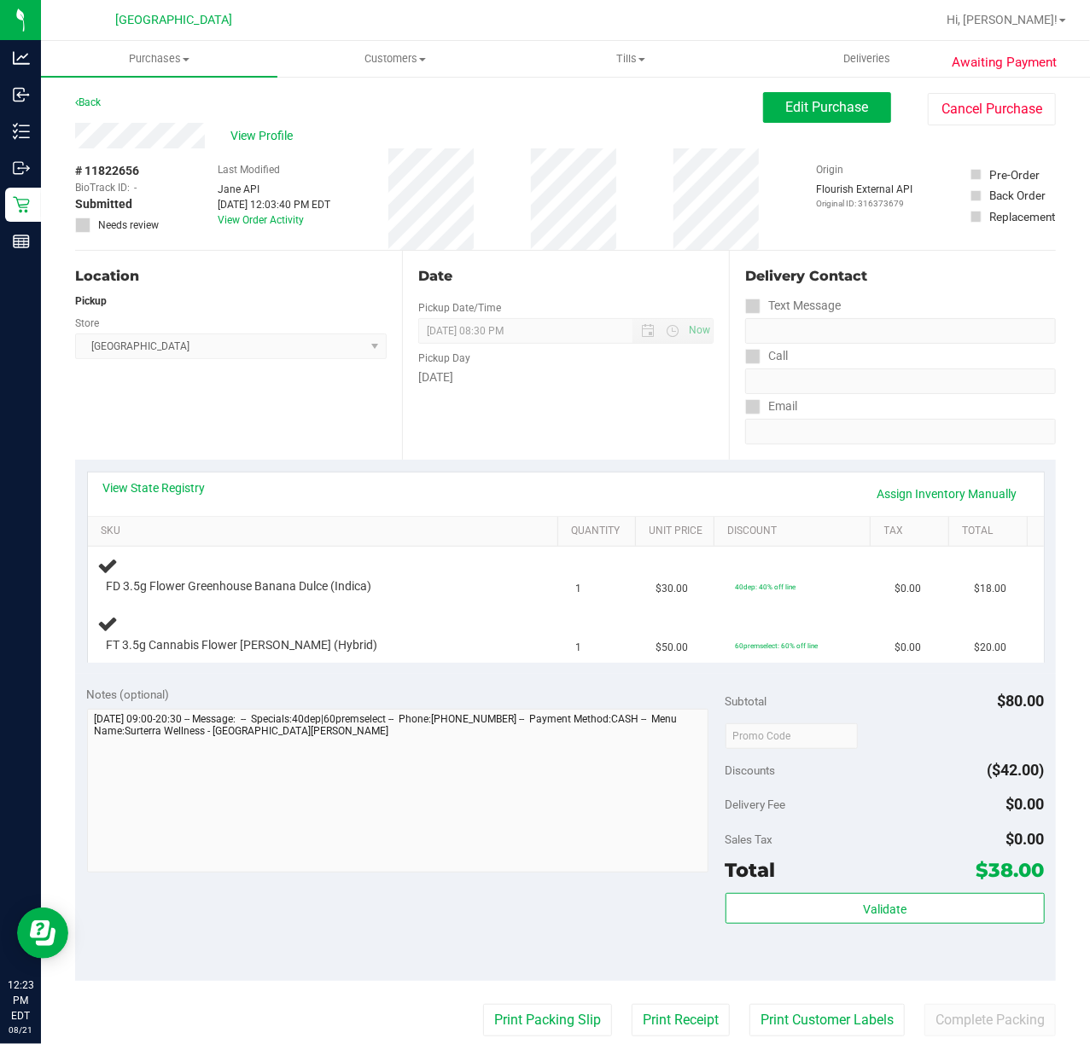
click at [604, 376] on div "[DATE]" at bounding box center [565, 378] width 295 height 18
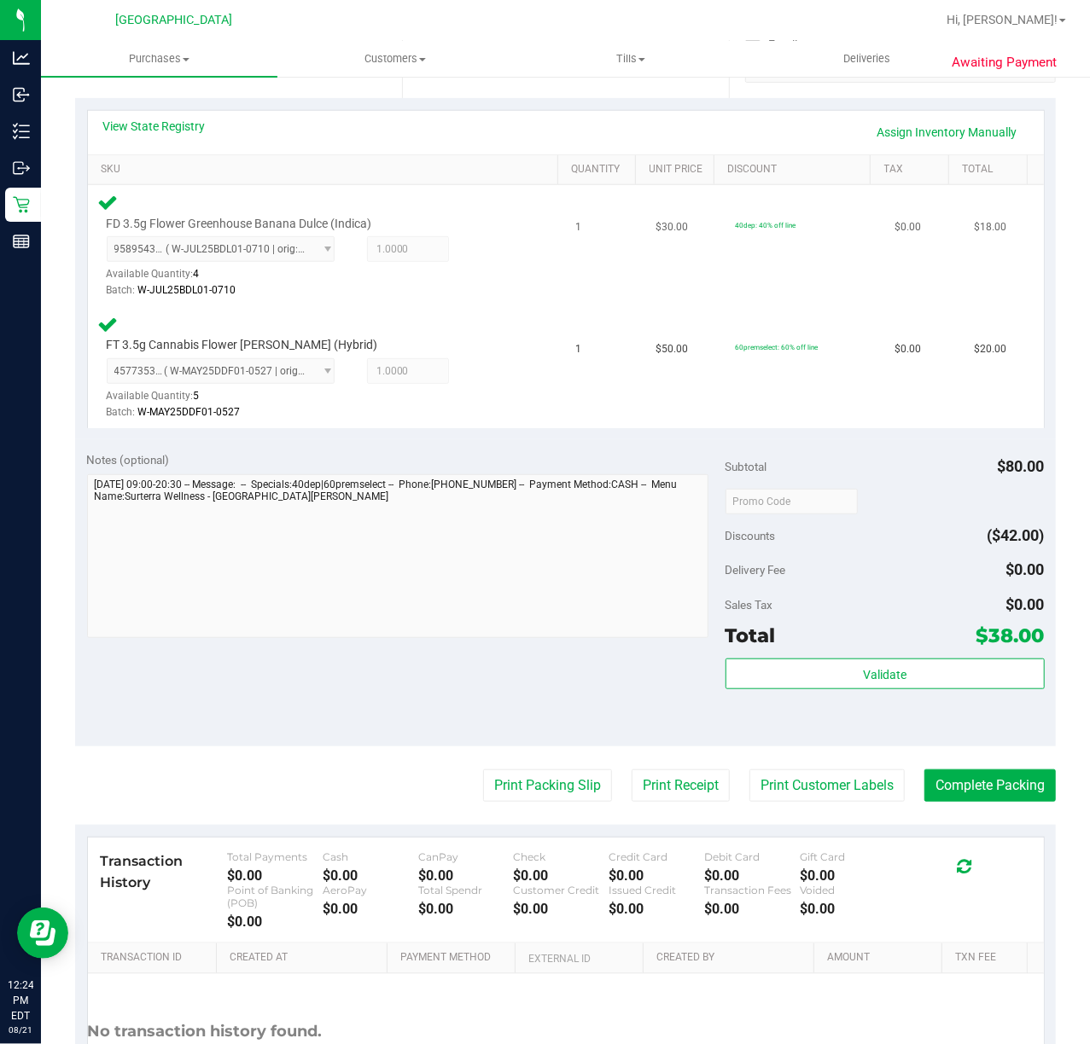
scroll to position [509, 0]
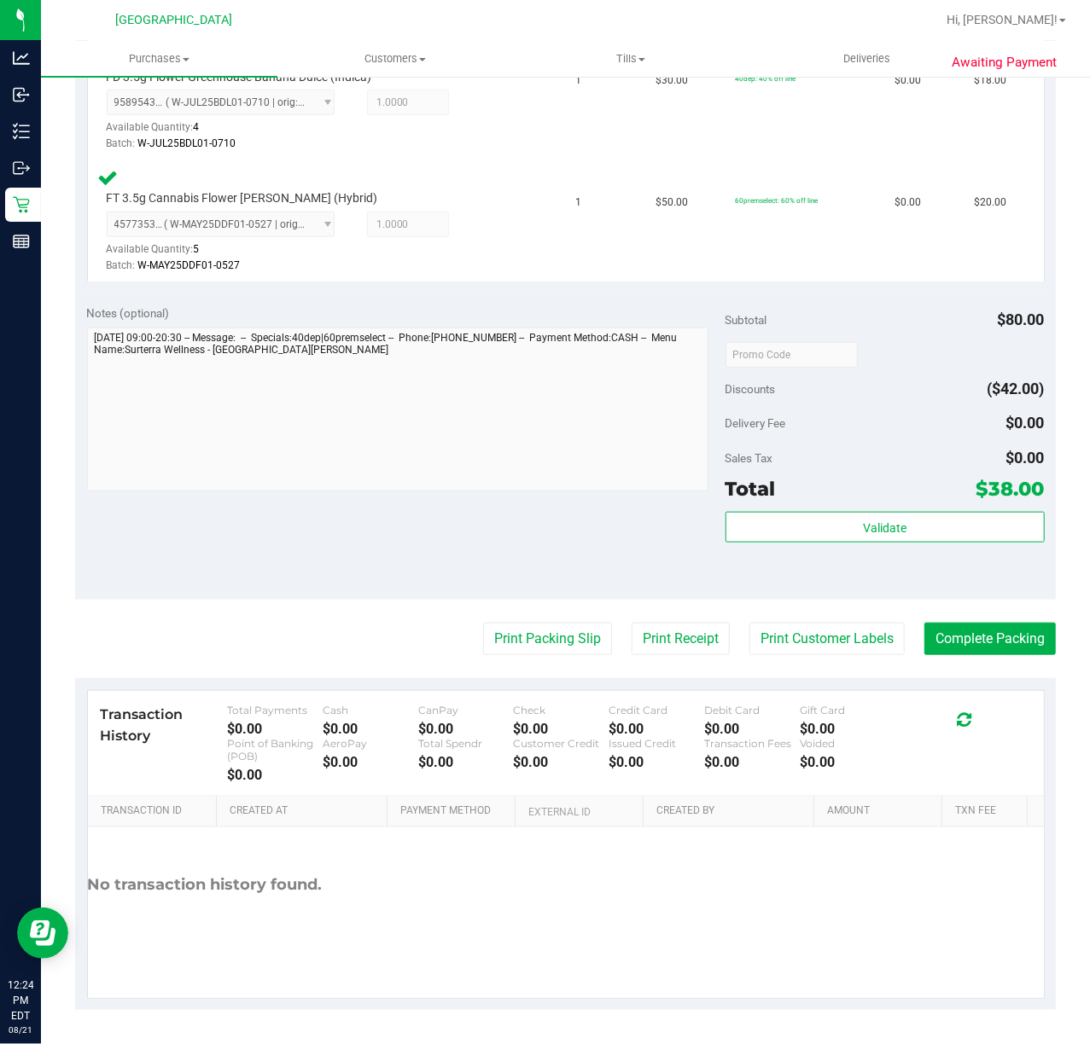
click at [860, 509] on div "Subtotal $80.00 Discounts ($42.00) Delivery Fee $0.00 Sales Tax $0.00 Total $38…" at bounding box center [884, 447] width 319 height 284
click at [737, 540] on button "Validate" at bounding box center [884, 527] width 319 height 31
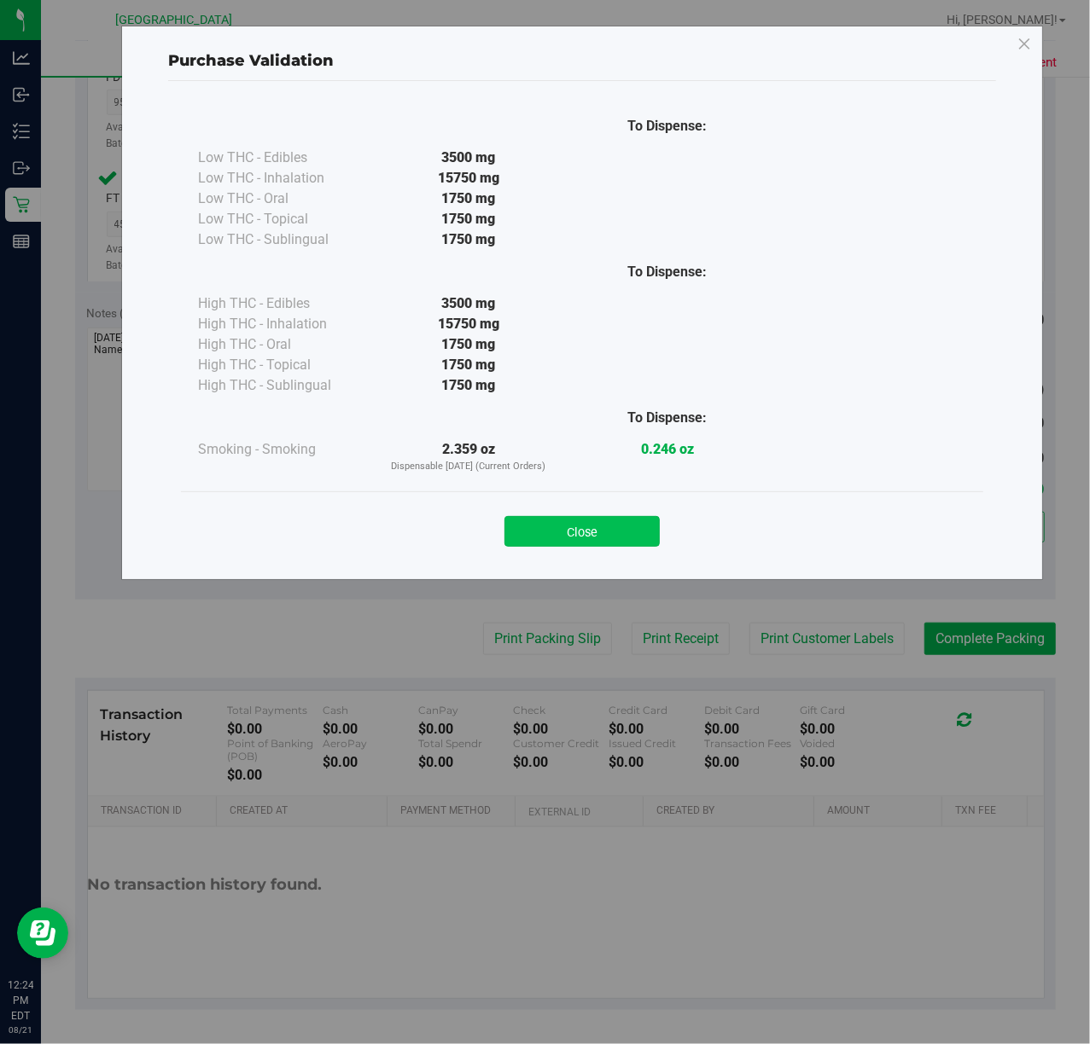
click at [643, 526] on button "Close" at bounding box center [581, 531] width 155 height 31
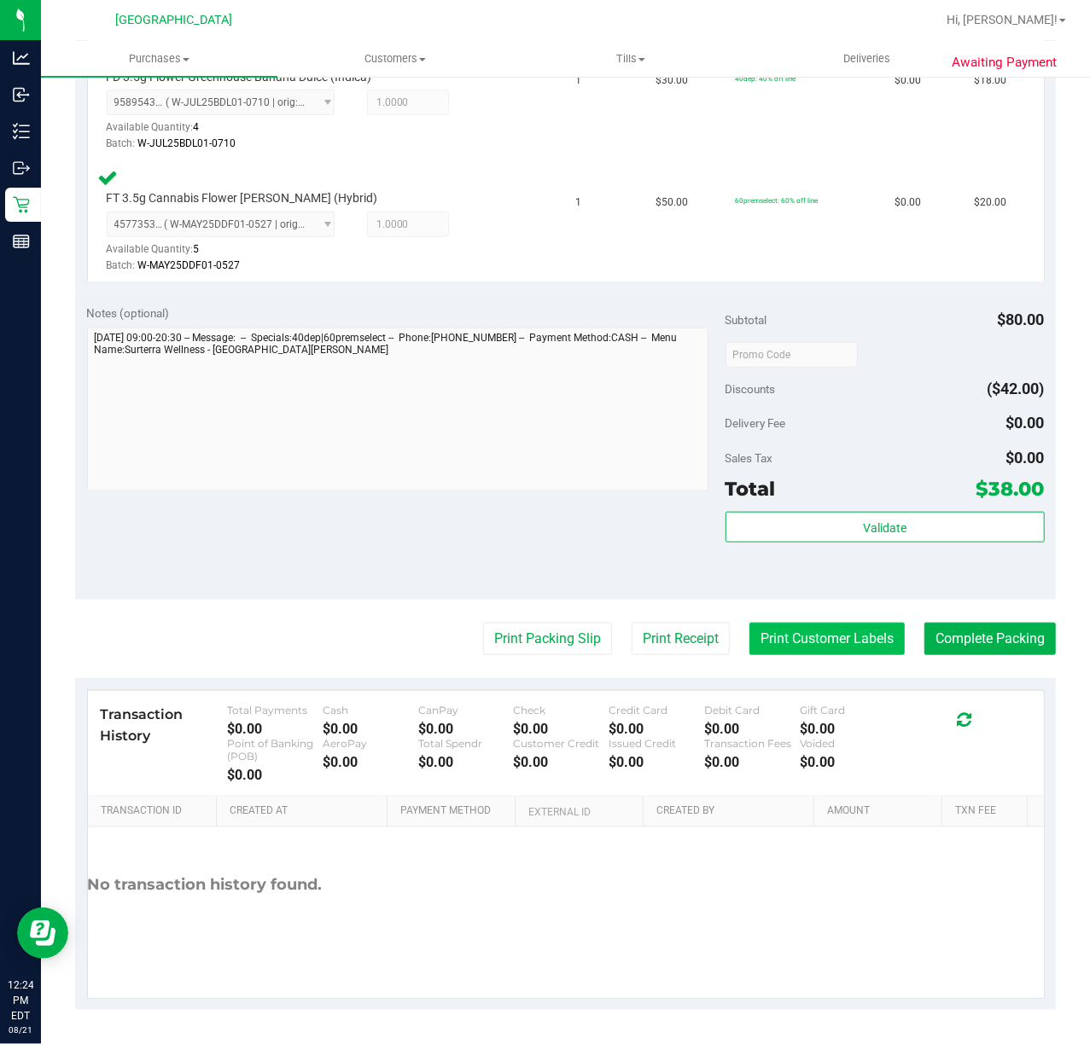
click at [806, 623] on purchase-details "Back Edit Purchase Cancel Purchase View Profile # 11822656 BioTrack ID: - Submi…" at bounding box center [565, 297] width 980 height 1427
click at [807, 633] on button "Print Customer Labels" at bounding box center [826, 639] width 155 height 32
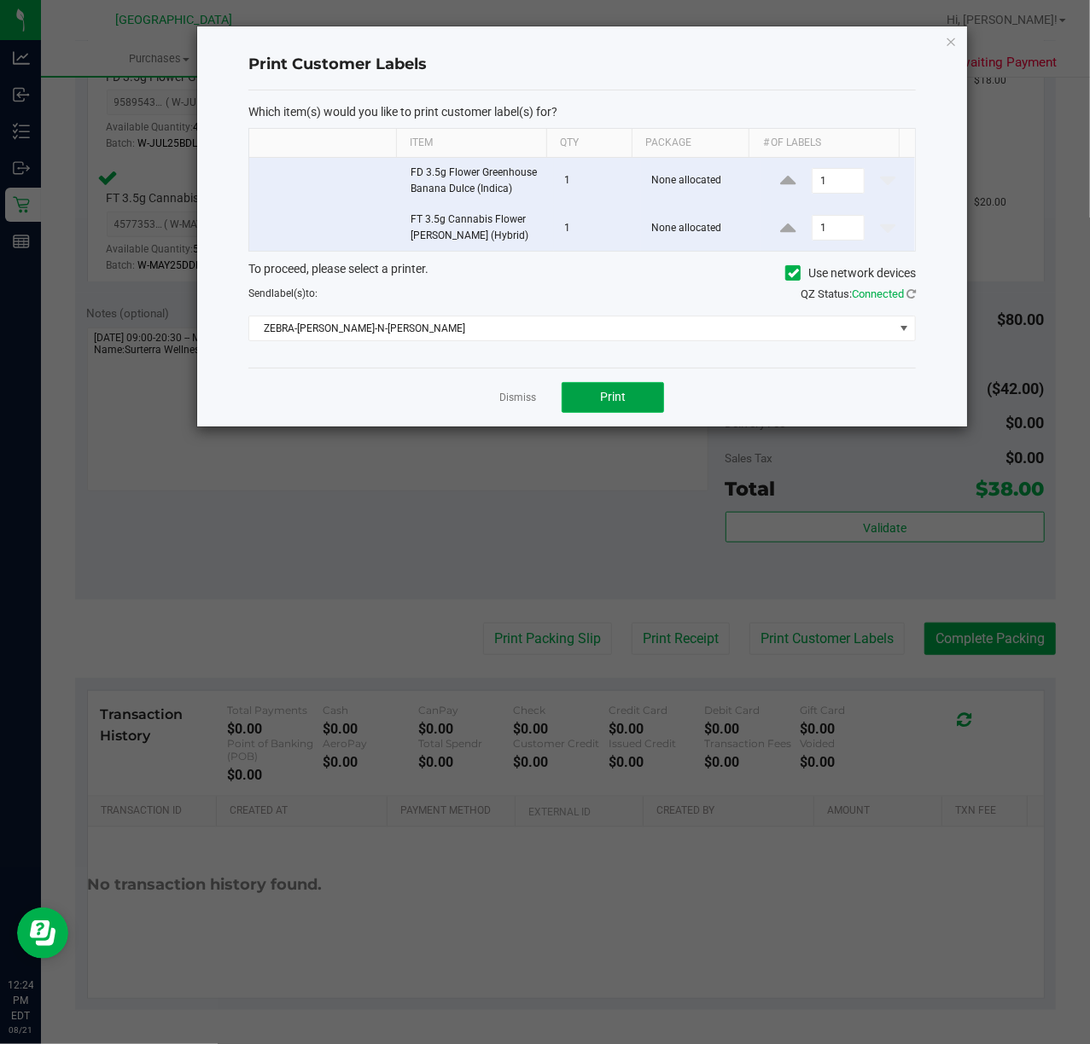
click at [639, 408] on button "Print" at bounding box center [612, 397] width 102 height 31
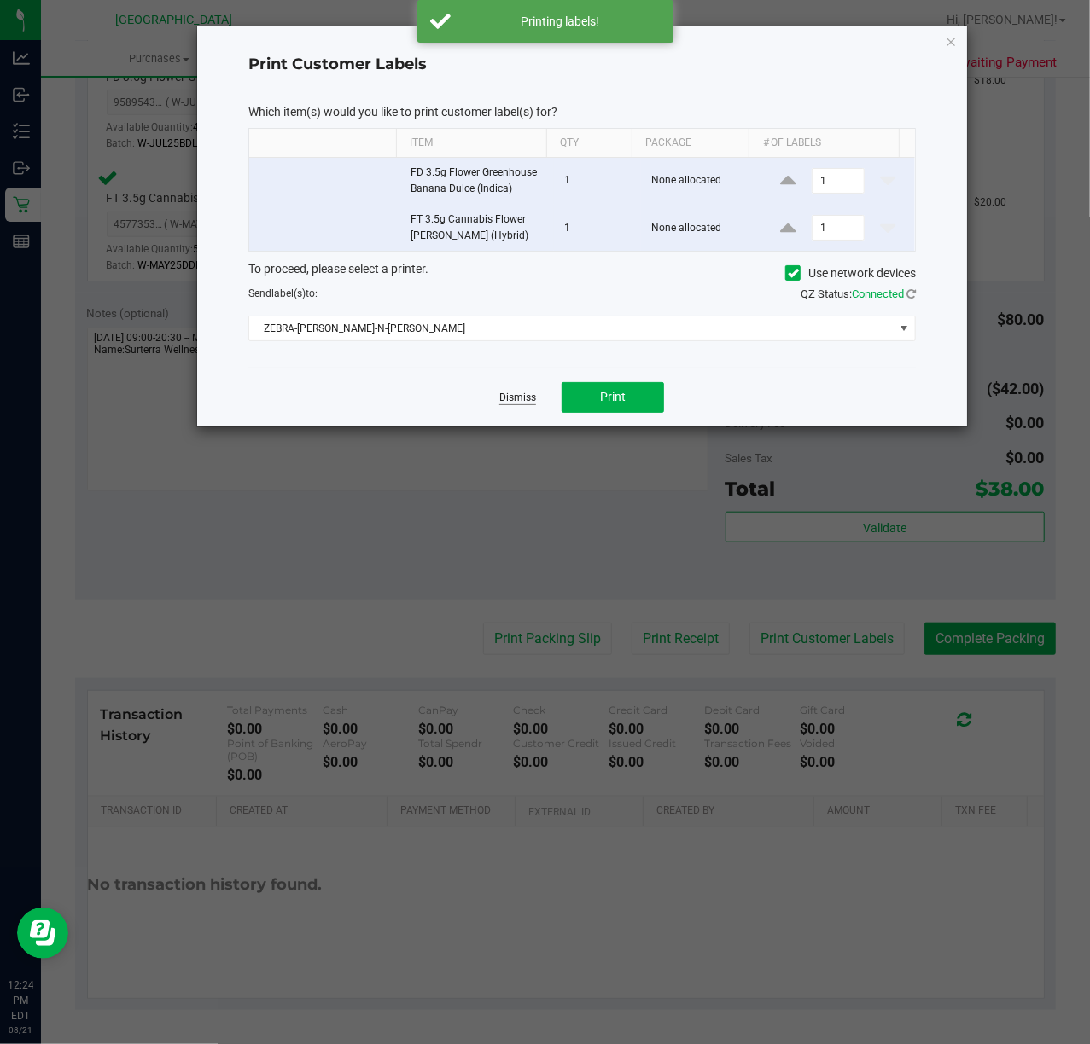
click at [514, 400] on link "Dismiss" at bounding box center [517, 398] width 37 height 15
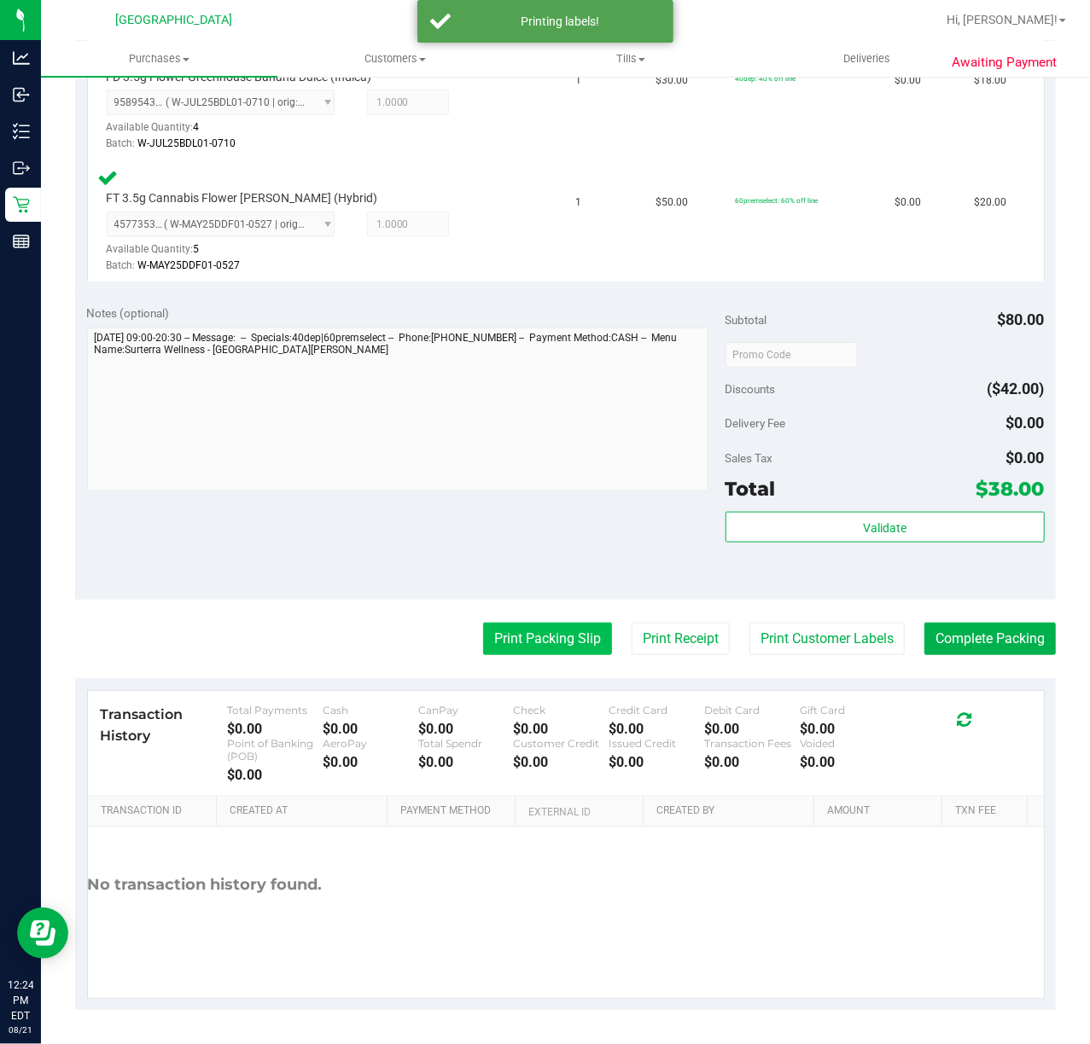
click at [526, 632] on button "Print Packing Slip" at bounding box center [547, 639] width 129 height 32
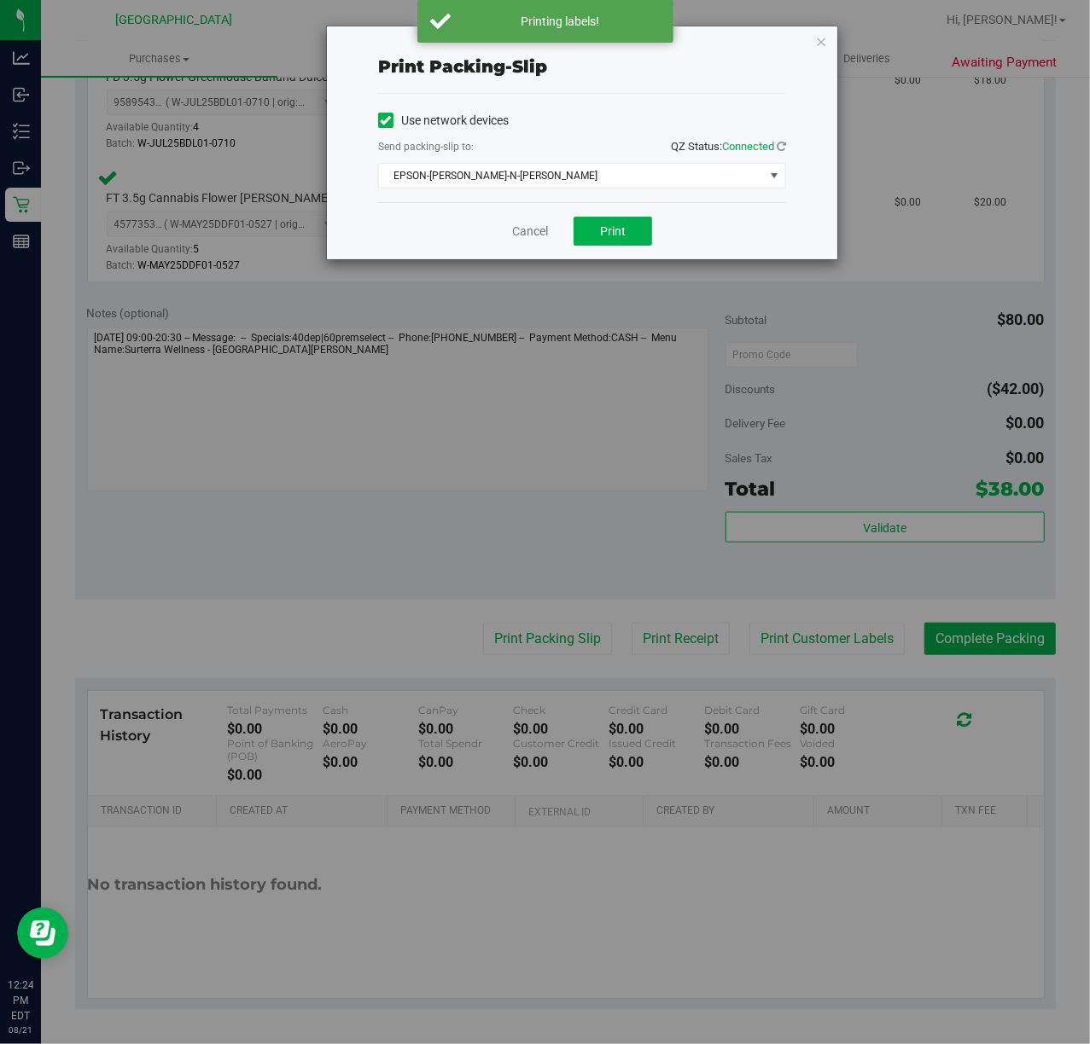
click at [614, 249] on div "Cancel Print" at bounding box center [582, 230] width 408 height 57
click at [643, 236] on button "Print" at bounding box center [612, 231] width 78 height 29
click at [526, 249] on div "Cancel Print" at bounding box center [582, 230] width 408 height 57
click at [527, 240] on link "Cancel" at bounding box center [530, 232] width 36 height 18
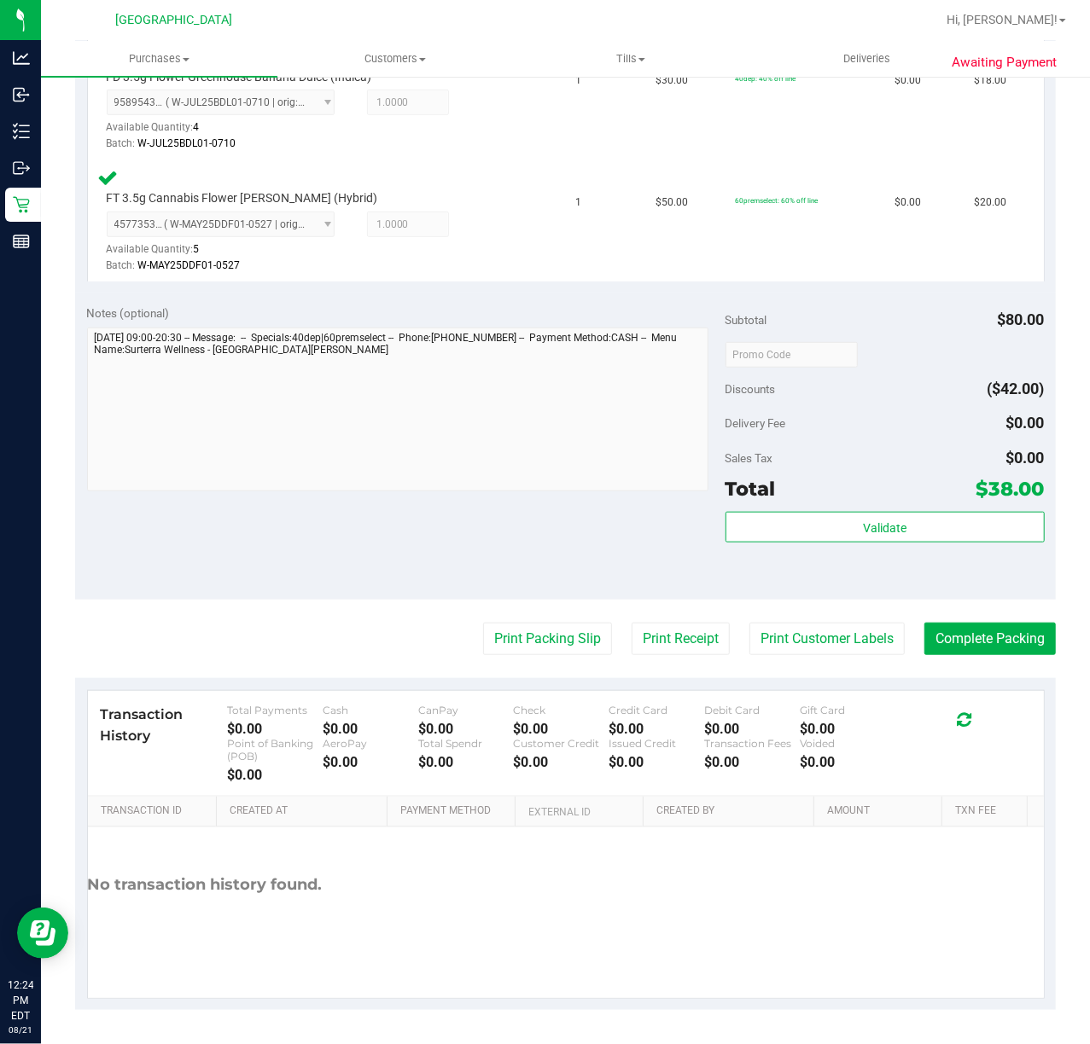
click at [981, 663] on purchase-details "Back Edit Purchase Cancel Purchase View Profile # 11822656 BioTrack ID: - Submi…" at bounding box center [565, 297] width 980 height 1427
click at [991, 643] on button "Complete Packing" at bounding box center [989, 639] width 131 height 32
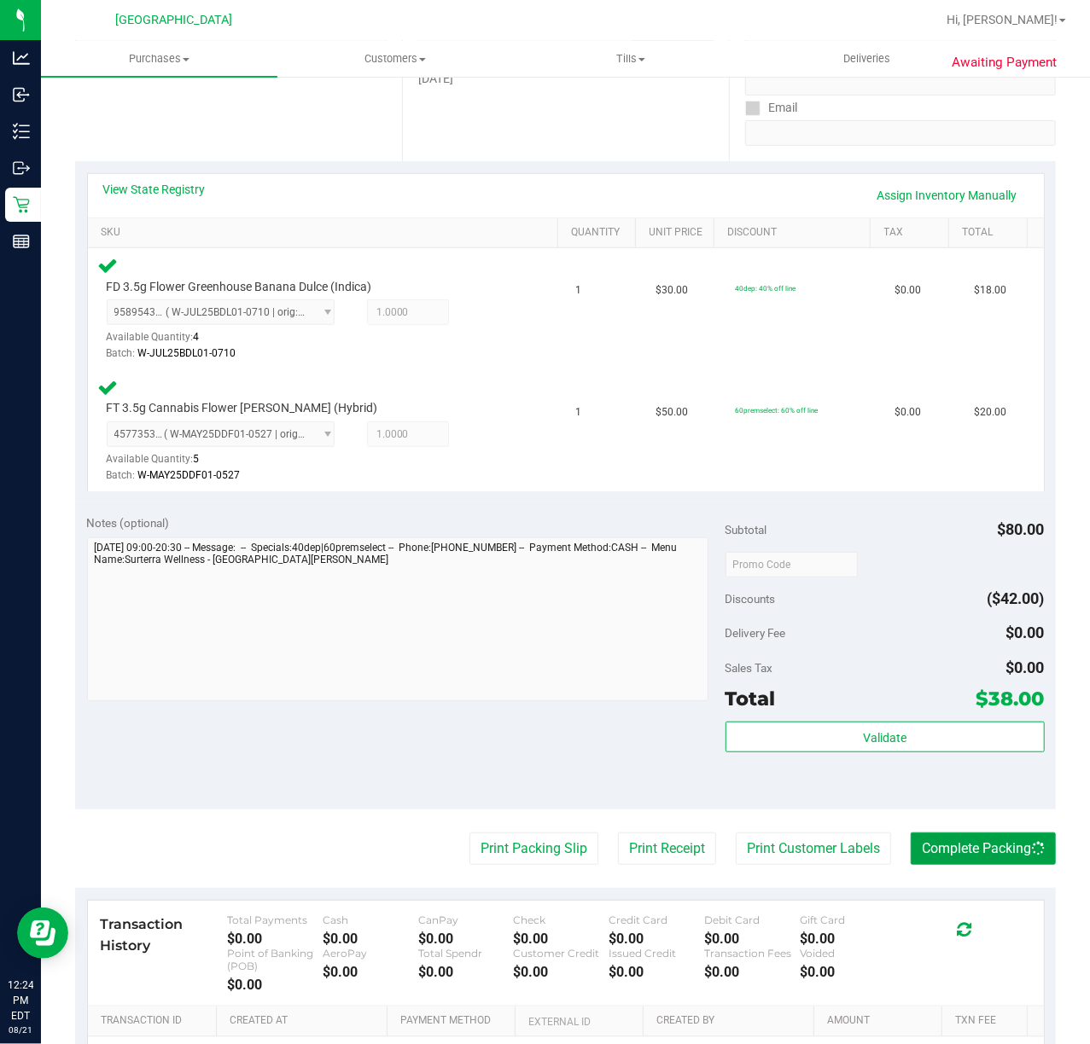
scroll to position [168, 0]
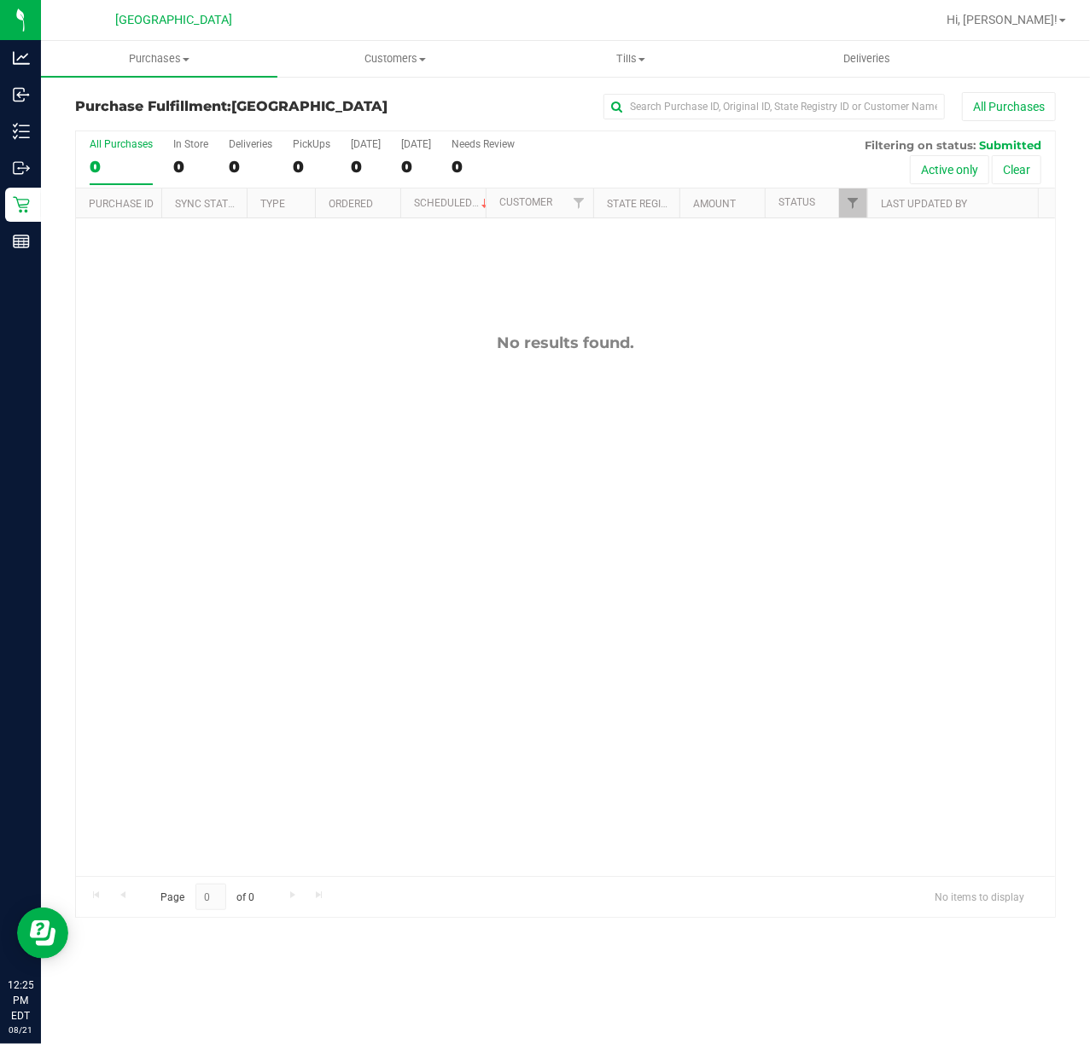
click at [679, 386] on div "No results found." at bounding box center [565, 604] width 979 height 773
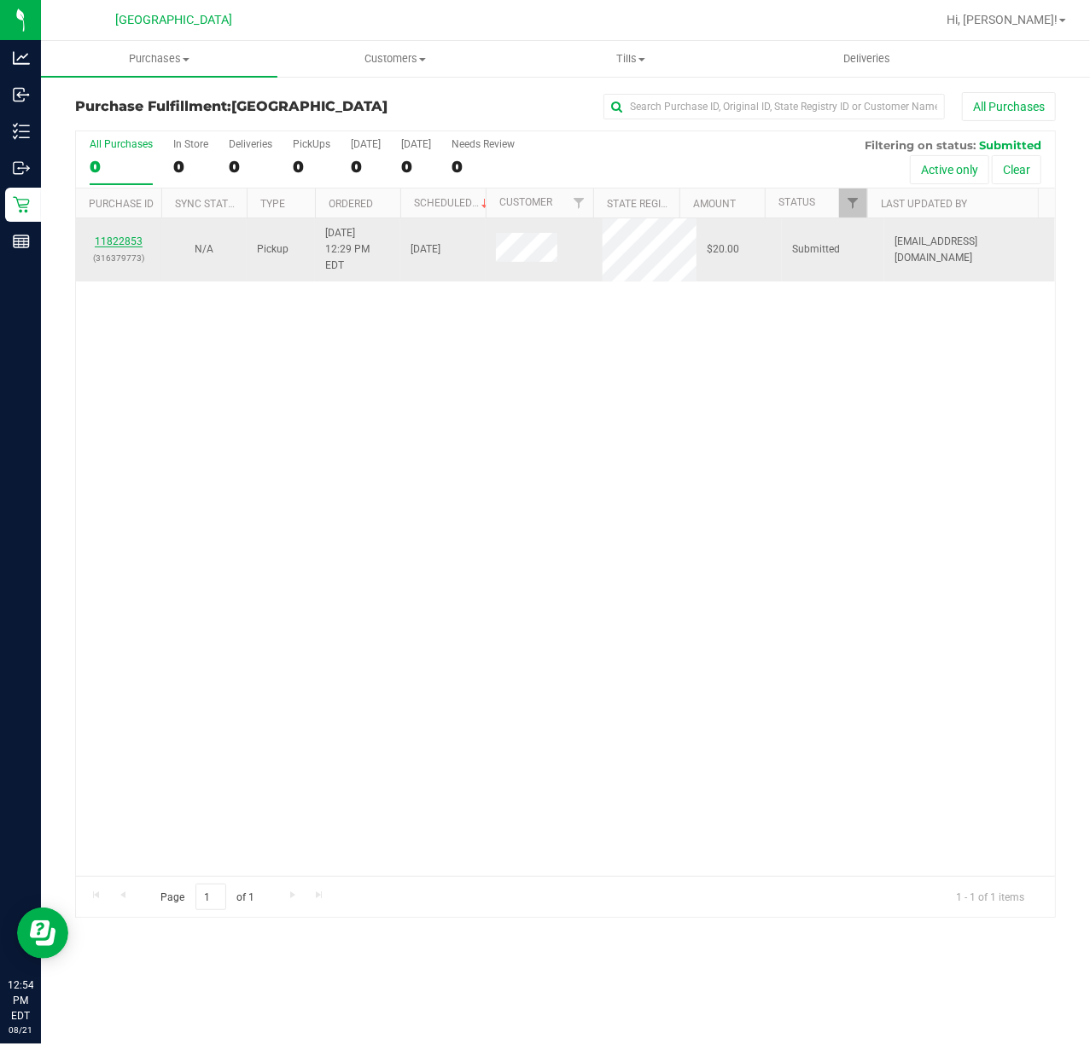
click at [141, 235] on link "11822853" at bounding box center [119, 241] width 48 height 12
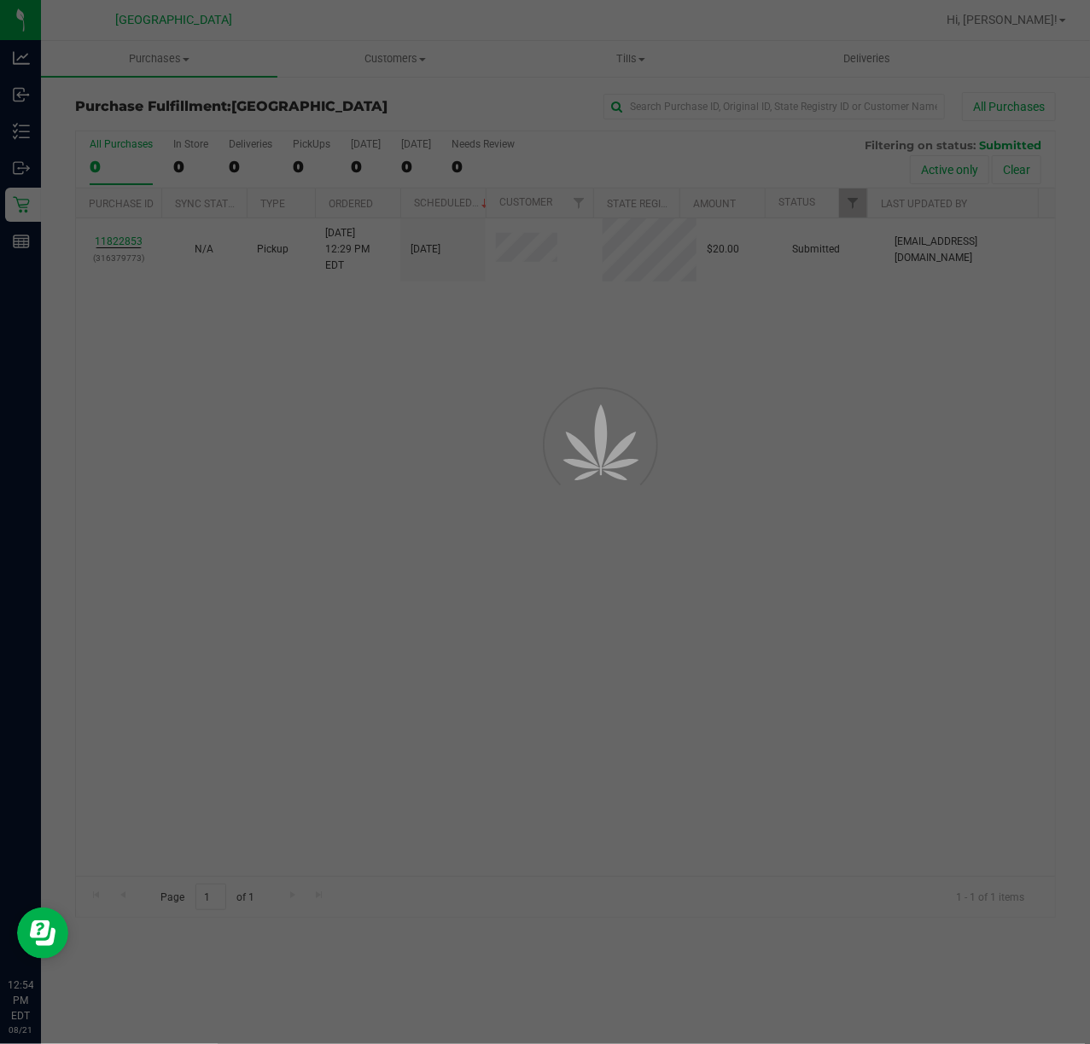
click at [376, 533] on div at bounding box center [545, 522] width 1090 height 1044
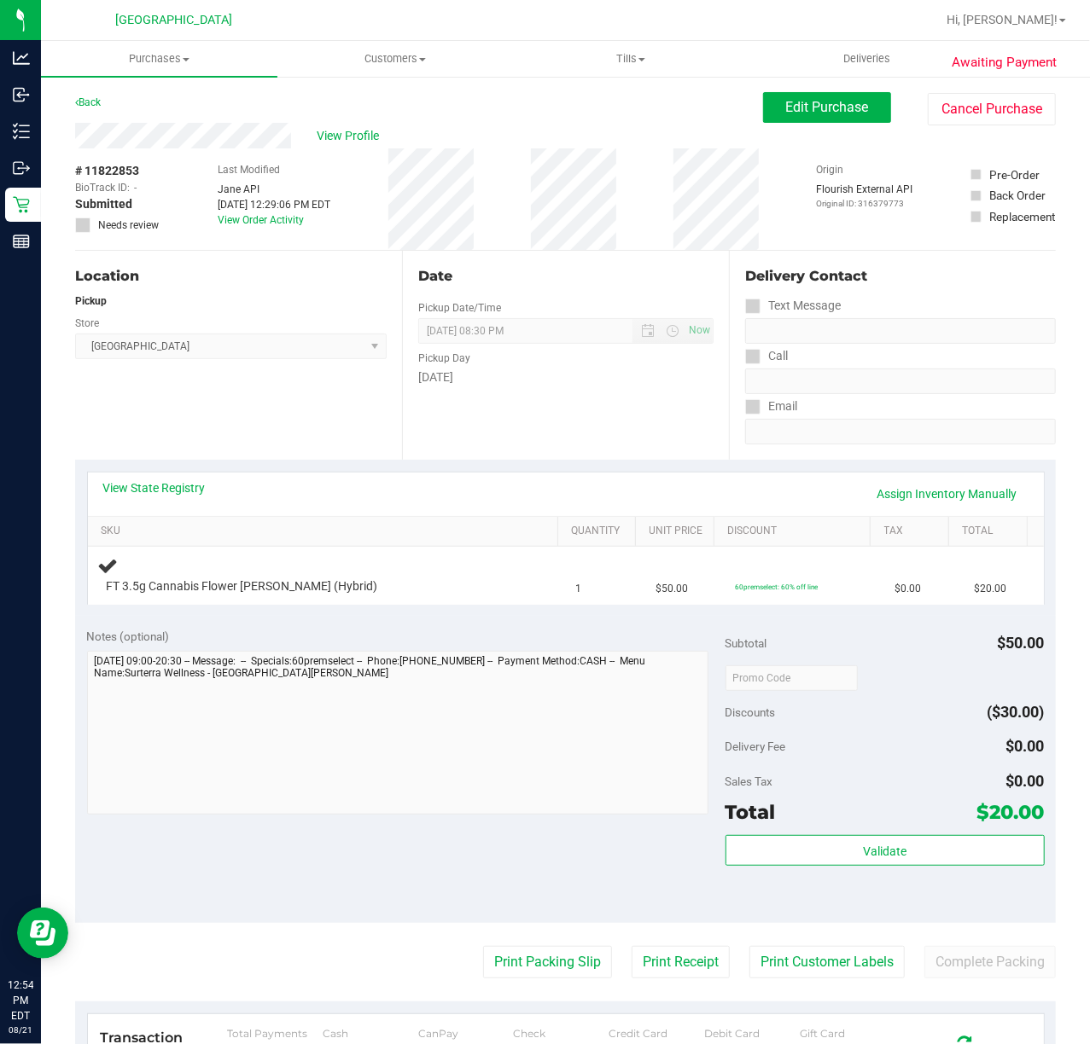
click at [606, 428] on div "Date Pickup Date/Time [DATE] Now [DATE] 08:30 PM Now Pickup Day [DATE]" at bounding box center [565, 355] width 327 height 209
click at [602, 445] on div "Date Pickup Date/Time [DATE] Now [DATE] 08:30 PM Now Pickup Day [DATE]" at bounding box center [565, 355] width 327 height 209
click at [594, 430] on div "Date Pickup Date/Time [DATE] Now [DATE] 08:30 PM Now Pickup Day [DATE]" at bounding box center [565, 355] width 327 height 209
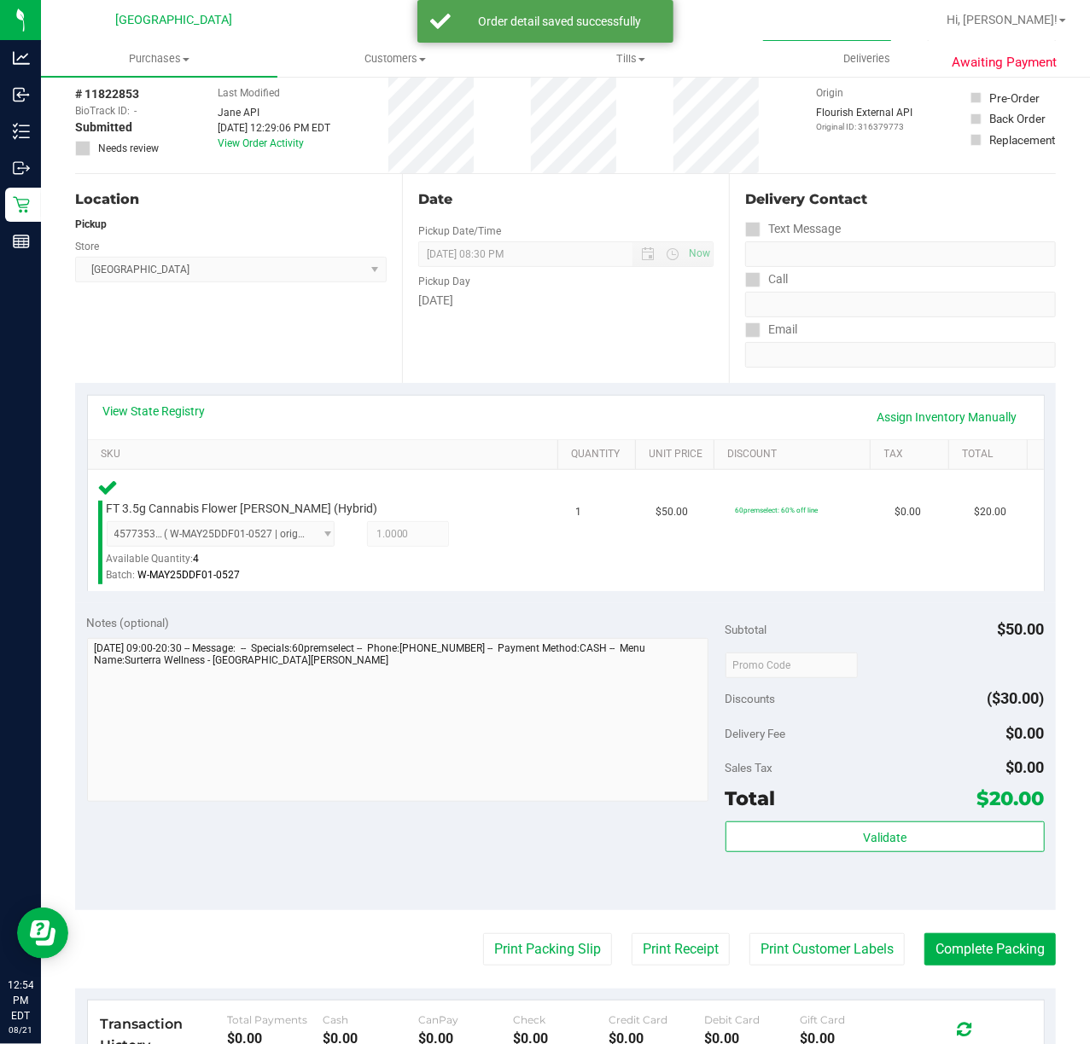
scroll to position [227, 0]
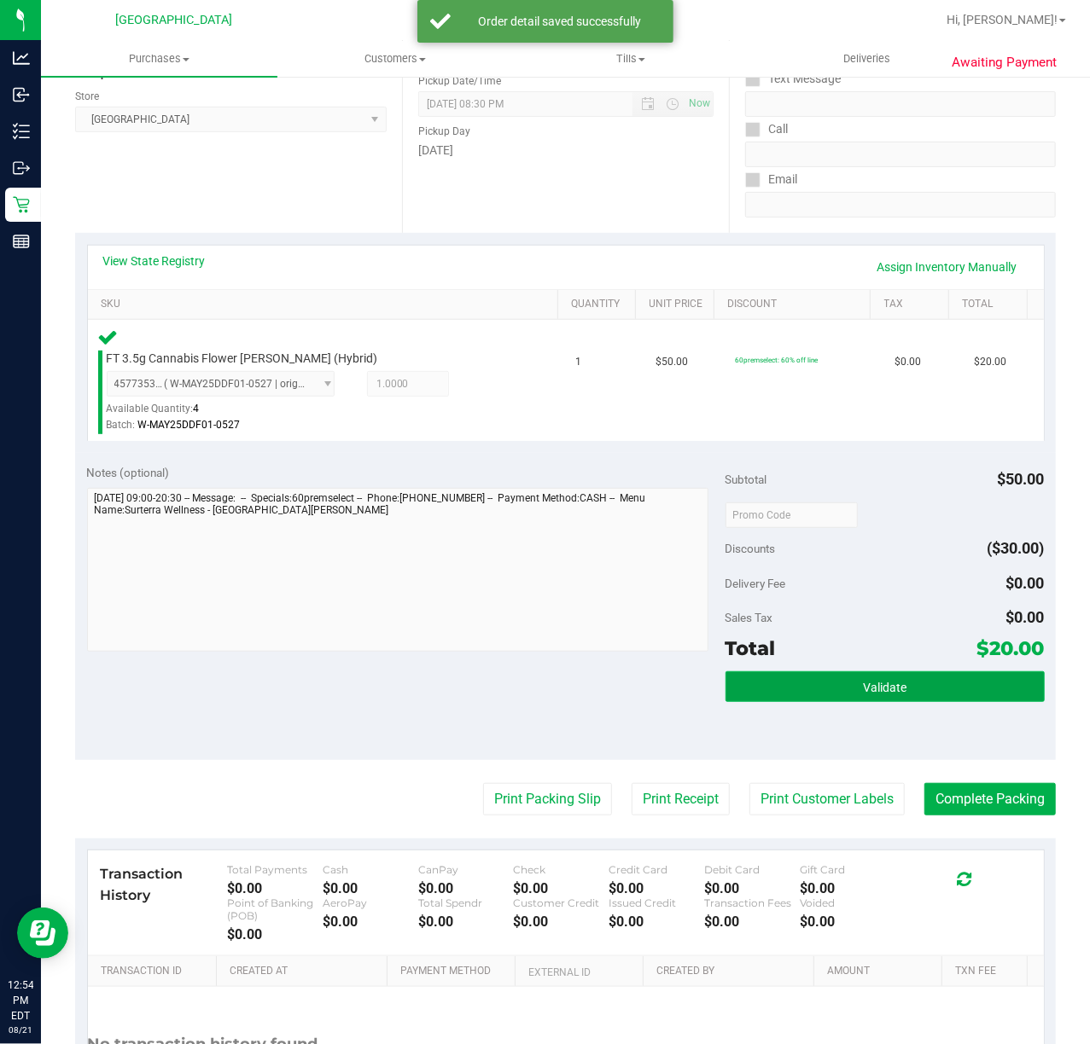
click at [844, 693] on button "Validate" at bounding box center [884, 687] width 319 height 31
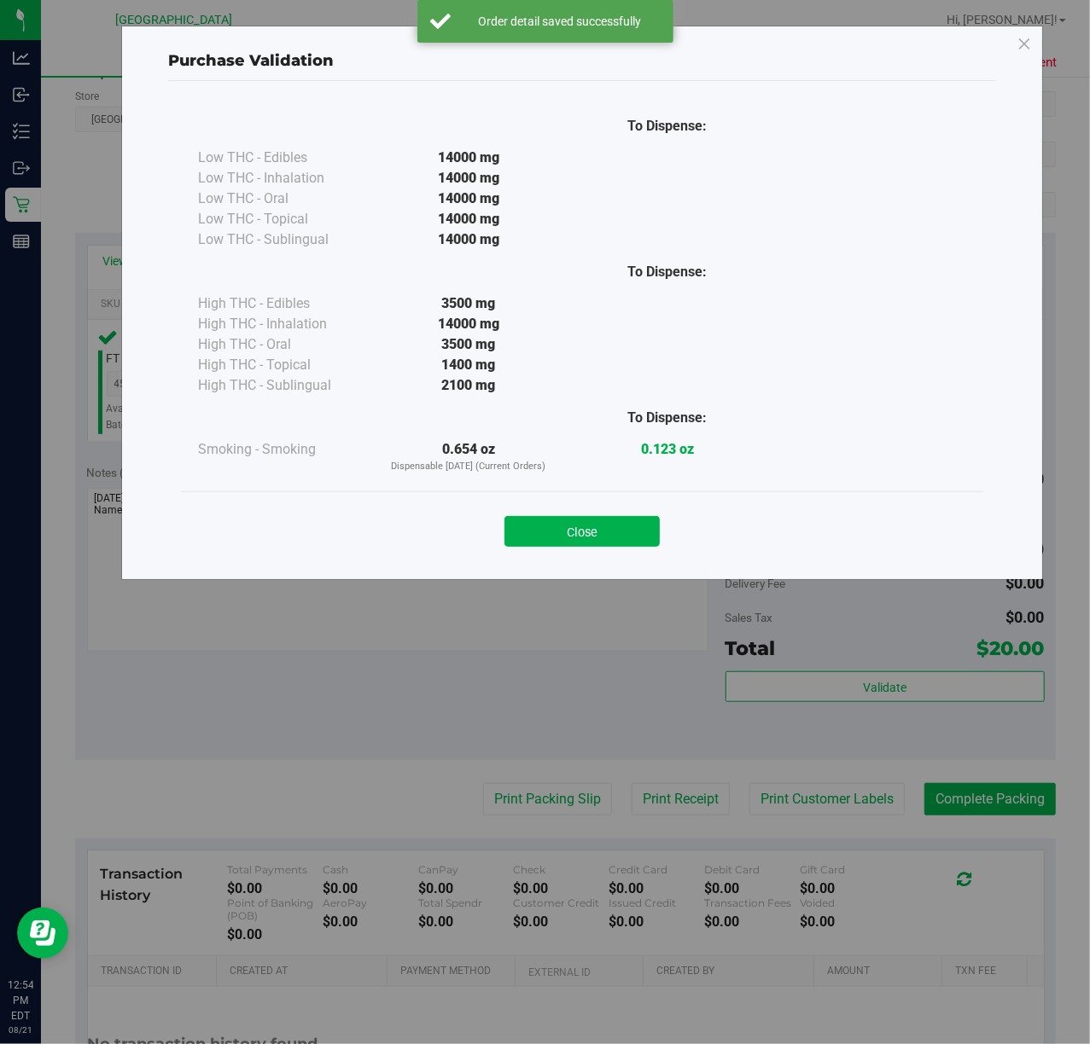
click at [587, 561] on div "To Dispense: Low THC - Edibles 14000 mg" at bounding box center [582, 322] width 828 height 483
click at [579, 534] on button "Close" at bounding box center [581, 531] width 155 height 31
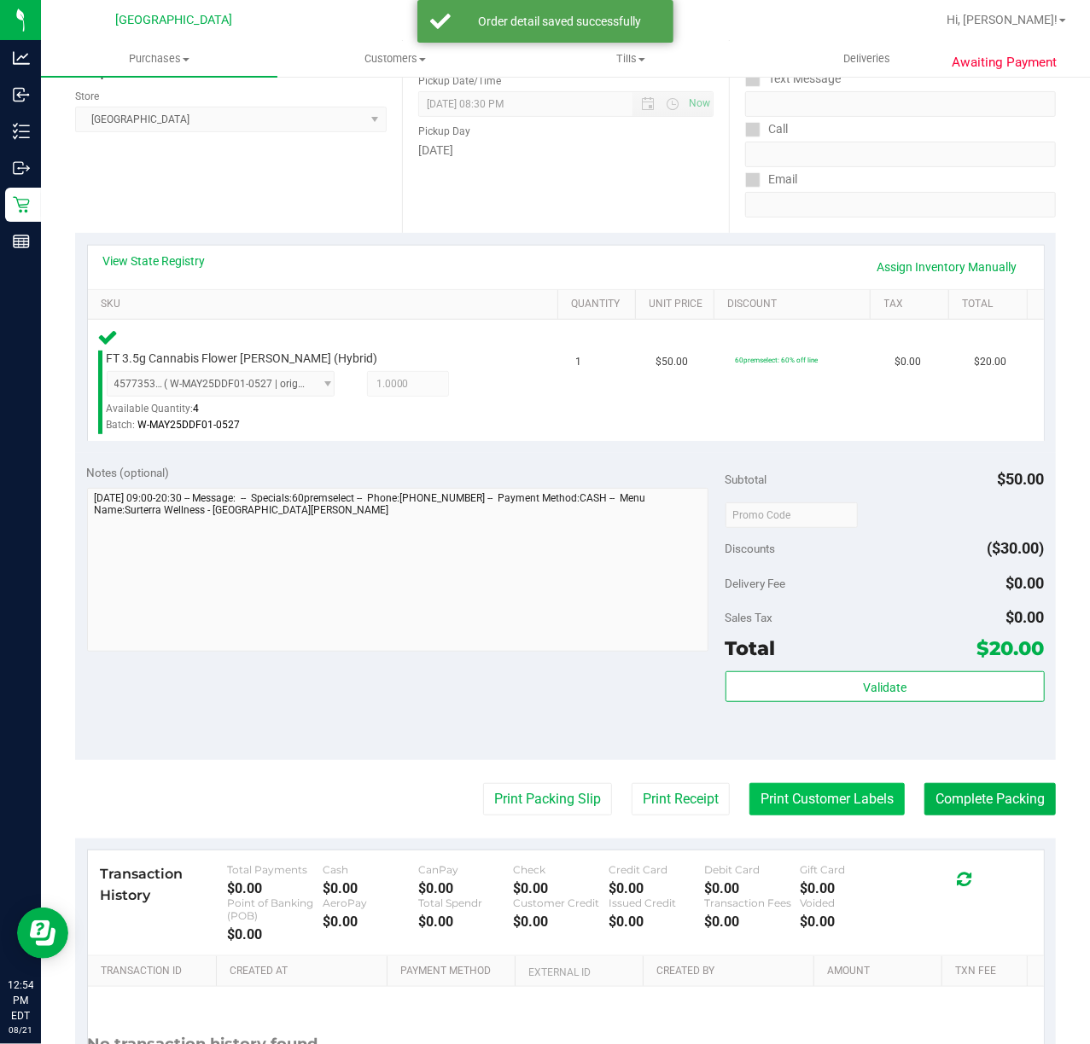
click at [768, 789] on button "Print Customer Labels" at bounding box center [826, 799] width 155 height 32
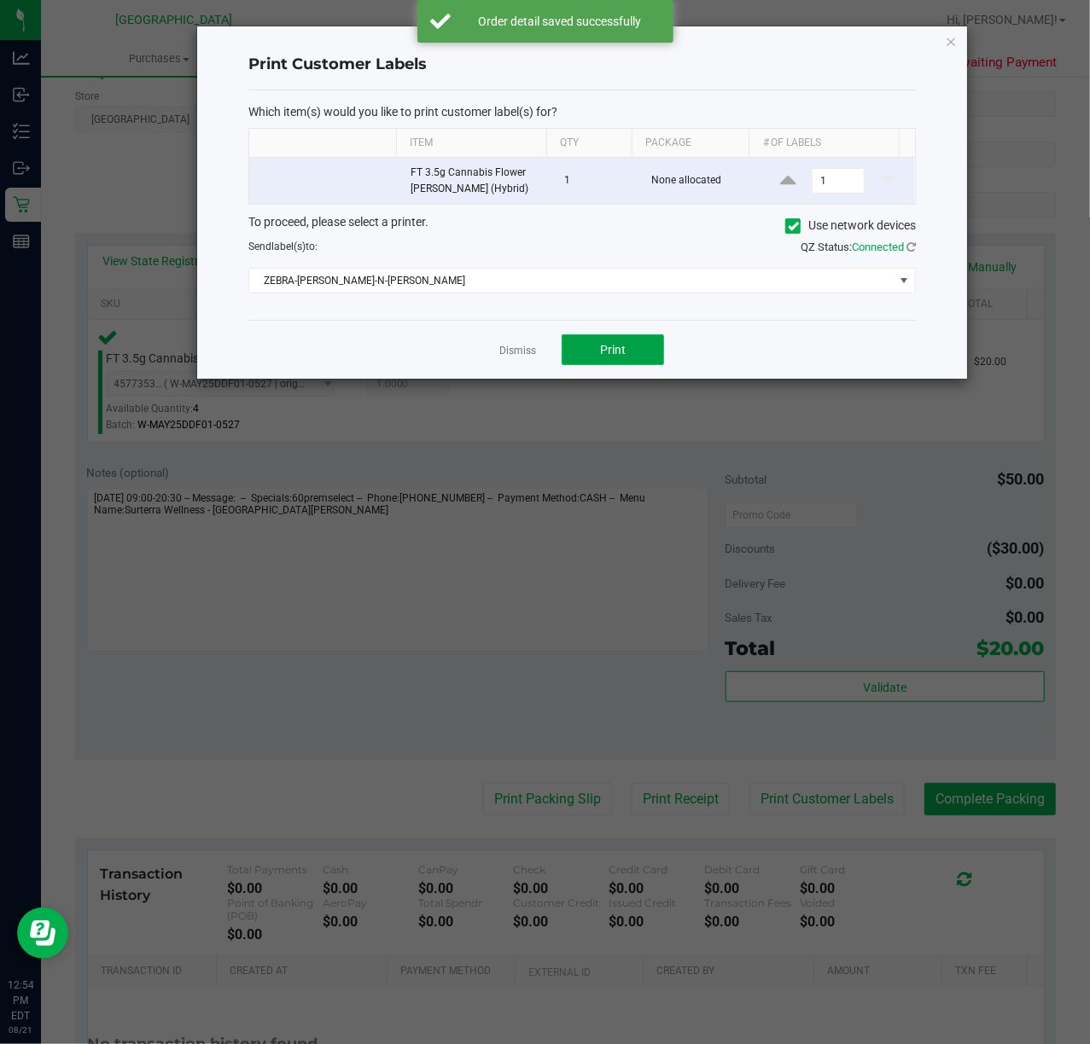
click at [623, 352] on span "Print" at bounding box center [613, 350] width 26 height 14
click at [520, 358] on link "Dismiss" at bounding box center [517, 351] width 37 height 15
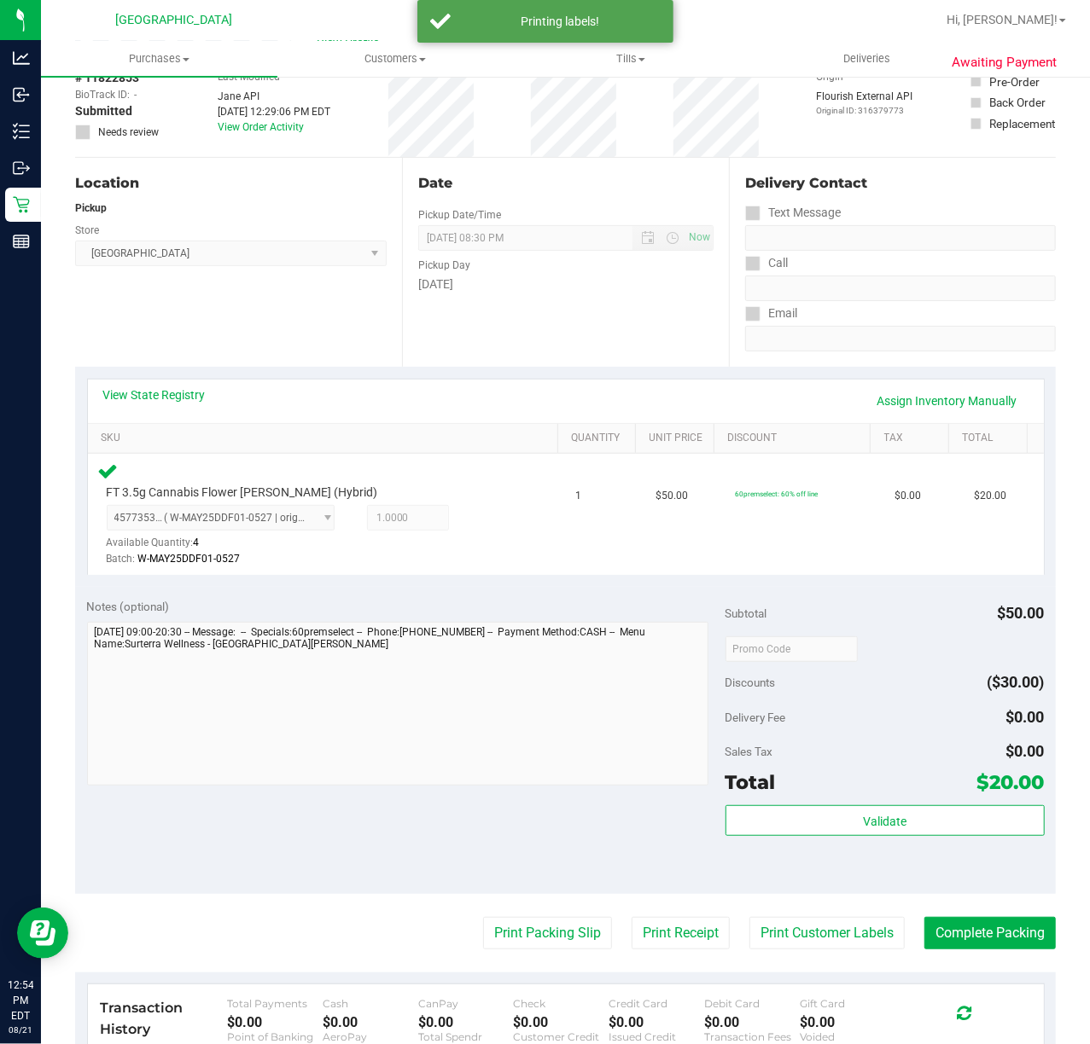
scroll to position [0, 0]
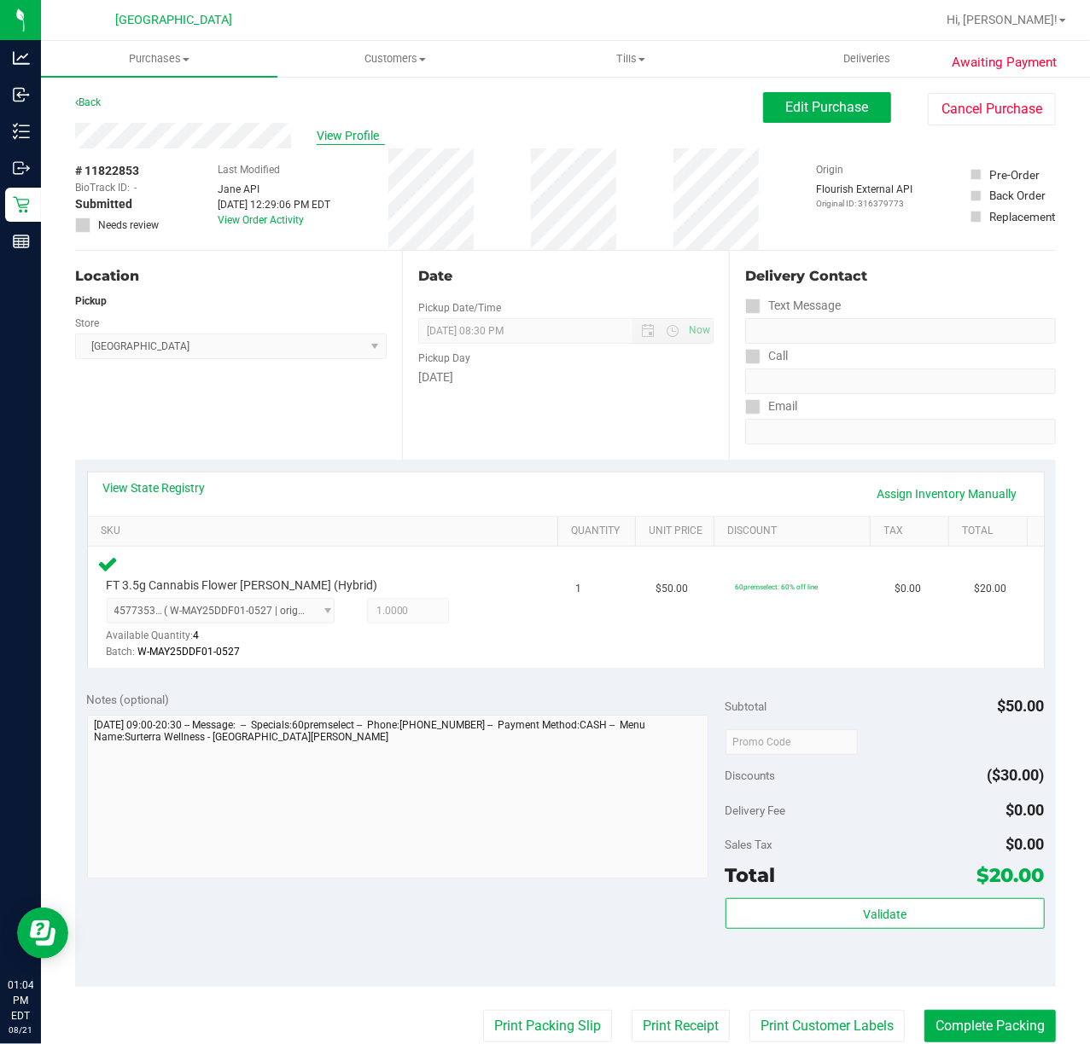
click at [336, 131] on span "View Profile" at bounding box center [351, 136] width 68 height 18
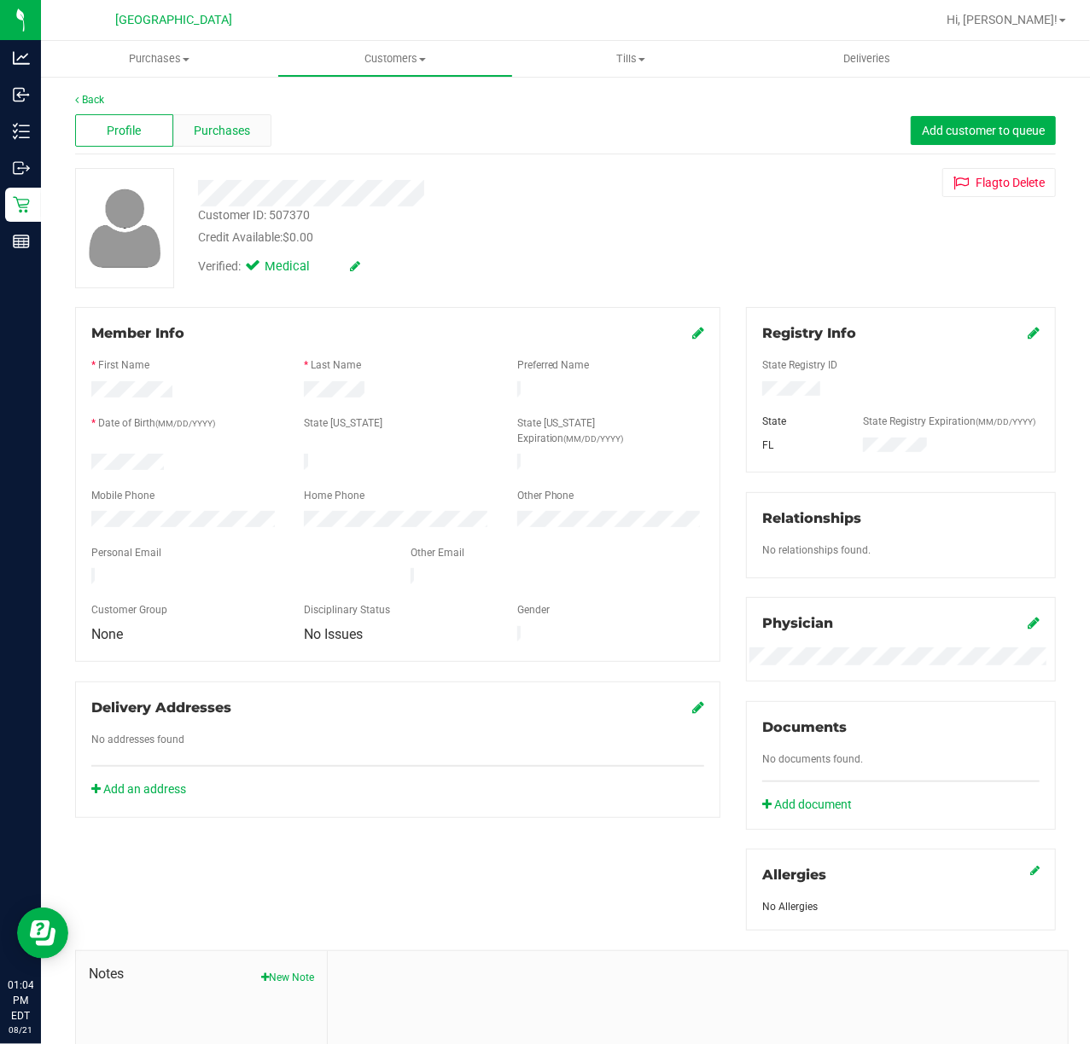
click at [230, 134] on span "Purchases" at bounding box center [222, 131] width 56 height 18
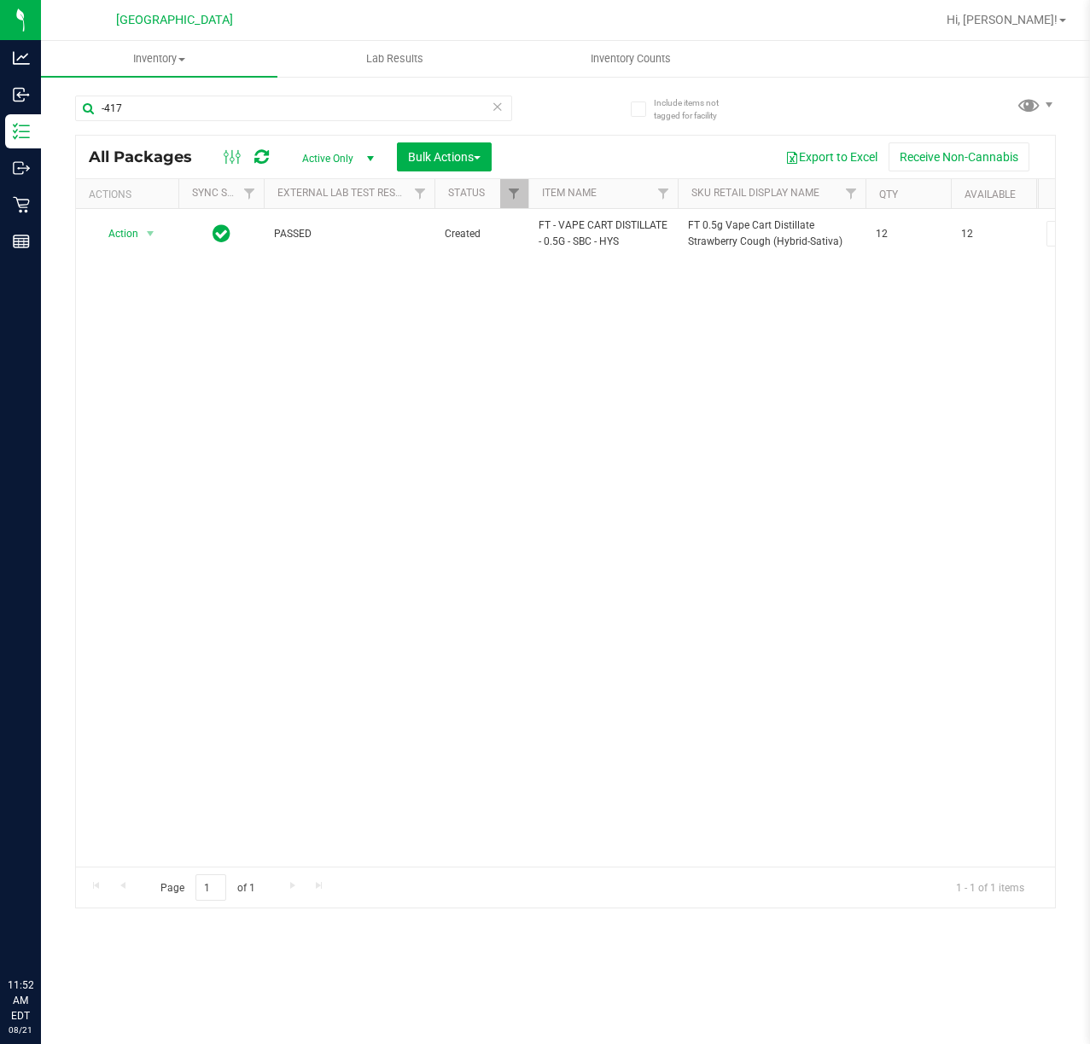
click at [206, 102] on input "-417" at bounding box center [293, 109] width 437 height 26
type input "cim"
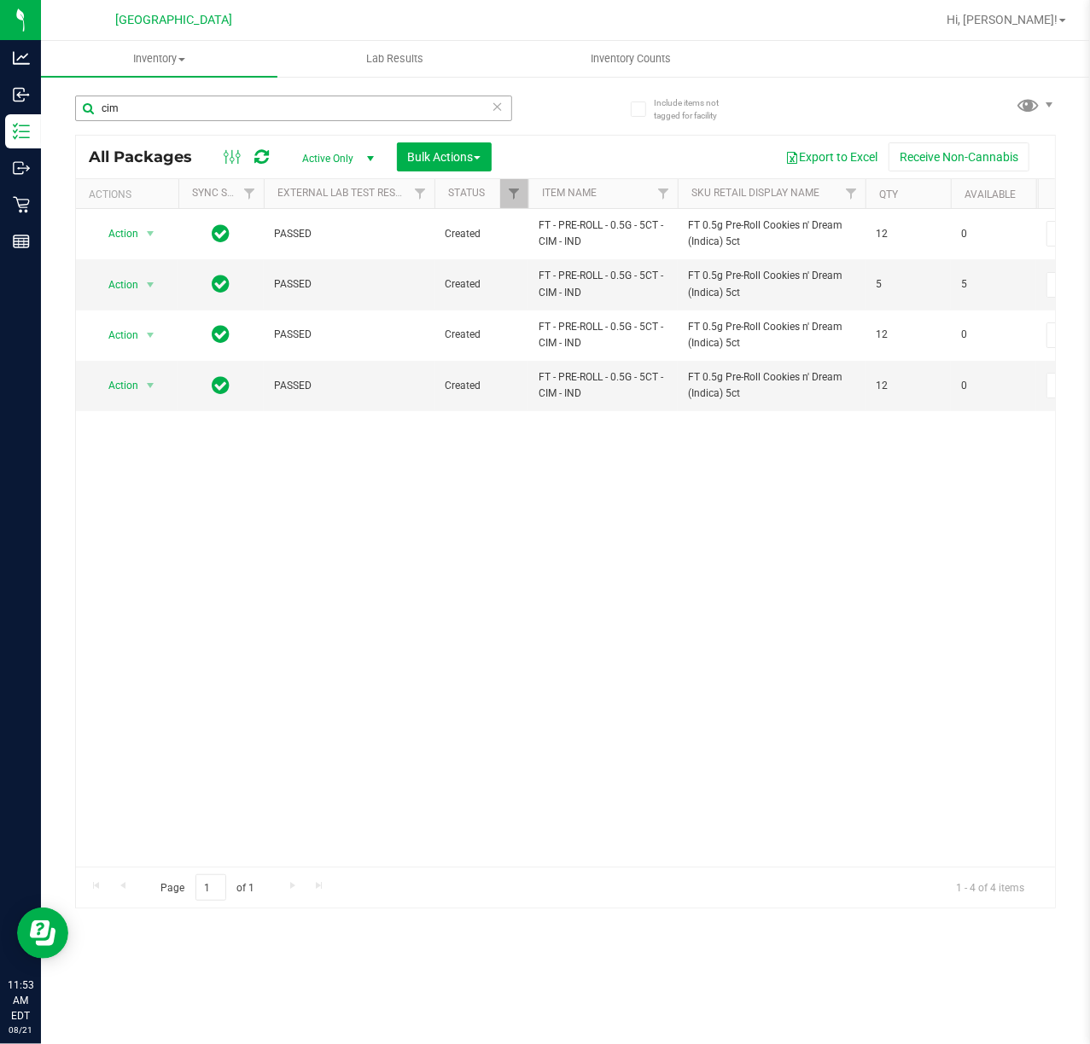
click at [188, 113] on input "cim" at bounding box center [293, 109] width 437 height 26
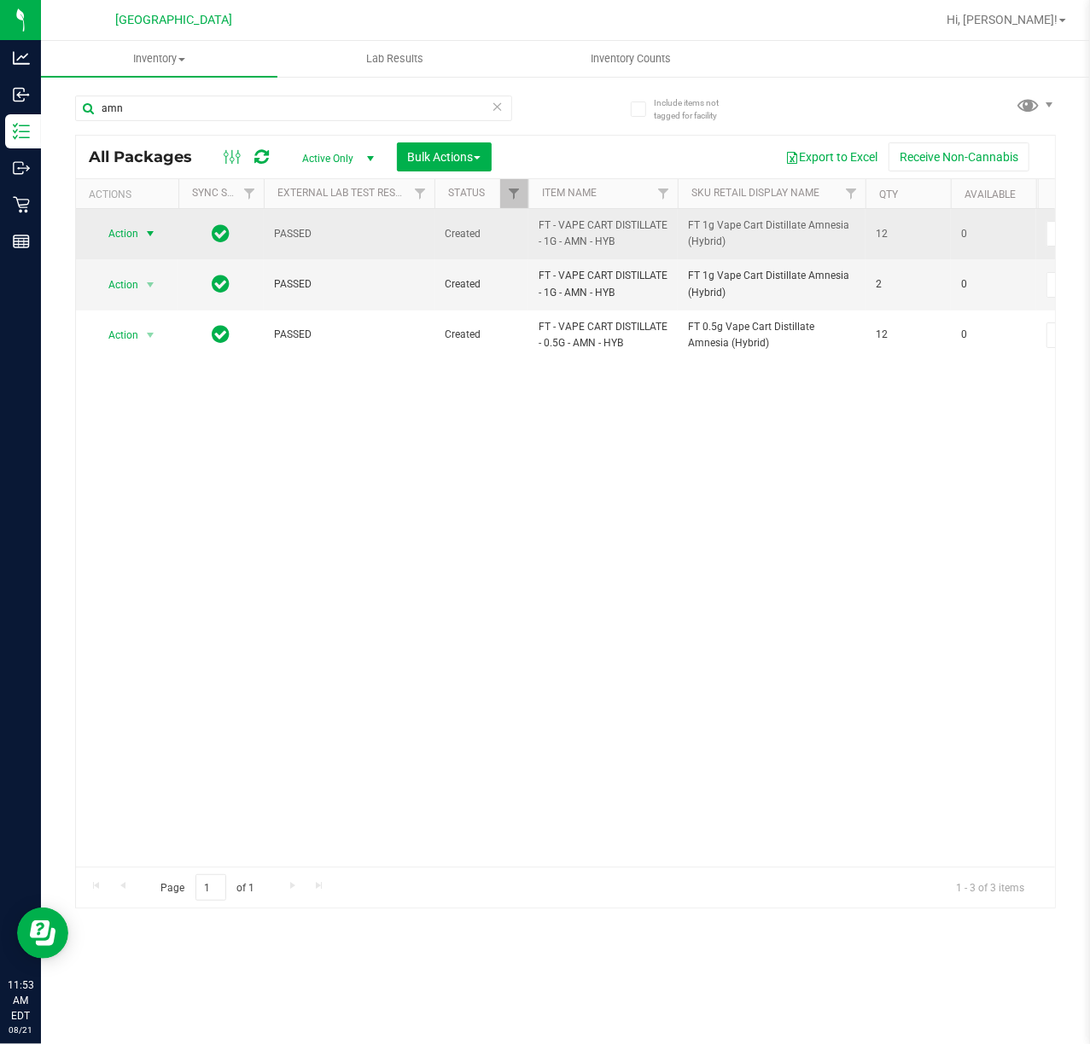
type input "amn"
click at [150, 234] on span "select" at bounding box center [150, 234] width 14 height 14
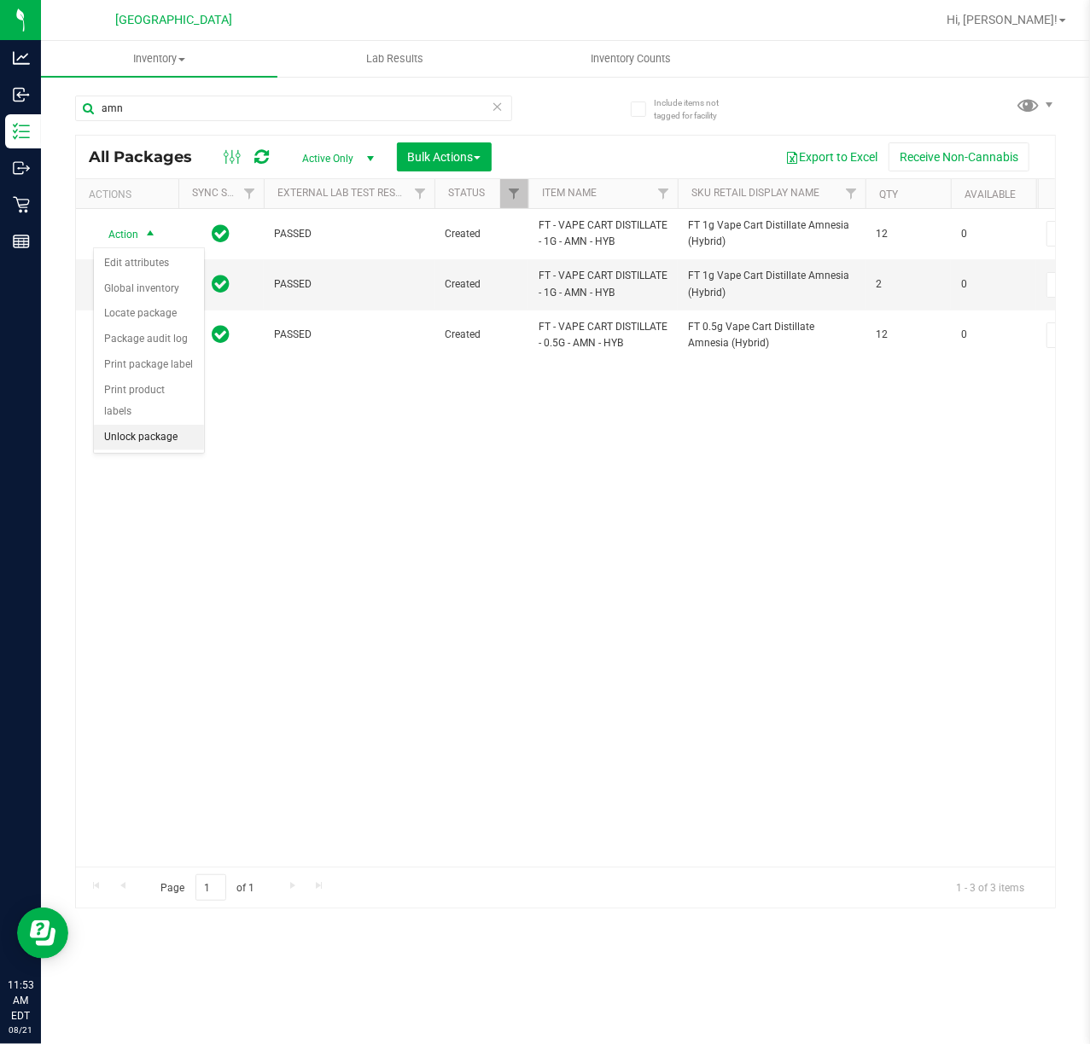
click at [145, 448] on li "Unlock package" at bounding box center [149, 438] width 110 height 26
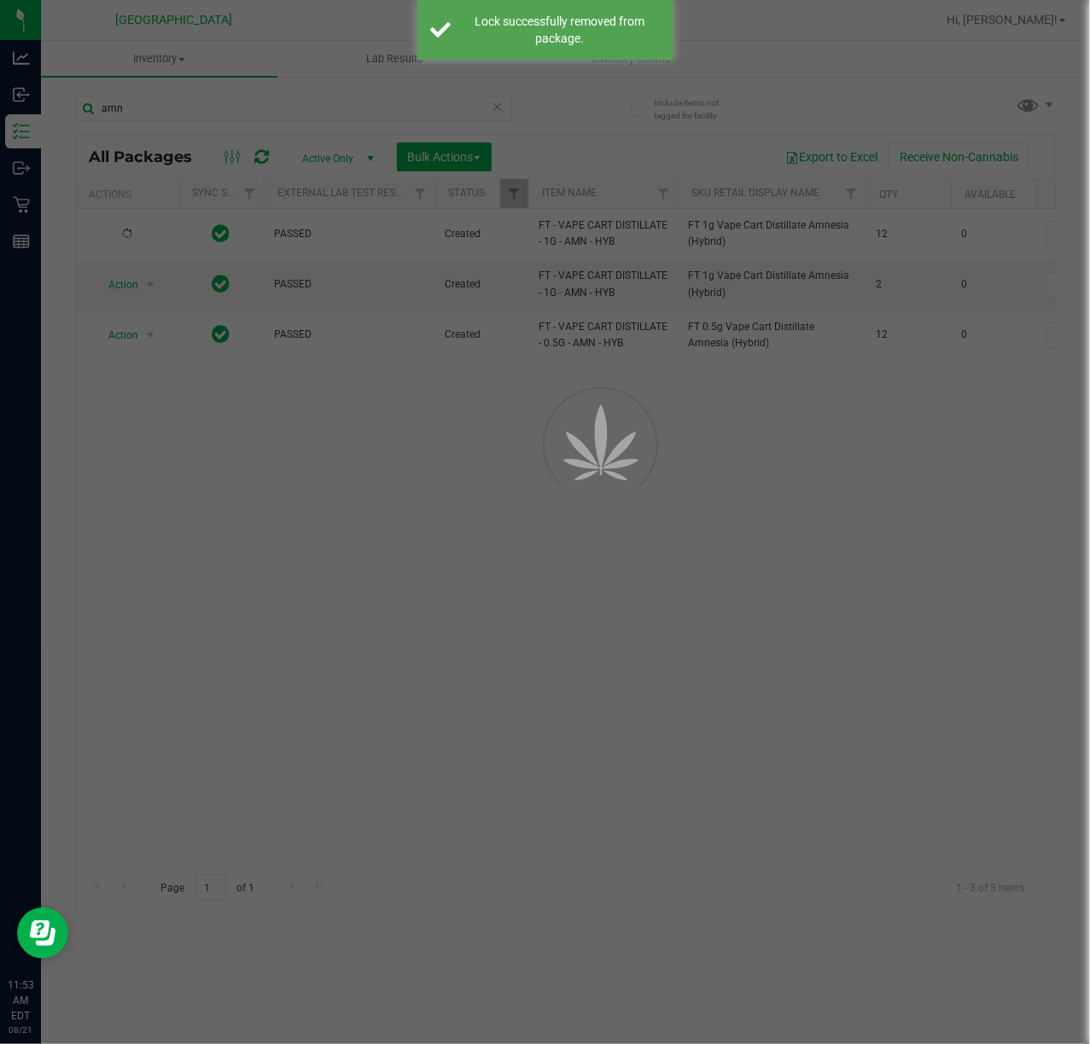
click at [340, 458] on div at bounding box center [545, 522] width 1090 height 1044
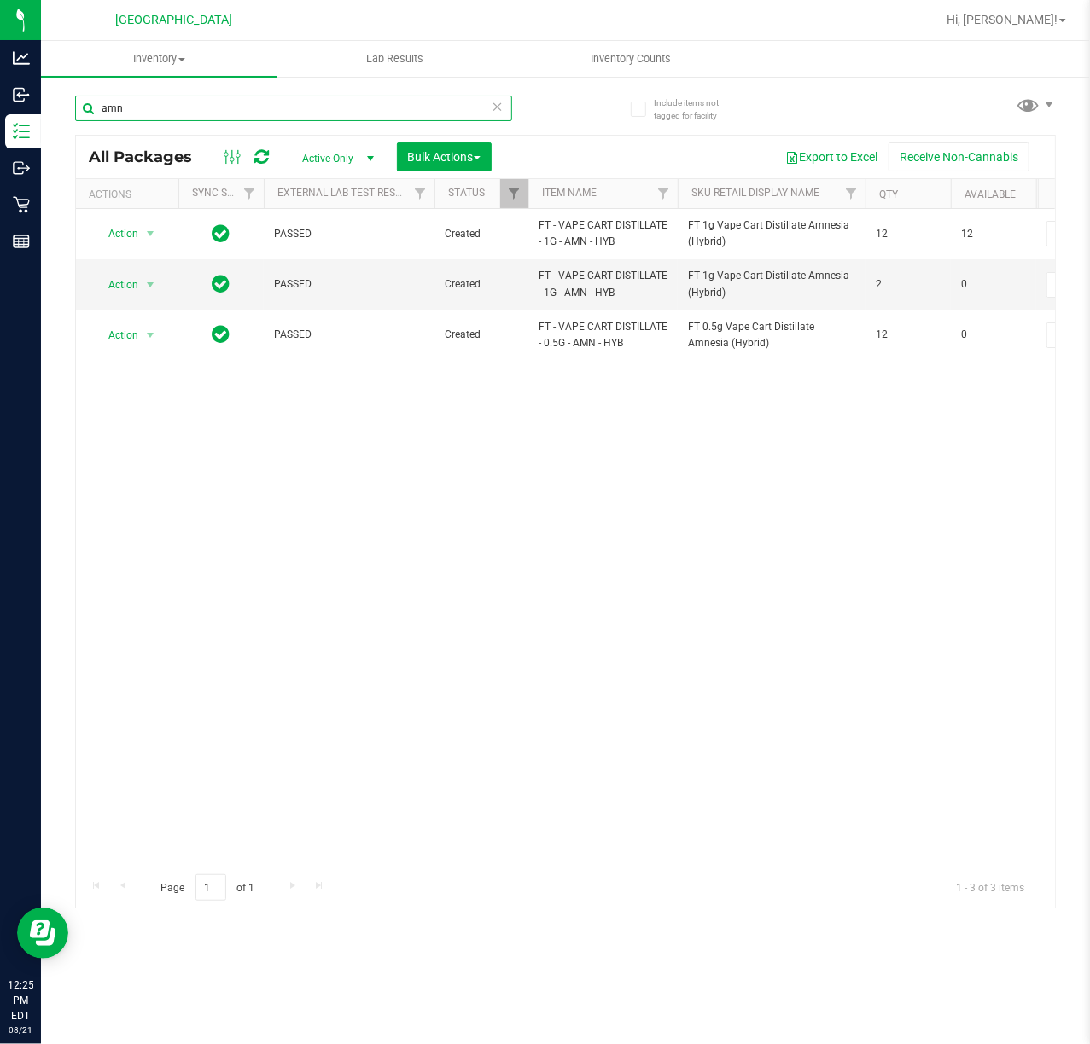
click at [253, 100] on input "amn" at bounding box center [293, 109] width 437 height 26
